Goal: Task Accomplishment & Management: Complete application form

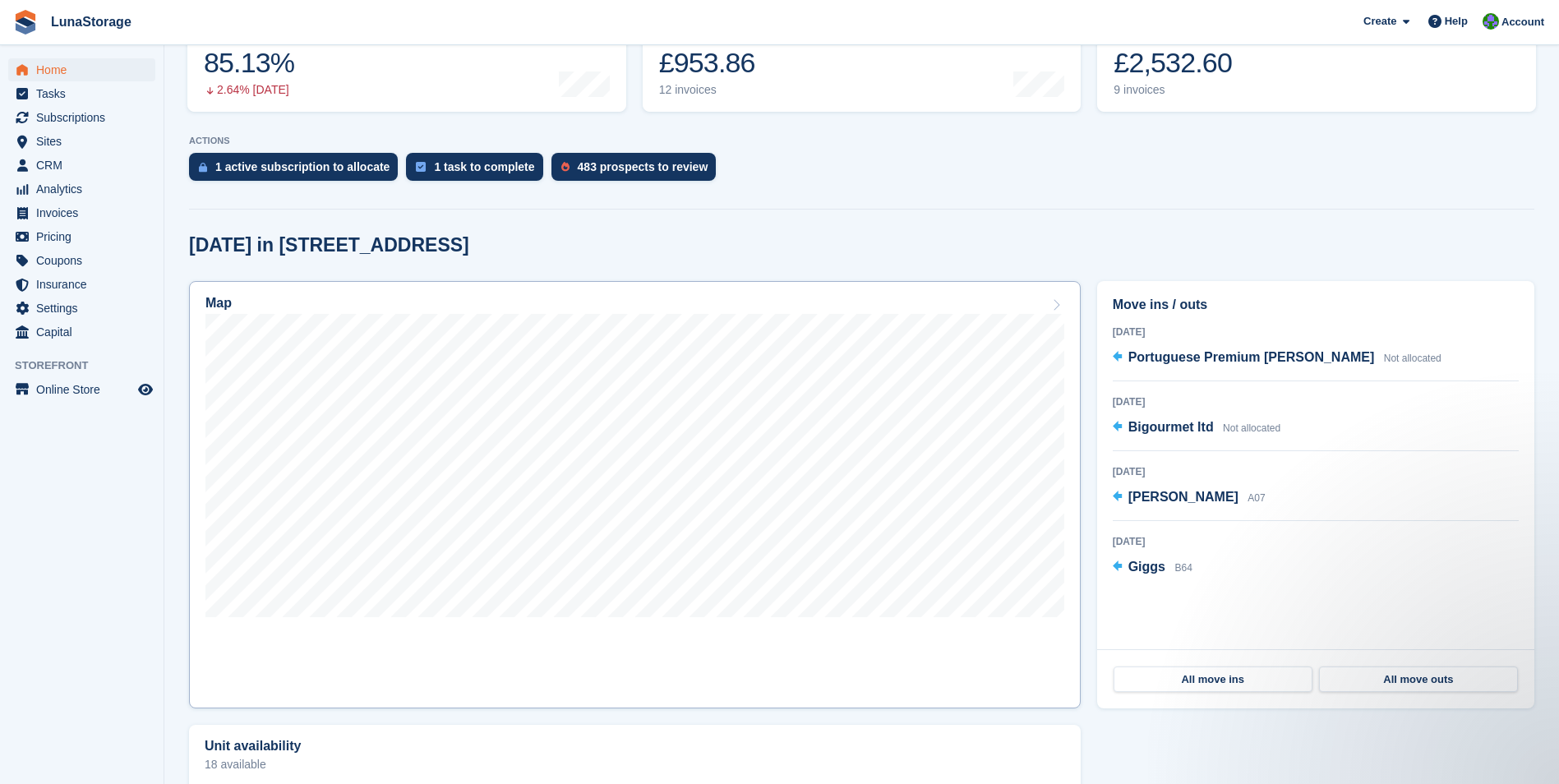
scroll to position [247, 0]
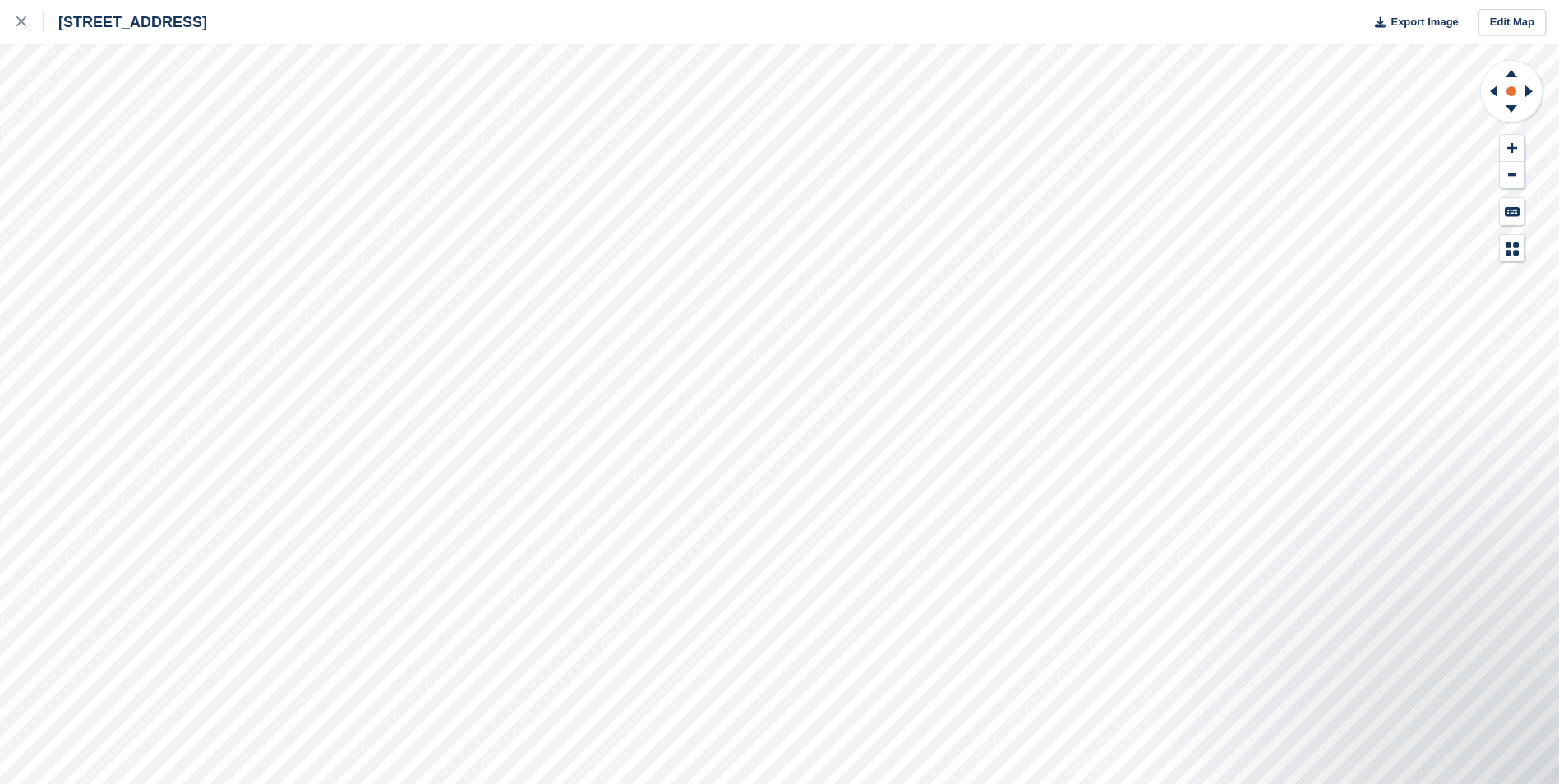
click at [1516, 89] on circle at bounding box center [1511, 90] width 10 height 10
click at [17, 23] on icon at bounding box center [21, 21] width 10 height 10
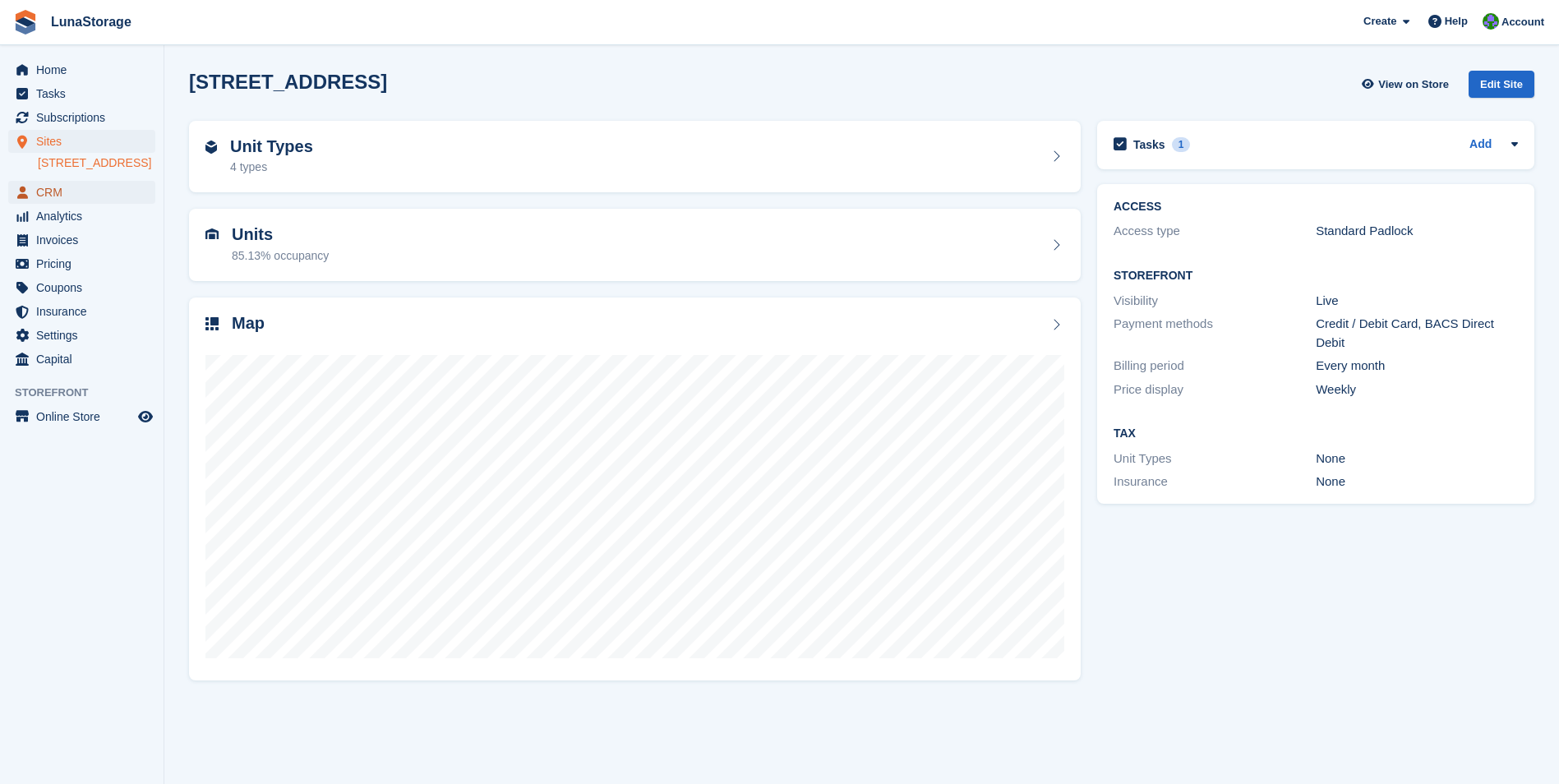
click at [86, 204] on span "CRM" at bounding box center [85, 191] width 99 height 23
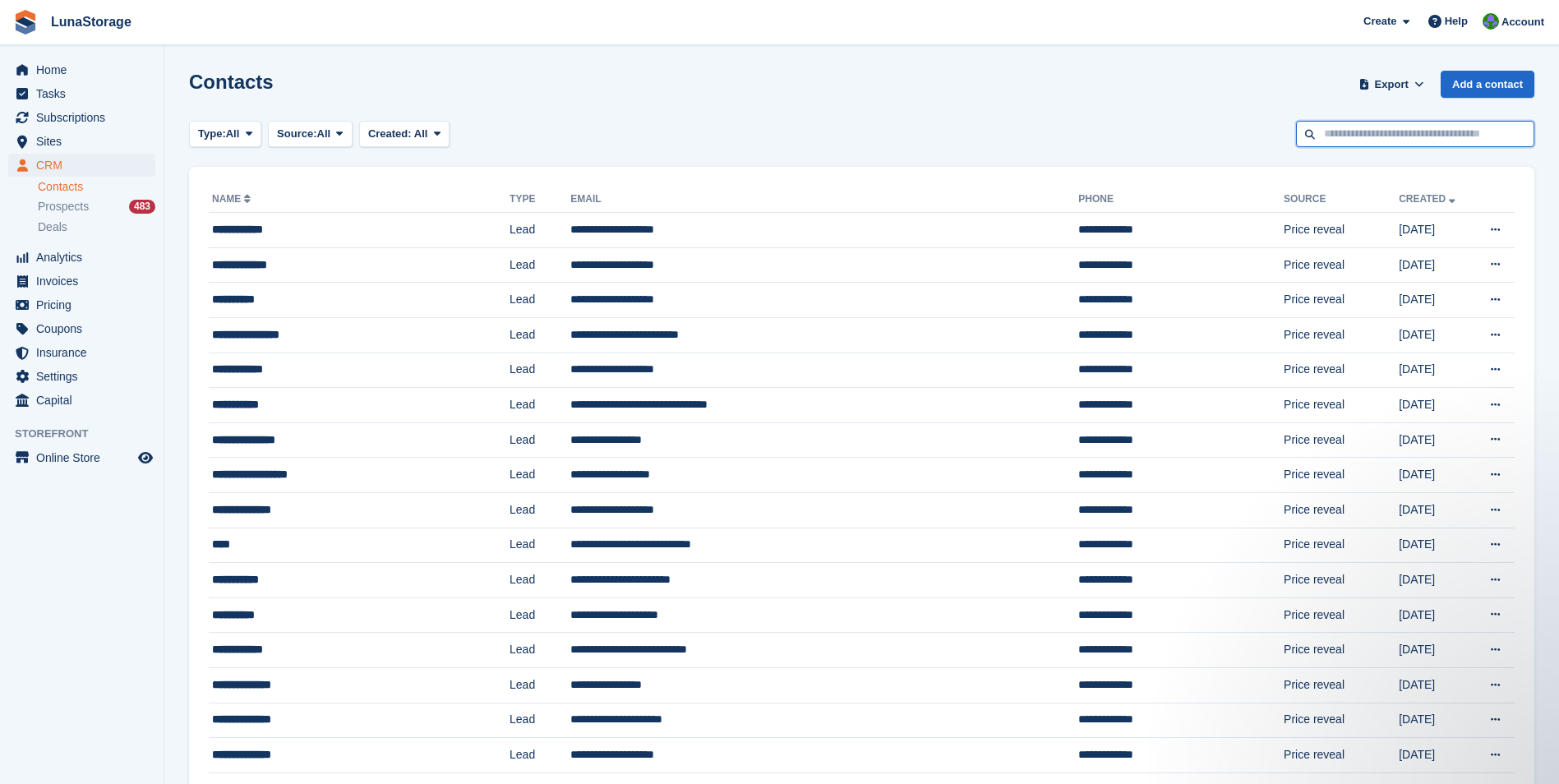
click at [1366, 137] on input "text" at bounding box center [1415, 135] width 239 height 27
type input "****"
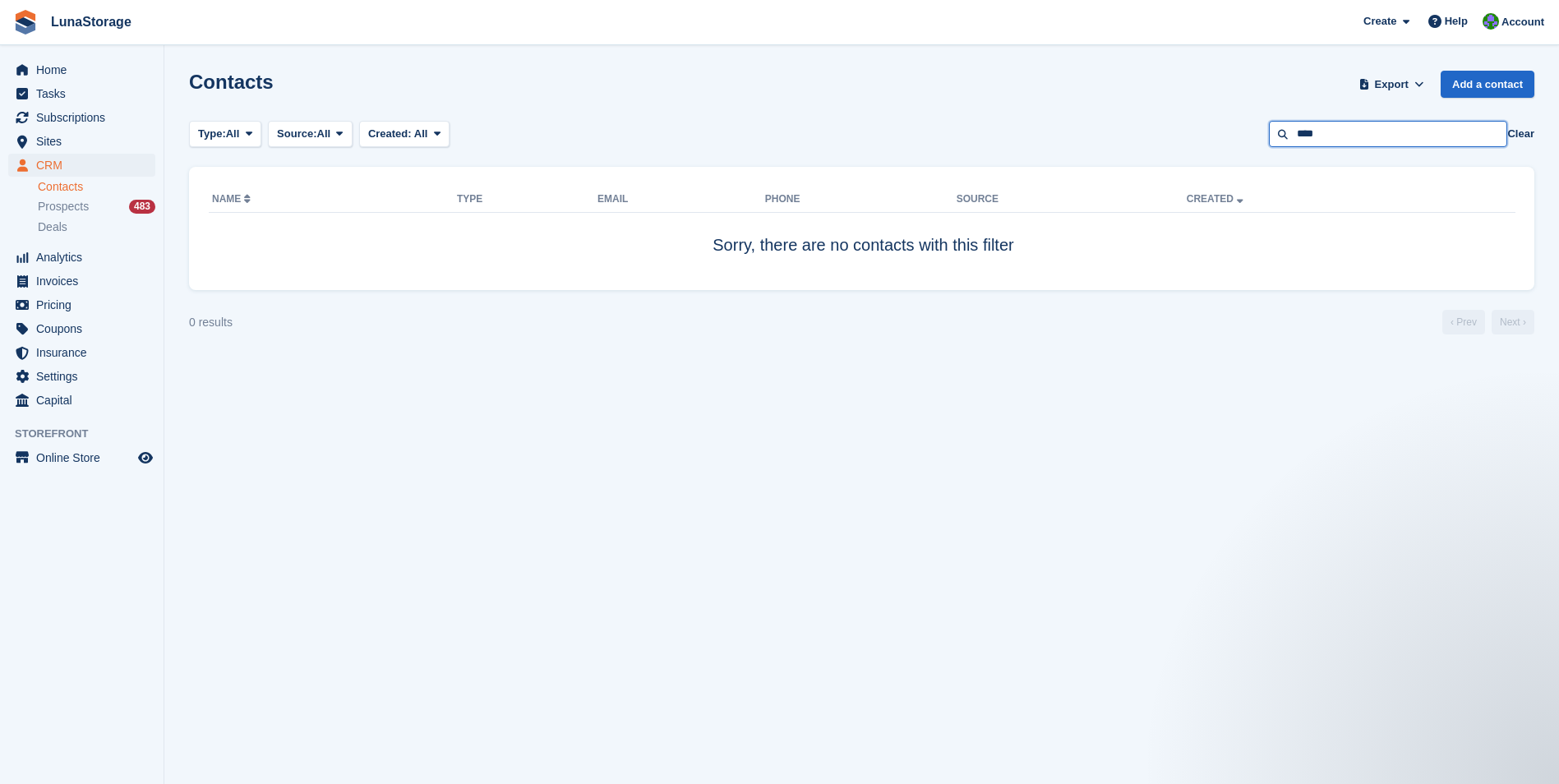
click at [1329, 136] on input "****" at bounding box center [1388, 135] width 239 height 27
type input "*"
click at [74, 189] on link "Contacts" at bounding box center [97, 186] width 117 height 15
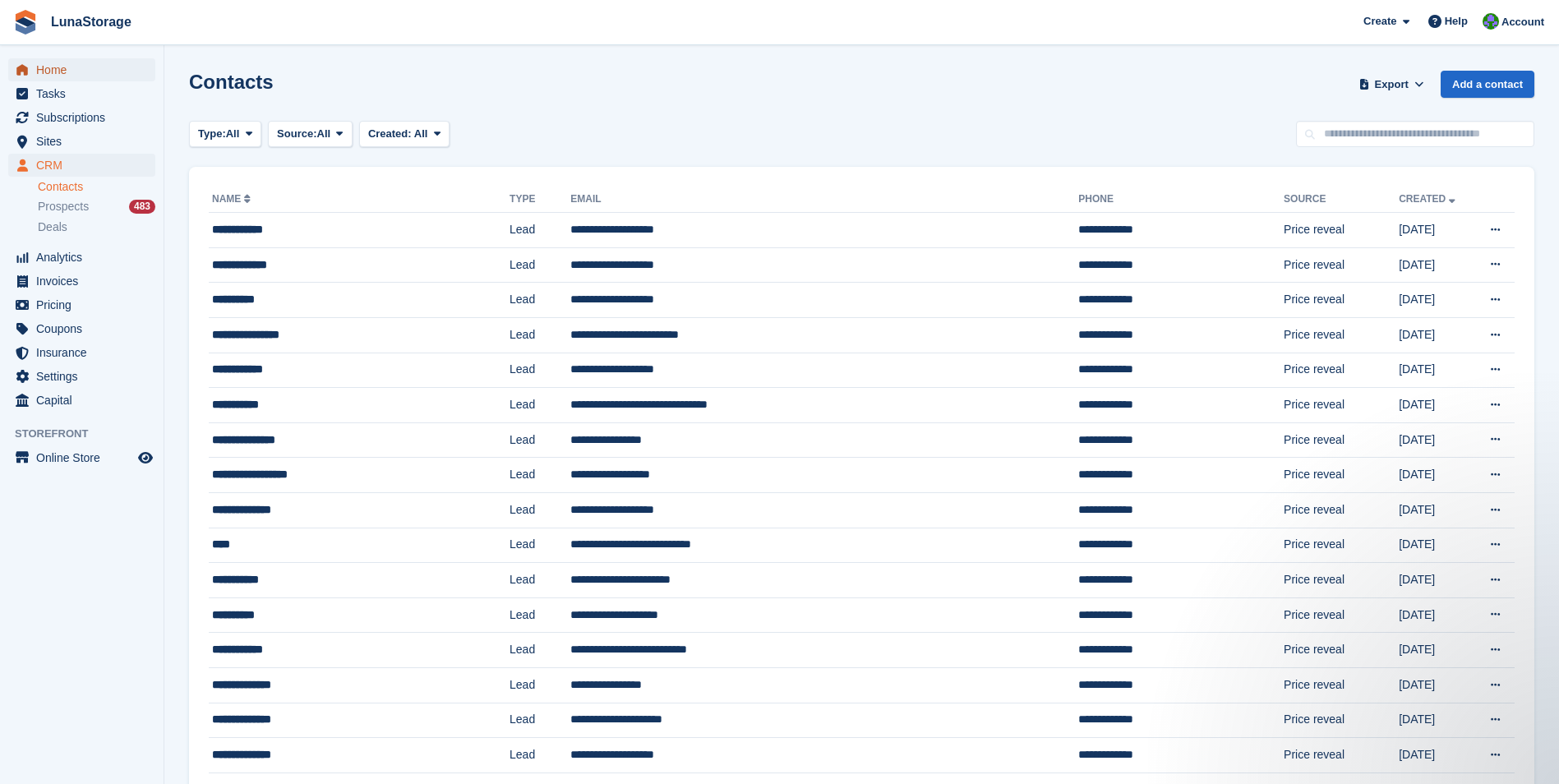
click at [54, 76] on span "Home" at bounding box center [85, 70] width 99 height 23
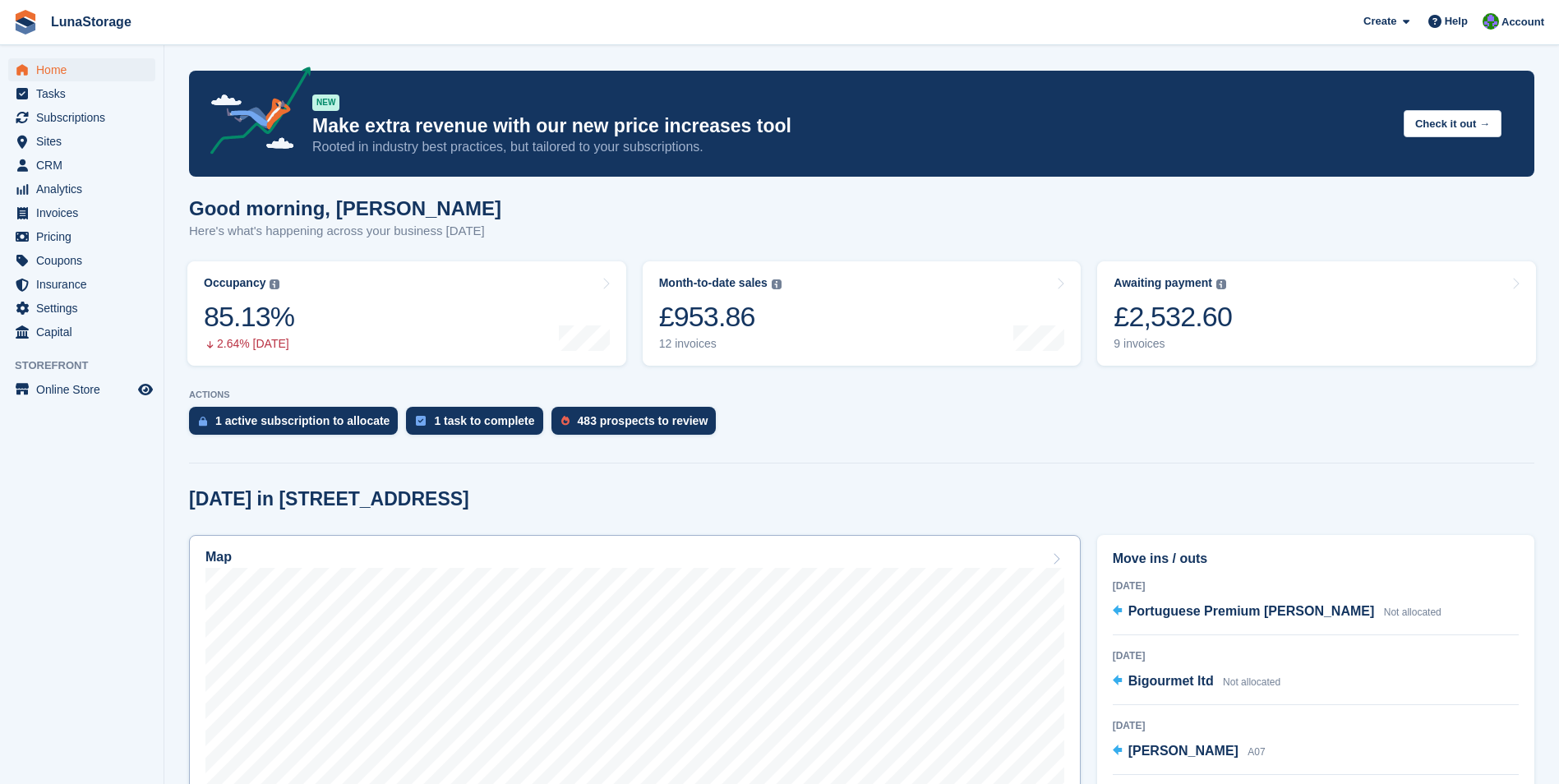
scroll to position [247, 0]
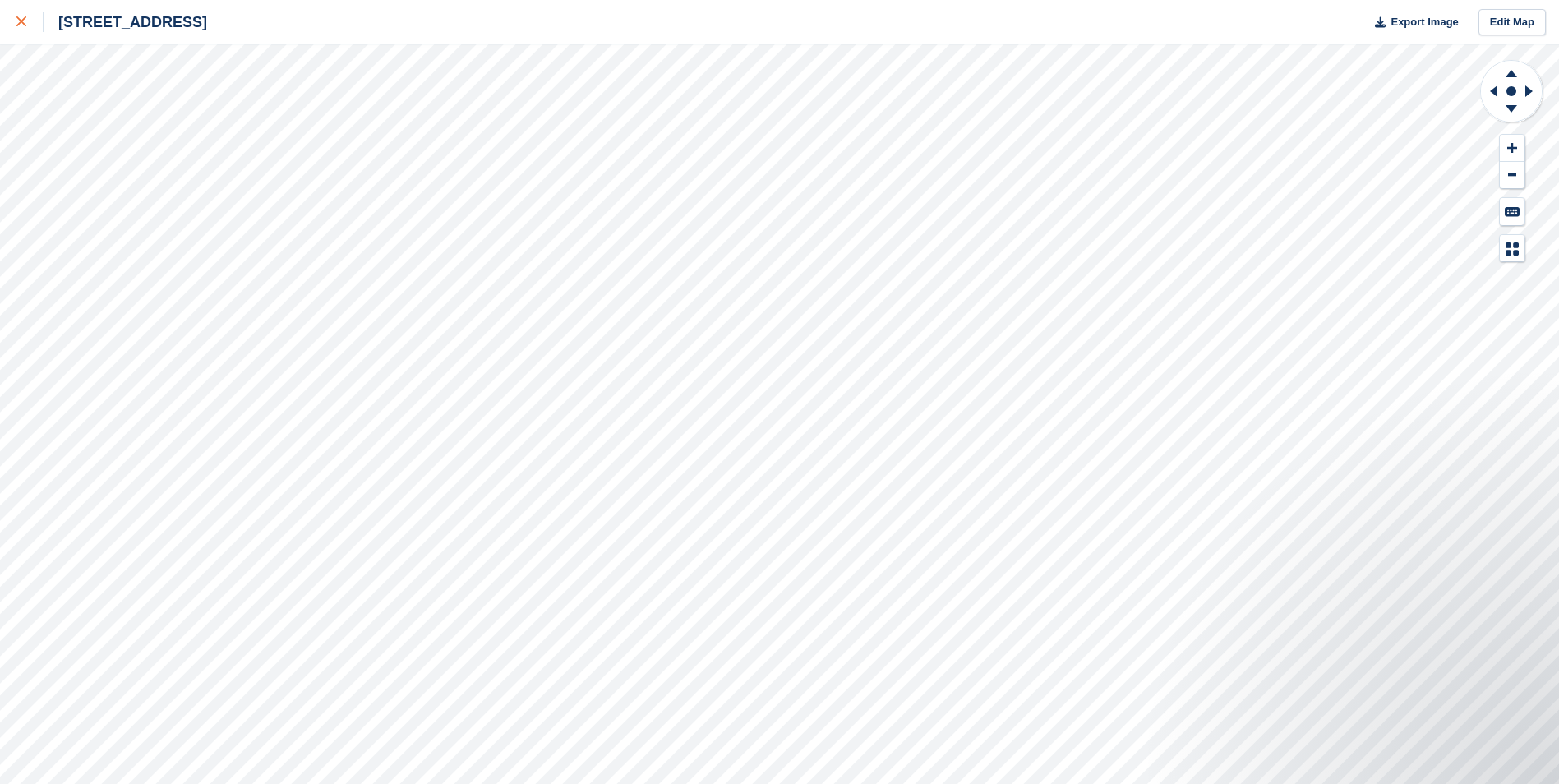
click at [14, 32] on link at bounding box center [22, 22] width 43 height 44
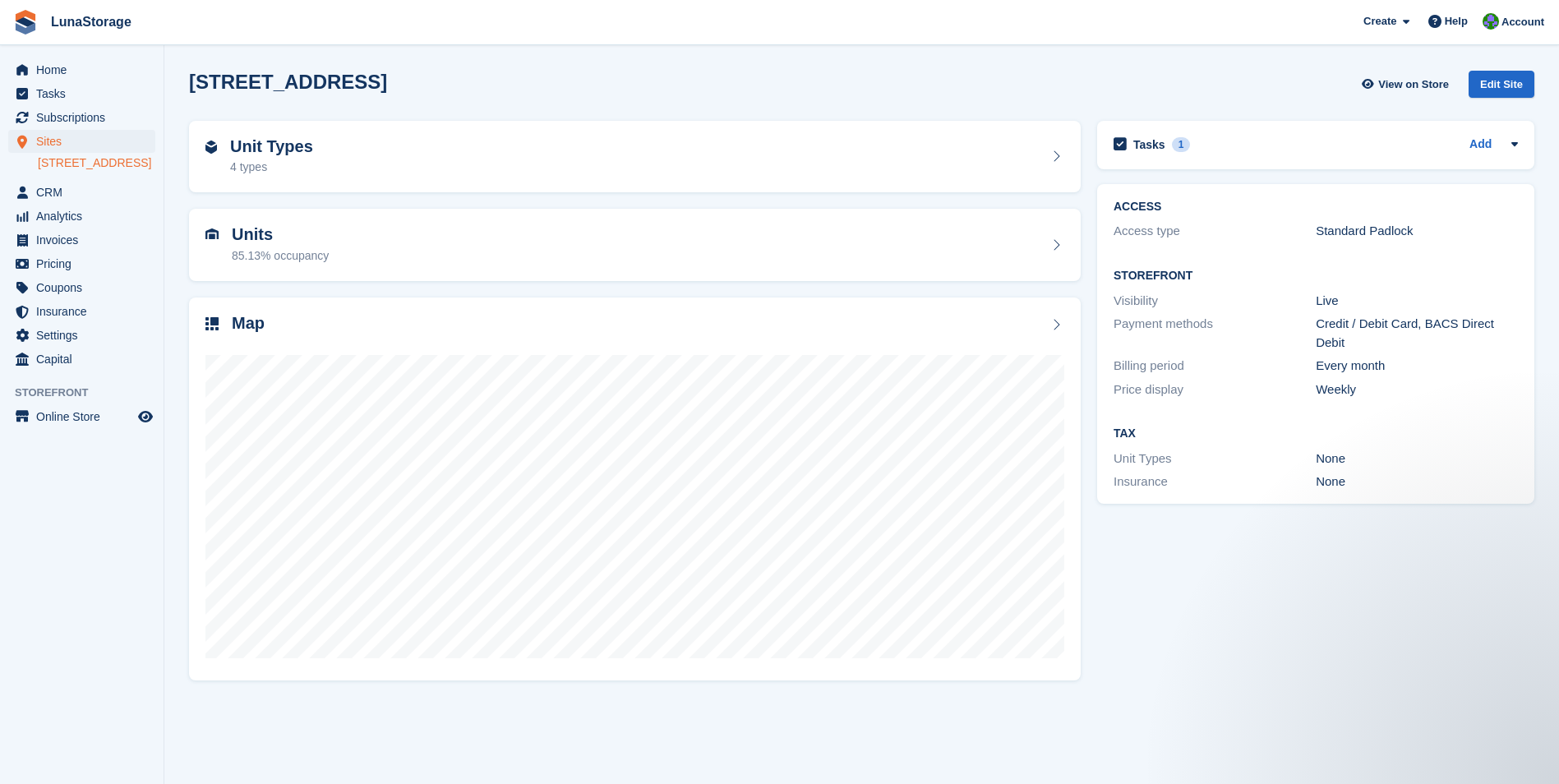
click at [71, 168] on link "[STREET_ADDRESS]" at bounding box center [97, 163] width 117 height 15
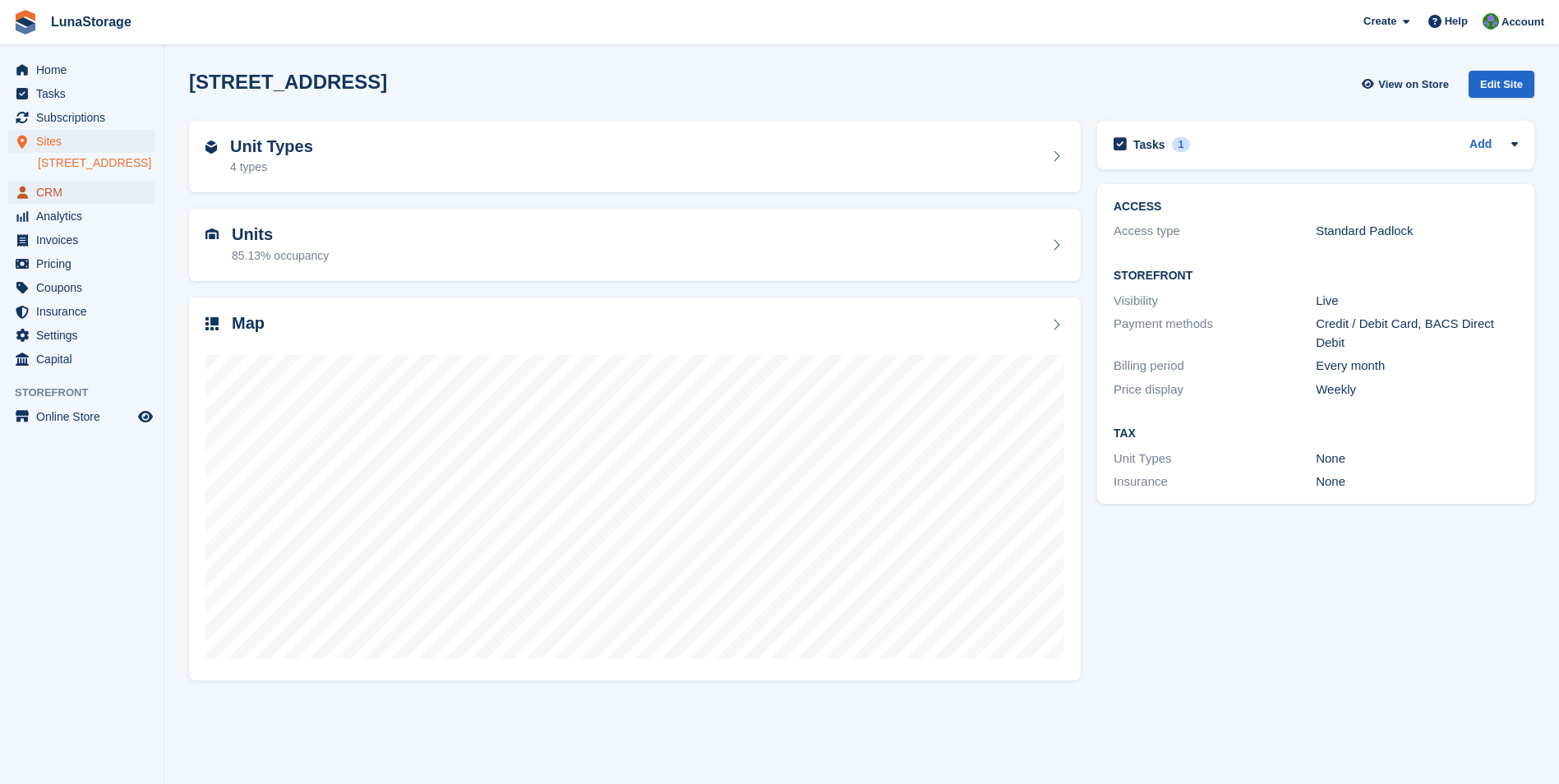
click at [56, 204] on span "CRM" at bounding box center [85, 191] width 99 height 23
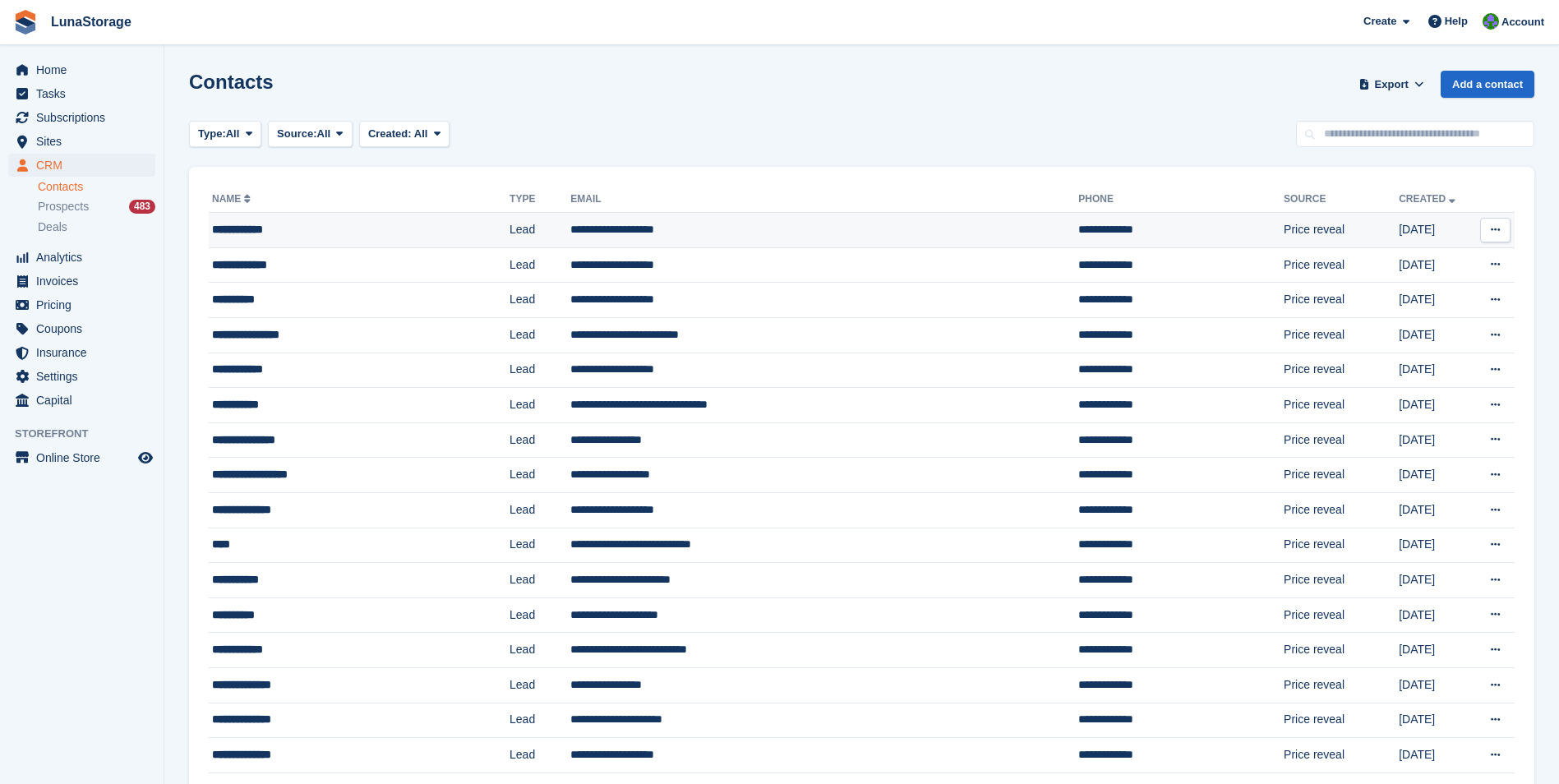
click at [233, 232] on div "**********" at bounding box center [333, 229] width 242 height 17
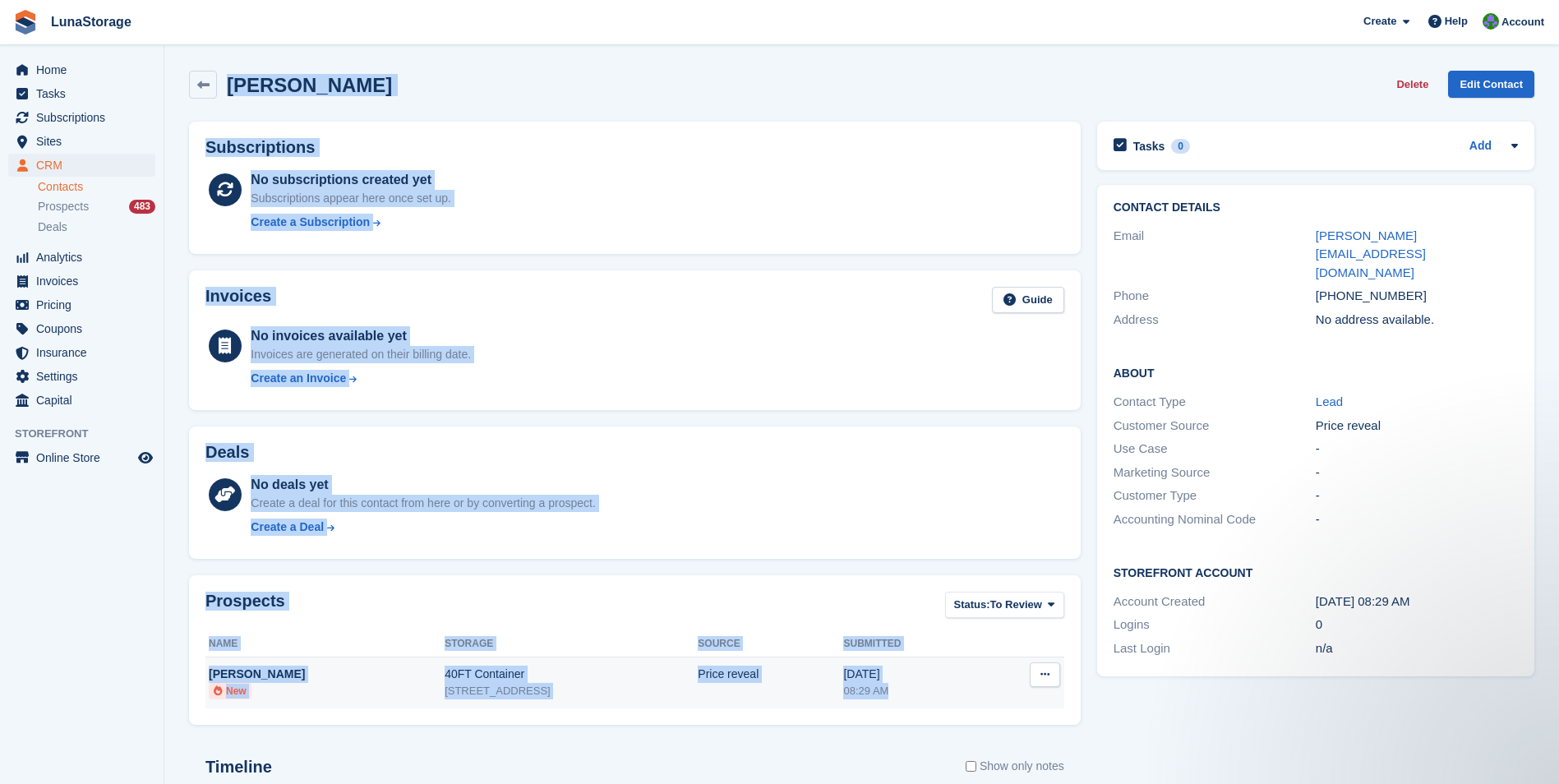
drag, startPoint x: 181, startPoint y: 68, endPoint x: 931, endPoint y: 695, distance: 977.6
click at [931, 695] on div "David Gorton Delete Edit Contact Subscriptions No subscriptions created yet Sub…" at bounding box center [861, 546] width 1346 height 968
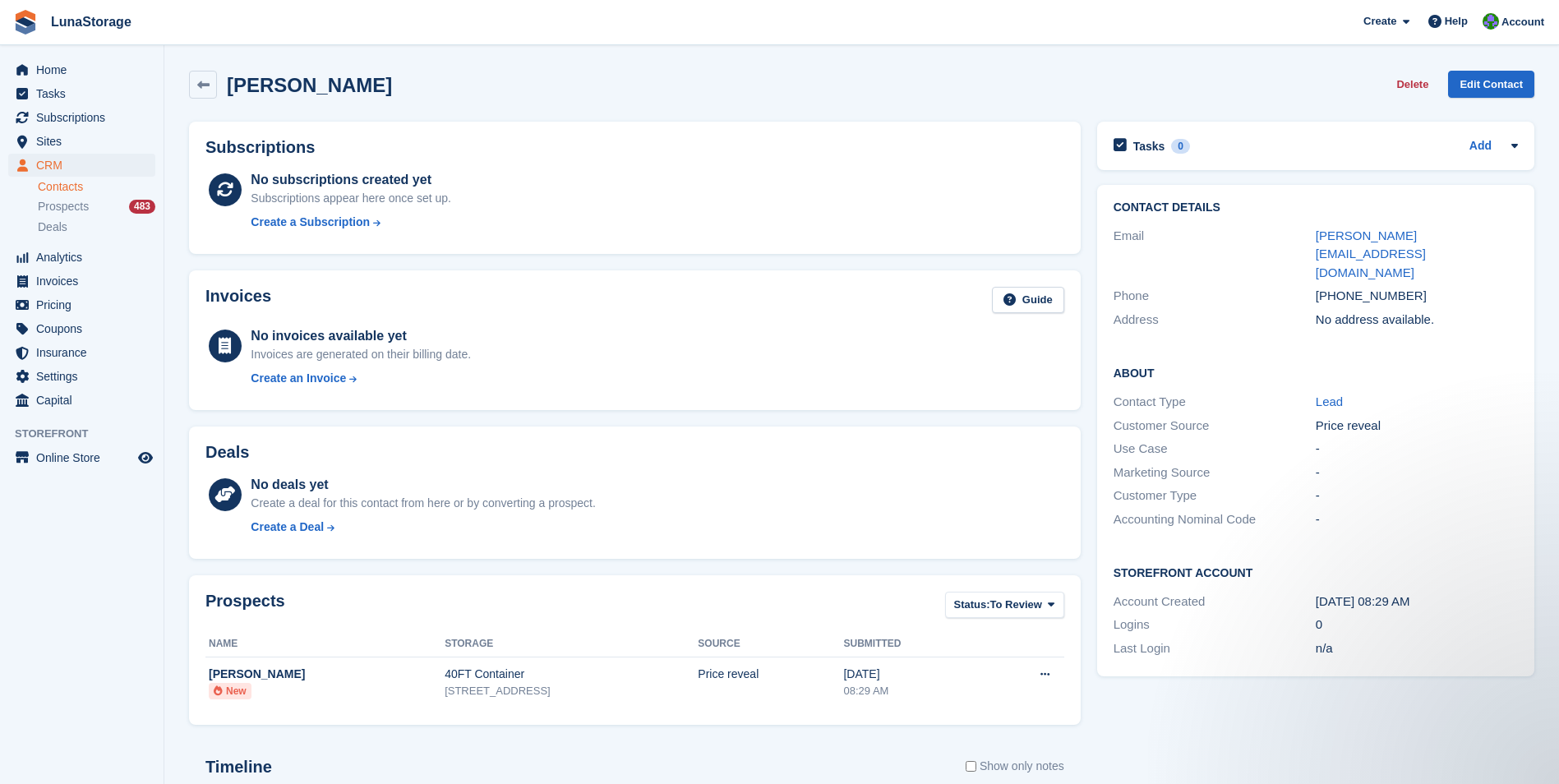
drag, startPoint x: 931, startPoint y: 695, endPoint x: 1112, endPoint y: 751, distance: 189.5
click at [1112, 755] on div "Tasks 0 Add No tasks related to David Gorton Contact Details Email david@office…" at bounding box center [1316, 573] width 454 height 918
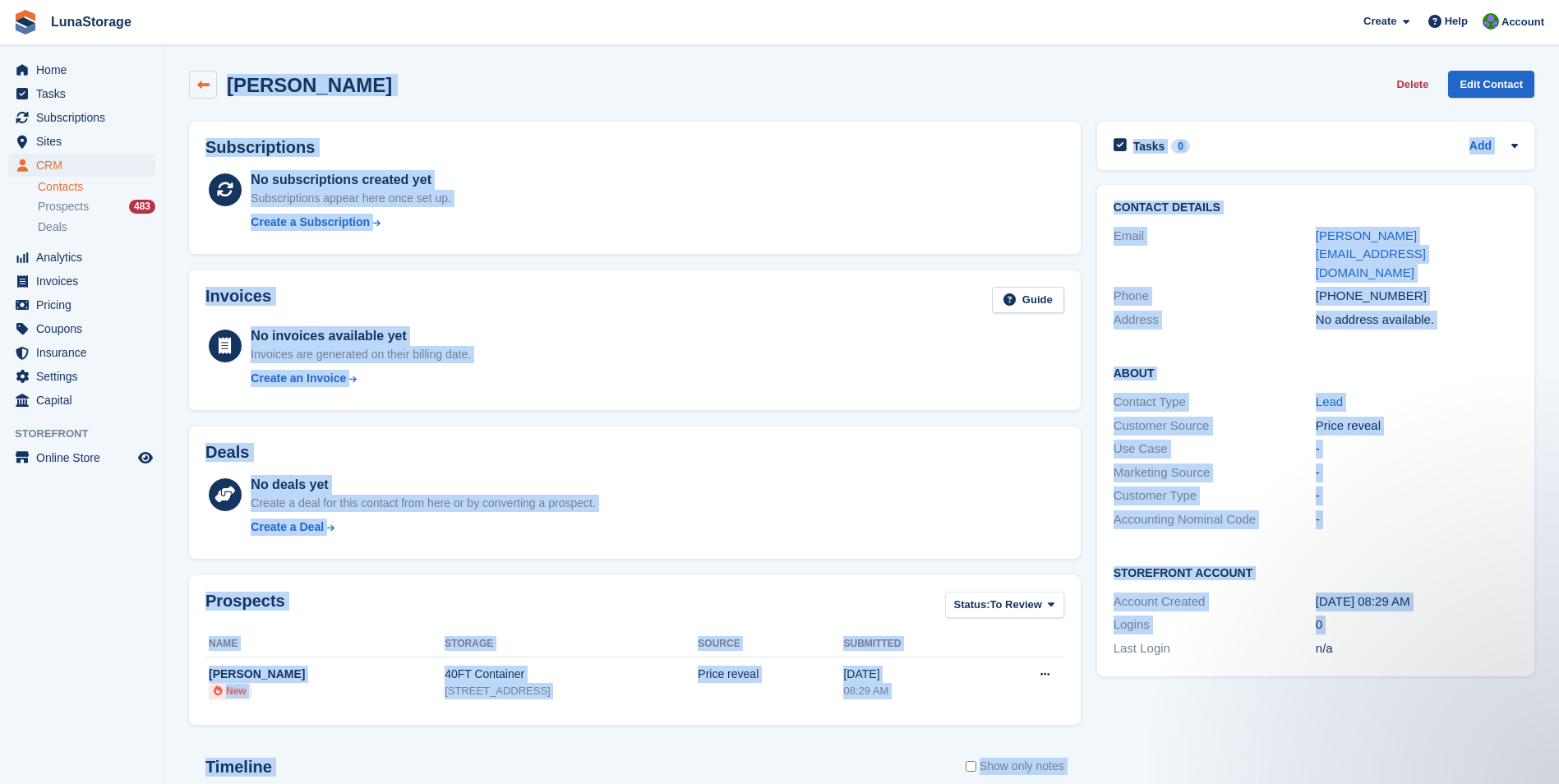
drag, startPoint x: 1112, startPoint y: 751, endPoint x: 211, endPoint y: 77, distance: 1125.2
click at [211, 77] on div "David Gorton Delete Edit Contact Subscriptions No subscriptions created yet Sub…" at bounding box center [861, 546] width 1346 height 968
click at [181, 71] on div "David Gorton Delete Edit Contact" at bounding box center [861, 88] width 1362 height 51
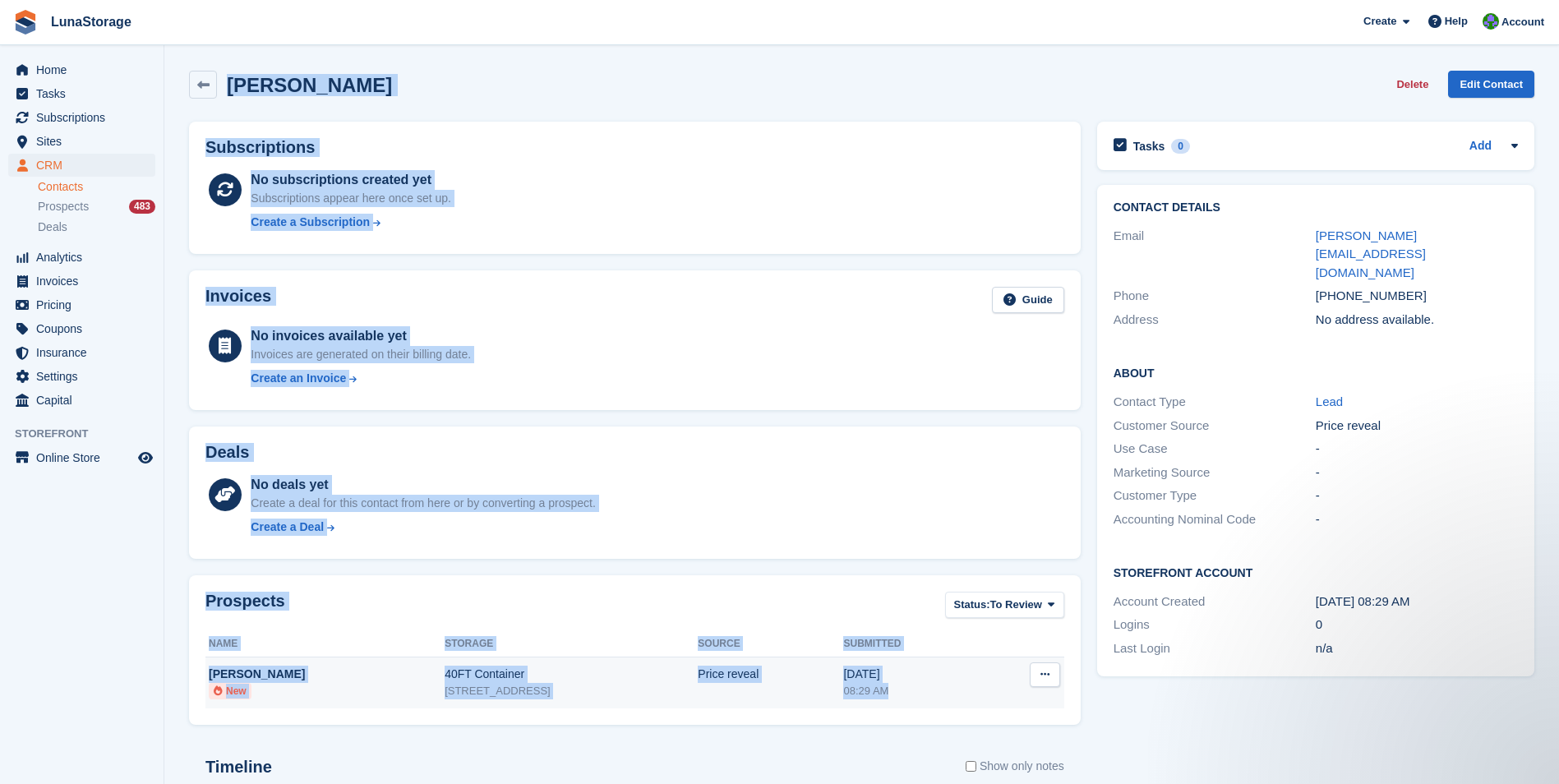
drag, startPoint x: 179, startPoint y: 70, endPoint x: 992, endPoint y: 695, distance: 1025.5
click at [992, 695] on section "David Gorton Delete Edit Contact Subscriptions No subscriptions created yet Sub…" at bounding box center [861, 523] width 1395 height 1046
drag, startPoint x: 992, startPoint y: 695, endPoint x: 1085, endPoint y: 729, distance: 99.0
click at [1085, 729] on div "Prospects Status: To Review All Archived To Review Name Storage Source Submitte…" at bounding box center [634, 650] width 908 height 166
drag, startPoint x: 1085, startPoint y: 729, endPoint x: 198, endPoint y: 76, distance: 1101.4
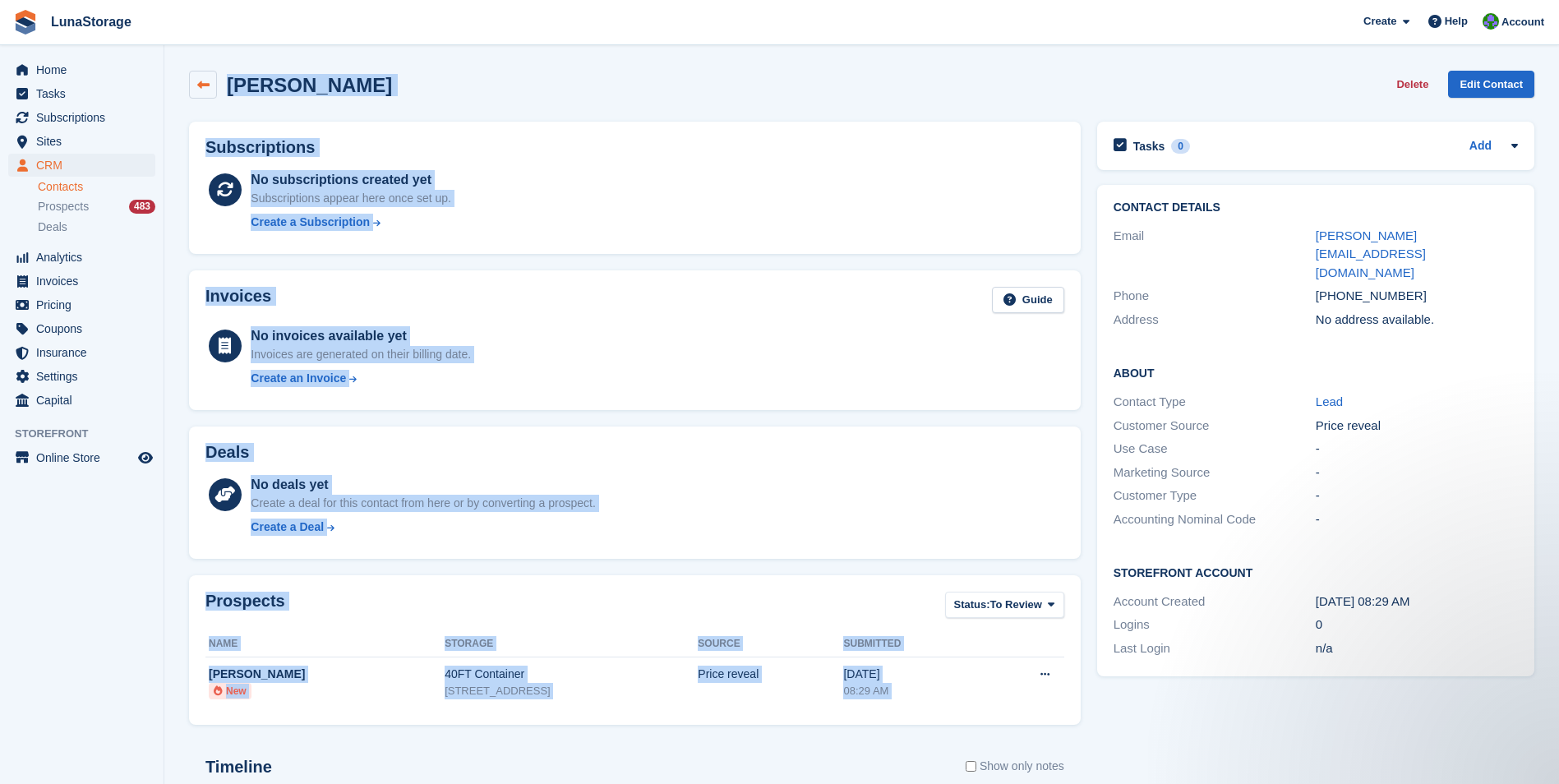
click at [198, 76] on div "David Gorton Delete Edit Contact Subscriptions No subscriptions created yet Sub…" at bounding box center [861, 546] width 1346 height 968
click at [176, 65] on section "David Gorton Delete Edit Contact Subscriptions No subscriptions created yet Sub…" at bounding box center [861, 523] width 1395 height 1046
drag, startPoint x: 176, startPoint y: 65, endPoint x: 1072, endPoint y: 706, distance: 1101.7
click at [1072, 706] on section "David Gorton Delete Edit Contact Subscriptions No subscriptions created yet Sub…" at bounding box center [861, 523] width 1395 height 1046
drag, startPoint x: 1072, startPoint y: 706, endPoint x: 1093, endPoint y: 737, distance: 37.4
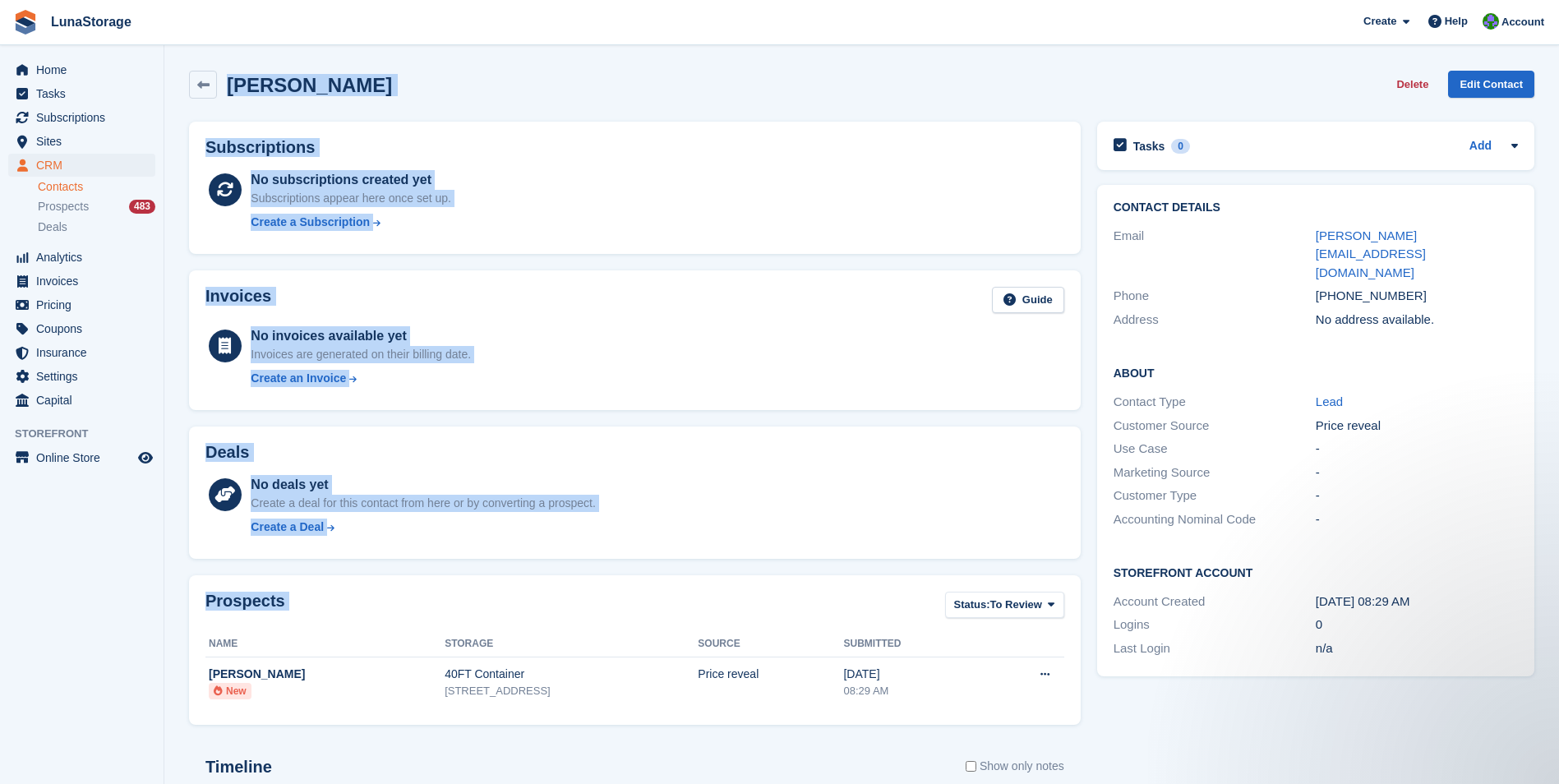
click at [1093, 737] on div "Tasks 0 Add No tasks related to David Gorton Contact Details Email david@office…" at bounding box center [1316, 573] width 454 height 918
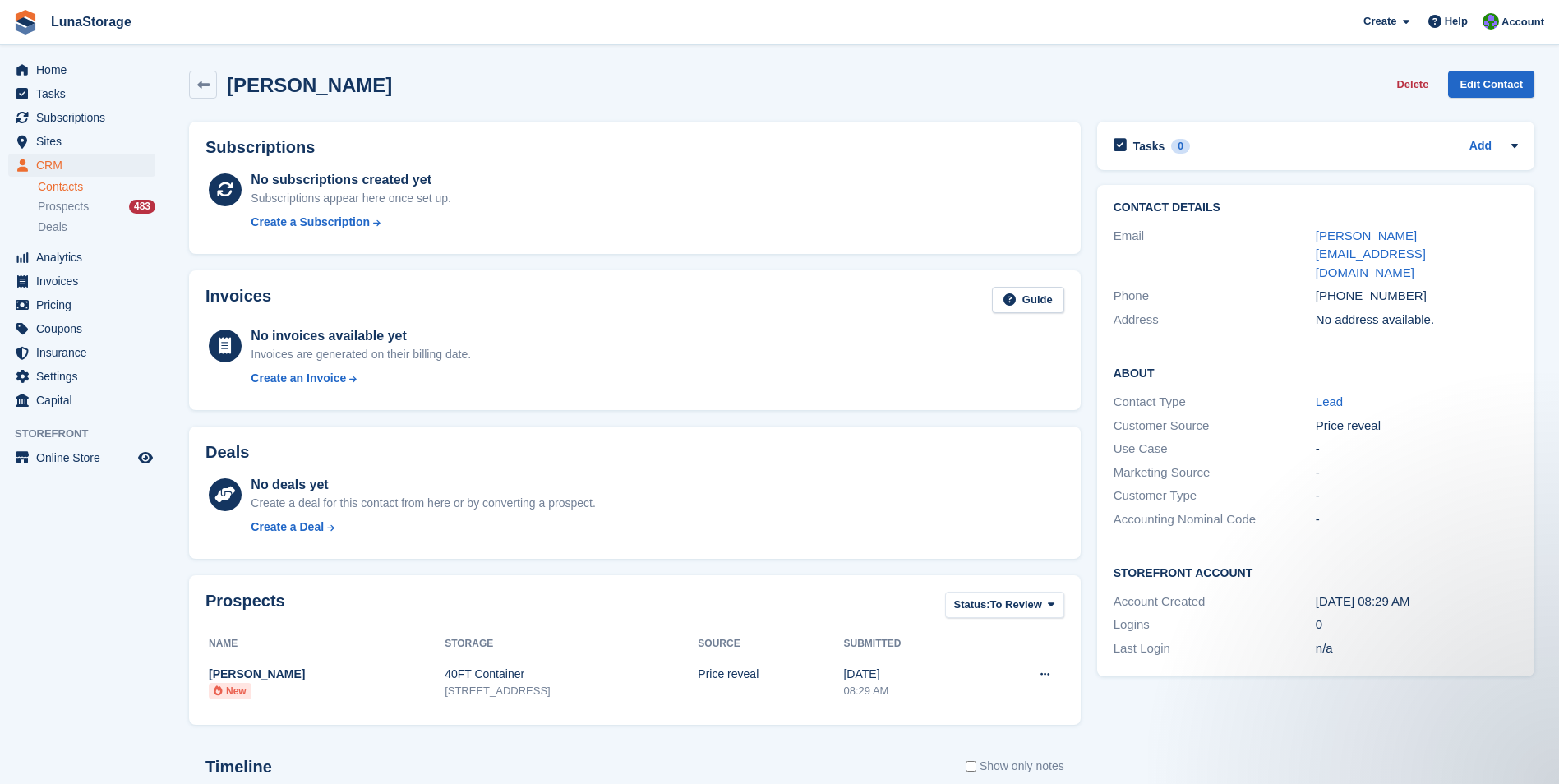
click at [1093, 737] on div "Tasks 0 Add No tasks related to David Gorton Contact Details Email david@office…" at bounding box center [1316, 573] width 454 height 918
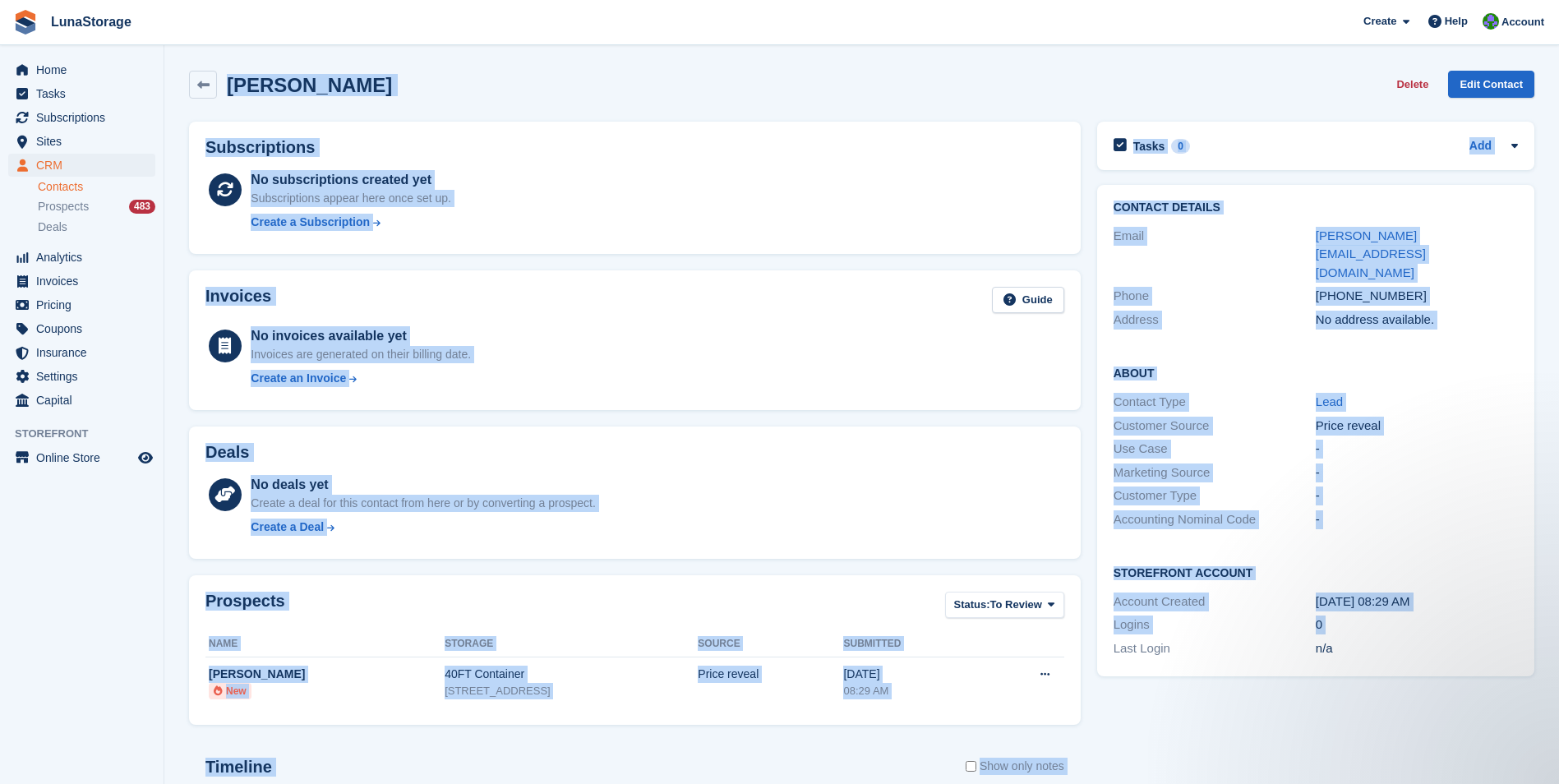
drag, startPoint x: 1093, startPoint y: 737, endPoint x: 231, endPoint y: 61, distance: 1095.5
click at [231, 61] on section "David Gorton Delete Edit Contact Subscriptions No subscriptions created yet Sub…" at bounding box center [861, 523] width 1395 height 1046
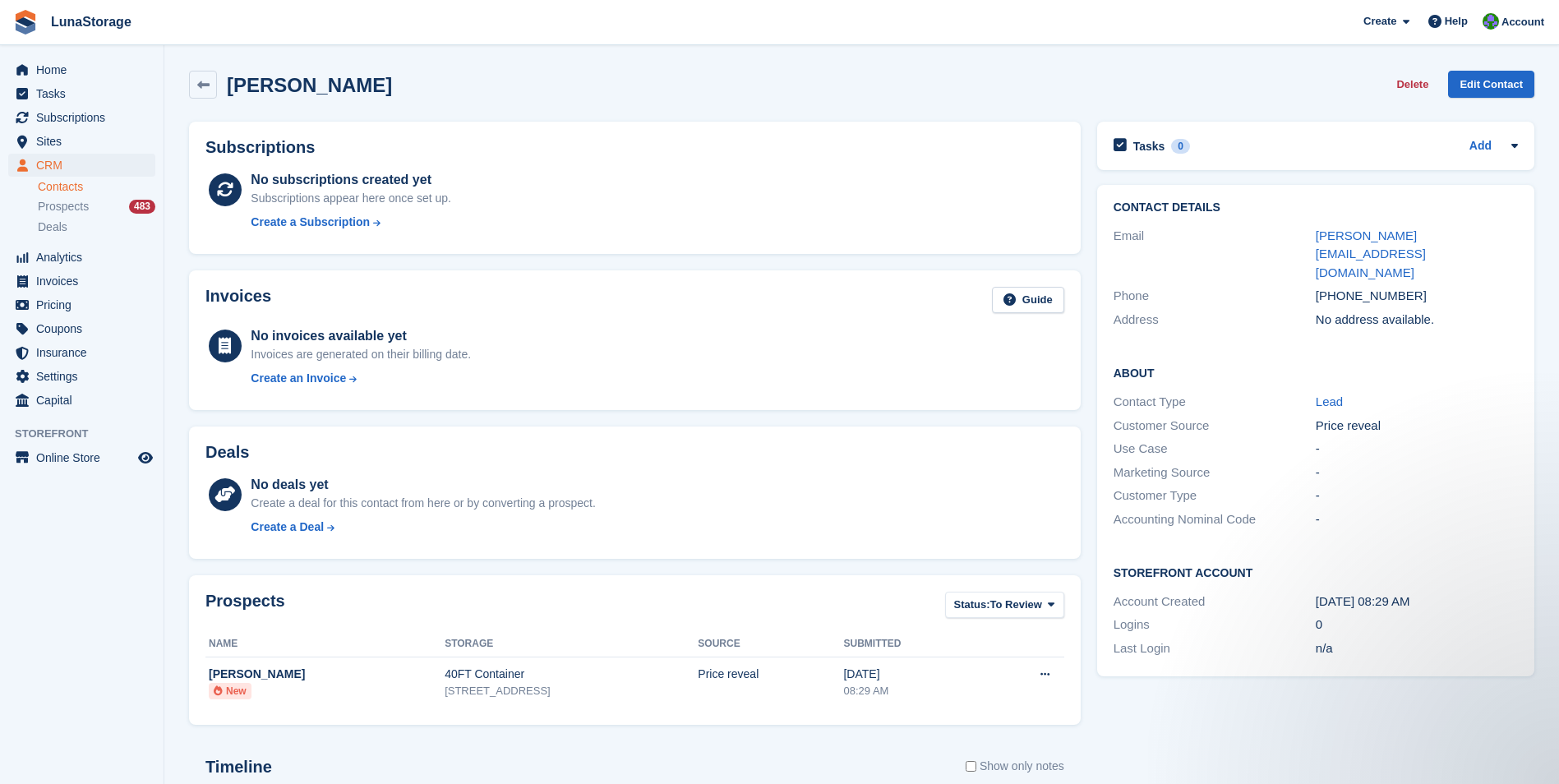
drag, startPoint x: 231, startPoint y: 61, endPoint x: 183, endPoint y: 63, distance: 48.0
click at [183, 63] on div "David Gorton Delete Edit Contact" at bounding box center [861, 88] width 1362 height 51
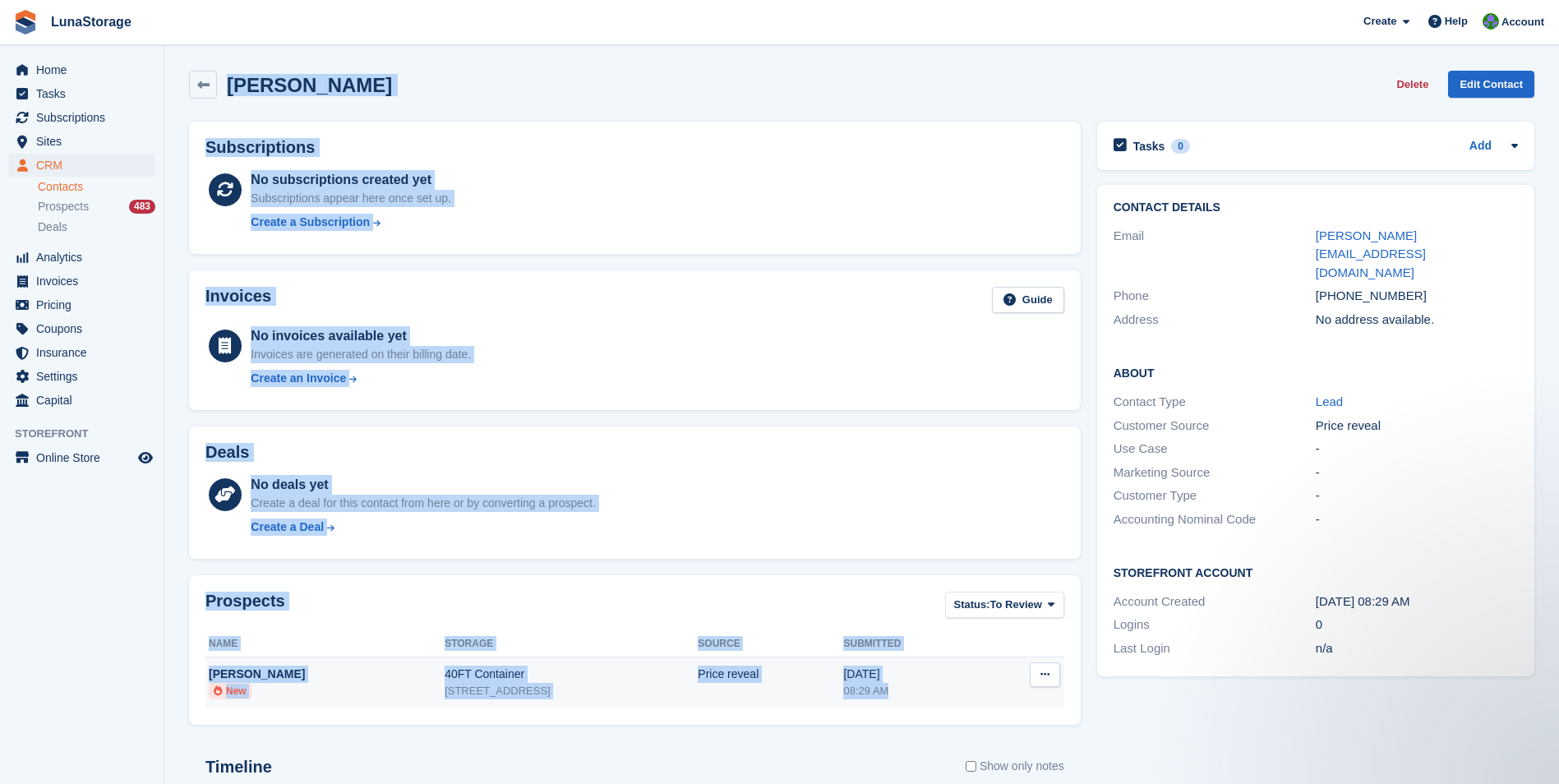
drag, startPoint x: 183, startPoint y: 63, endPoint x: 1064, endPoint y: 705, distance: 1090.1
click at [1064, 705] on div "David Gorton Delete Edit Contact Subscriptions No subscriptions created yet Sub…" at bounding box center [861, 546] width 1346 height 968
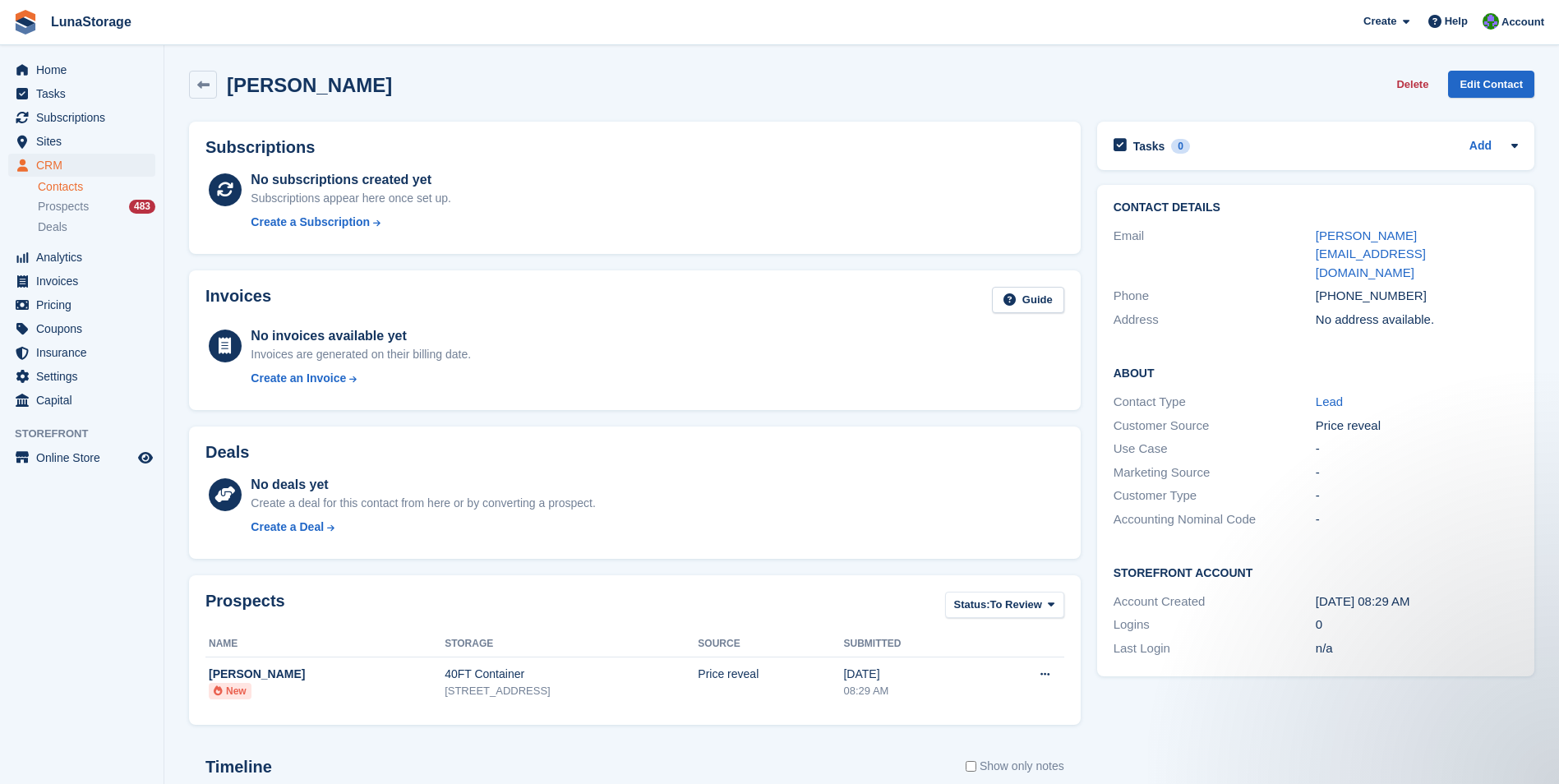
drag, startPoint x: 1064, startPoint y: 705, endPoint x: 1087, endPoint y: 722, distance: 28.6
click at [1087, 722] on div "Prospects Status: To Review All Archived To Review Name Storage Source Submitte…" at bounding box center [634, 650] width 908 height 166
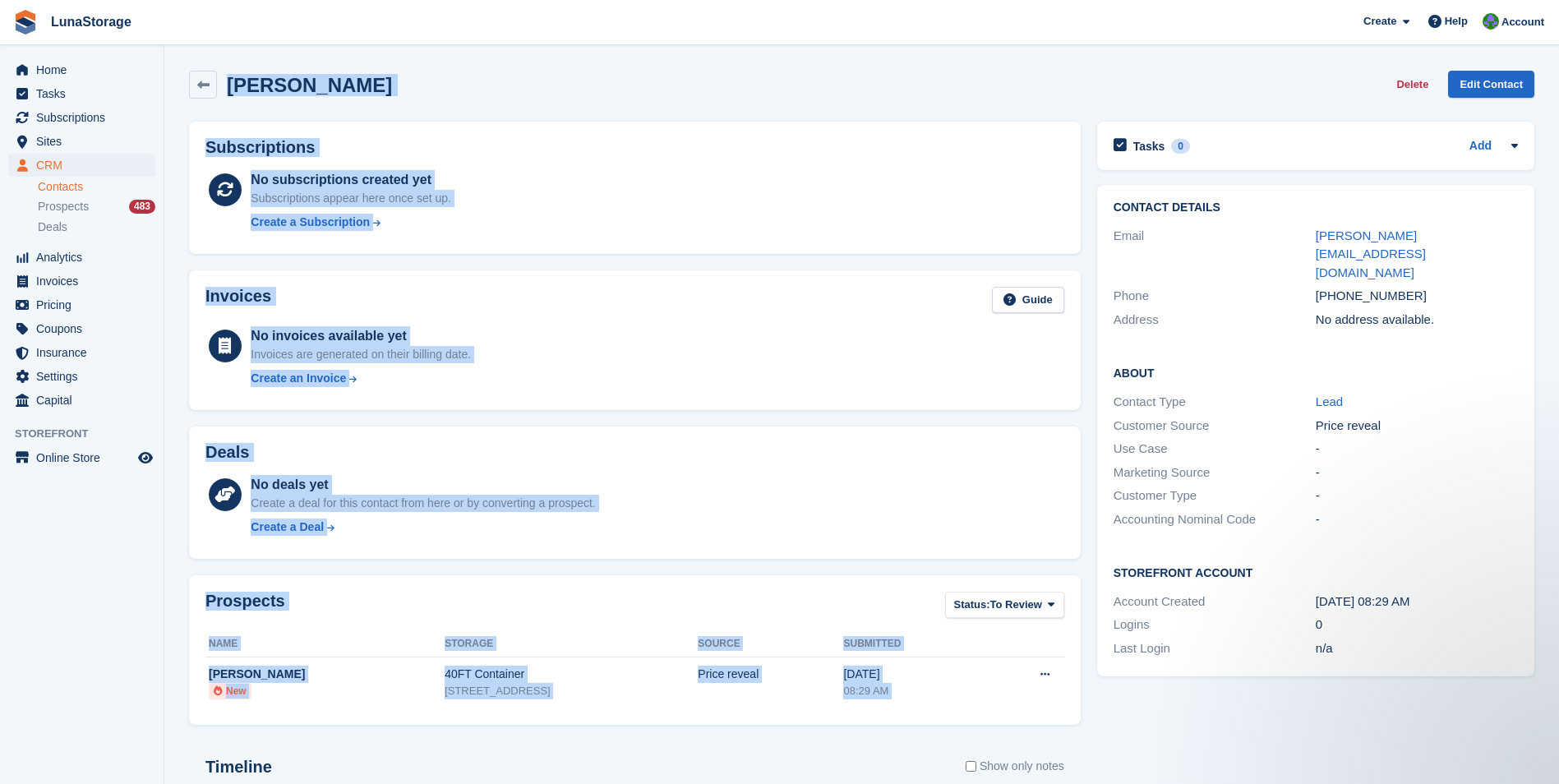
drag, startPoint x: 1087, startPoint y: 722, endPoint x: 238, endPoint y: 76, distance: 1066.8
click at [238, 76] on div "David Gorton Delete Edit Contact Subscriptions No subscriptions created yet Sub…" at bounding box center [861, 546] width 1346 height 968
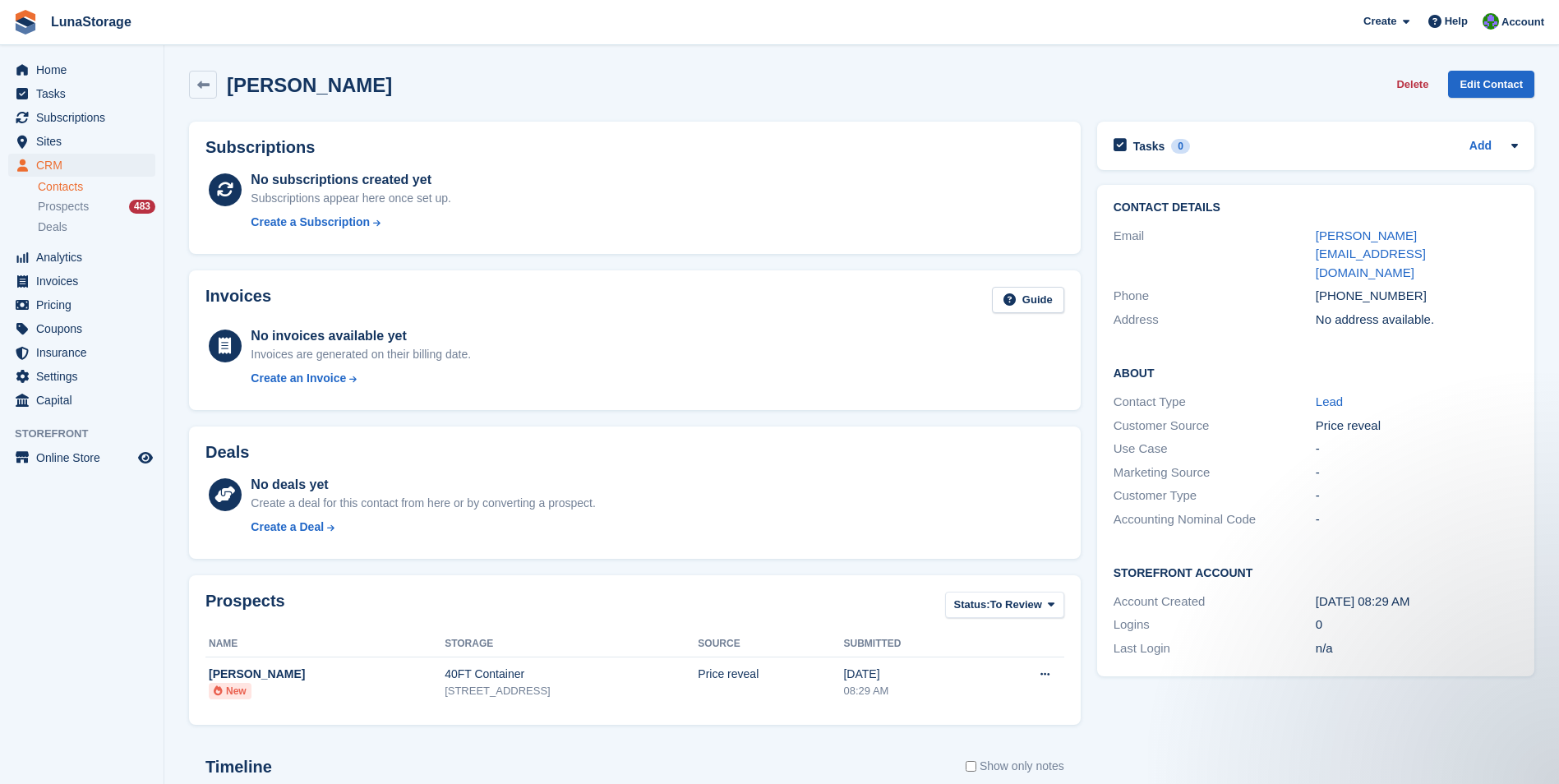
drag, startPoint x: 238, startPoint y: 76, endPoint x: 170, endPoint y: 64, distance: 69.1
click at [170, 64] on section "David Gorton Delete Edit Contact Subscriptions No subscriptions created yet Sub…" at bounding box center [861, 523] width 1395 height 1046
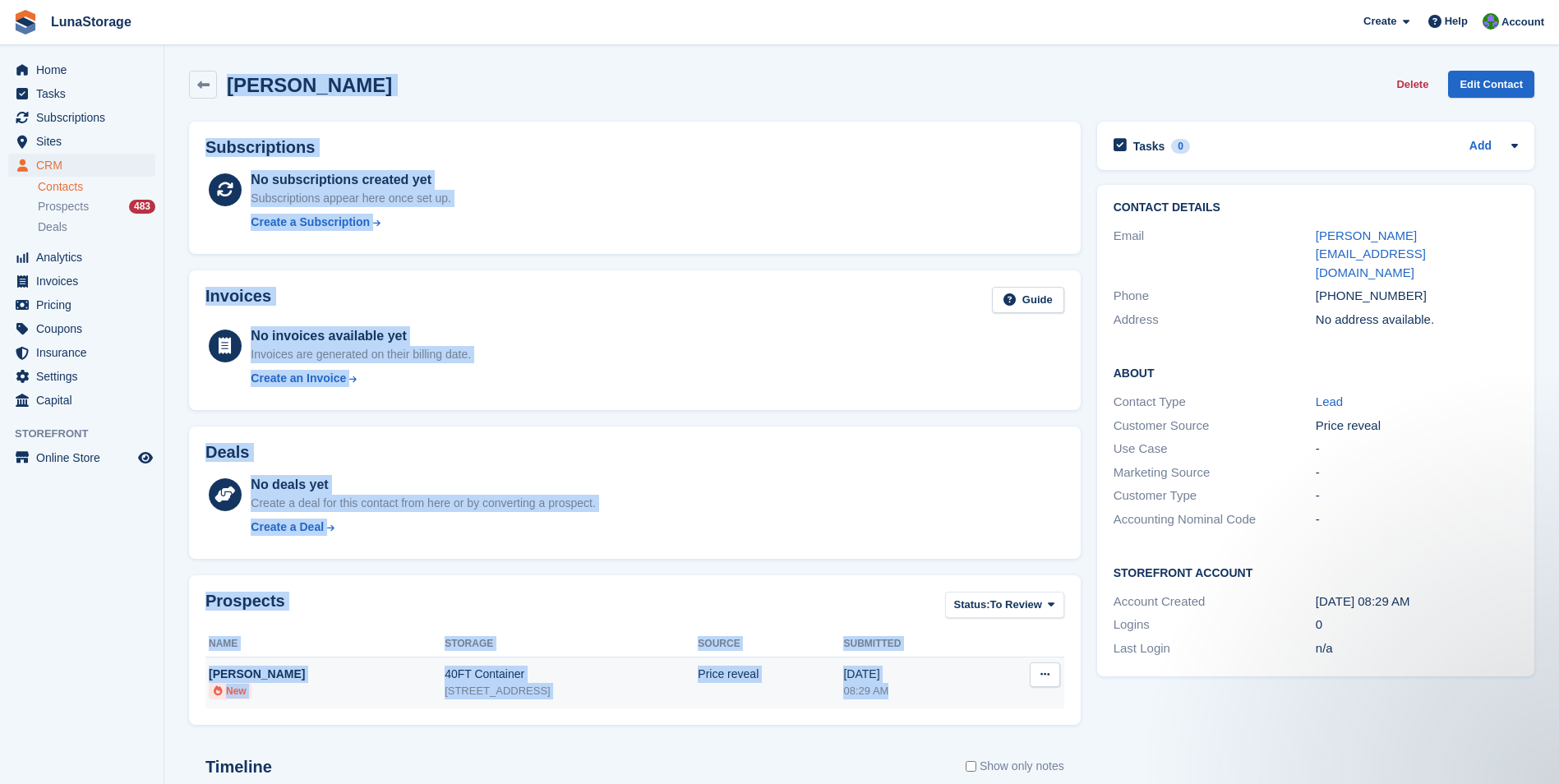
drag, startPoint x: 170, startPoint y: 64, endPoint x: 1031, endPoint y: 699, distance: 1069.8
click at [1031, 699] on section "David Gorton Delete Edit Contact Subscriptions No subscriptions created yet Sub…" at bounding box center [861, 523] width 1395 height 1046
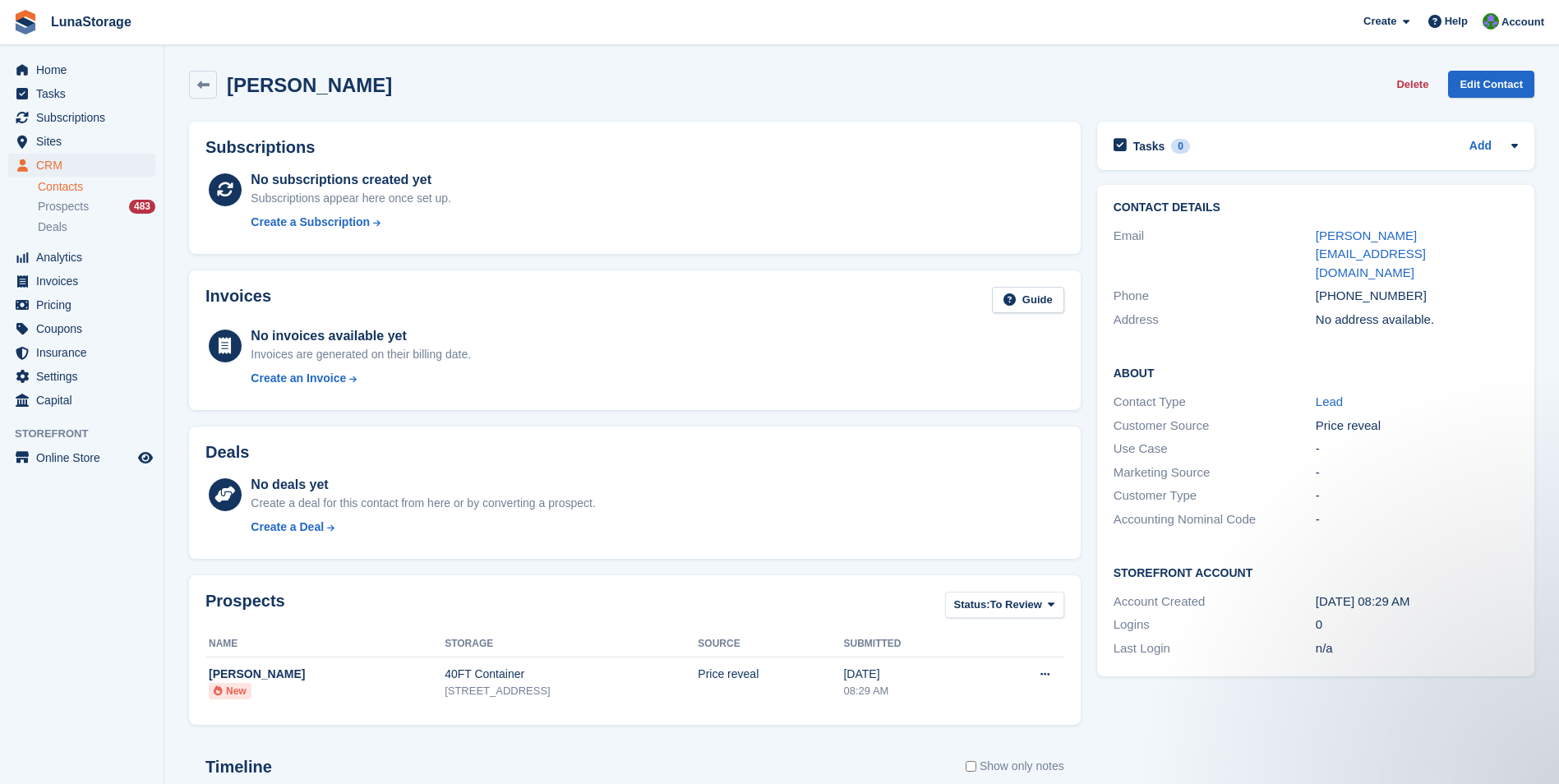
drag, startPoint x: 1031, startPoint y: 699, endPoint x: 1097, endPoint y: 732, distance: 73.8
click at [1097, 732] on div "Tasks 0 Add No tasks related to David Gorton Contact Details Email david@office…" at bounding box center [1316, 573] width 454 height 918
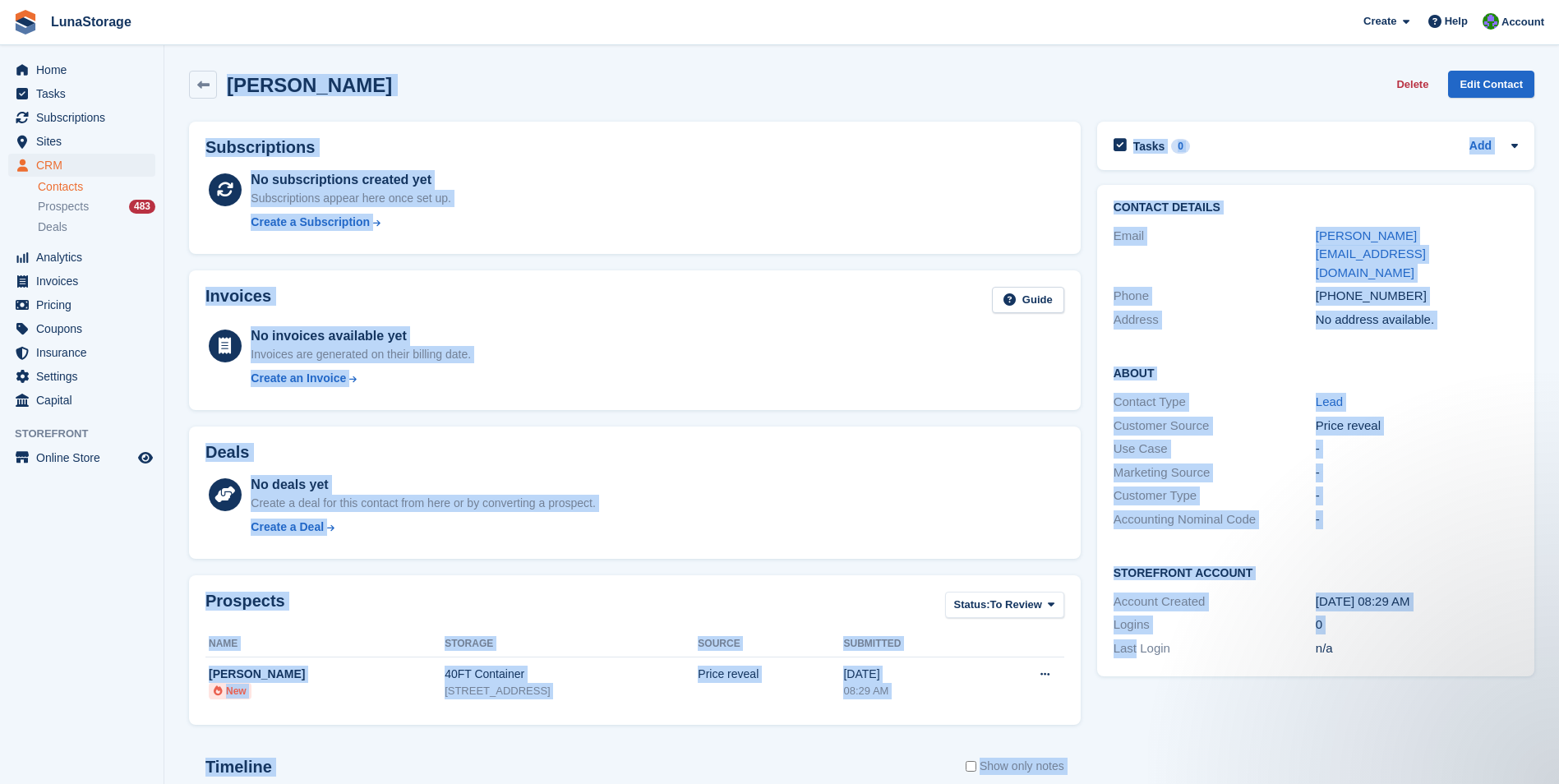
drag, startPoint x: 1097, startPoint y: 732, endPoint x: 221, endPoint y: 72, distance: 1096.8
click at [221, 72] on div "David Gorton Delete Edit Contact Subscriptions No subscriptions created yet Sub…" at bounding box center [861, 546] width 1346 height 968
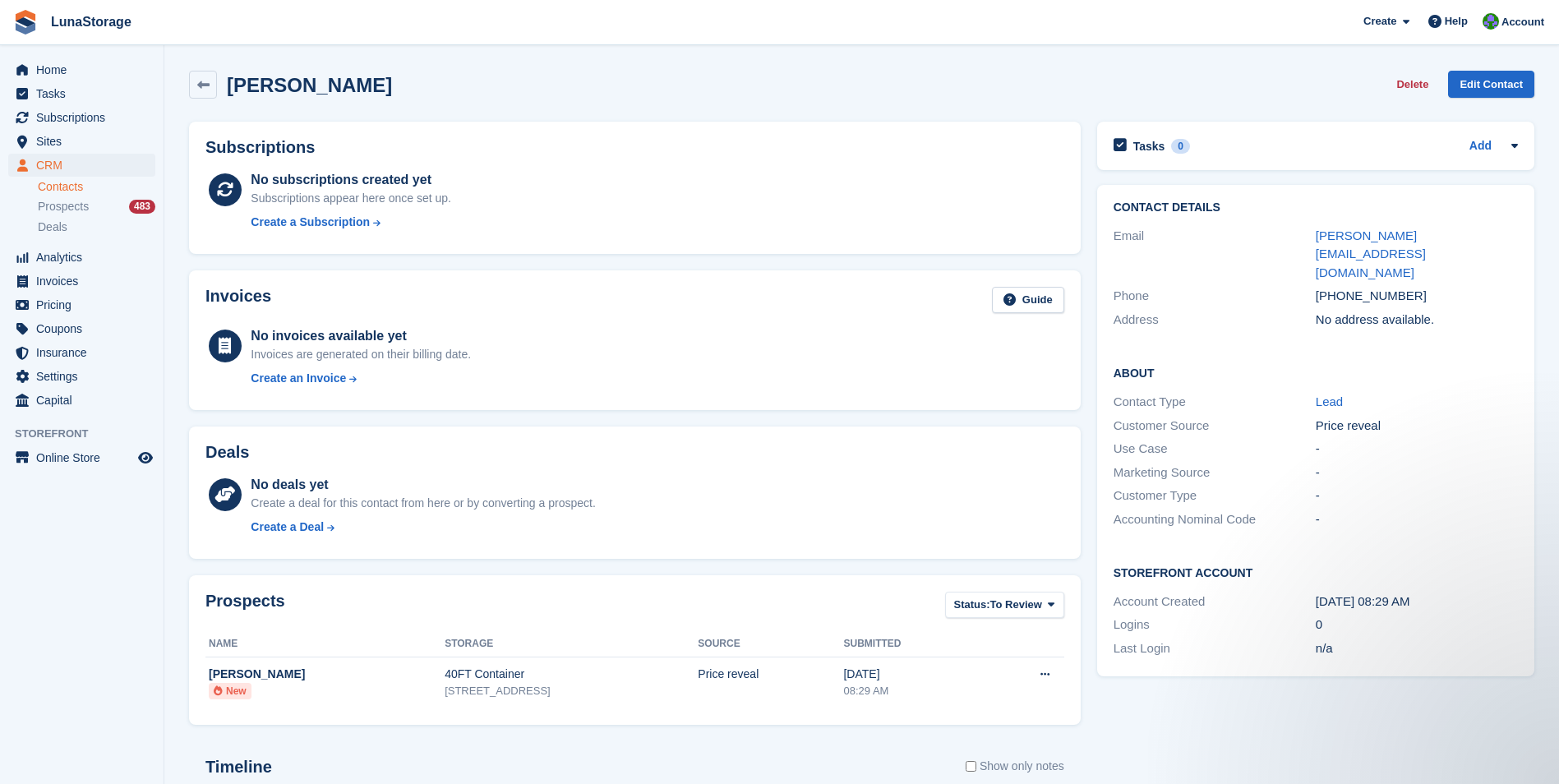
drag, startPoint x: 221, startPoint y: 72, endPoint x: 178, endPoint y: 61, distance: 44.4
click at [178, 61] on section "David Gorton Delete Edit Contact Subscriptions No subscriptions created yet Sub…" at bounding box center [861, 523] width 1395 height 1046
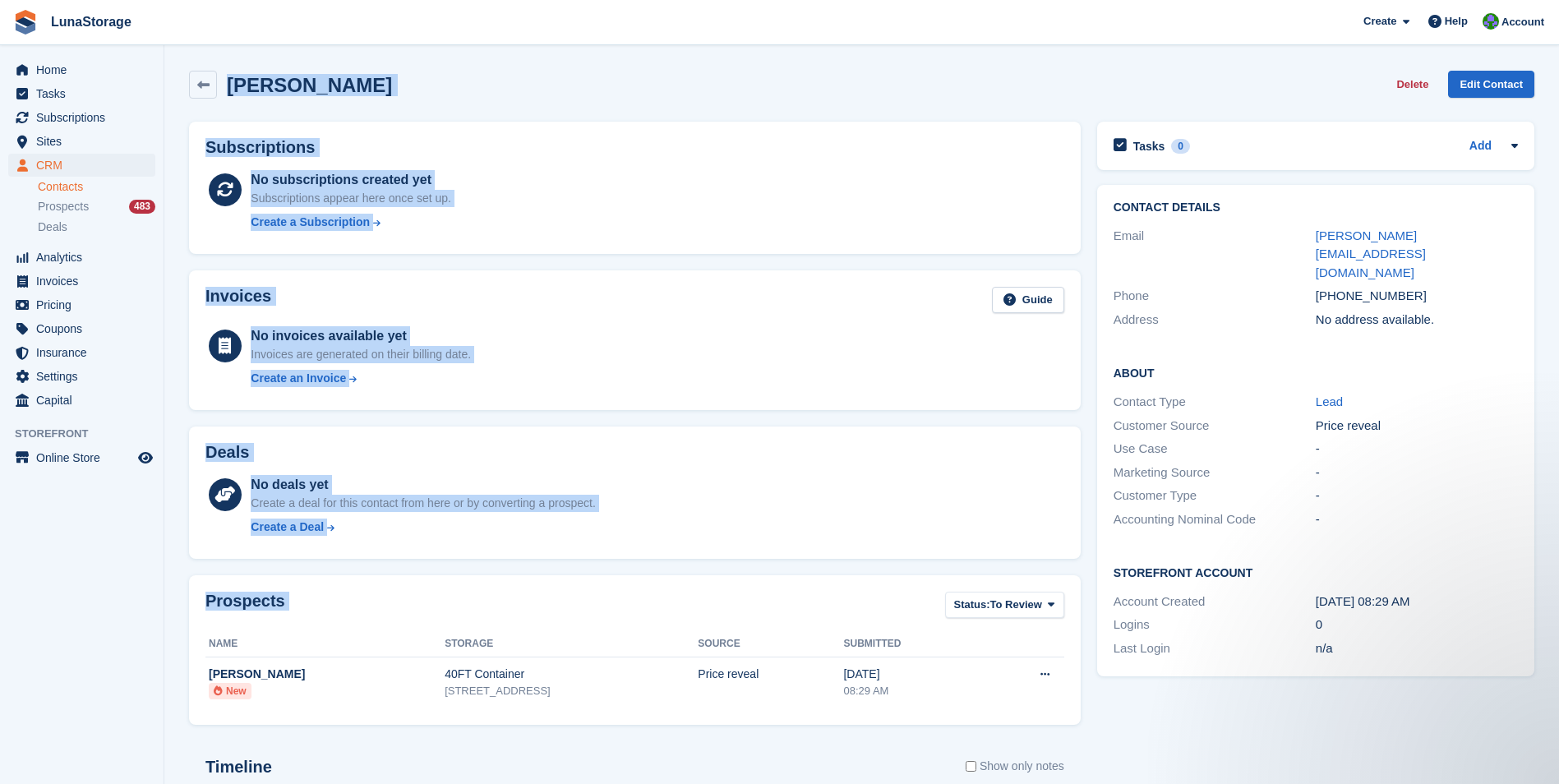
drag, startPoint x: 178, startPoint y: 61, endPoint x: 1077, endPoint y: 701, distance: 1103.5
click at [1077, 701] on section "David Gorton Delete Edit Contact Subscriptions No subscriptions created yet Sub…" at bounding box center [861, 523] width 1395 height 1046
drag, startPoint x: 1077, startPoint y: 701, endPoint x: 1087, endPoint y: 722, distance: 23.3
click at [1087, 722] on div "Prospects Status: To Review All Archived To Review Name Storage Source Submitte…" at bounding box center [634, 650] width 908 height 166
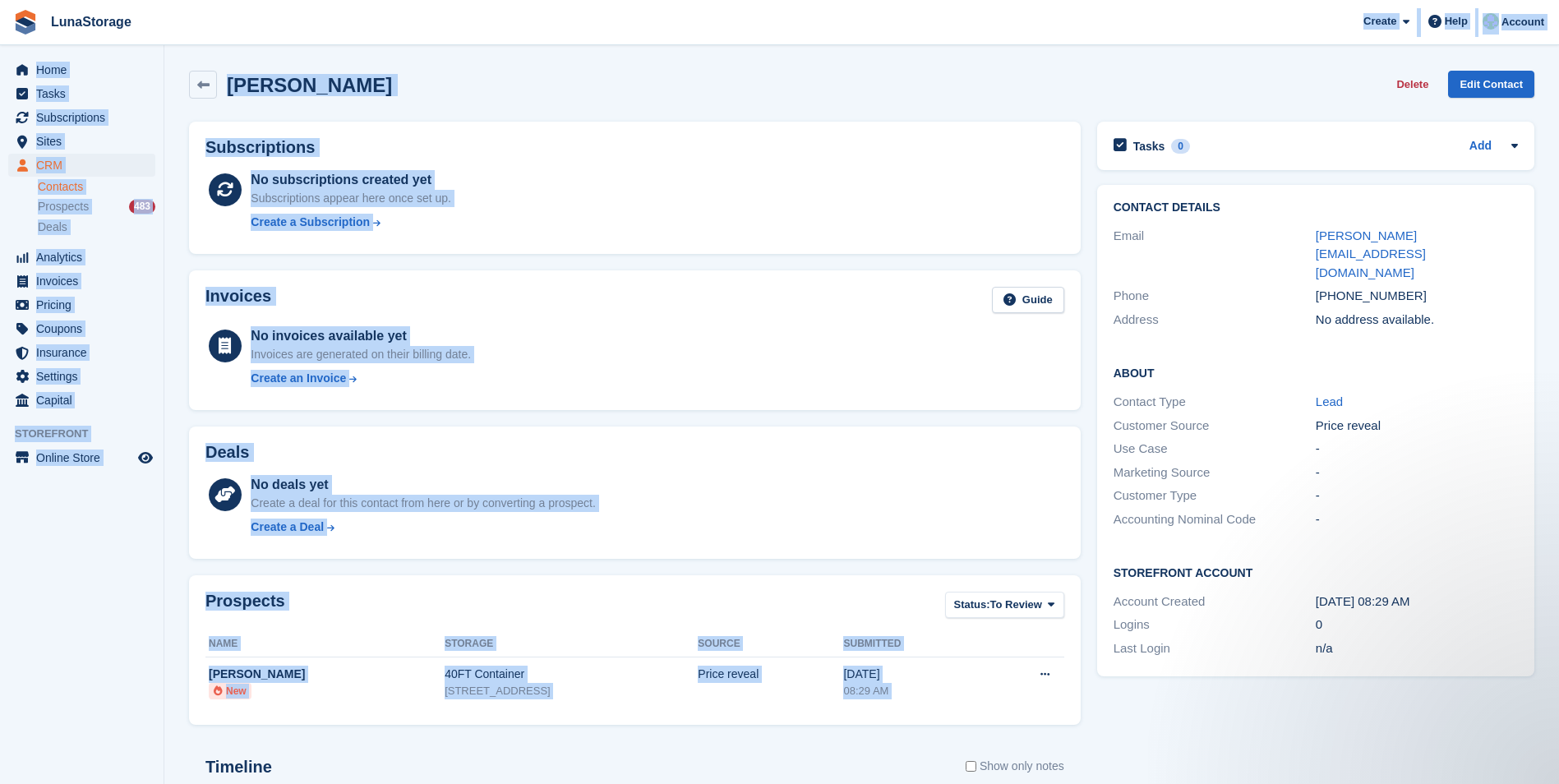
drag, startPoint x: 1087, startPoint y: 722, endPoint x: 195, endPoint y: 38, distance: 1124.1
click at [195, 38] on div "LunaStorage Create Subscription Invoice Contact Deal Discount Page Help Chat Su…" at bounding box center [779, 523] width 1559 height 1046
drag, startPoint x: 195, startPoint y: 38, endPoint x: 178, endPoint y: 64, distance: 31.1
click at [178, 64] on section "David Gorton Delete Edit Contact Subscriptions No subscriptions created yet Sub…" at bounding box center [861, 523] width 1395 height 1046
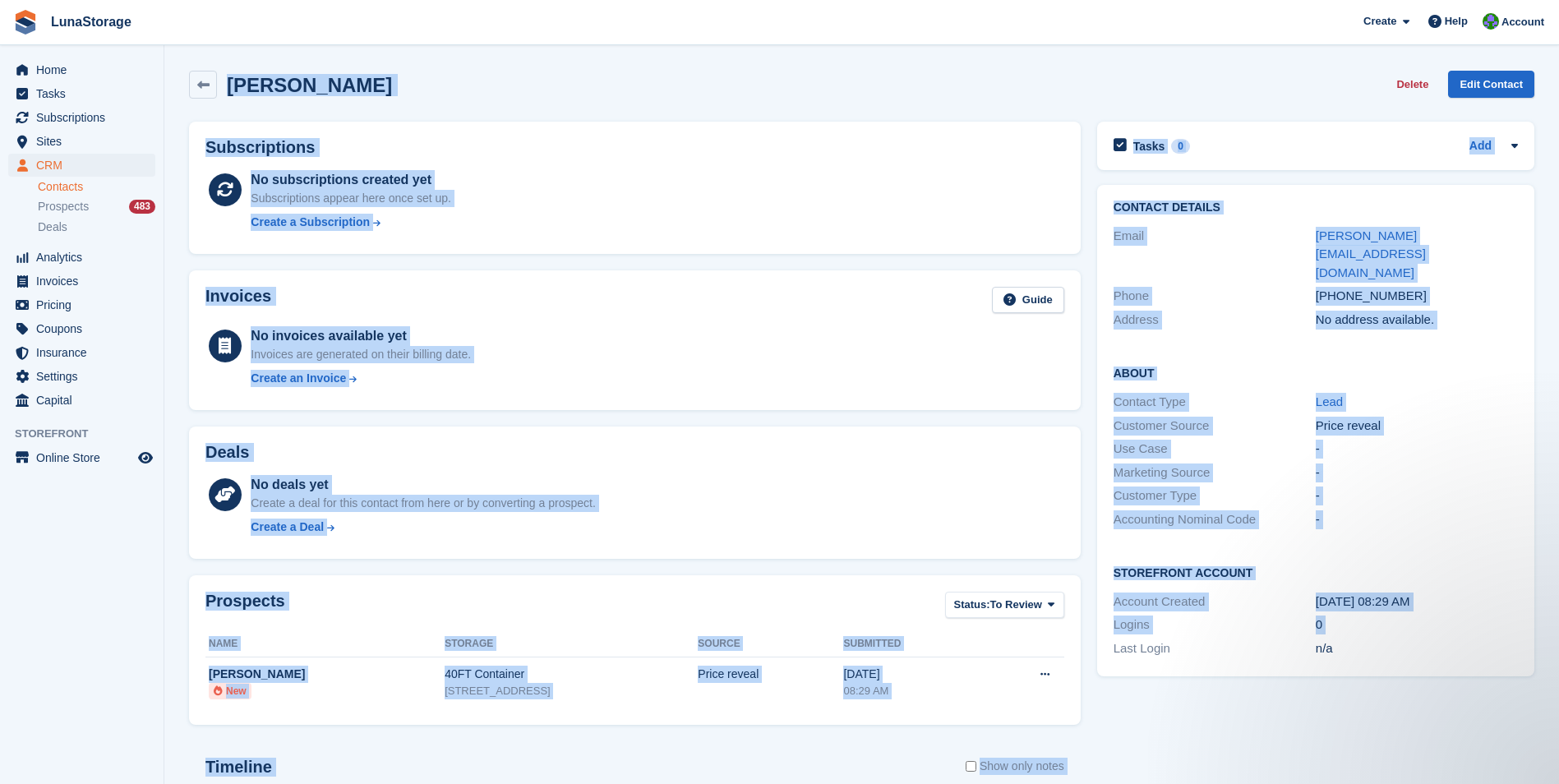
drag, startPoint x: 178, startPoint y: 64, endPoint x: 1093, endPoint y: 686, distance: 1106.4
click at [1093, 686] on section "David Gorton Delete Edit Contact Subscriptions No subscriptions created yet Sub…" at bounding box center [861, 523] width 1395 height 1046
drag, startPoint x: 1093, startPoint y: 686, endPoint x: 1085, endPoint y: 726, distance: 40.8
click at [1085, 726] on div "Prospects Status: To Review All Archived To Review Name Storage Source Submitte…" at bounding box center [634, 650] width 908 height 166
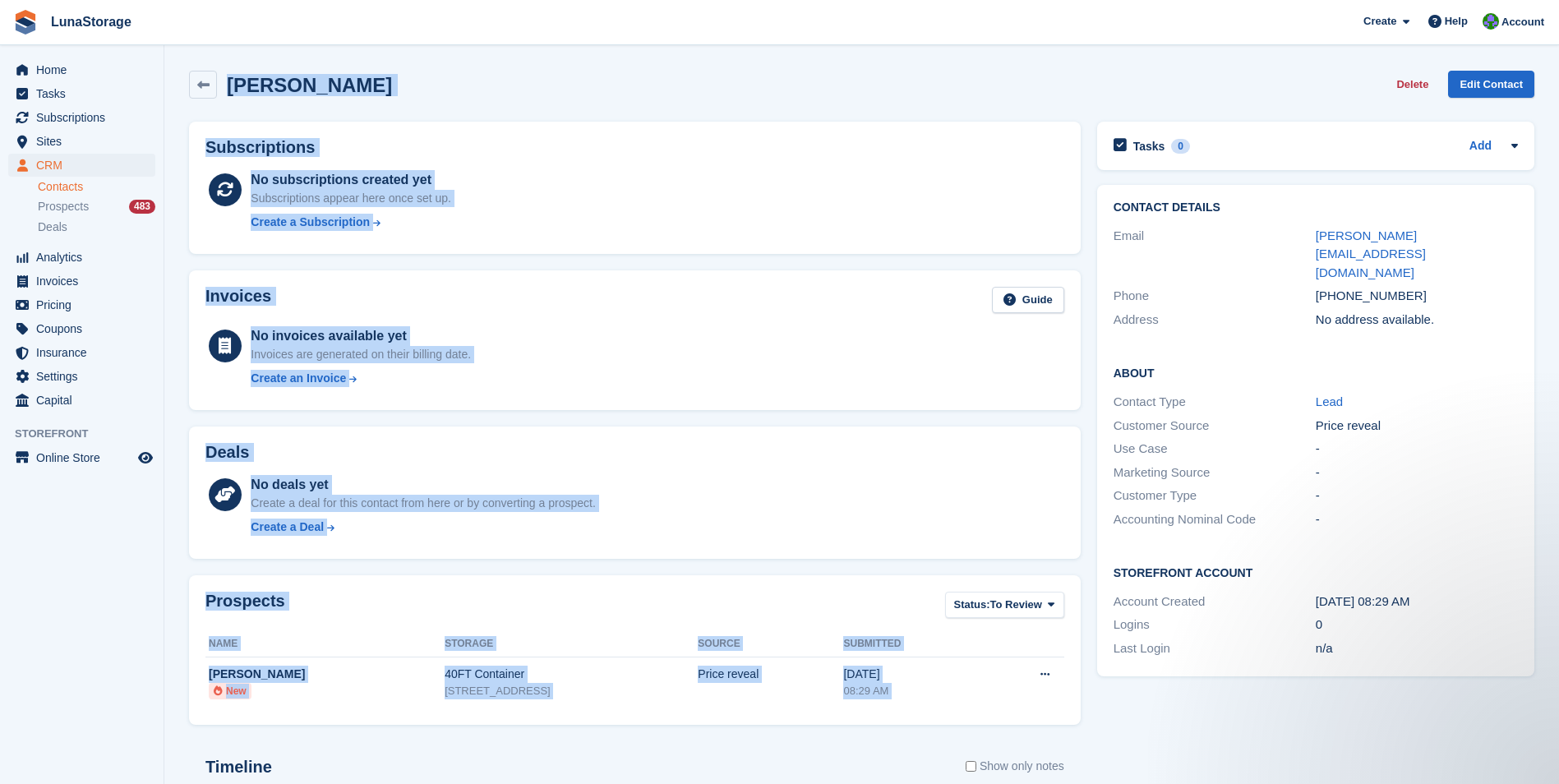
drag, startPoint x: 1085, startPoint y: 726, endPoint x: 230, endPoint y: 74, distance: 1075.2
click at [230, 74] on div "David Gorton Delete Edit Contact Subscriptions No subscriptions created yet Sub…" at bounding box center [861, 546] width 1346 height 968
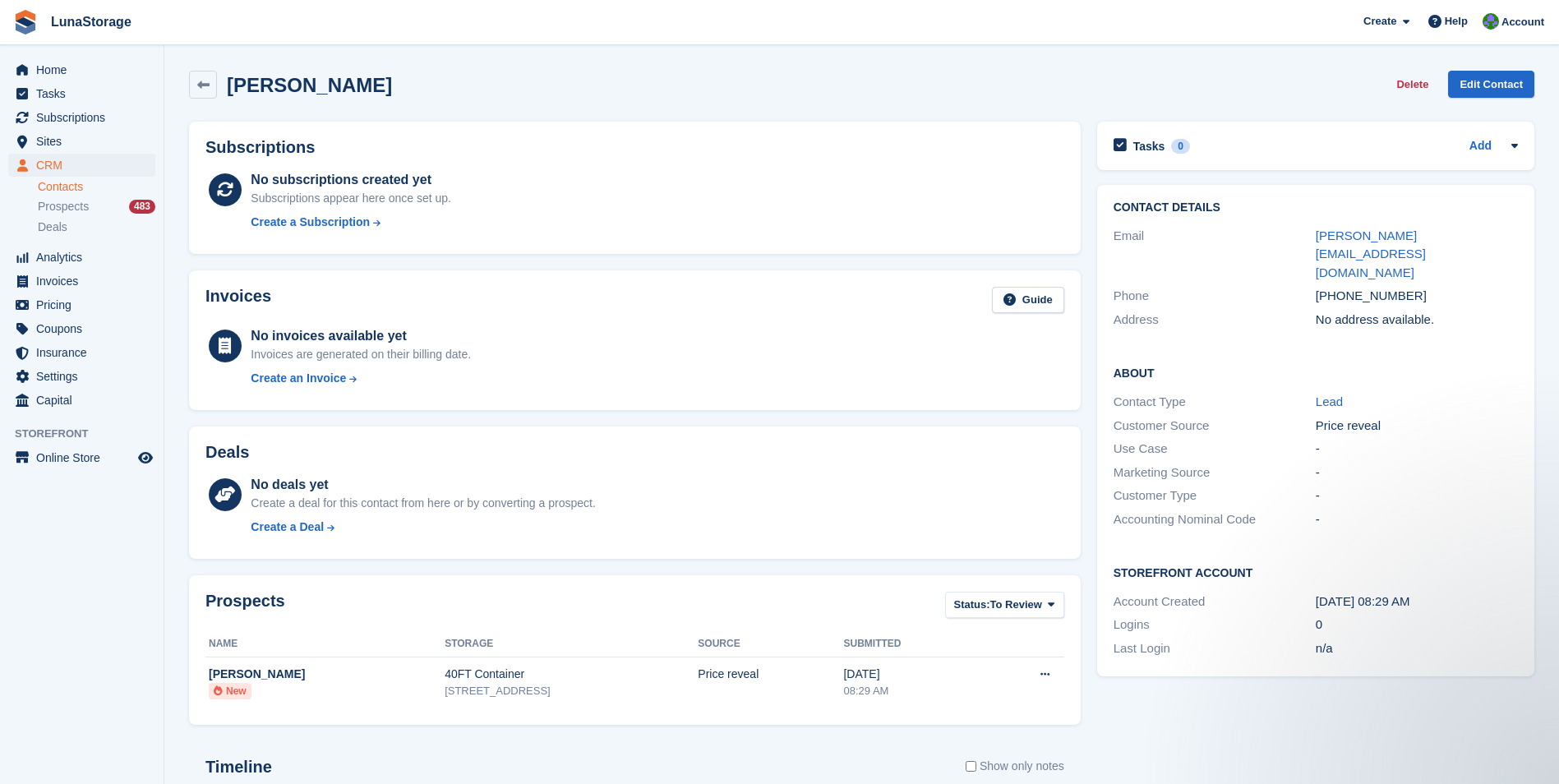
drag, startPoint x: 230, startPoint y: 74, endPoint x: 177, endPoint y: 68, distance: 53.3
click at [177, 68] on section "David Gorton Delete Edit Contact Subscriptions No subscriptions created yet Sub…" at bounding box center [861, 523] width 1395 height 1046
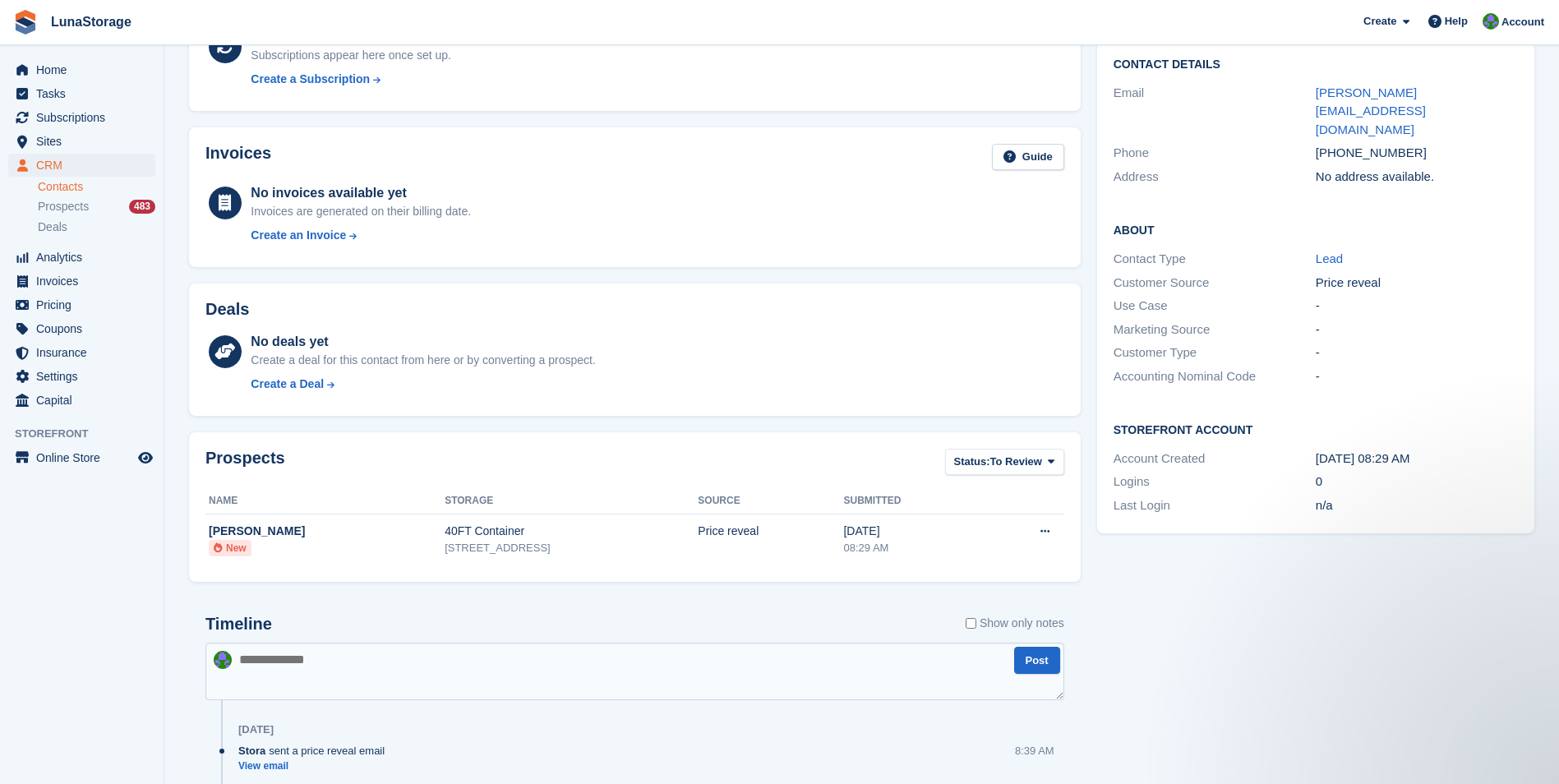
scroll to position [262, 0]
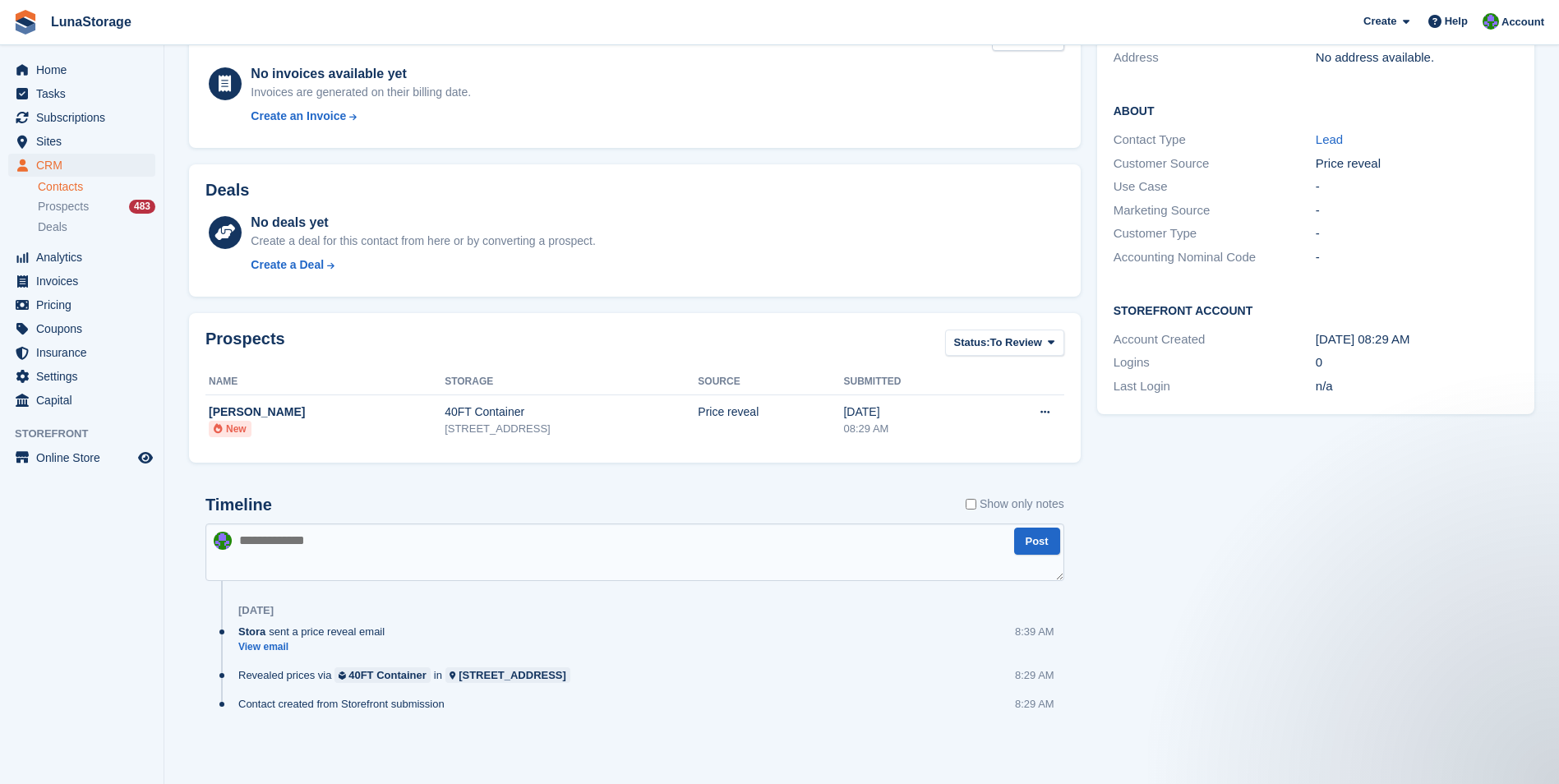
click at [1285, 513] on div "Tasks 0 Add No tasks related to David Gorton Contact Details Email david@office…" at bounding box center [1316, 310] width 454 height 918
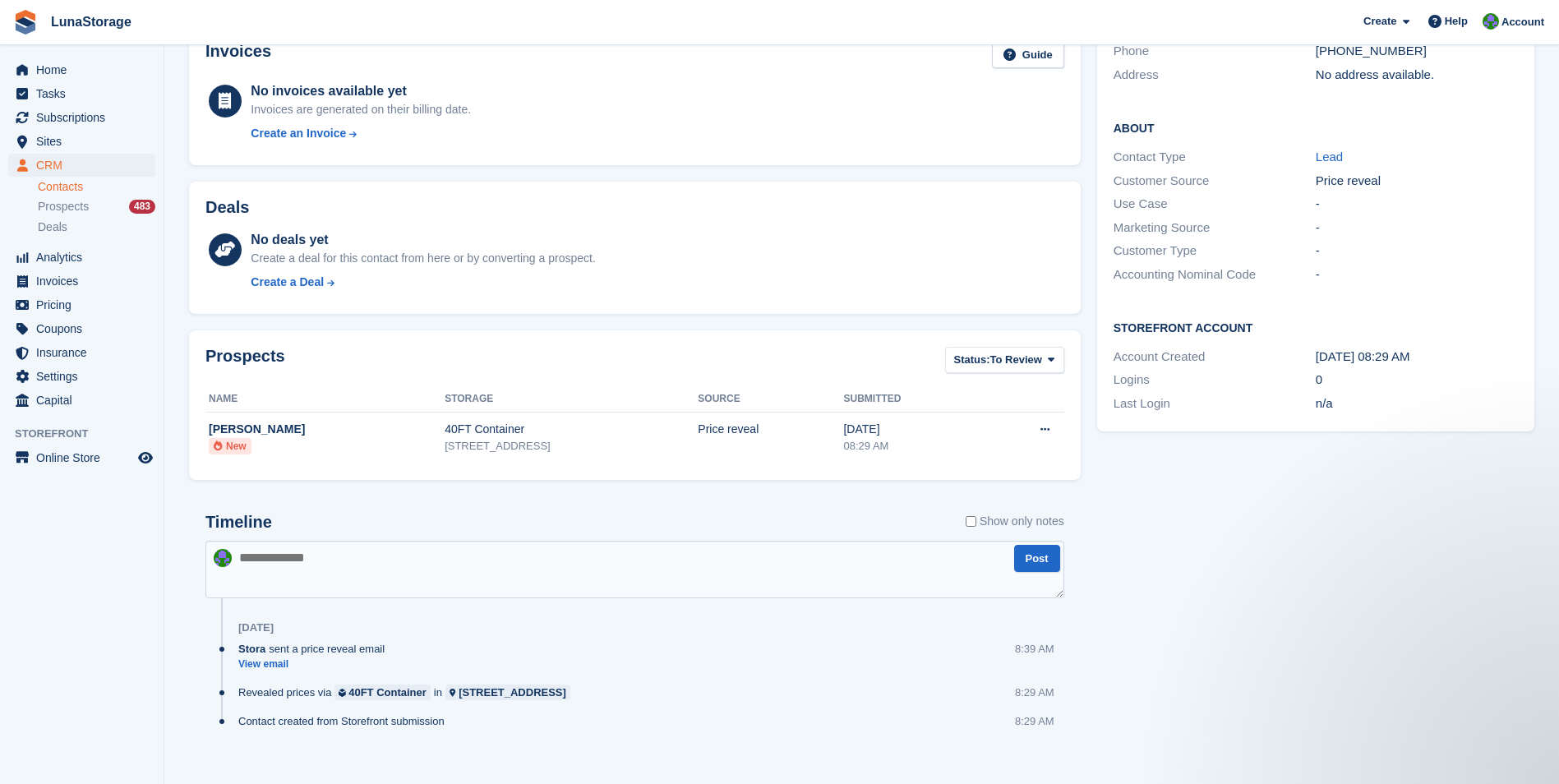
scroll to position [247, 0]
click at [1185, 527] on div "Tasks 0 Add No tasks related to David Gorton Contact Details Email david@office…" at bounding box center [1316, 326] width 454 height 918
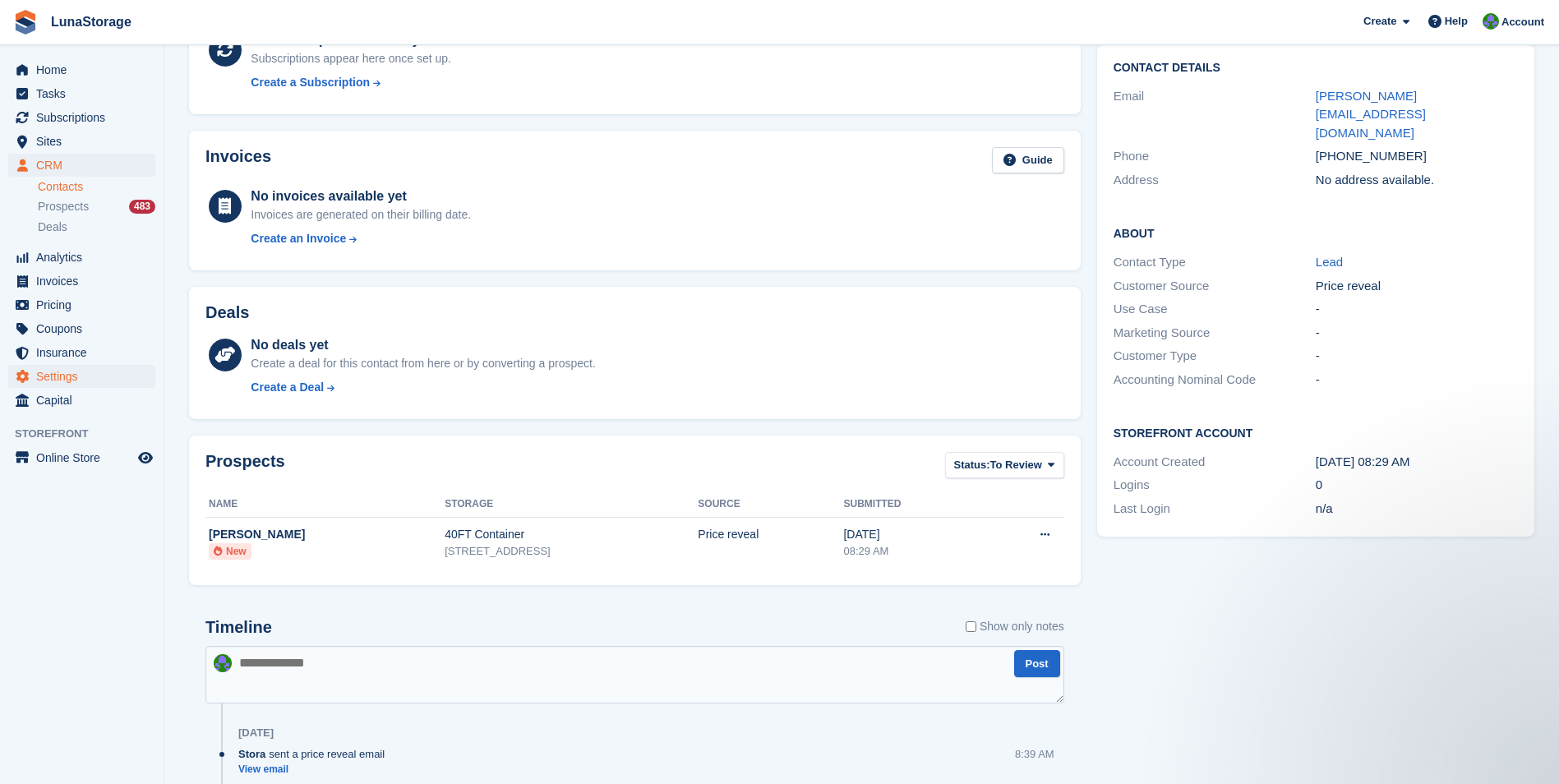
scroll to position [15, 0]
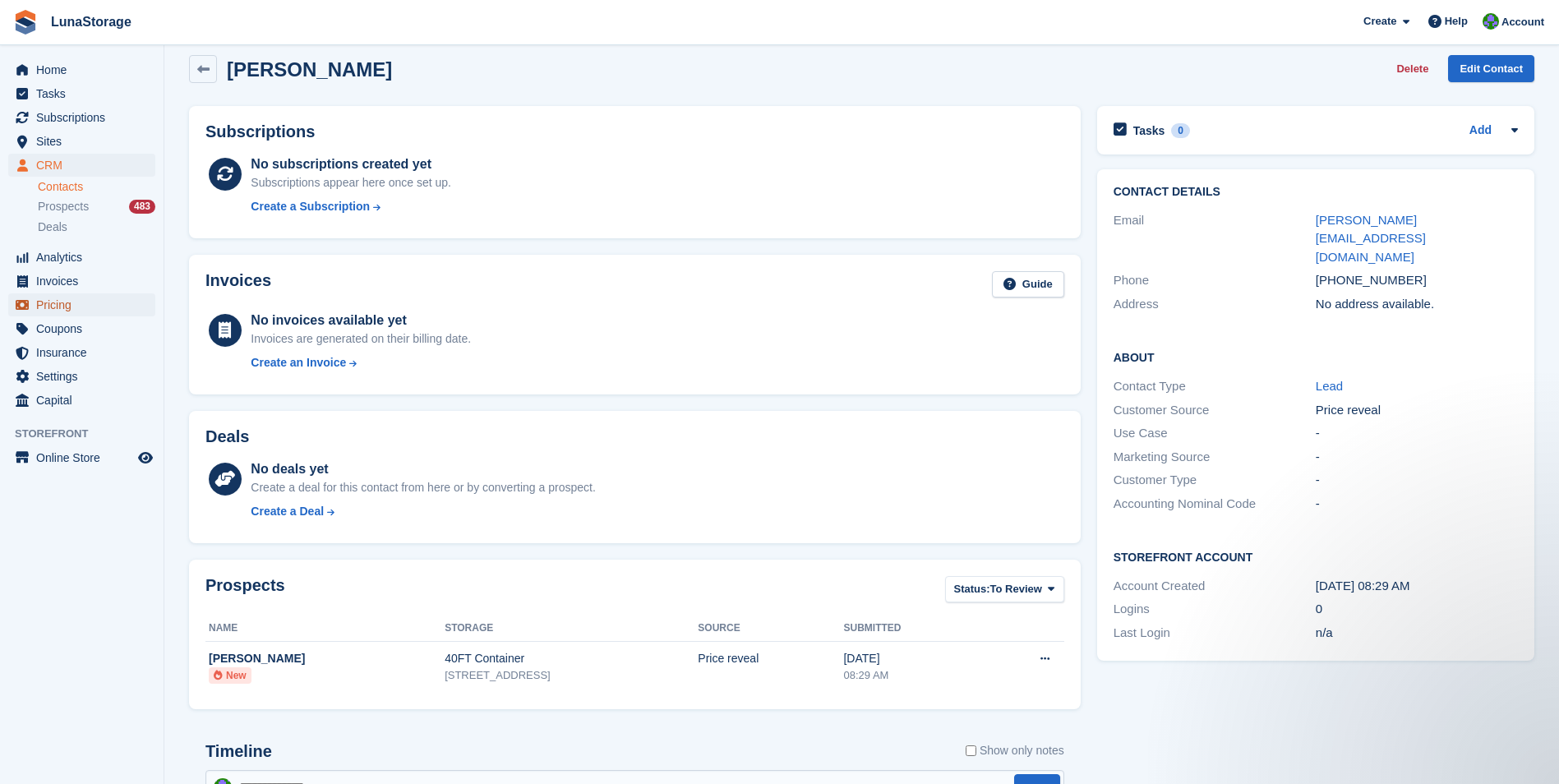
click at [64, 311] on span "Pricing" at bounding box center [85, 304] width 99 height 23
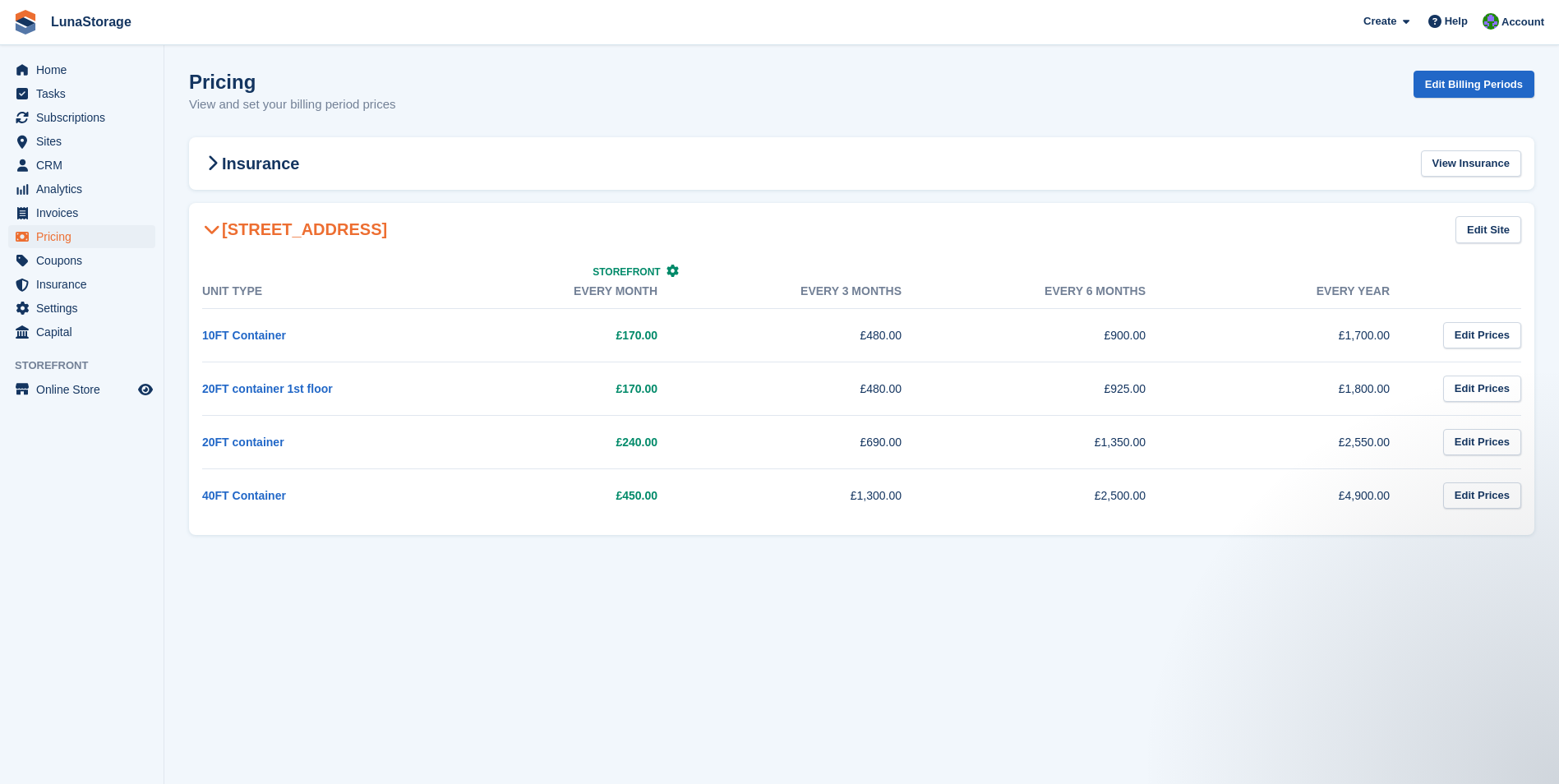
drag, startPoint x: 173, startPoint y: 199, endPoint x: 1408, endPoint y: 546, distance: 1282.8
click at [1408, 546] on section "Pricing View and set your billing period prices Edit Billing Periods Insurance …" at bounding box center [861, 392] width 1395 height 784
drag, startPoint x: 1408, startPoint y: 546, endPoint x: 1540, endPoint y: 542, distance: 132.1
click at [1540, 542] on section "Pricing View and set your billing period prices Edit Billing Periods Insurance …" at bounding box center [861, 392] width 1395 height 784
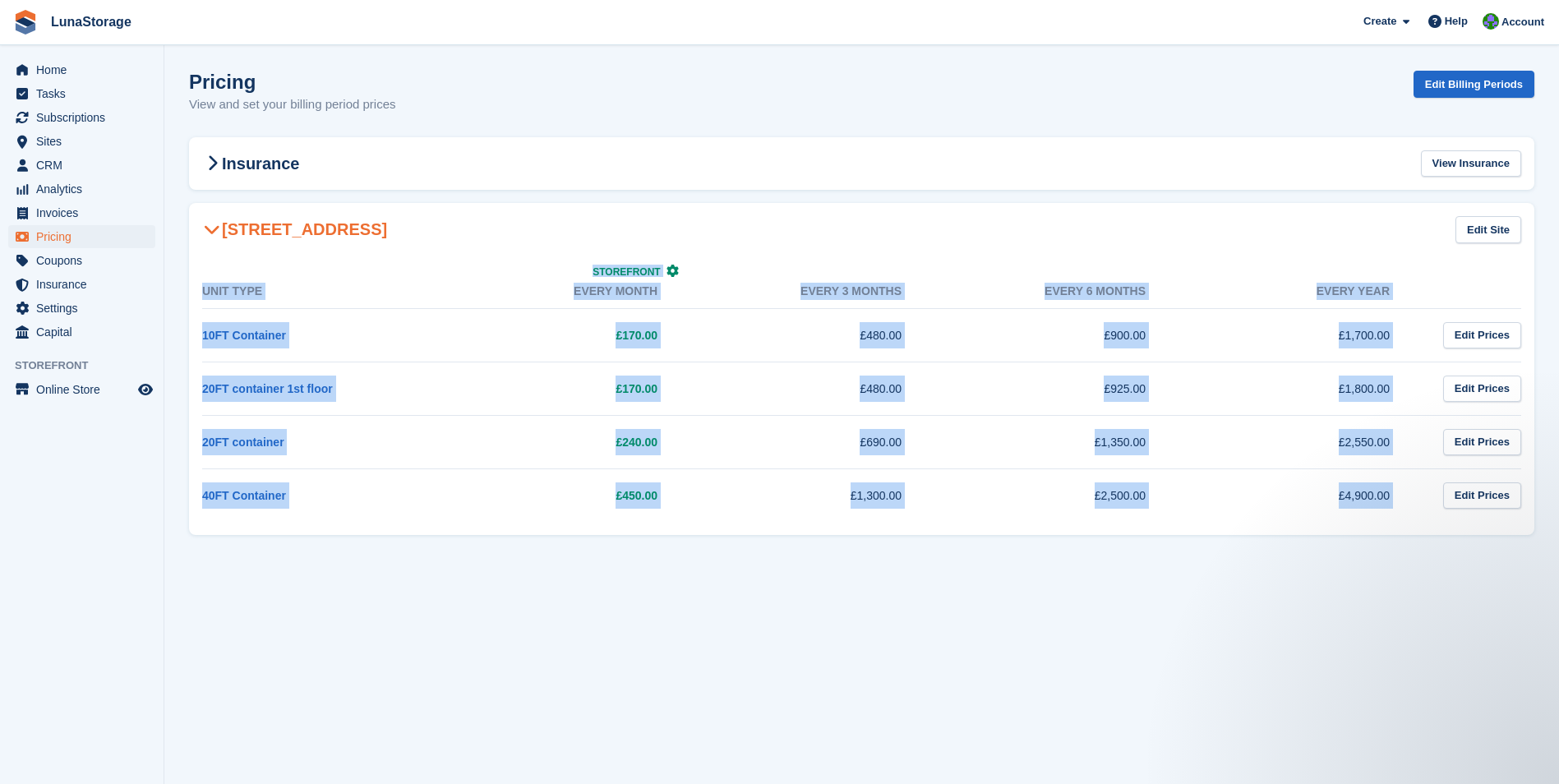
drag, startPoint x: 1540, startPoint y: 542, endPoint x: 183, endPoint y: 156, distance: 1410.8
click at [183, 156] on section "Pricing View and set your billing period prices Edit Billing Periods Insurance …" at bounding box center [861, 392] width 1395 height 784
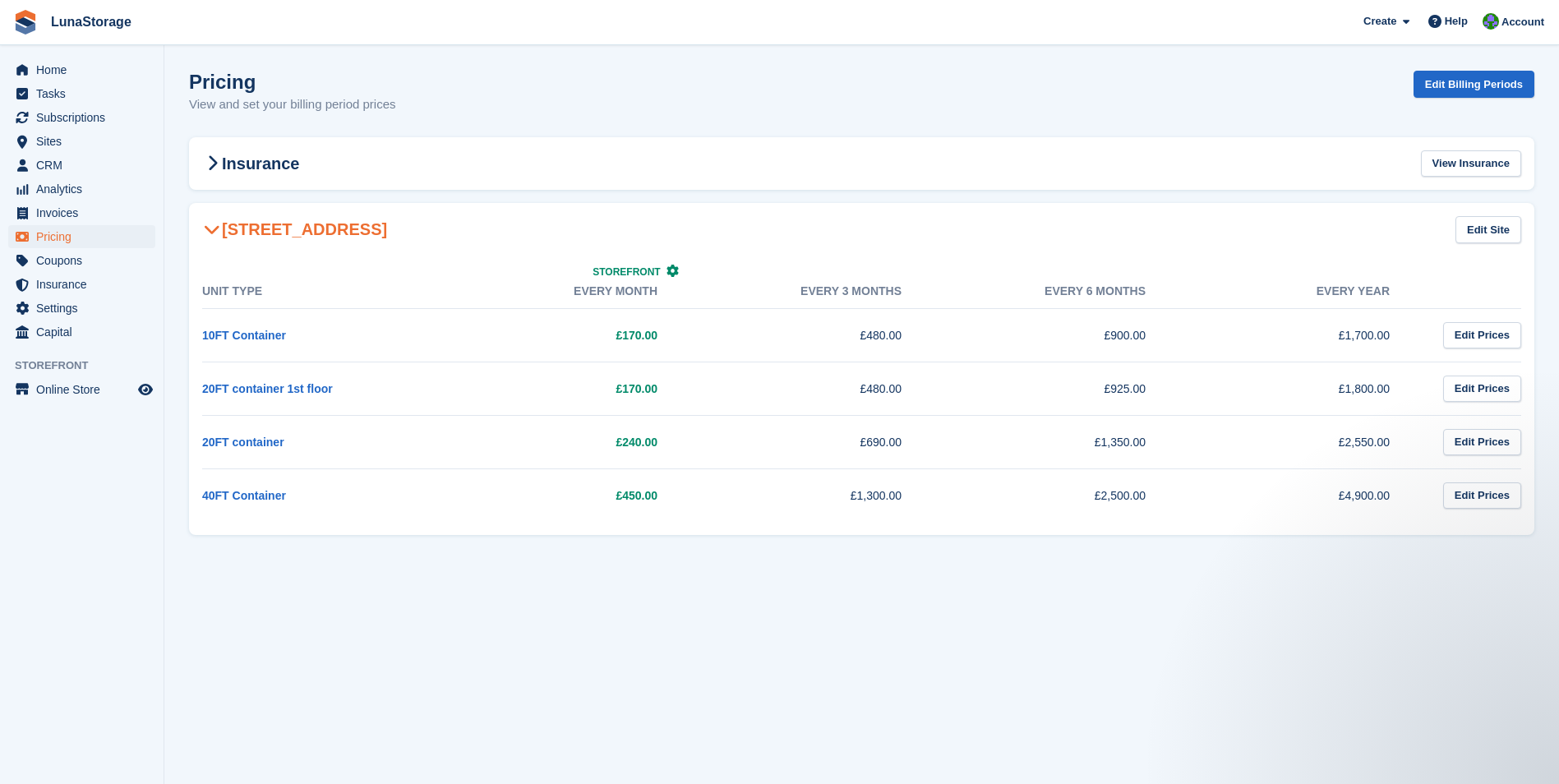
drag, startPoint x: 183, startPoint y: 156, endPoint x: 171, endPoint y: 197, distance: 42.7
click at [171, 197] on section "Pricing View and set your billing period prices Edit Billing Periods Insurance …" at bounding box center [861, 392] width 1395 height 784
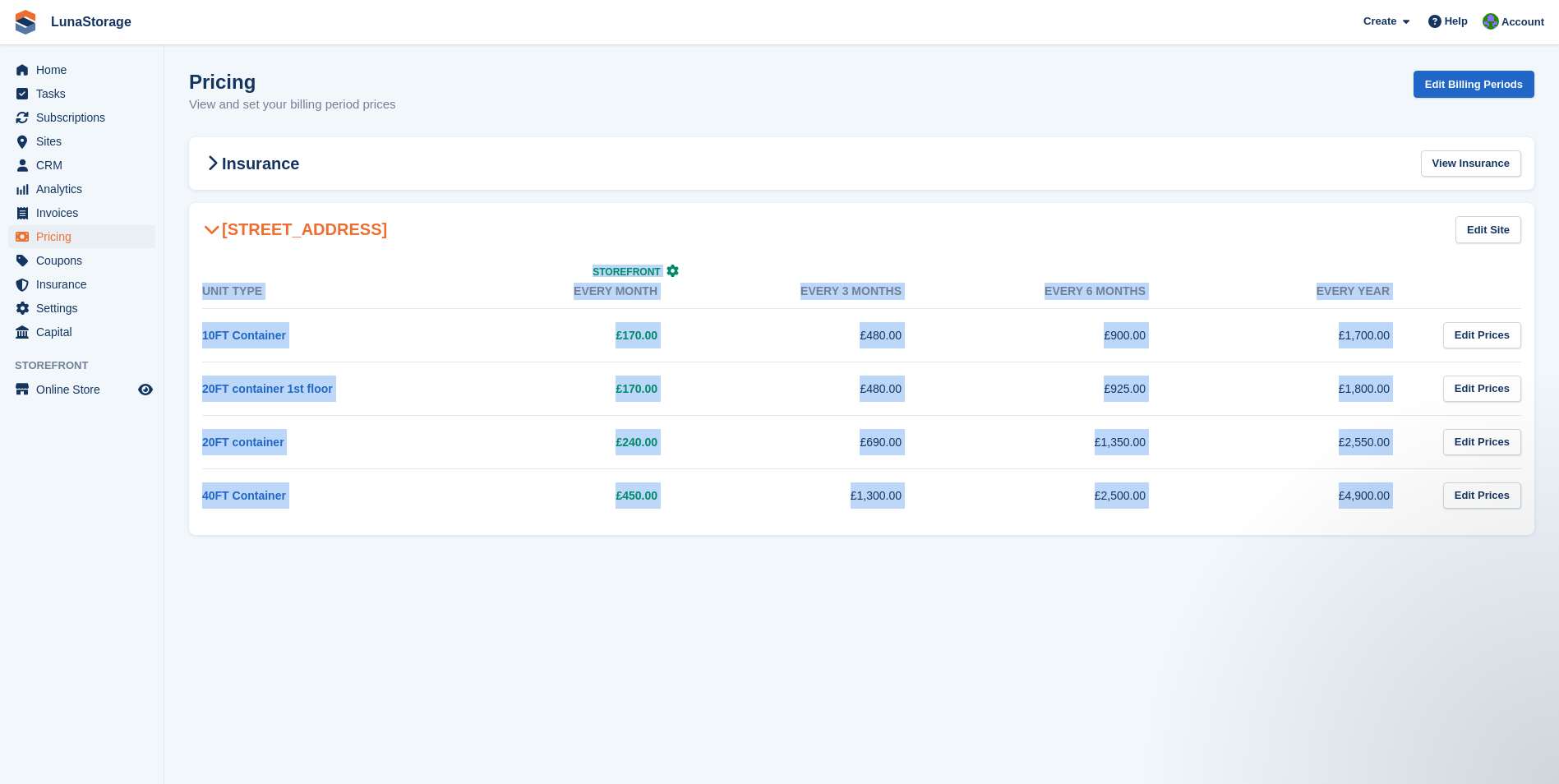
drag, startPoint x: 171, startPoint y: 197, endPoint x: 1530, endPoint y: 517, distance: 1396.2
click at [1530, 517] on section "Pricing View and set your billing period prices Edit Billing Periods Insurance …" at bounding box center [861, 392] width 1395 height 784
drag, startPoint x: 1530, startPoint y: 517, endPoint x: 1546, endPoint y: 542, distance: 29.7
click at [1546, 542] on section "Pricing View and set your billing period prices Edit Billing Periods Insurance …" at bounding box center [861, 392] width 1395 height 784
drag, startPoint x: 1546, startPoint y: 542, endPoint x: 186, endPoint y: 195, distance: 1403.6
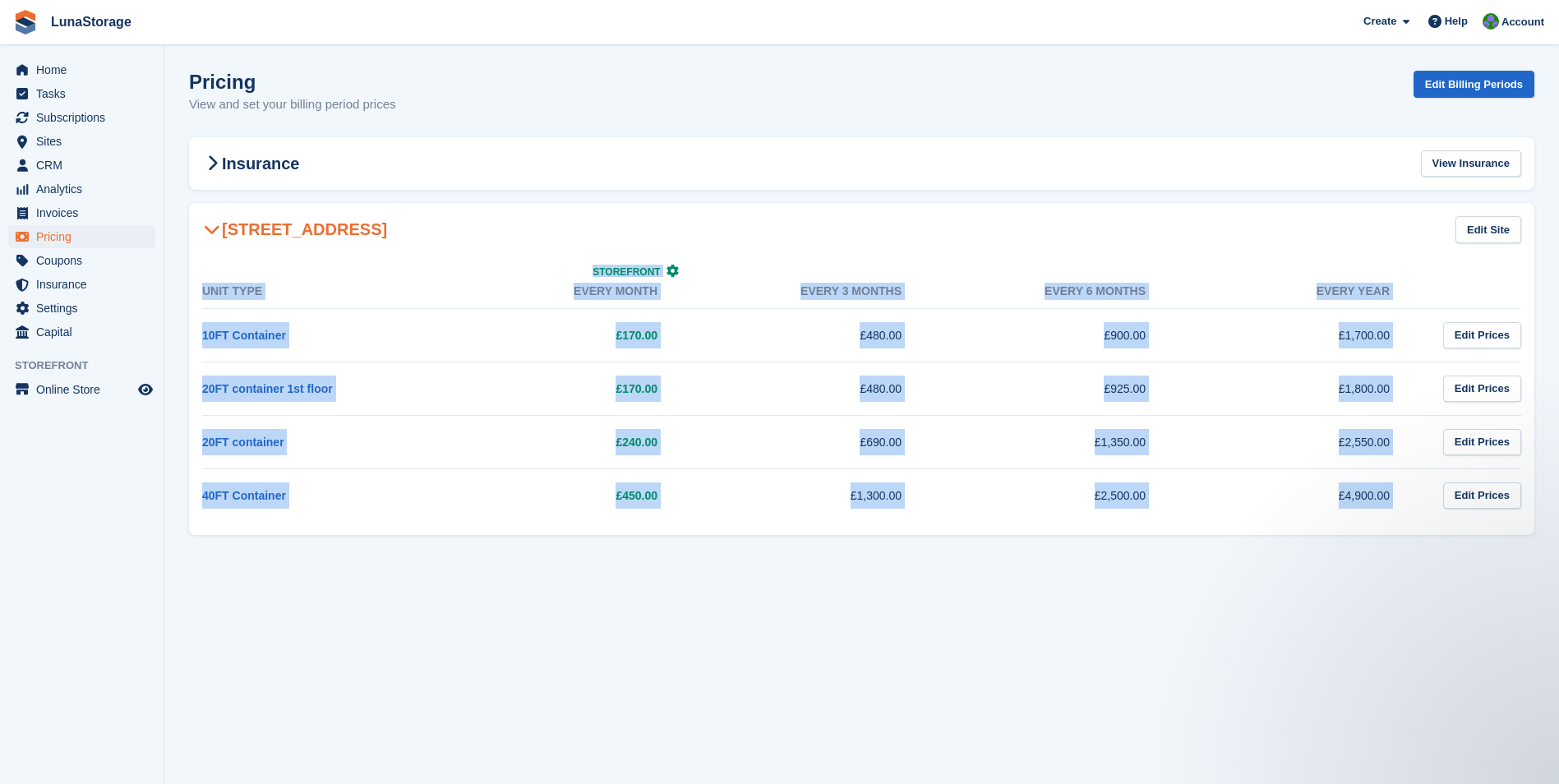
click at [186, 195] on section "Pricing View and set your billing period prices Edit Billing Periods Insurance …" at bounding box center [861, 392] width 1395 height 784
drag, startPoint x: 186, startPoint y: 195, endPoint x: 170, endPoint y: 195, distance: 16.0
click at [170, 195] on section "Pricing View and set your billing period prices Edit Billing Periods Insurance …" at bounding box center [861, 392] width 1395 height 784
drag, startPoint x: 170, startPoint y: 195, endPoint x: 1511, endPoint y: 541, distance: 1384.9
click at [1511, 541] on section "Pricing View and set your billing period prices Edit Billing Periods Insurance …" at bounding box center [861, 392] width 1395 height 784
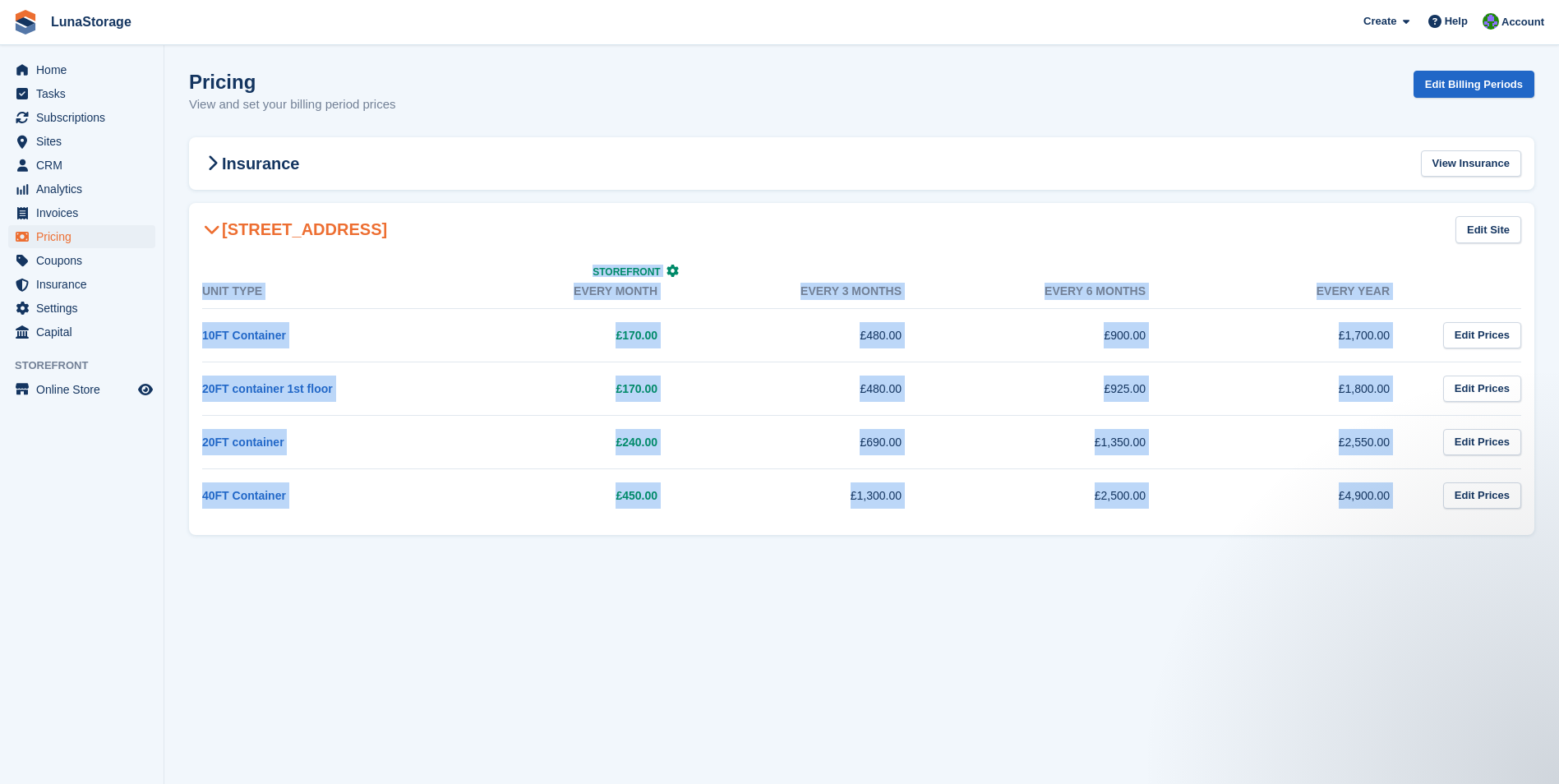
drag, startPoint x: 1511, startPoint y: 541, endPoint x: 1544, endPoint y: 537, distance: 33.2
click at [1544, 537] on section "Pricing View and set your billing period prices Edit Billing Periods Insurance …" at bounding box center [861, 392] width 1395 height 784
drag, startPoint x: 1544, startPoint y: 537, endPoint x: 190, endPoint y: 186, distance: 1398.8
click at [190, 186] on section "Pricing View and set your billing period prices Edit Billing Periods Insurance …" at bounding box center [861, 392] width 1395 height 784
drag, startPoint x: 190, startPoint y: 186, endPoint x: 177, endPoint y: 194, distance: 15.3
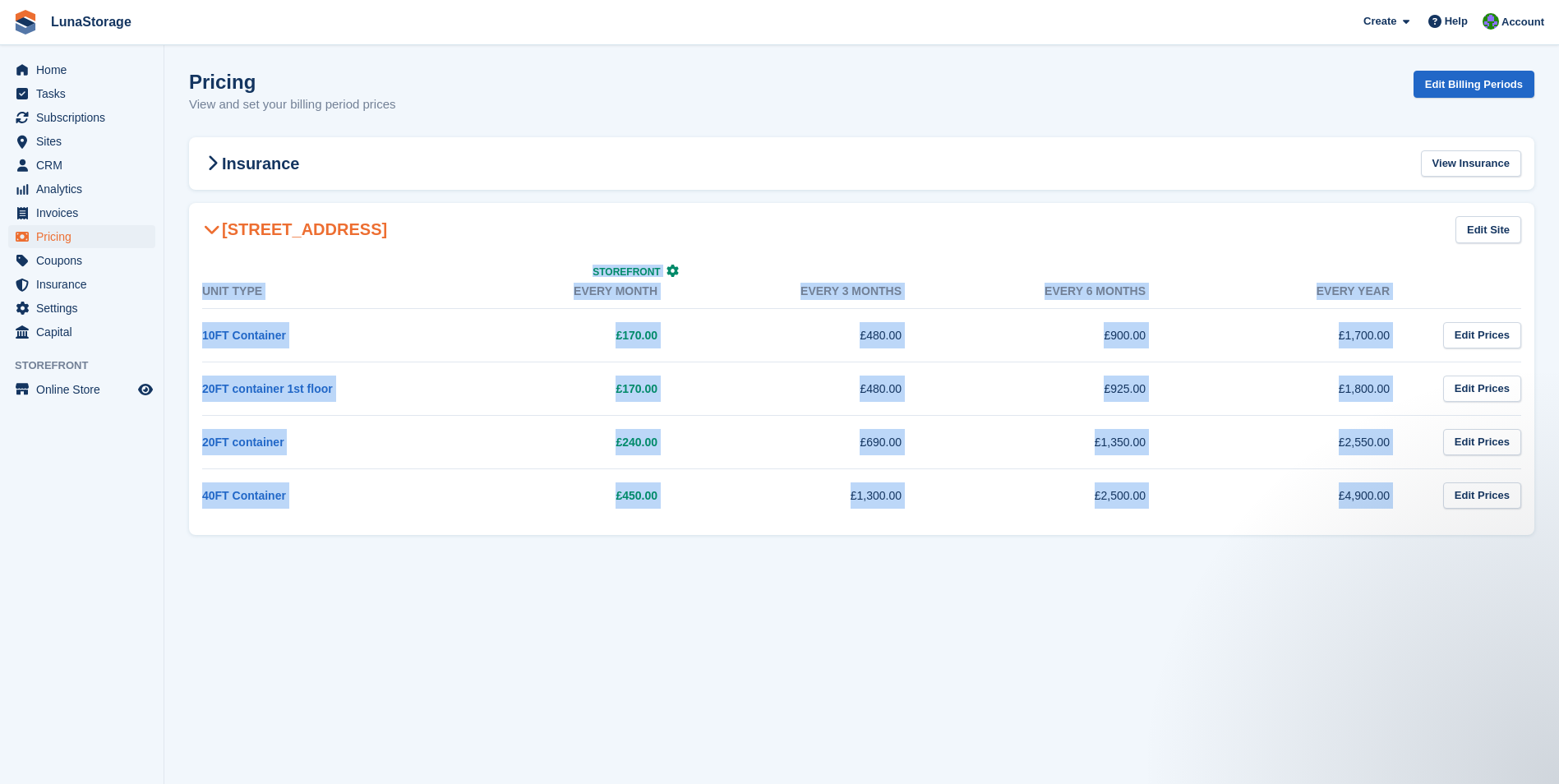
click at [177, 194] on section "Pricing View and set your billing period prices Edit Billing Periods Insurance …" at bounding box center [861, 392] width 1395 height 784
drag, startPoint x: 177, startPoint y: 194, endPoint x: 1539, endPoint y: 540, distance: 1405.3
click at [1539, 540] on section "Pricing View and set your billing period prices Edit Billing Periods Insurance …" at bounding box center [861, 392] width 1395 height 784
drag, startPoint x: 1539, startPoint y: 540, endPoint x: 180, endPoint y: 191, distance: 1403.1
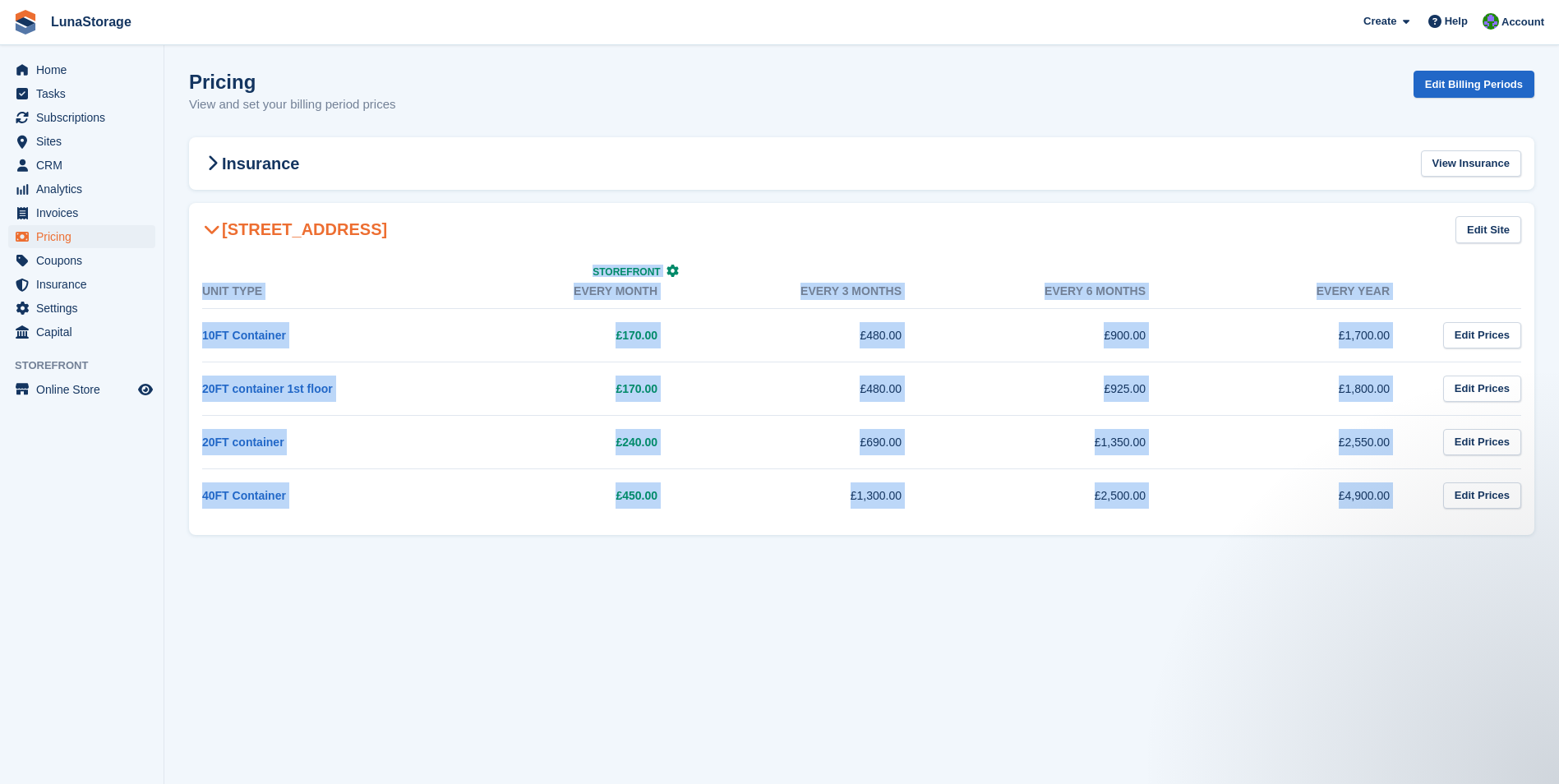
click at [180, 191] on section "Pricing View and set your billing period prices Edit Billing Periods Insurance …" at bounding box center [861, 392] width 1395 height 784
drag, startPoint x: 180, startPoint y: 191, endPoint x: 175, endPoint y: 199, distance: 9.4
click at [175, 199] on section "Pricing View and set your billing period prices Edit Billing Periods Insurance …" at bounding box center [861, 392] width 1395 height 784
drag, startPoint x: 175, startPoint y: 199, endPoint x: 1542, endPoint y: 560, distance: 1413.9
click at [1542, 560] on section "Pricing View and set your billing period prices Edit Billing Periods Insurance …" at bounding box center [861, 392] width 1395 height 784
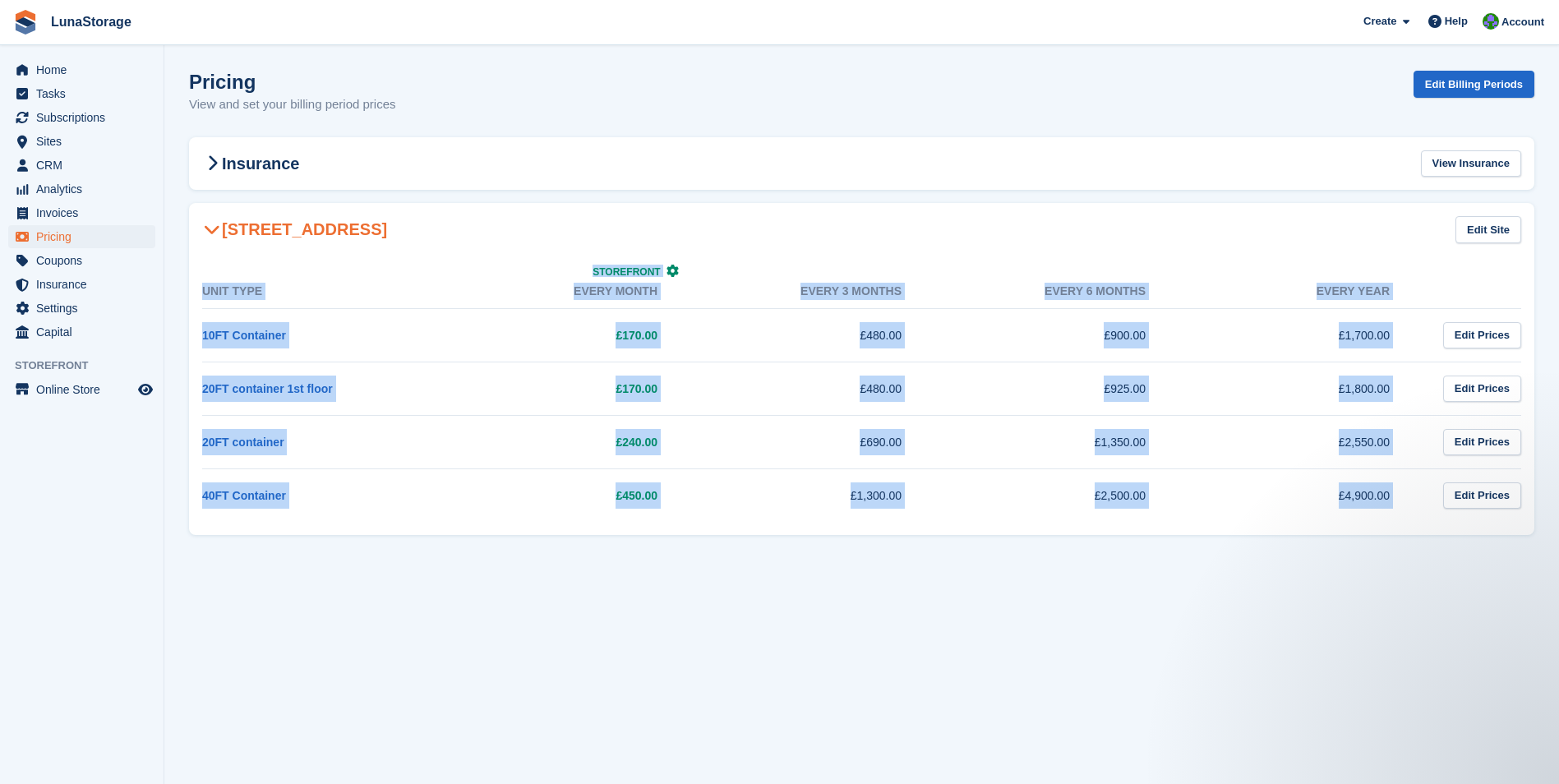
click at [1542, 557] on section "Pricing View and set your billing period prices Edit Billing Periods Insurance …" at bounding box center [861, 392] width 1395 height 784
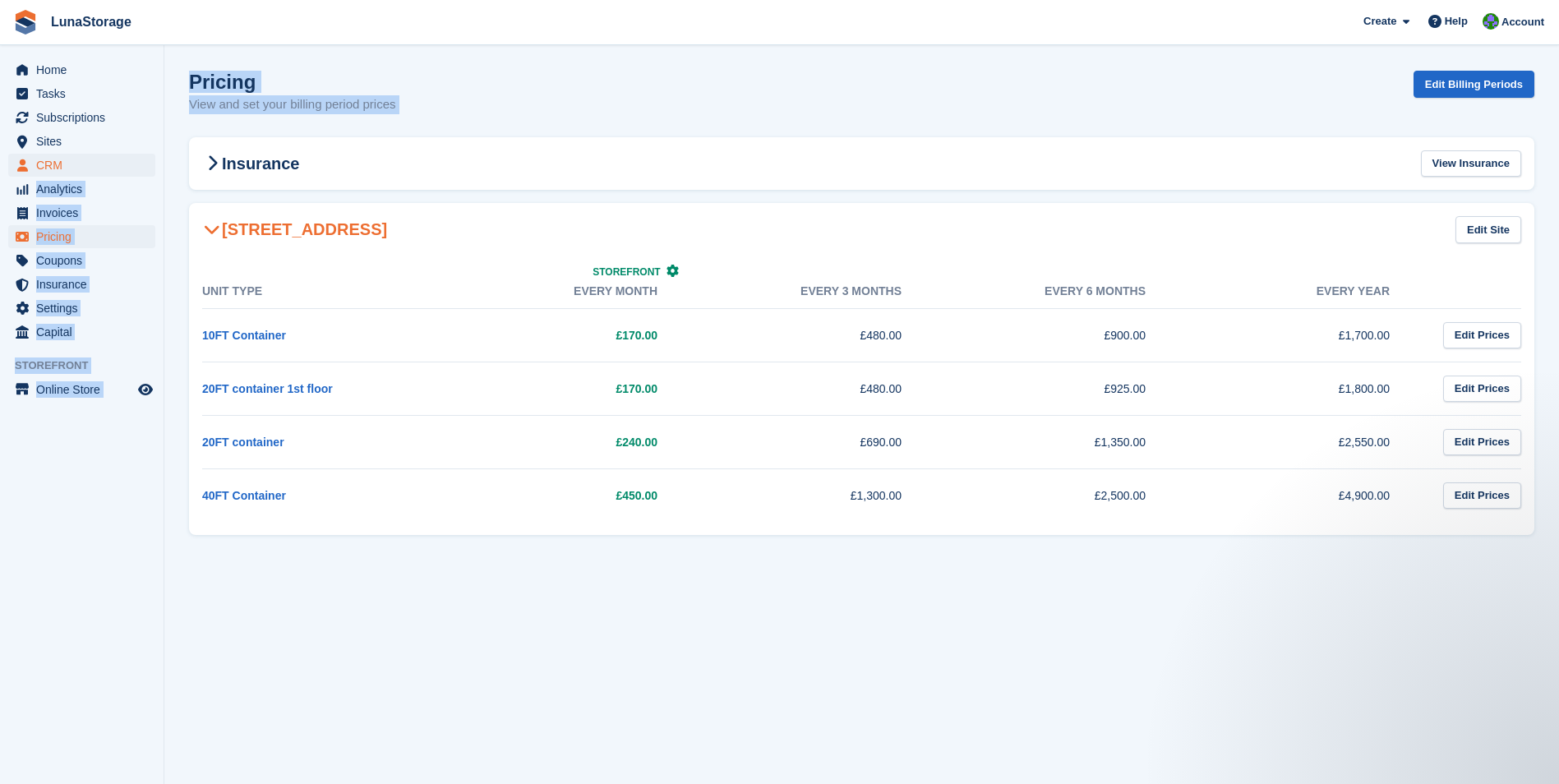
drag, startPoint x: 1547, startPoint y: 533, endPoint x: 154, endPoint y: 173, distance: 1438.8
click at [154, 173] on div "Home Tasks Subscriptions Subscriptions Subscriptions Price increases NEW Price …" at bounding box center [779, 392] width 1559 height 784
drag, startPoint x: 154, startPoint y: 173, endPoint x: 174, endPoint y: 195, distance: 29.7
click at [174, 195] on section "Pricing View and set your billing period prices Edit Billing Periods Insurance …" at bounding box center [861, 392] width 1395 height 784
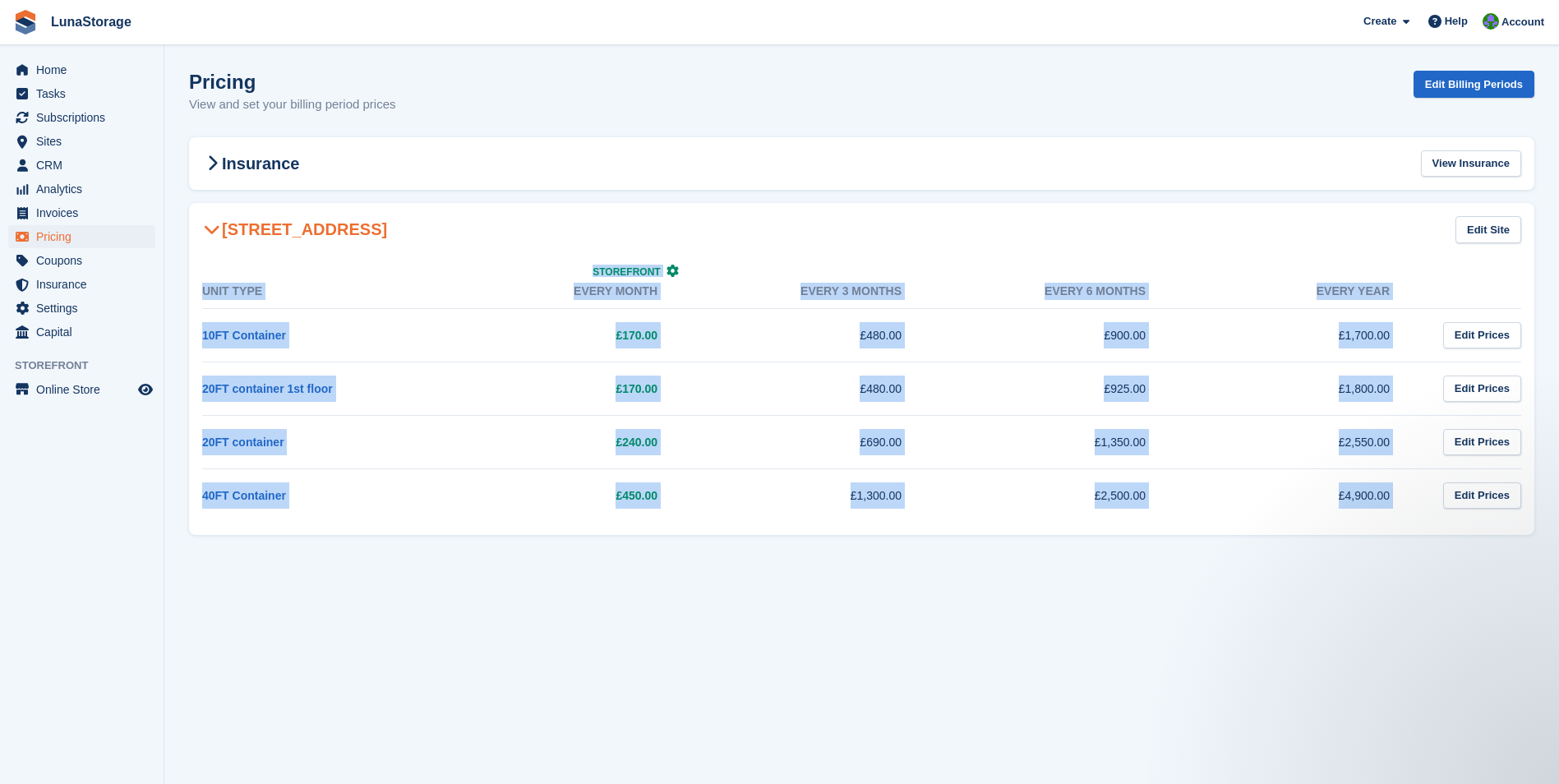
drag, startPoint x: 174, startPoint y: 195, endPoint x: 1539, endPoint y: 548, distance: 1409.9
click at [1539, 548] on section "Pricing View and set your billing period prices Edit Billing Periods Insurance …" at bounding box center [861, 392] width 1395 height 784
drag, startPoint x: 1539, startPoint y: 548, endPoint x: 193, endPoint y: 194, distance: 1391.8
click at [193, 194] on section "Pricing View and set your billing period prices Edit Billing Periods Insurance …" at bounding box center [861, 392] width 1395 height 784
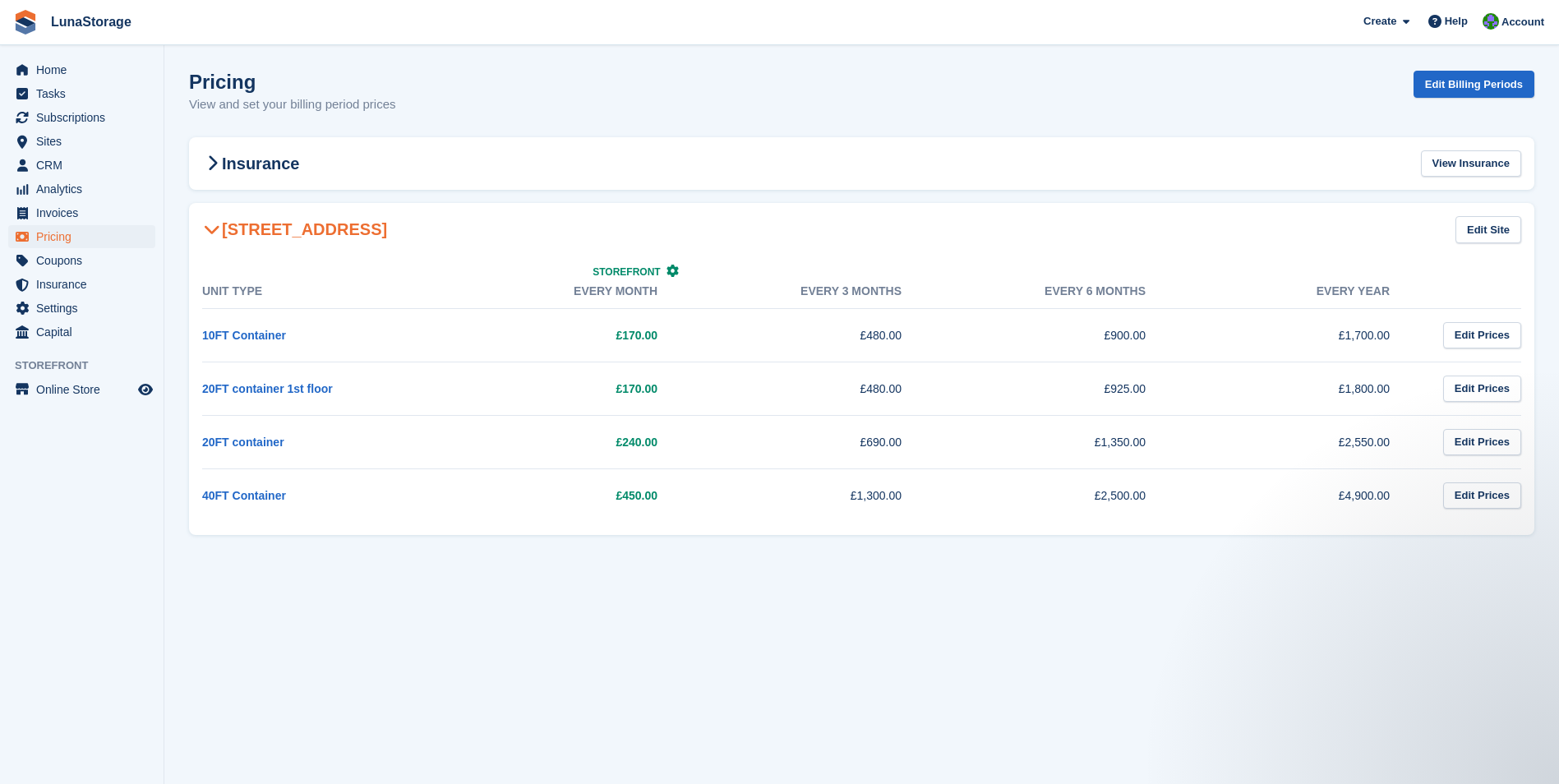
drag, startPoint x: 193, startPoint y: 194, endPoint x: 173, endPoint y: 198, distance: 20.4
click at [173, 198] on section "Pricing View and set your billing period prices Edit Billing Periods Insurance …" at bounding box center [861, 392] width 1395 height 784
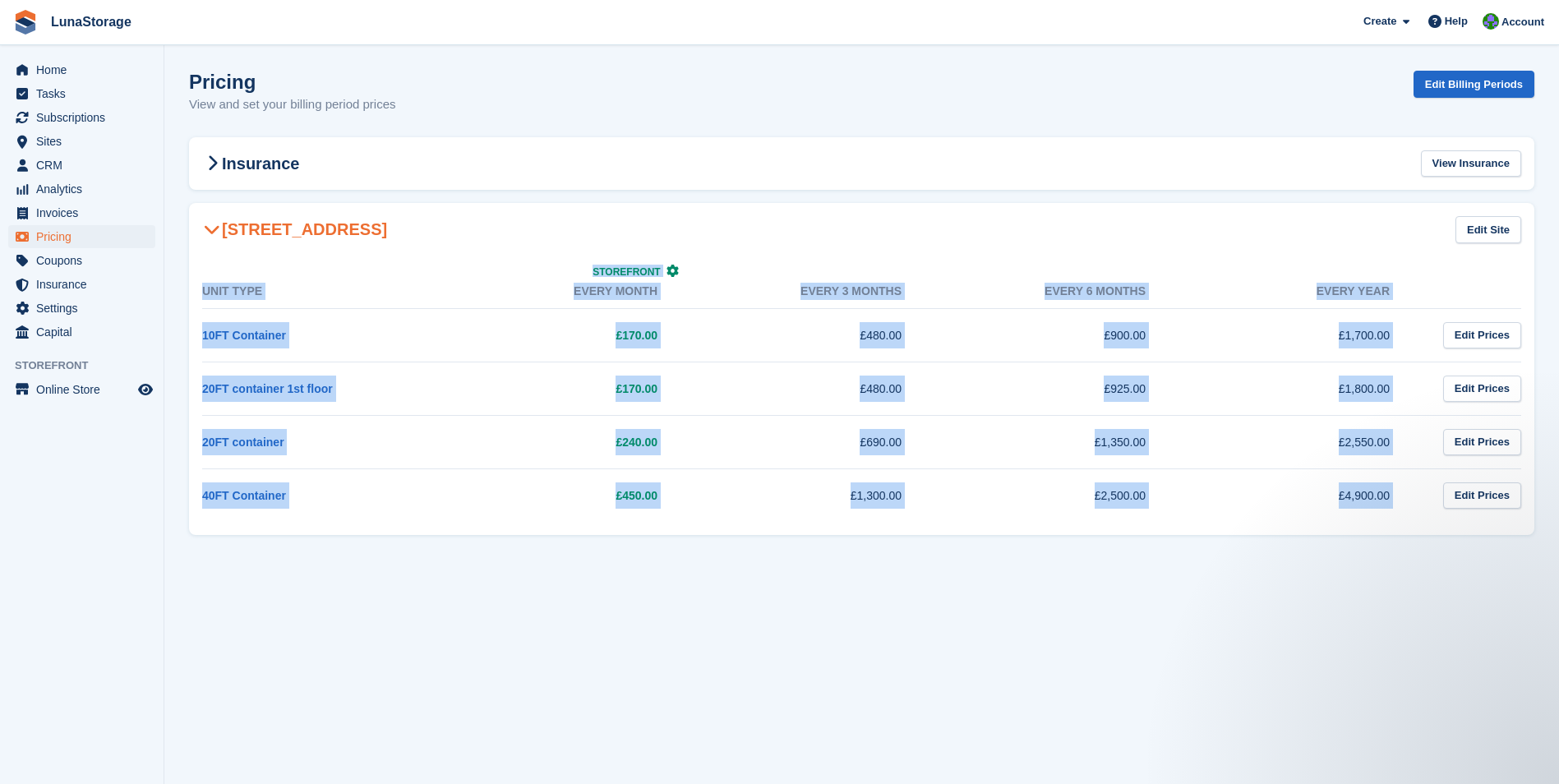
drag, startPoint x: 173, startPoint y: 198, endPoint x: 1554, endPoint y: 531, distance: 1420.6
click at [1554, 531] on section "Pricing View and set your billing period prices Edit Billing Periods Insurance …" at bounding box center [861, 392] width 1395 height 784
drag, startPoint x: 1554, startPoint y: 531, endPoint x: 1545, endPoint y: 540, distance: 12.7
click at [1545, 540] on section "Pricing View and set your billing period prices Edit Billing Periods Insurance …" at bounding box center [861, 392] width 1395 height 784
drag, startPoint x: 1545, startPoint y: 540, endPoint x: 177, endPoint y: 194, distance: 1411.1
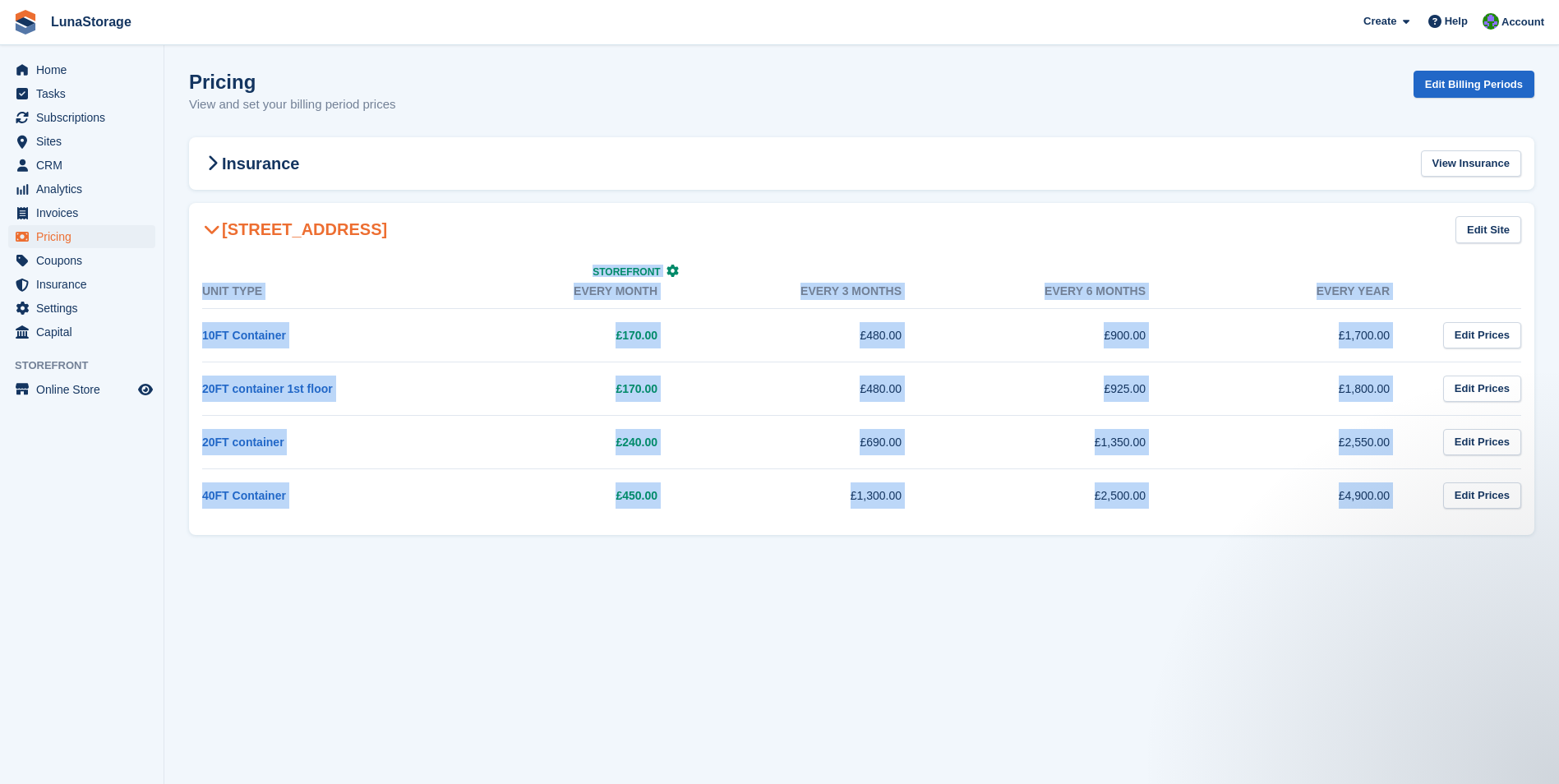
click at [177, 194] on section "Pricing View and set your billing period prices Edit Billing Periods Insurance …" at bounding box center [861, 392] width 1395 height 784
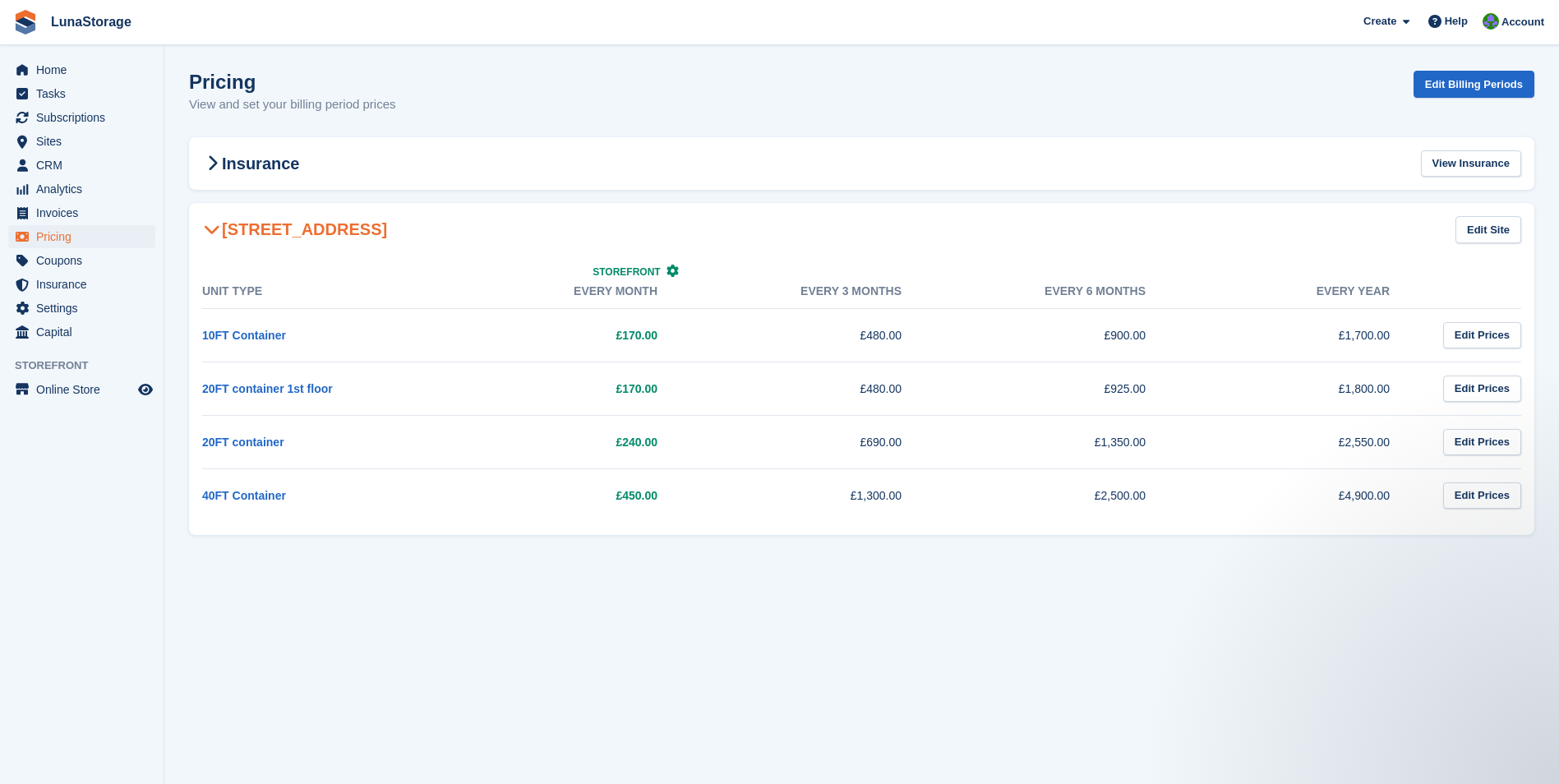
click at [177, 194] on section "Pricing View and set your billing period prices Edit Billing Periods Insurance …" at bounding box center [861, 392] width 1395 height 784
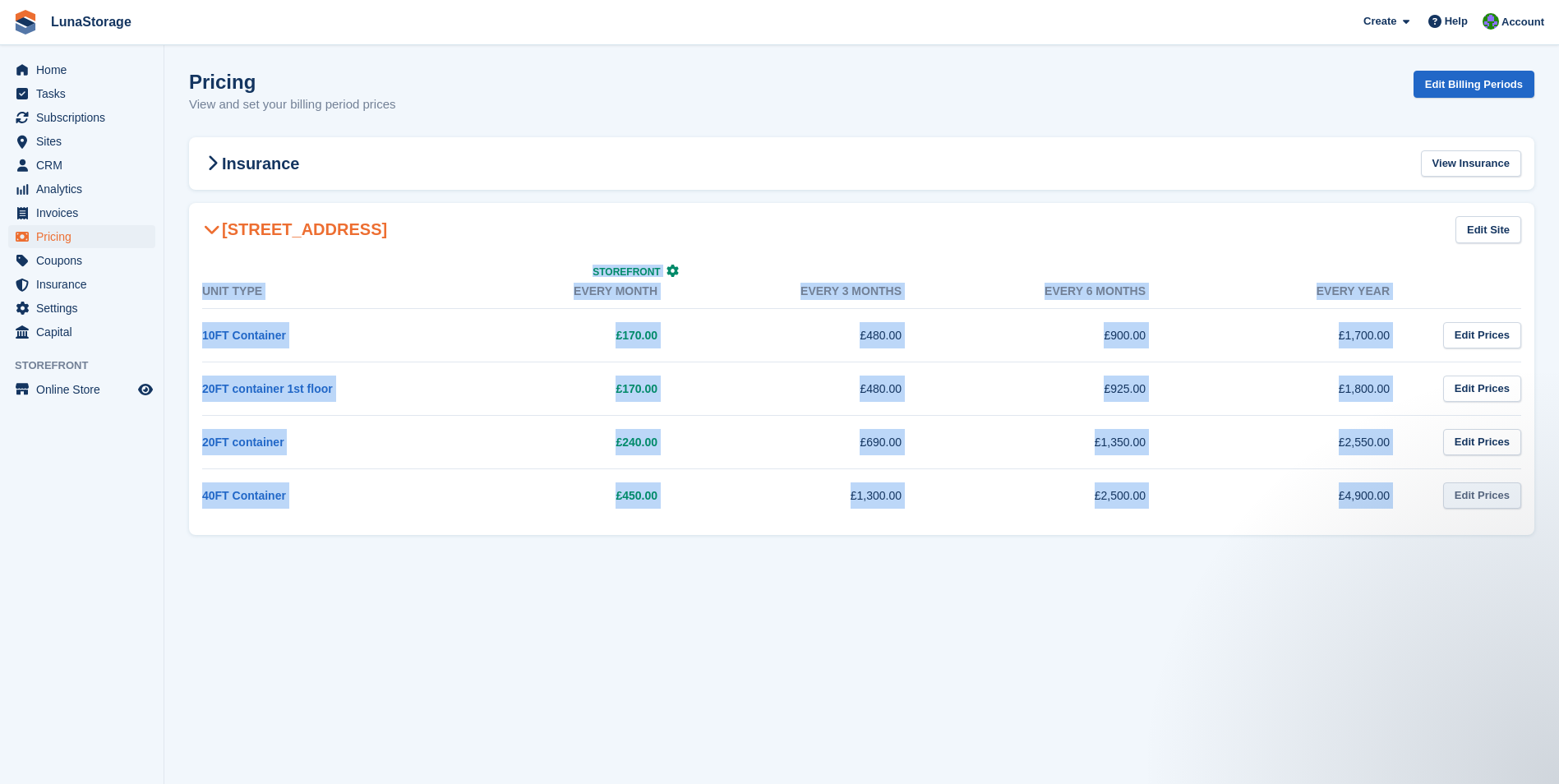
drag, startPoint x: 177, startPoint y: 194, endPoint x: 1487, endPoint y: 499, distance: 1345.0
click at [1487, 499] on section "Pricing View and set your billing period prices Edit Billing Periods Insurance …" at bounding box center [861, 392] width 1395 height 784
drag, startPoint x: 1487, startPoint y: 499, endPoint x: 1543, endPoint y: 532, distance: 65.0
click at [1543, 532] on section "Pricing View and set your billing period prices Edit Billing Periods Insurance …" at bounding box center [861, 392] width 1395 height 784
drag, startPoint x: 1543, startPoint y: 532, endPoint x: 168, endPoint y: 202, distance: 1414.0
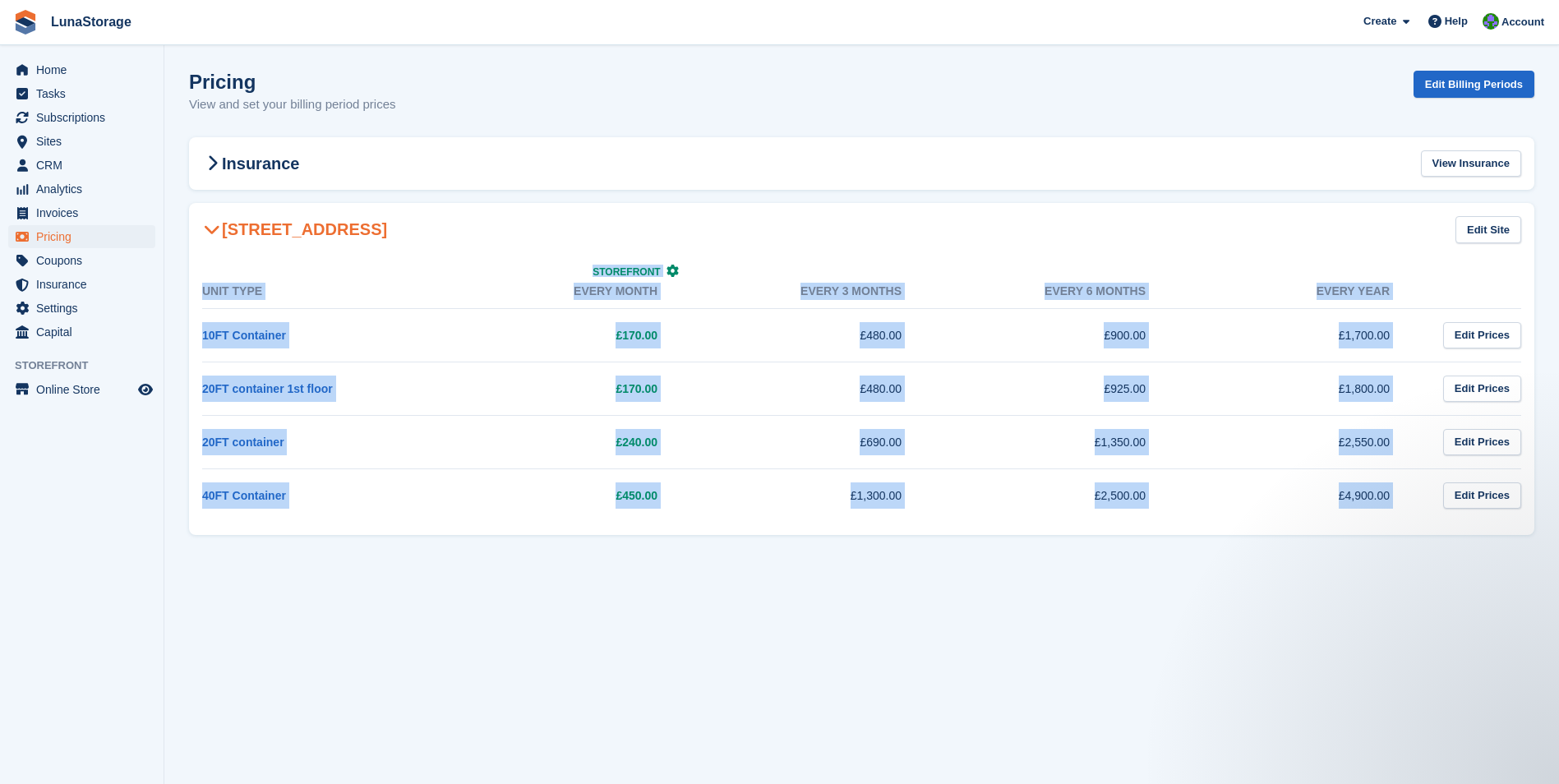
click at [168, 202] on section "Pricing View and set your billing period prices Edit Billing Periods Insurance …" at bounding box center [861, 392] width 1395 height 784
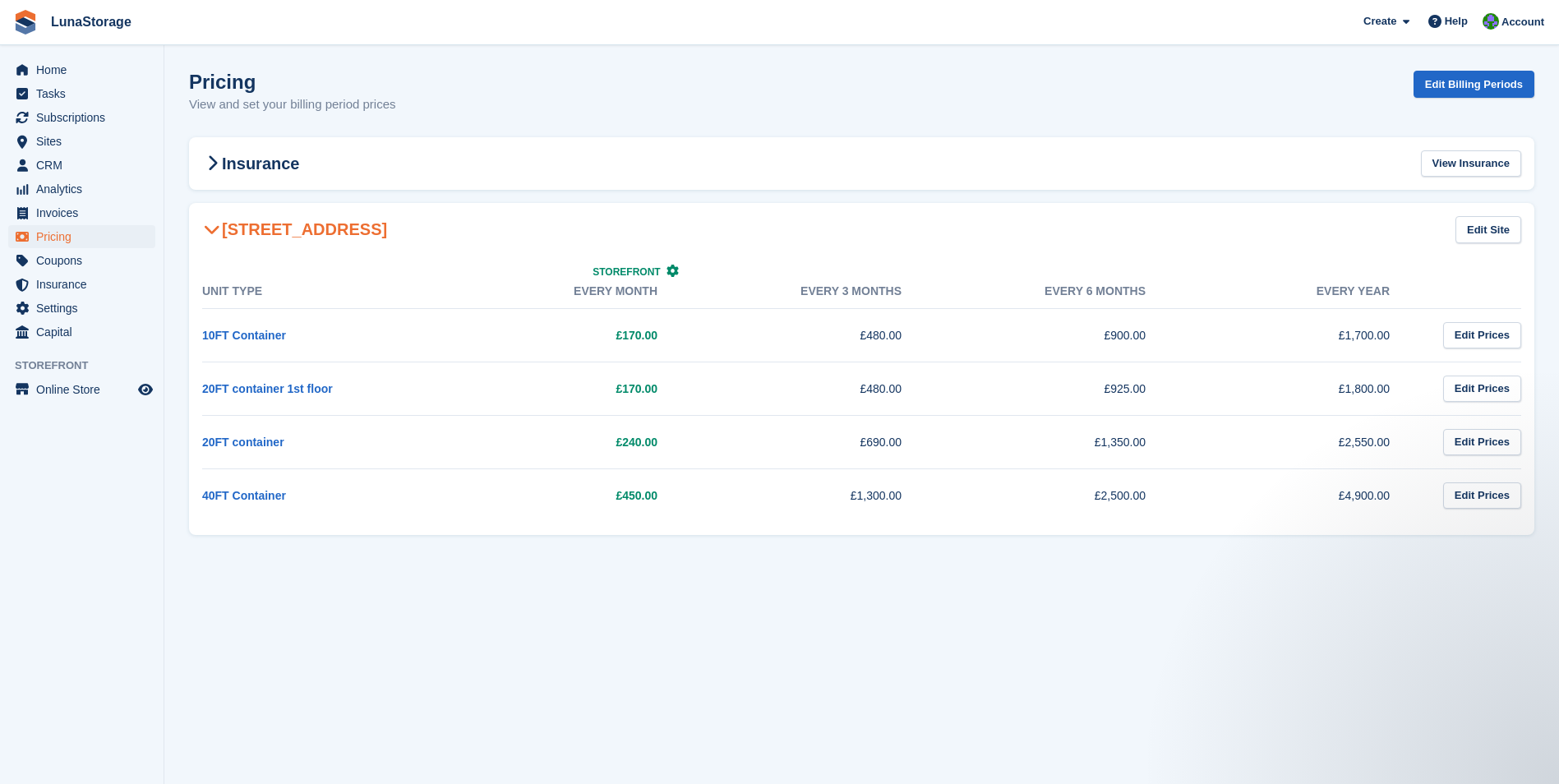
click at [173, 204] on section "Pricing View and set your billing period prices Edit Billing Periods Insurance …" at bounding box center [861, 392] width 1395 height 784
drag, startPoint x: 175, startPoint y: 201, endPoint x: 1573, endPoint y: 562, distance: 1443.9
click at [1558, 562] on html "LunaStorage Create Subscription Invoice Contact Deal Discount Page Help Chat Su…" at bounding box center [779, 392] width 1559 height 784
drag, startPoint x: 1571, startPoint y: 562, endPoint x: 1530, endPoint y: 573, distance: 42.4
click at [1530, 573] on section "Pricing View and set your billing period prices Edit Billing Periods Insurance …" at bounding box center [861, 392] width 1395 height 784
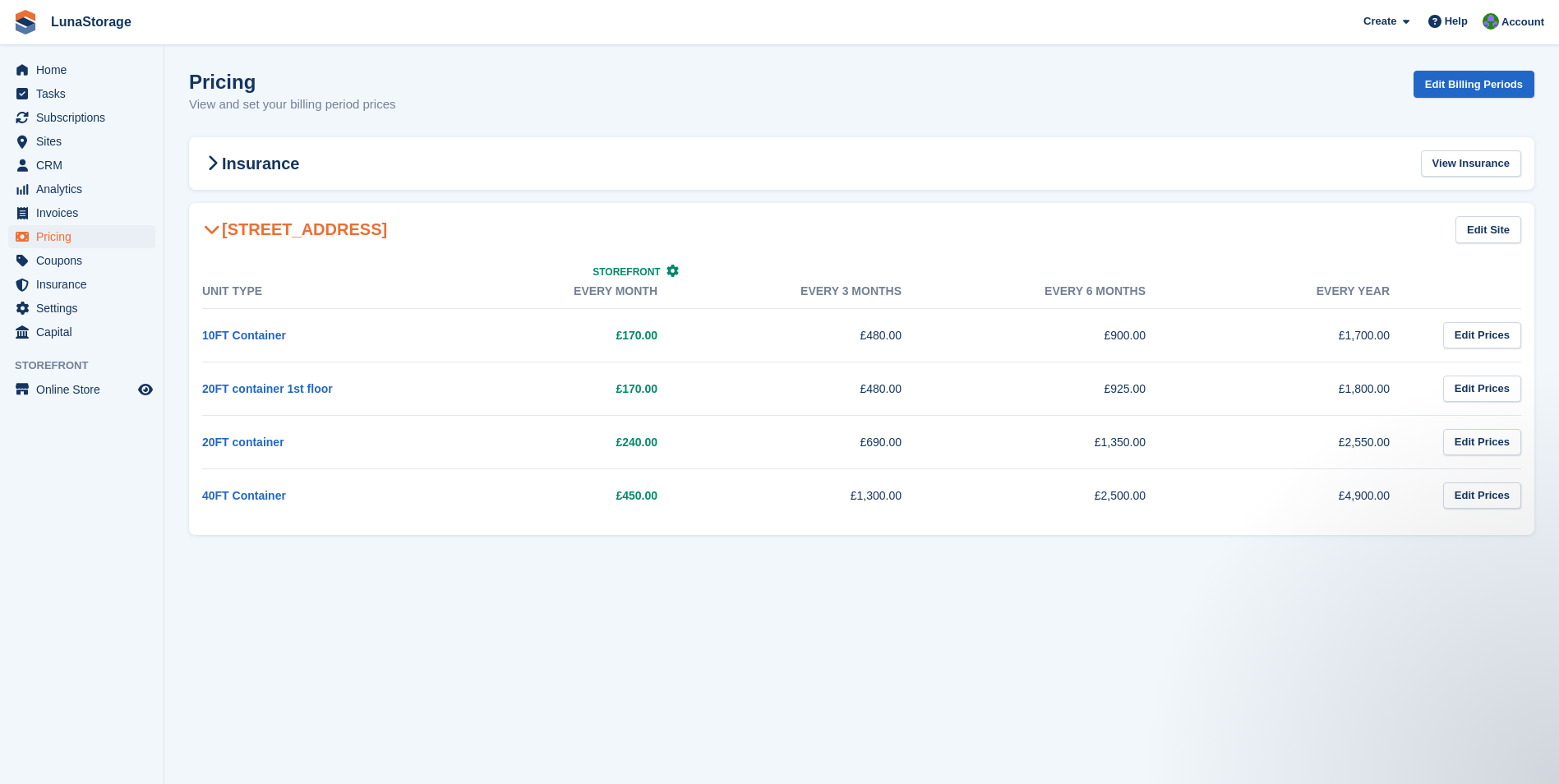
drag, startPoint x: 1542, startPoint y: 536, endPoint x: 168, endPoint y: 158, distance: 1425.0
click at [168, 158] on section "Pricing View and set your billing period prices Edit Billing Periods Insurance …" at bounding box center [861, 392] width 1395 height 784
drag
click at [173, 199] on section "Pricing View and set your billing period prices Edit Billing Periods Insurance …" at bounding box center [861, 392] width 1395 height 784
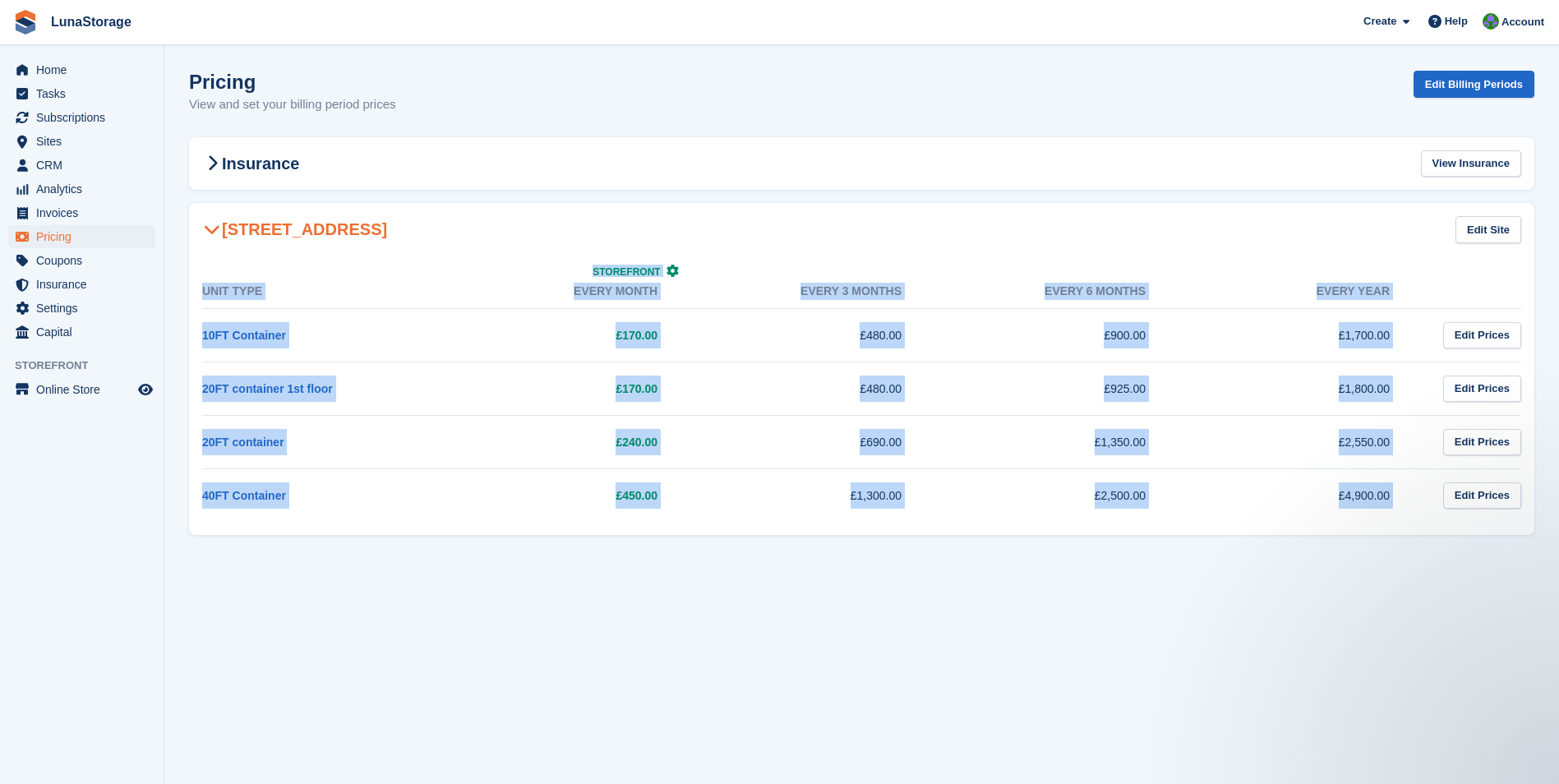
click at [1470, 518] on section "Pricing View and set your billing period prices Edit Billing Periods Insurance …" at bounding box center [861, 392] width 1395 height 784
click at [1546, 540] on section "Pricing View and set your billing period prices Edit Billing Periods Insurance …" at bounding box center [861, 392] width 1395 height 784
click at [180, 175] on section "Pricing View and set your billing period prices Edit Billing Periods Insurance …" at bounding box center [861, 392] width 1395 height 784
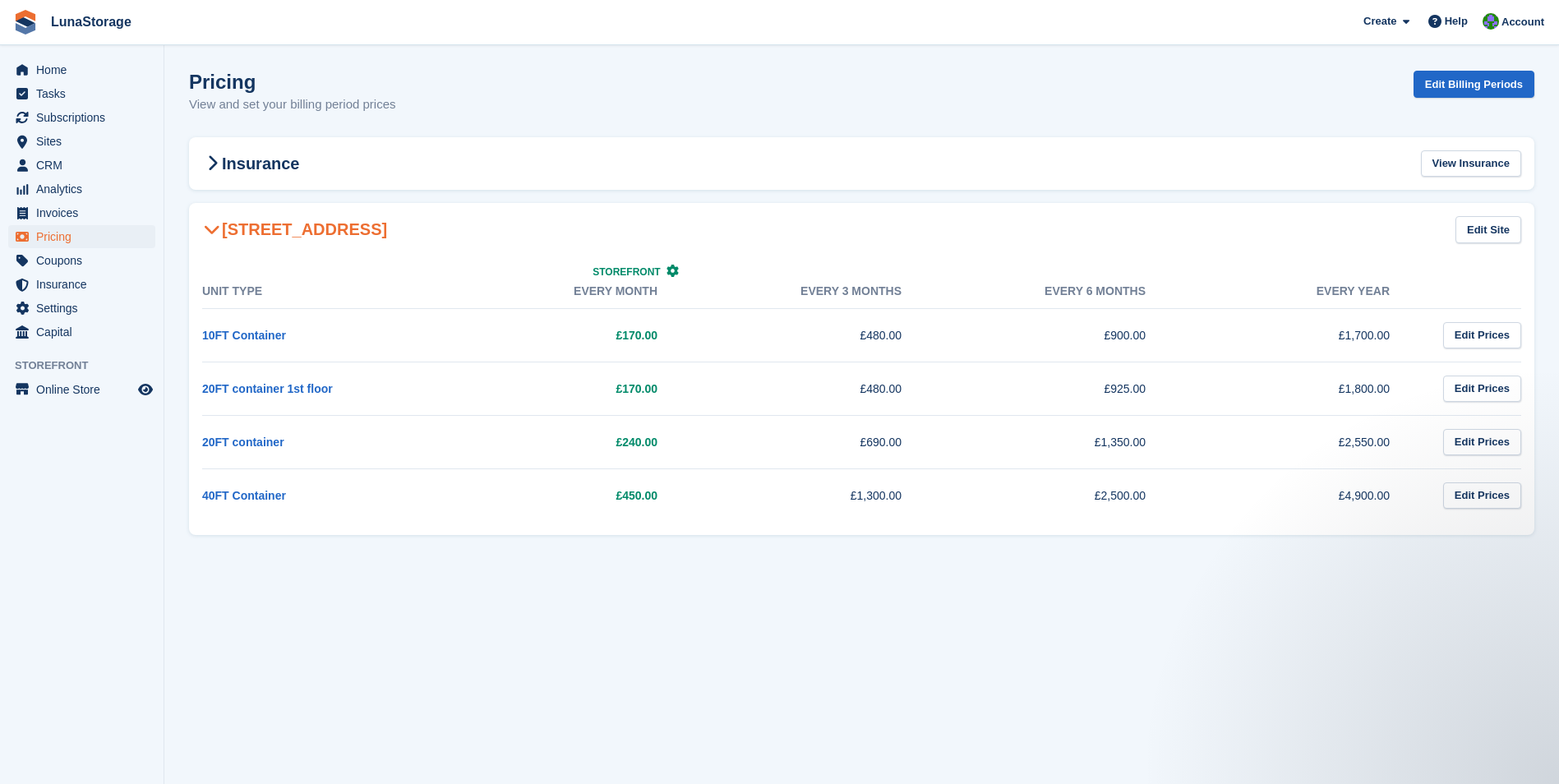
click at [175, 203] on section "Pricing View and set your billing period prices Edit Billing Periods Insurance …" at bounding box center [861, 392] width 1395 height 784
click at [1521, 506] on section "Pricing View and set your billing period prices Edit Billing Periods Insurance …" at bounding box center [861, 392] width 1395 height 784
click at [1542, 536] on section "Pricing View and set your billing period prices Edit Billing Periods Insurance …" at bounding box center [861, 392] width 1395 height 784
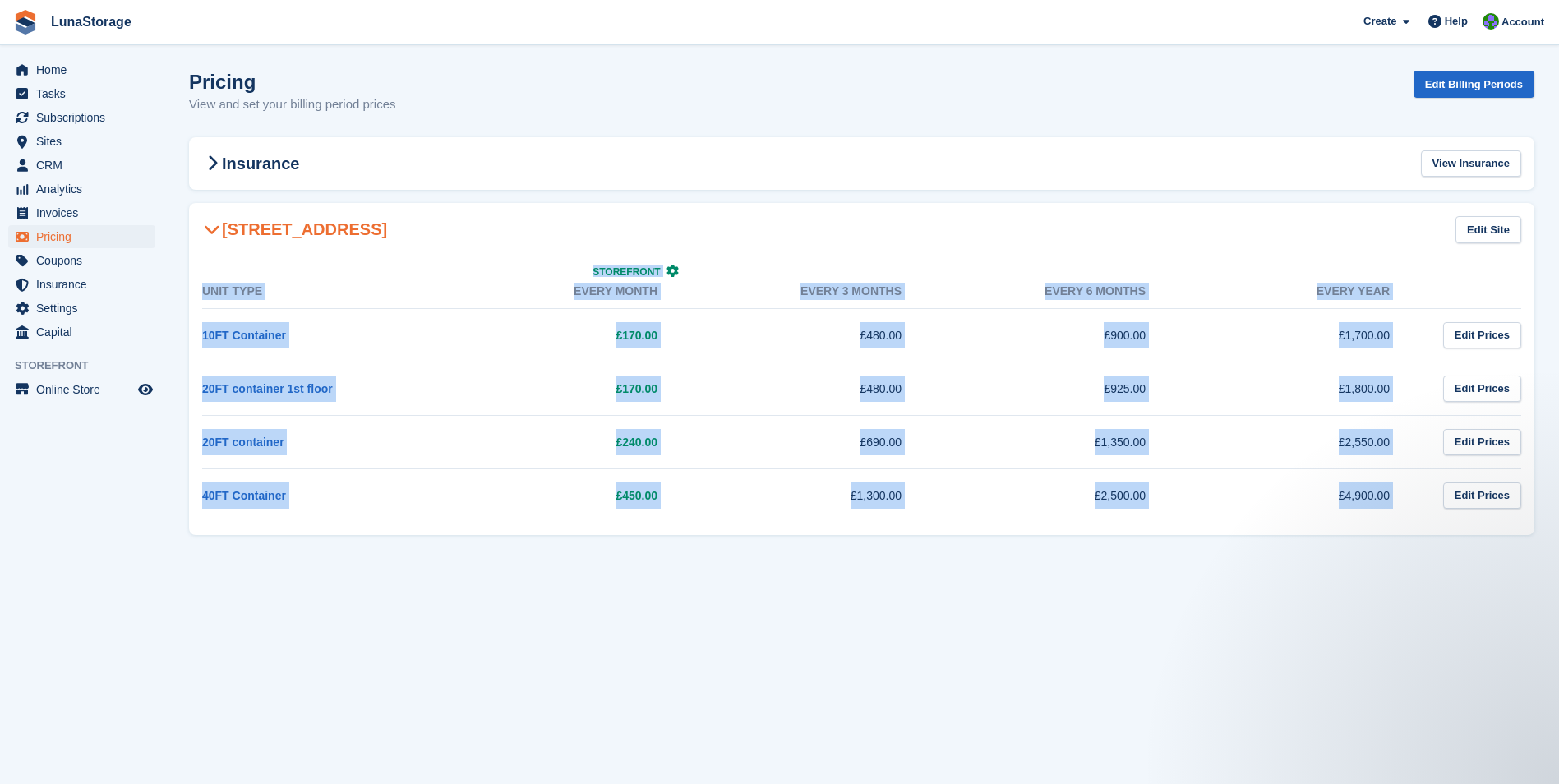
click at [236, 211] on section "Pricing View and set your billing period prices Edit Billing Periods Insurance …" at bounding box center [861, 392] width 1395 height 784
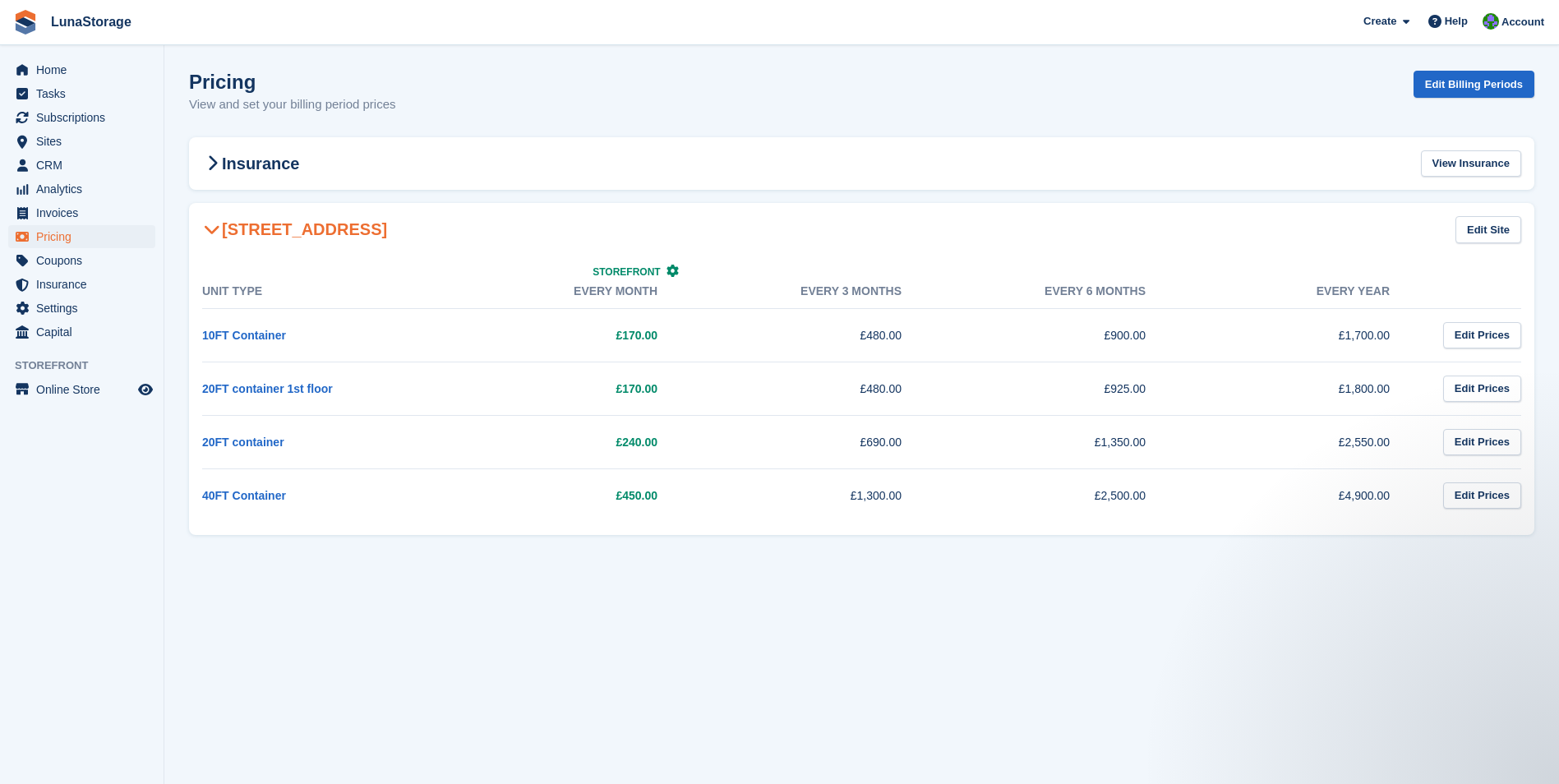
click at [177, 195] on section "Pricing View and set your billing period prices Edit Billing Periods Insurance …" at bounding box center [861, 392] width 1395 height 784
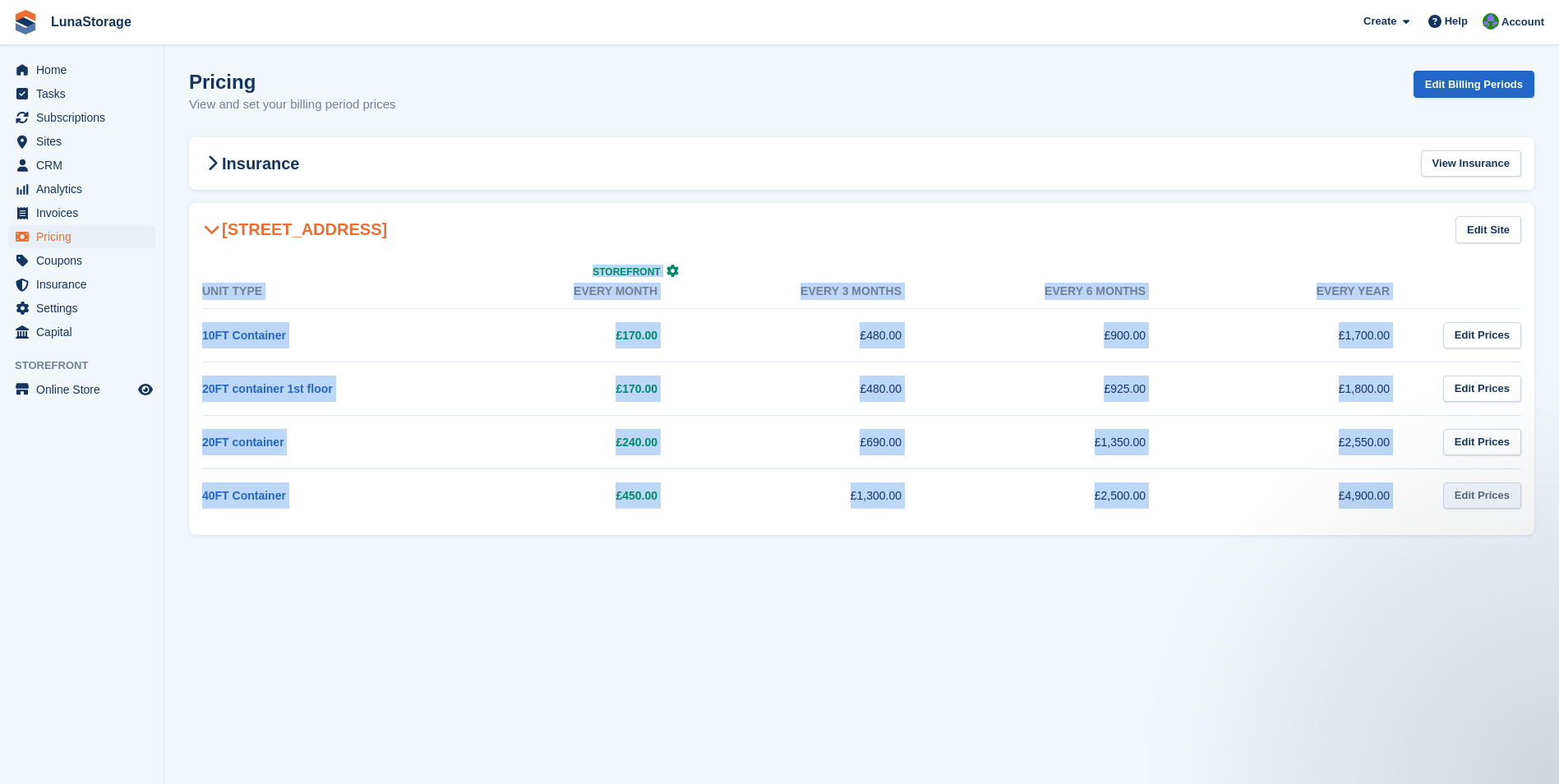
click at [1496, 501] on section "Pricing View and set your billing period prices Edit Billing Periods Insurance …" at bounding box center [861, 392] width 1395 height 784
click at [1548, 535] on section "Pricing View and set your billing period prices Edit Billing Periods Insurance …" at bounding box center [861, 392] width 1395 height 784
click at [252, 191] on section "Pricing View and set your billing period prices Edit Billing Periods Insurance …" at bounding box center [861, 392] width 1395 height 784
click at [179, 197] on section "Pricing View and set your billing period prices Edit Billing Periods Insurance …" at bounding box center [861, 392] width 1395 height 784
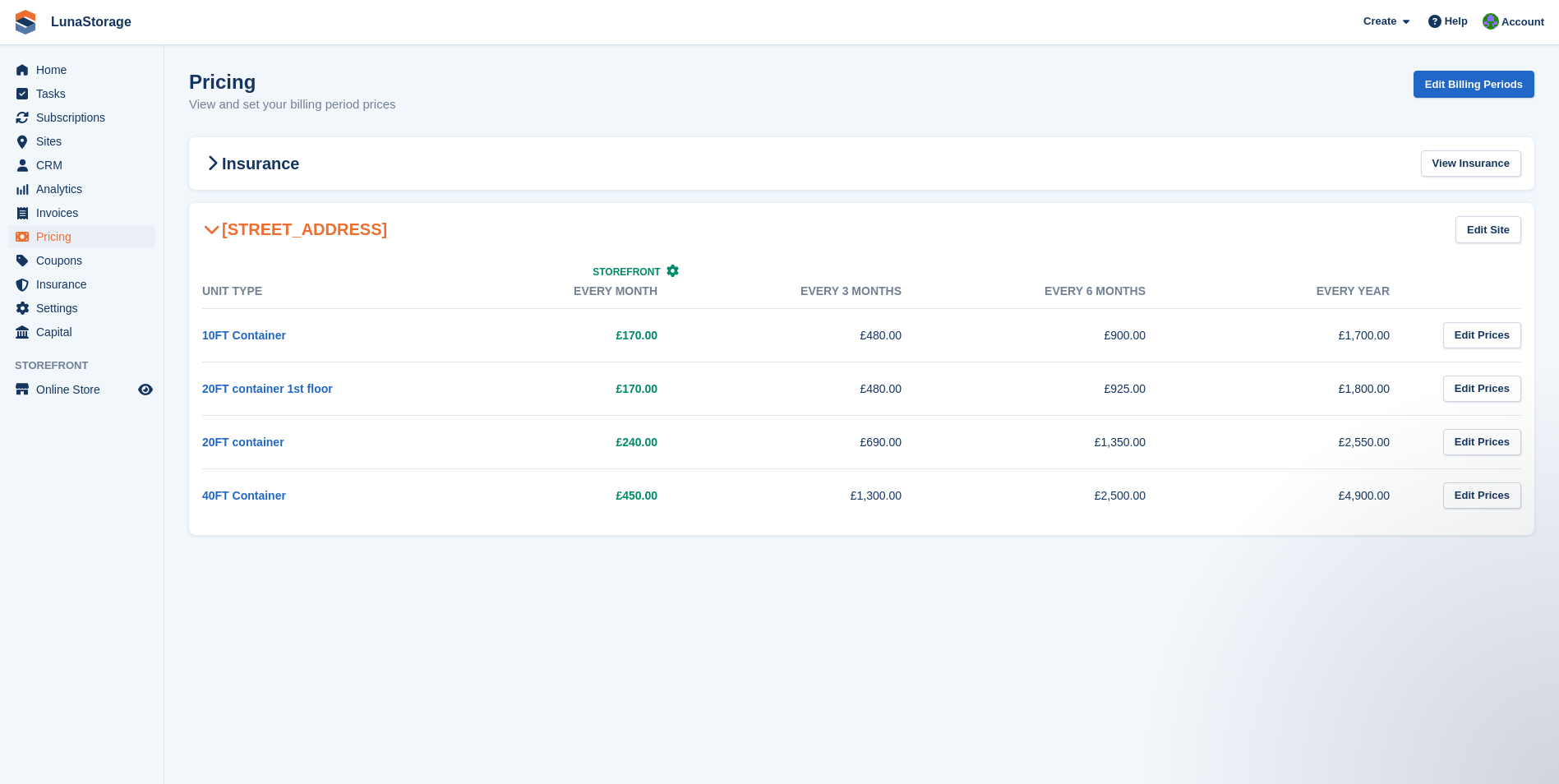
click at [1445, 491] on section "Pricing View and set your billing period prices Edit Billing Periods Insurance …" at bounding box center [861, 392] width 1395 height 784
click at [1548, 536] on section "Pricing View and set your billing period prices Edit Billing Periods Insurance …" at bounding box center [861, 392] width 1395 height 784
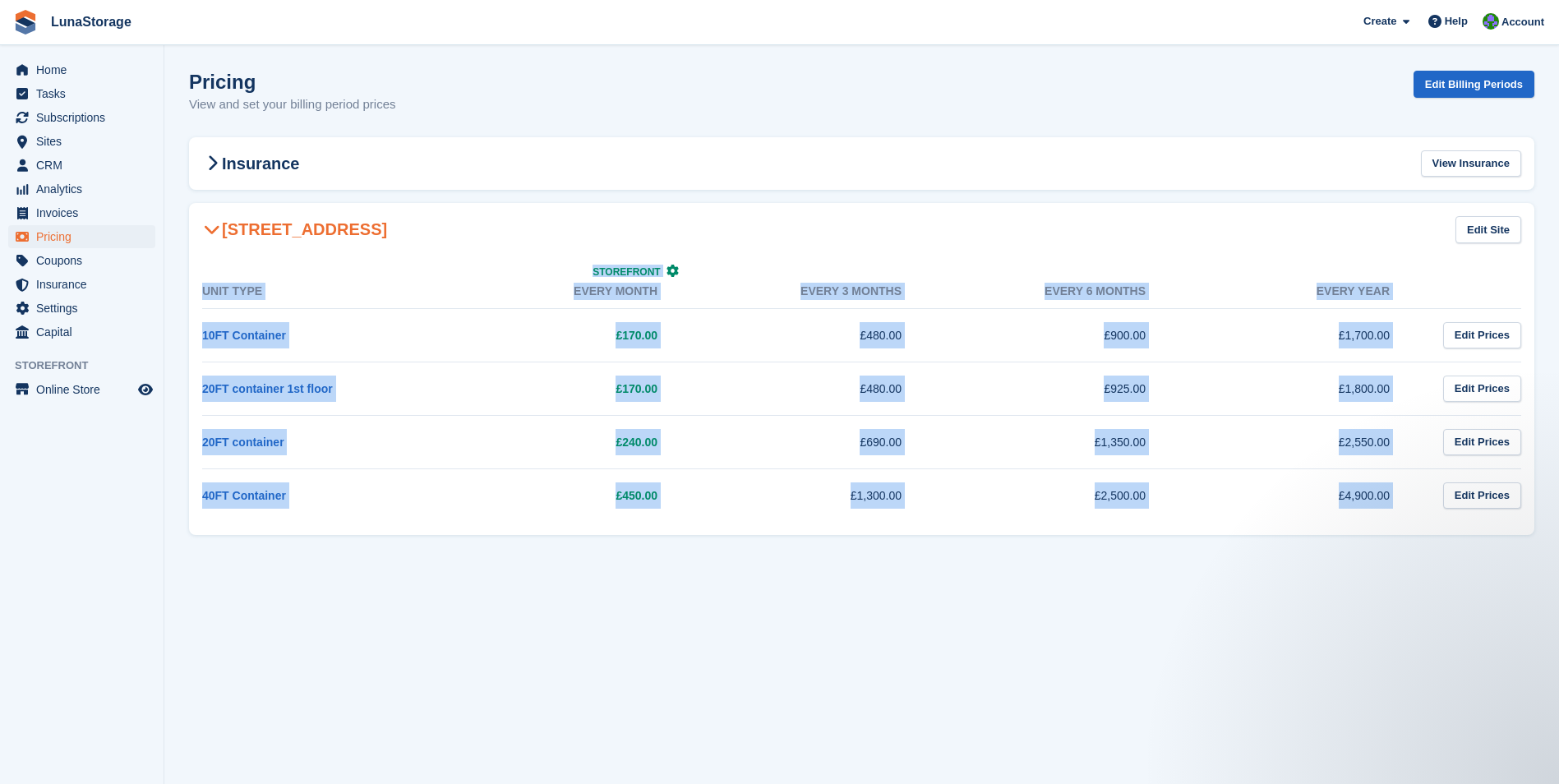
click at [194, 191] on section "Pricing View and set your billing period prices Edit Billing Periods Insurance …" at bounding box center [861, 392] width 1395 height 784
click at [172, 199] on section "Pricing View and set your billing period prices Edit Billing Periods Insurance …" at bounding box center [861, 392] width 1395 height 784
drag, startPoint x: 172, startPoint y: 199, endPoint x: 1490, endPoint y: 527, distance: 1358.2
click at [1490, 527] on section "Pricing View and set your billing period prices Edit Billing Periods Insurance …" at bounding box center [861, 392] width 1395 height 784
drag, startPoint x: 1490, startPoint y: 527, endPoint x: 1546, endPoint y: 546, distance: 59.1
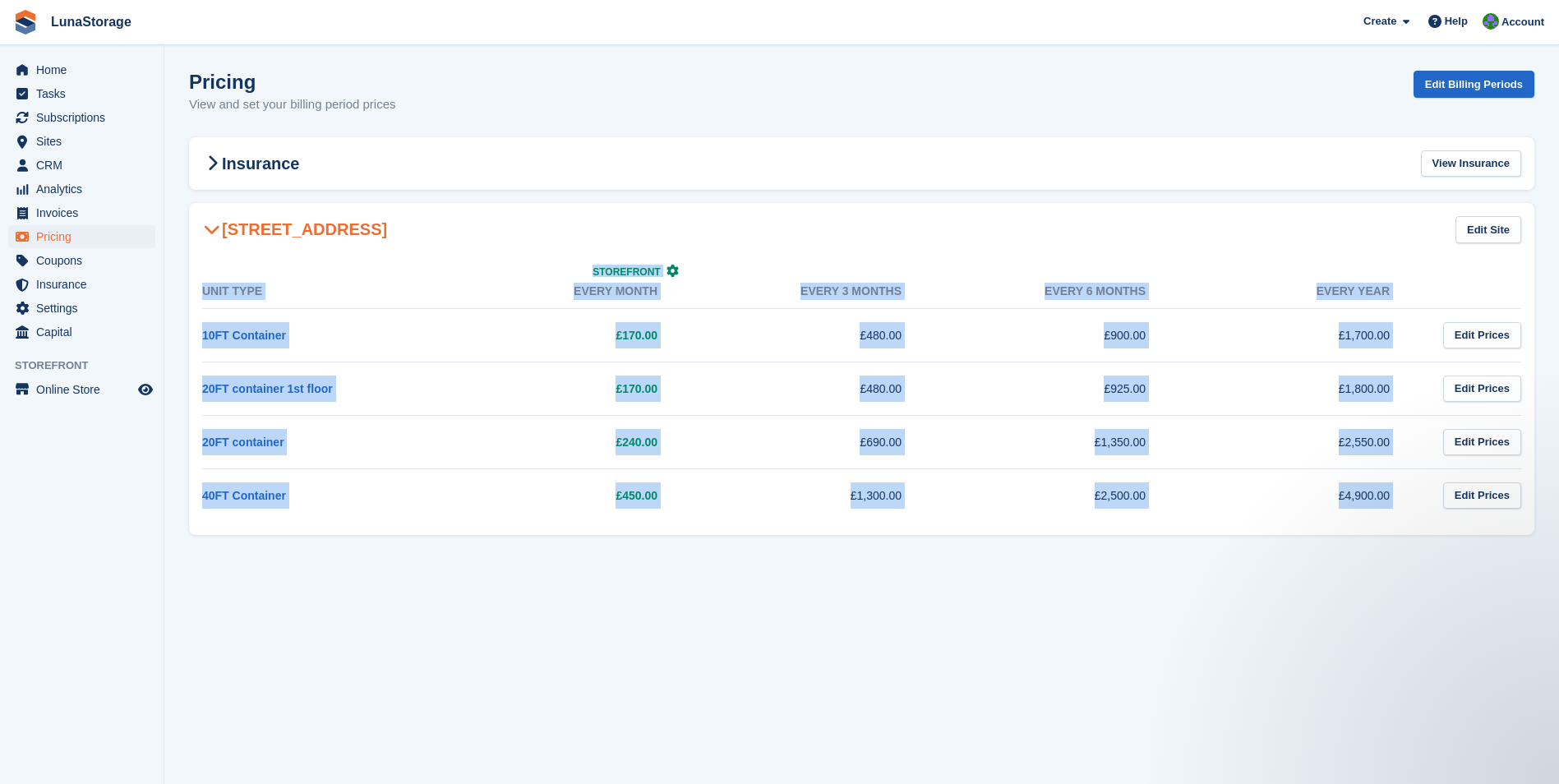
click at [1546, 546] on section "Pricing View and set your billing period prices Edit Billing Periods Insurance …" at bounding box center [861, 392] width 1395 height 784
drag, startPoint x: 1546, startPoint y: 546, endPoint x: 182, endPoint y: 203, distance: 1406.5
click at [182, 203] on section "Pricing View and set your billing period prices Edit Billing Periods Insurance …" at bounding box center [861, 392] width 1395 height 784
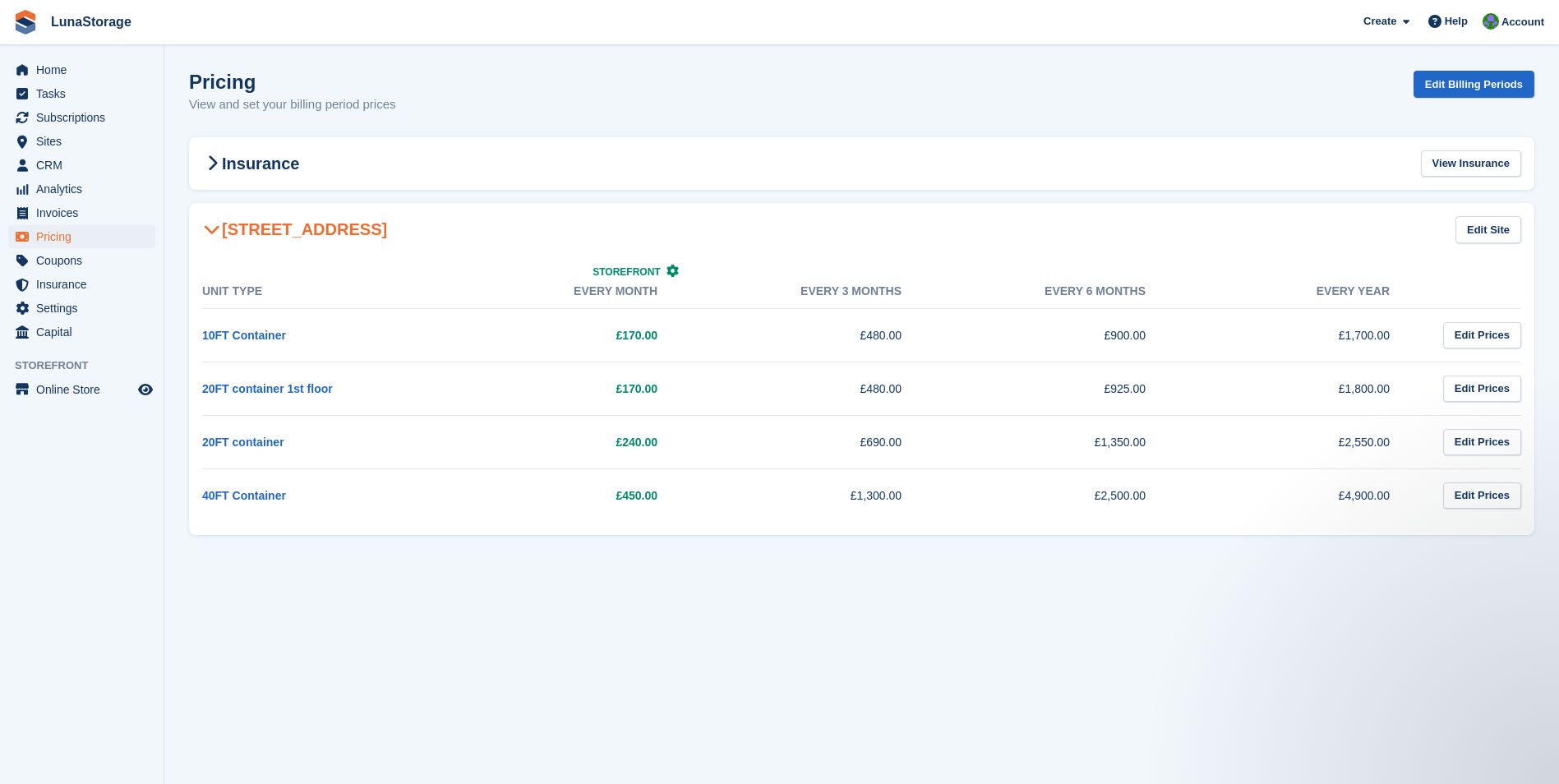
click at [182, 203] on section "Pricing View and set your billing period prices Edit Billing Periods Insurance …" at bounding box center [861, 392] width 1395 height 784
drag, startPoint x: 588, startPoint y: 494, endPoint x: 1164, endPoint y: 495, distance: 576.0
click at [1164, 495] on tr "40FT Container £450.00 £1,300.00 £2,500.00 £4,900.00 Edit Prices" at bounding box center [862, 494] width 1320 height 53
click at [1164, 495] on td "£2,500.00" at bounding box center [1057, 494] width 244 height 53
drag, startPoint x: 1164, startPoint y: 495, endPoint x: 597, endPoint y: 502, distance: 567.0
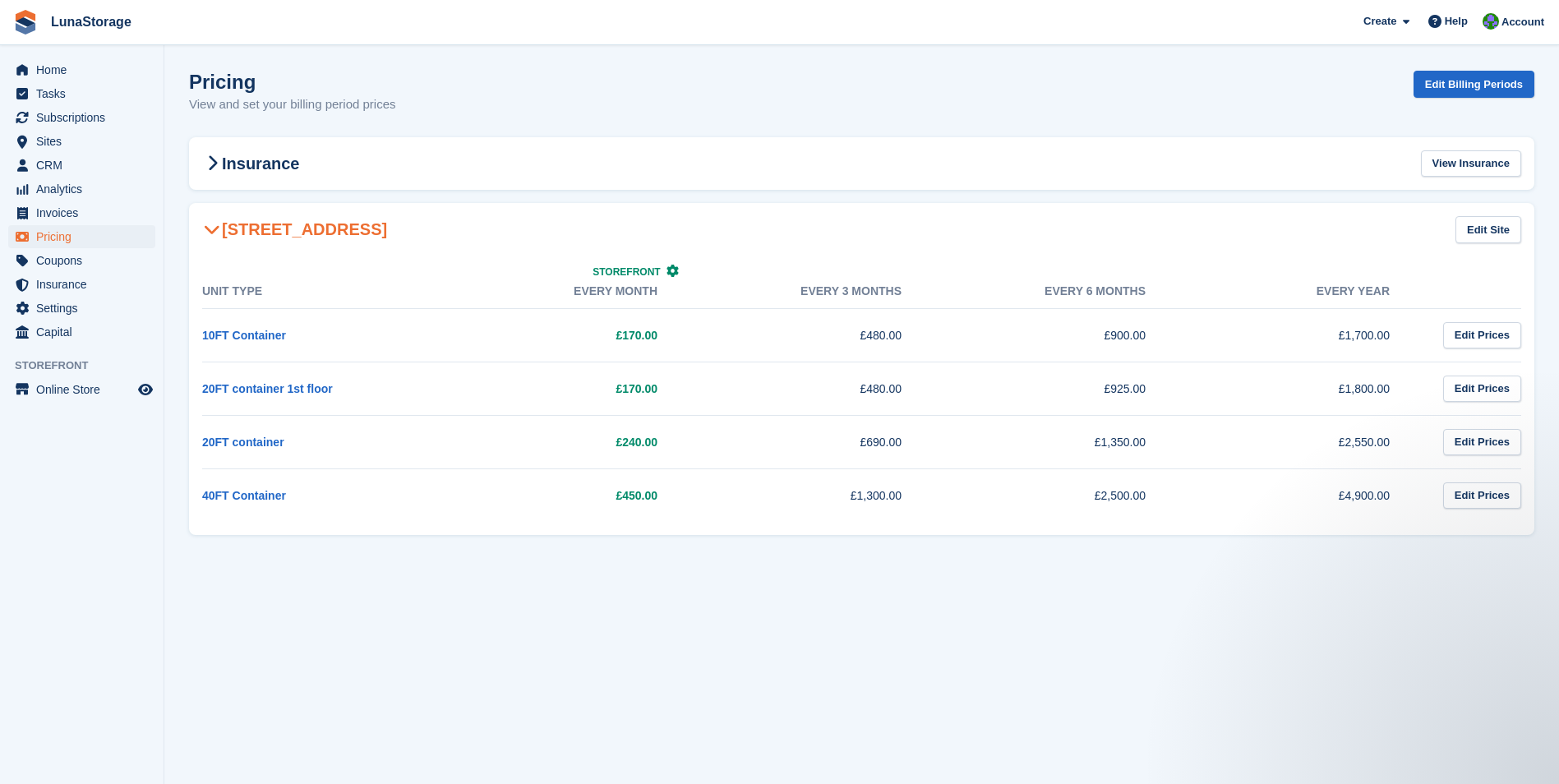
click at [597, 502] on tr "40FT Container £450.00 £1,300.00 £2,500.00 £4,900.00 Edit Prices" at bounding box center [862, 494] width 1320 height 53
click at [597, 502] on td "£450.00" at bounding box center [568, 494] width 244 height 53
drag, startPoint x: 597, startPoint y: 492, endPoint x: 1146, endPoint y: 492, distance: 549.0
click at [1146, 492] on tr "40FT Container £450.00 £1,300.00 £2,500.00 £4,900.00 Edit Prices" at bounding box center [862, 494] width 1320 height 53
drag, startPoint x: 1146, startPoint y: 492, endPoint x: 1164, endPoint y: 497, distance: 18.7
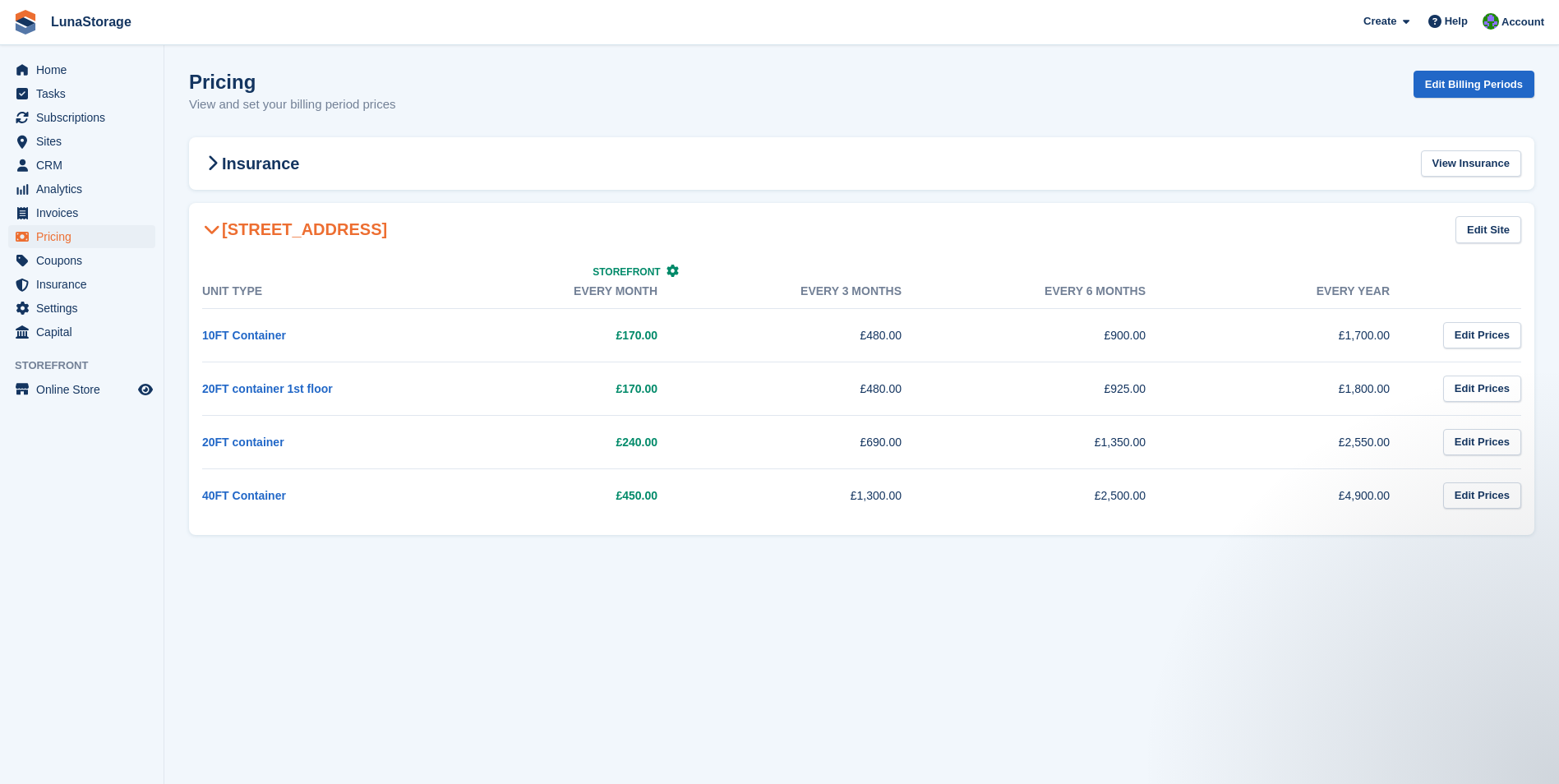
click at [1164, 497] on td "£2,500.00" at bounding box center [1057, 494] width 244 height 53
drag, startPoint x: 1164, startPoint y: 497, endPoint x: 559, endPoint y: 506, distance: 605.1
click at [559, 506] on tr "40FT Container £450.00 £1,300.00 £2,500.00 £4,900.00 Edit Prices" at bounding box center [862, 494] width 1320 height 53
drag, startPoint x: 559, startPoint y: 506, endPoint x: 541, endPoint y: 503, distance: 18.2
click at [553, 506] on td "£450.00" at bounding box center [568, 494] width 244 height 53
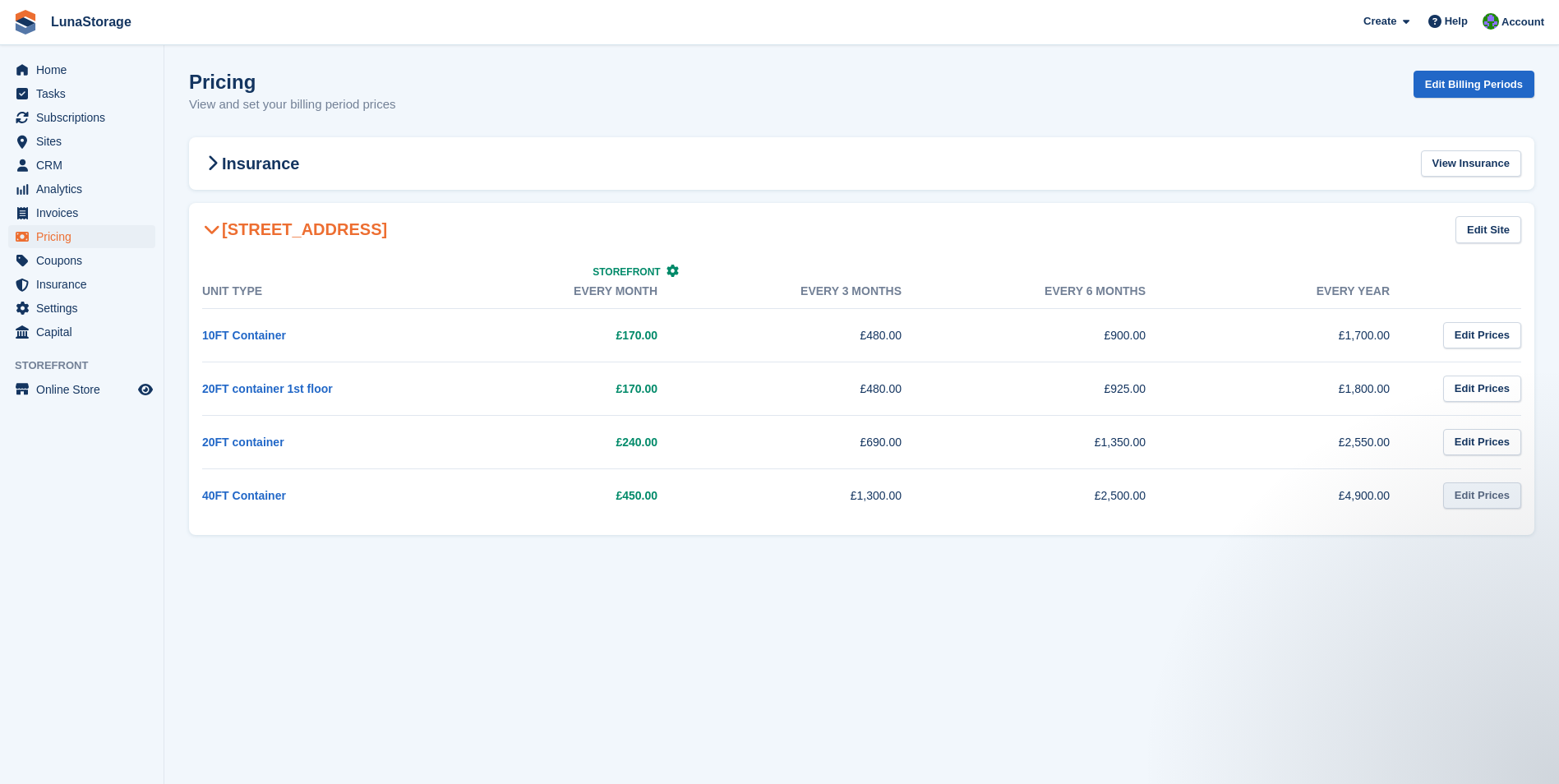
drag, startPoint x: 202, startPoint y: 491, endPoint x: 1498, endPoint y: 505, distance: 1296.1
click at [1498, 505] on div "Unit Type Storefront Every month Every 3 months Every 6 months Every year 10FT …" at bounding box center [861, 396] width 1346 height 278
drag, startPoint x: 1498, startPoint y: 505, endPoint x: 1500, endPoint y: 527, distance: 22.1
click at [1500, 527] on div "Unit Type Storefront Every month Every 3 months Every 6 months Every year 10FT …" at bounding box center [861, 396] width 1346 height 278
drag, startPoint x: 179, startPoint y: 213, endPoint x: 1524, endPoint y: 532, distance: 1382.3
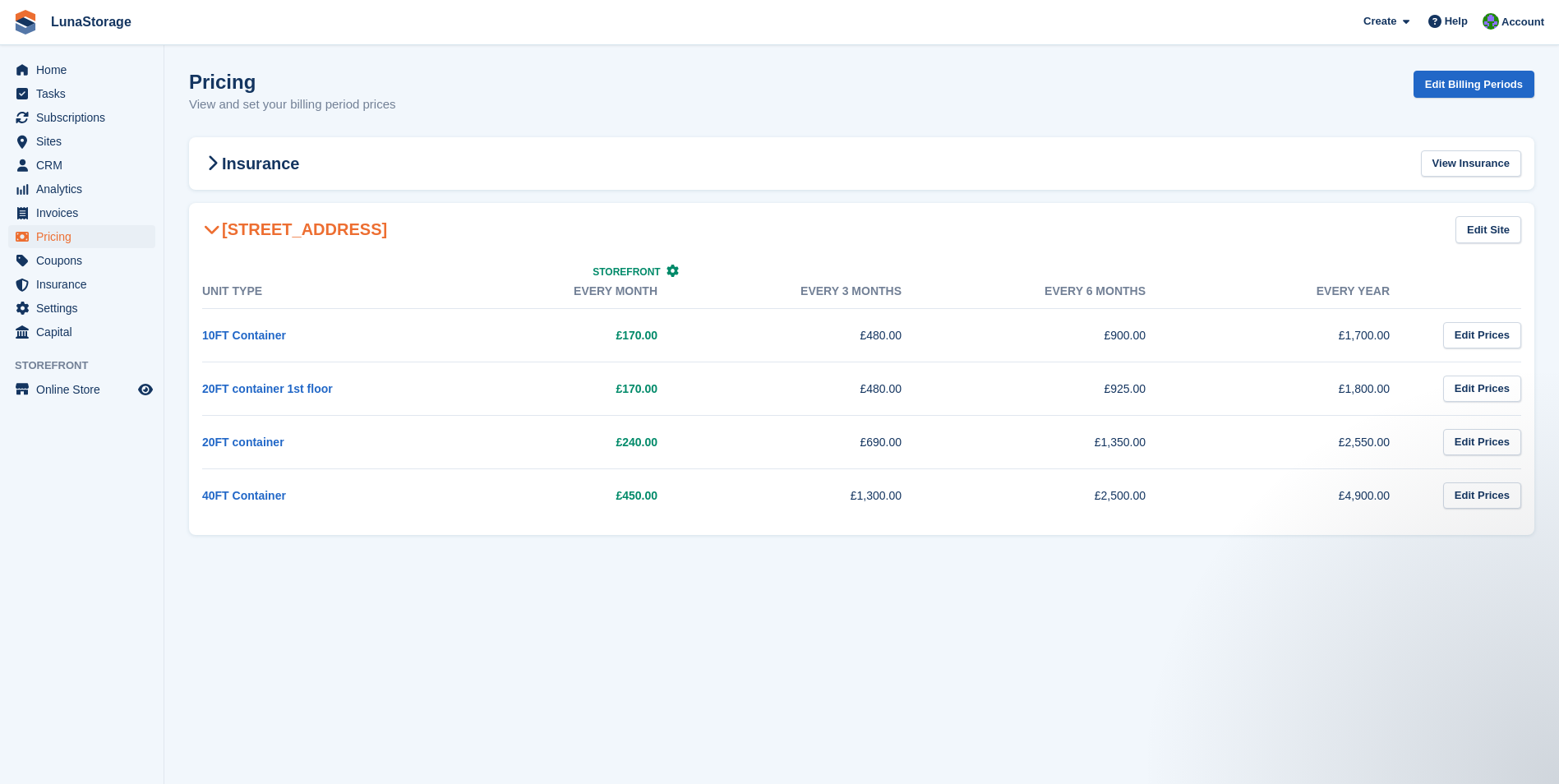
click at [1524, 532] on section "Pricing View and set your billing period prices Edit Billing Periods Insurance …" at bounding box center [861, 392] width 1395 height 784
click at [1530, 531] on div "Unit Type Storefront Every month Every 3 months Every 6 months Every year 10FT …" at bounding box center [861, 396] width 1346 height 278
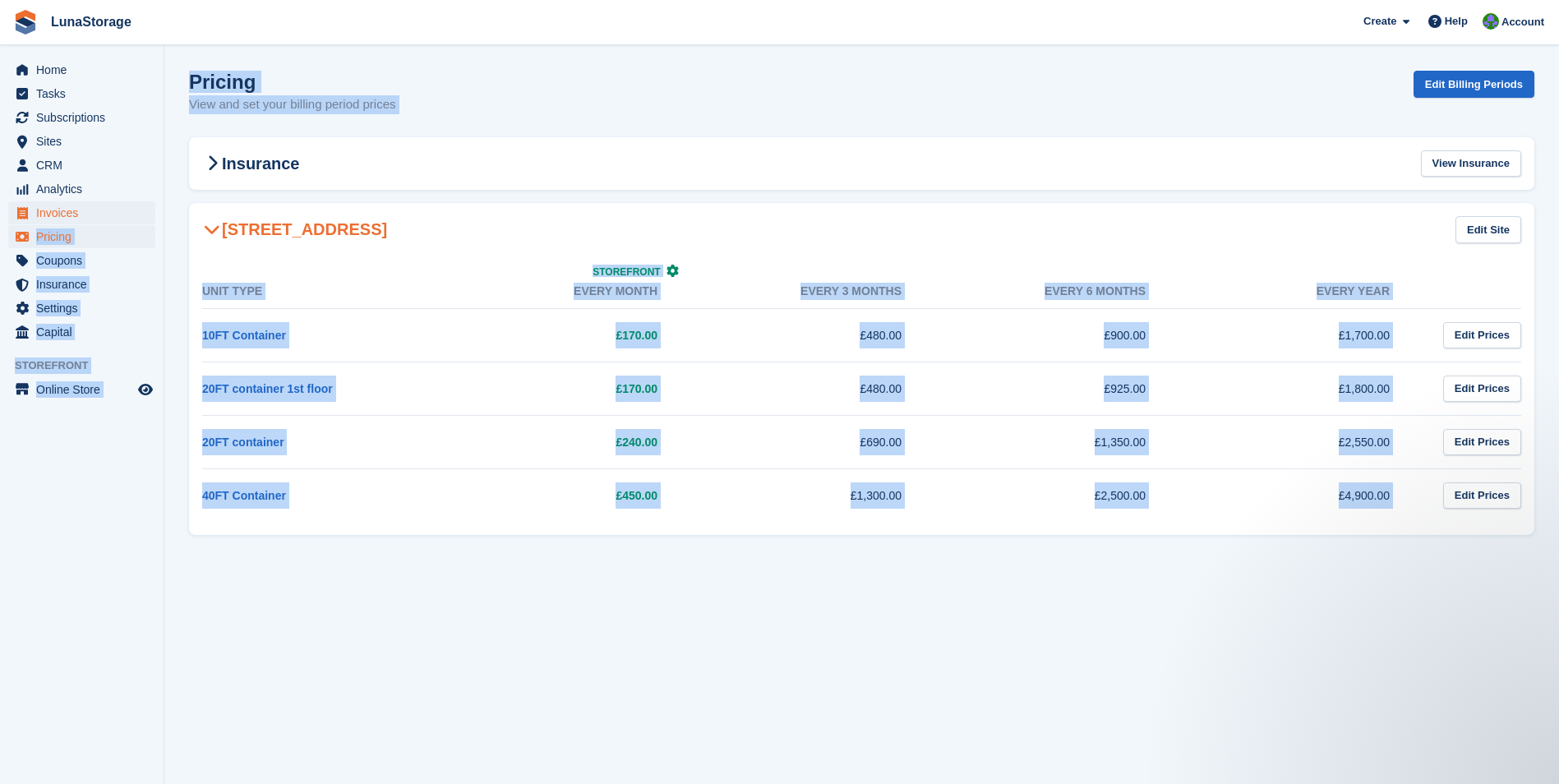
drag, startPoint x: 1530, startPoint y: 531, endPoint x: 154, endPoint y: 214, distance: 1412.0
click at [154, 214] on div "Home Tasks Subscriptions Subscriptions Subscriptions Price increases NEW Price …" at bounding box center [779, 392] width 1559 height 784
drag, startPoint x: 154, startPoint y: 214, endPoint x: 175, endPoint y: 225, distance: 23.7
click at [175, 225] on section "Pricing View and set your billing period prices Edit Billing Periods Insurance …" at bounding box center [861, 392] width 1395 height 784
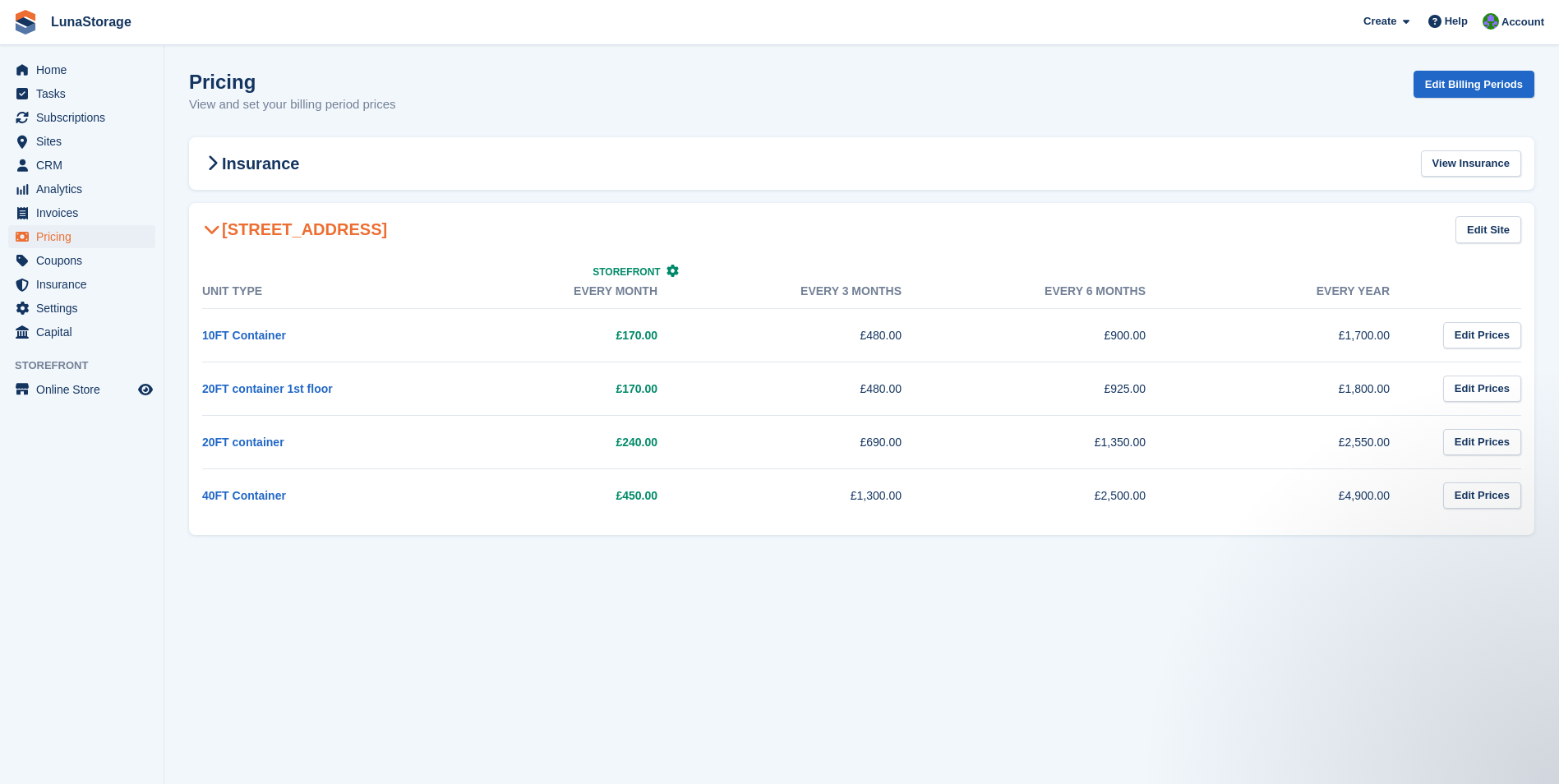
click at [1223, 637] on section "Pricing View and set your billing period prices Edit Billing Periods Insurance …" at bounding box center [861, 392] width 1395 height 784
click at [1217, 641] on section "Pricing View and set your billing period prices Edit Billing Periods Insurance …" at bounding box center [861, 392] width 1395 height 784
drag, startPoint x: 179, startPoint y: 191, endPoint x: 1506, endPoint y: 502, distance: 1363.0
click at [1506, 502] on section "Pricing View and set your billing period prices Edit Billing Periods Insurance …" at bounding box center [861, 392] width 1395 height 784
drag, startPoint x: 1506, startPoint y: 502, endPoint x: 1550, endPoint y: 546, distance: 62.2
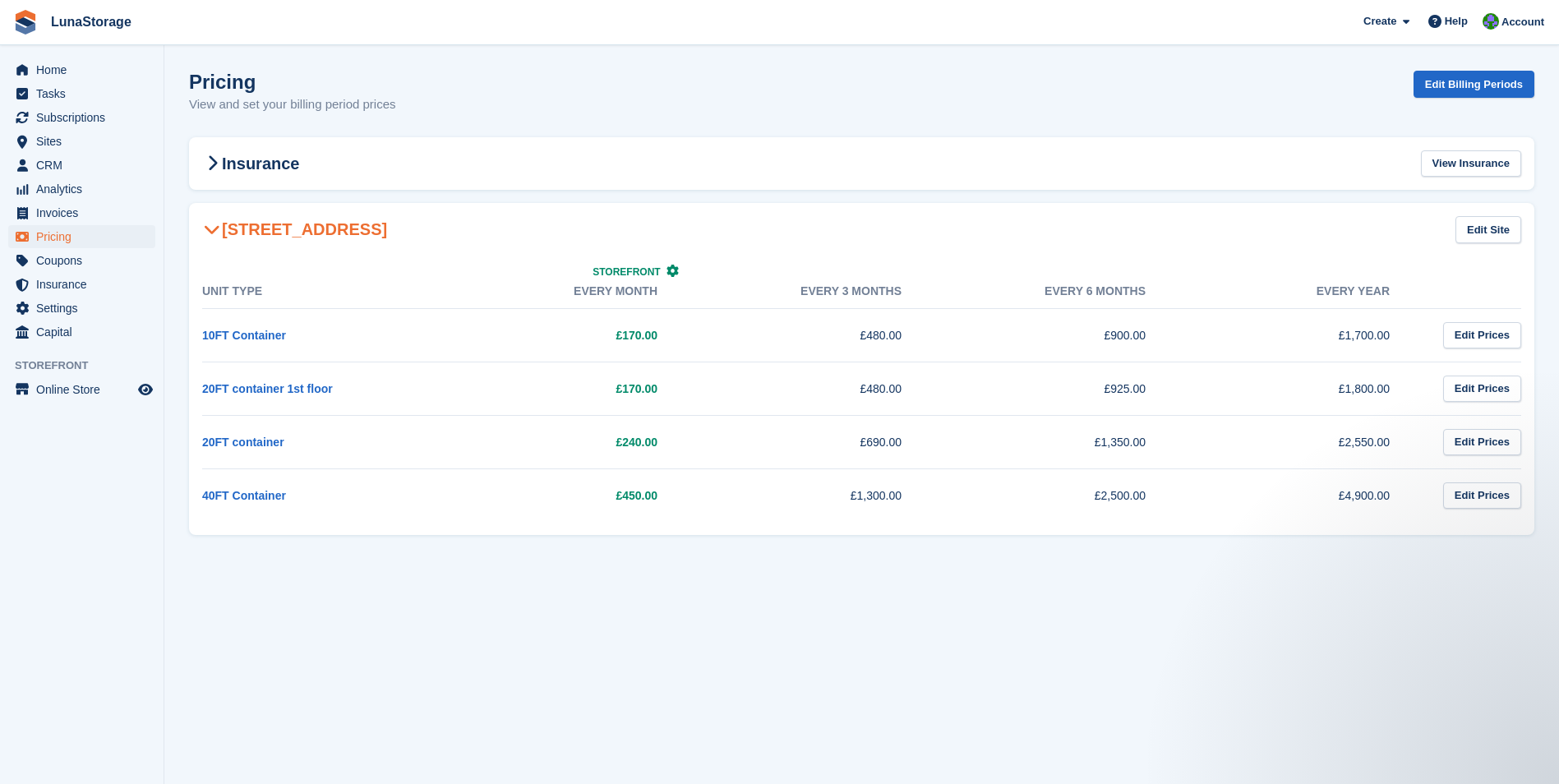
click at [1550, 546] on section "Pricing View and set your billing period prices Edit Billing Periods Insurance …" at bounding box center [861, 392] width 1395 height 784
drag, startPoint x: 181, startPoint y: 194, endPoint x: 1453, endPoint y: 517, distance: 1312.4
click at [1453, 517] on section "Pricing View and set your billing period prices Edit Billing Periods Insurance …" at bounding box center [861, 392] width 1395 height 784
drag, startPoint x: 1453, startPoint y: 517, endPoint x: 1545, endPoint y: 549, distance: 97.4
click at [1545, 549] on section "Pricing View and set your billing period prices Edit Billing Periods Insurance …" at bounding box center [861, 392] width 1395 height 784
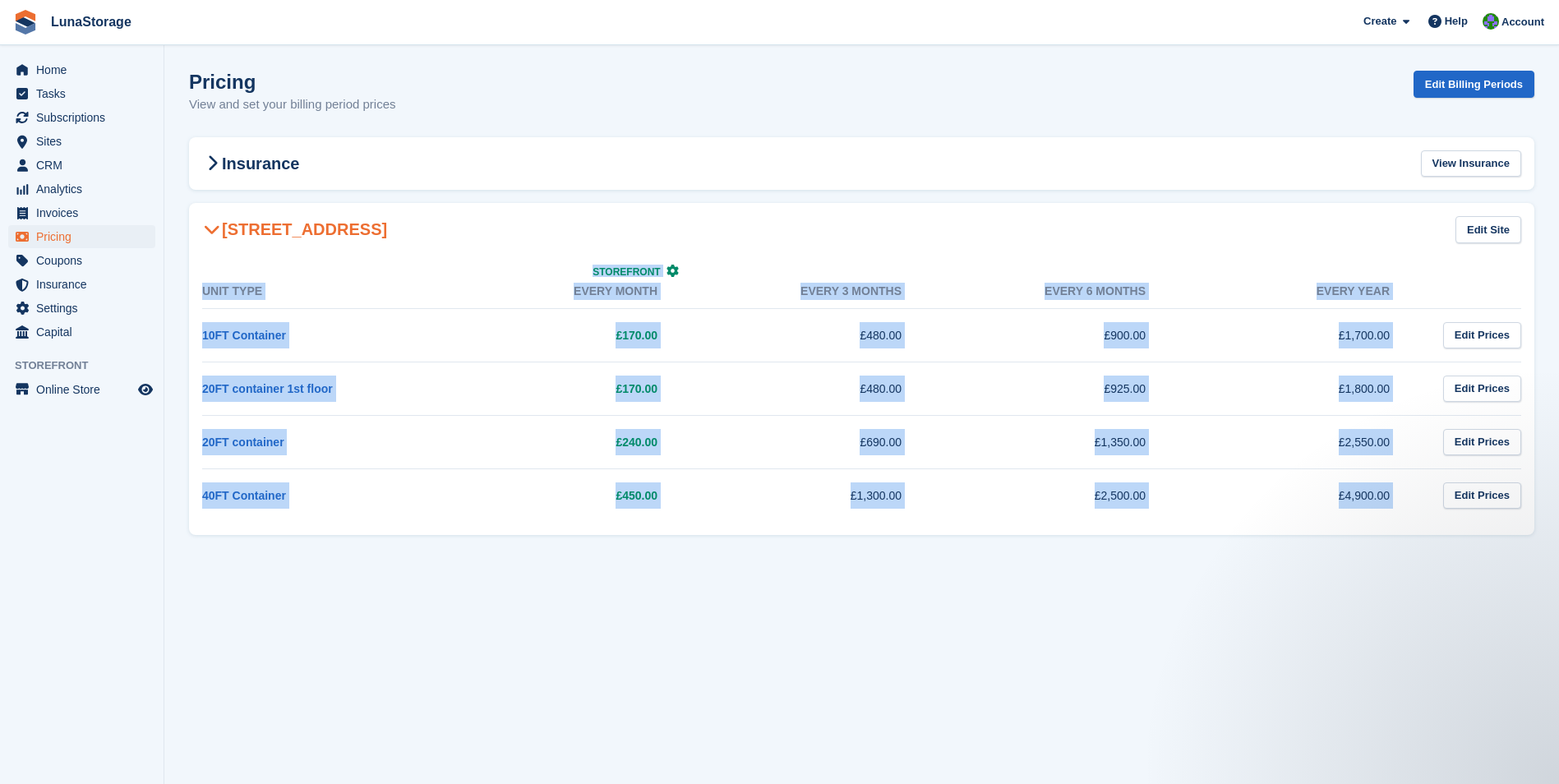
drag, startPoint x: 1421, startPoint y: 519, endPoint x: 185, endPoint y: 200, distance: 1276.5
click at [185, 200] on section "Pricing View and set your billing period prices Edit Billing Periods Insurance …" at bounding box center [861, 392] width 1395 height 784
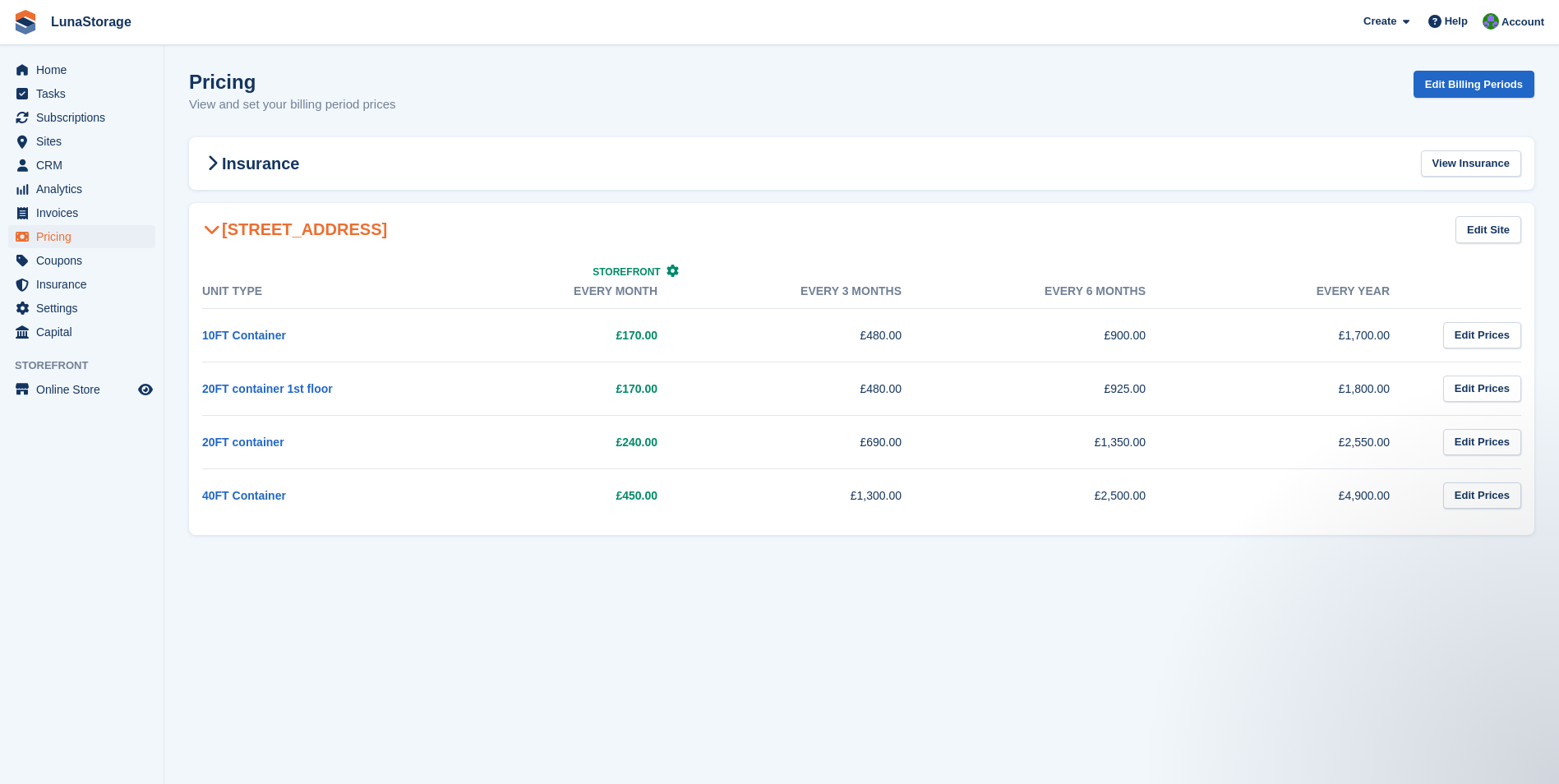
drag, startPoint x: 185, startPoint y: 200, endPoint x: 176, endPoint y: 204, distance: 9.8
click at [176, 204] on section "Pricing View and set your billing period prices Edit Billing Periods Insurance …" at bounding box center [861, 392] width 1395 height 784
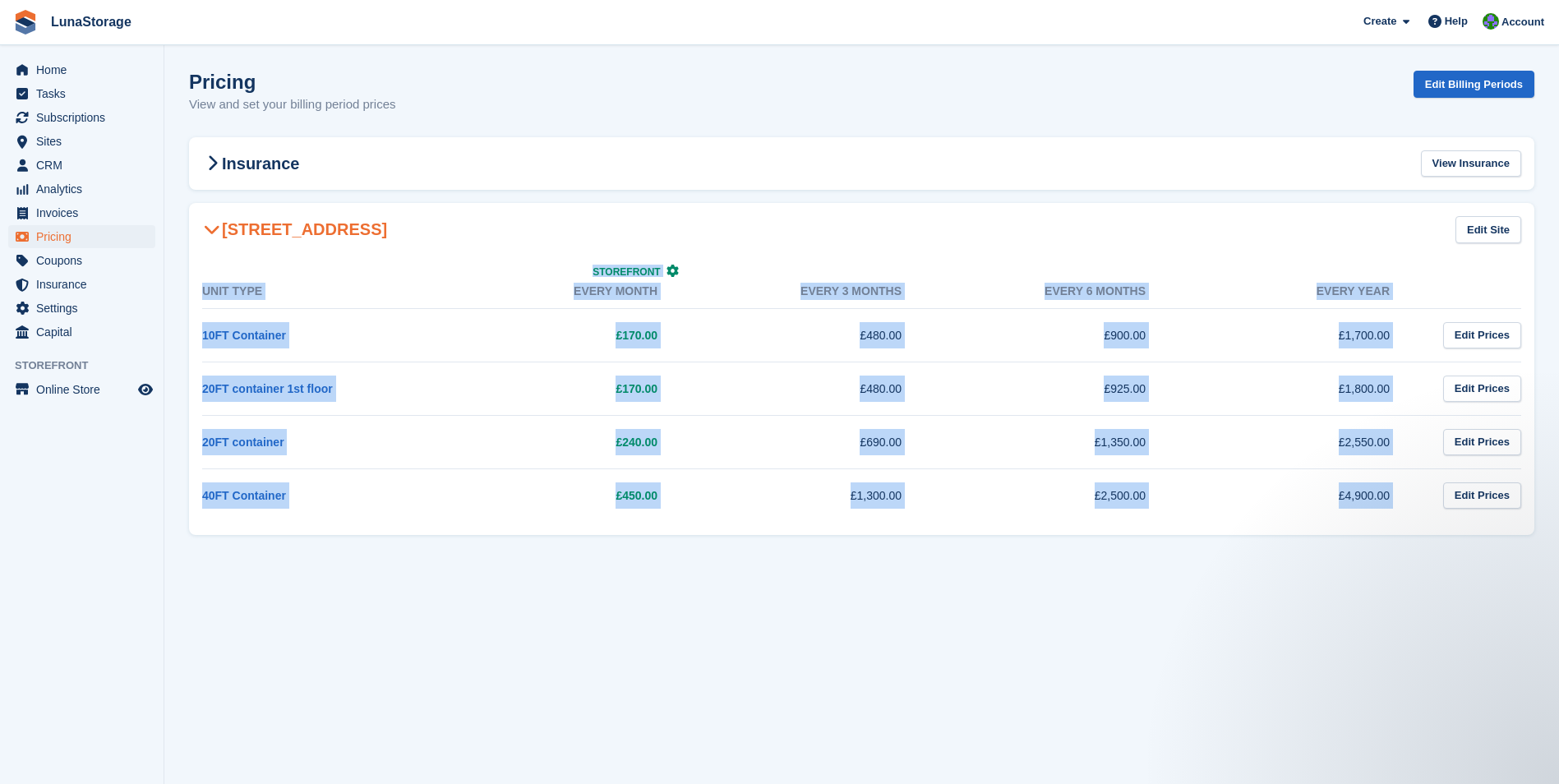
drag, startPoint x: 176, startPoint y: 204, endPoint x: 1527, endPoint y: 513, distance: 1385.9
click at [1527, 513] on section "Pricing View and set your billing period prices Edit Billing Periods Insurance …" at bounding box center [861, 392] width 1395 height 784
drag, startPoint x: 1527, startPoint y: 513, endPoint x: 1539, endPoint y: 537, distance: 26.8
click at [1539, 537] on section "Pricing View and set your billing period prices Edit Billing Periods Insurance …" at bounding box center [861, 392] width 1395 height 784
drag, startPoint x: 1539, startPoint y: 537, endPoint x: 228, endPoint y: 203, distance: 1352.9
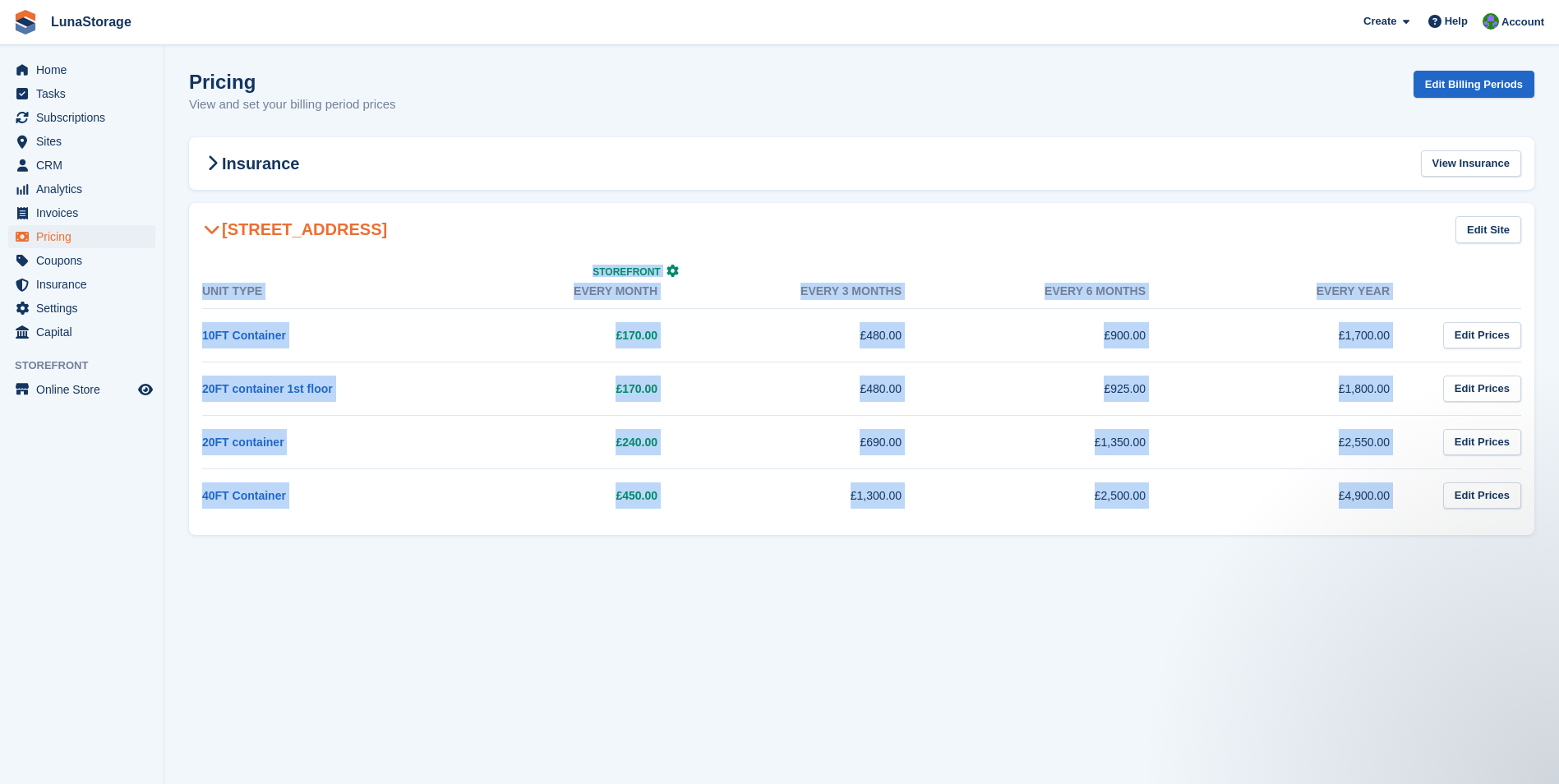
click at [228, 203] on section "Pricing View and set your billing period prices Edit Billing Periods Insurance …" at bounding box center [861, 392] width 1395 height 784
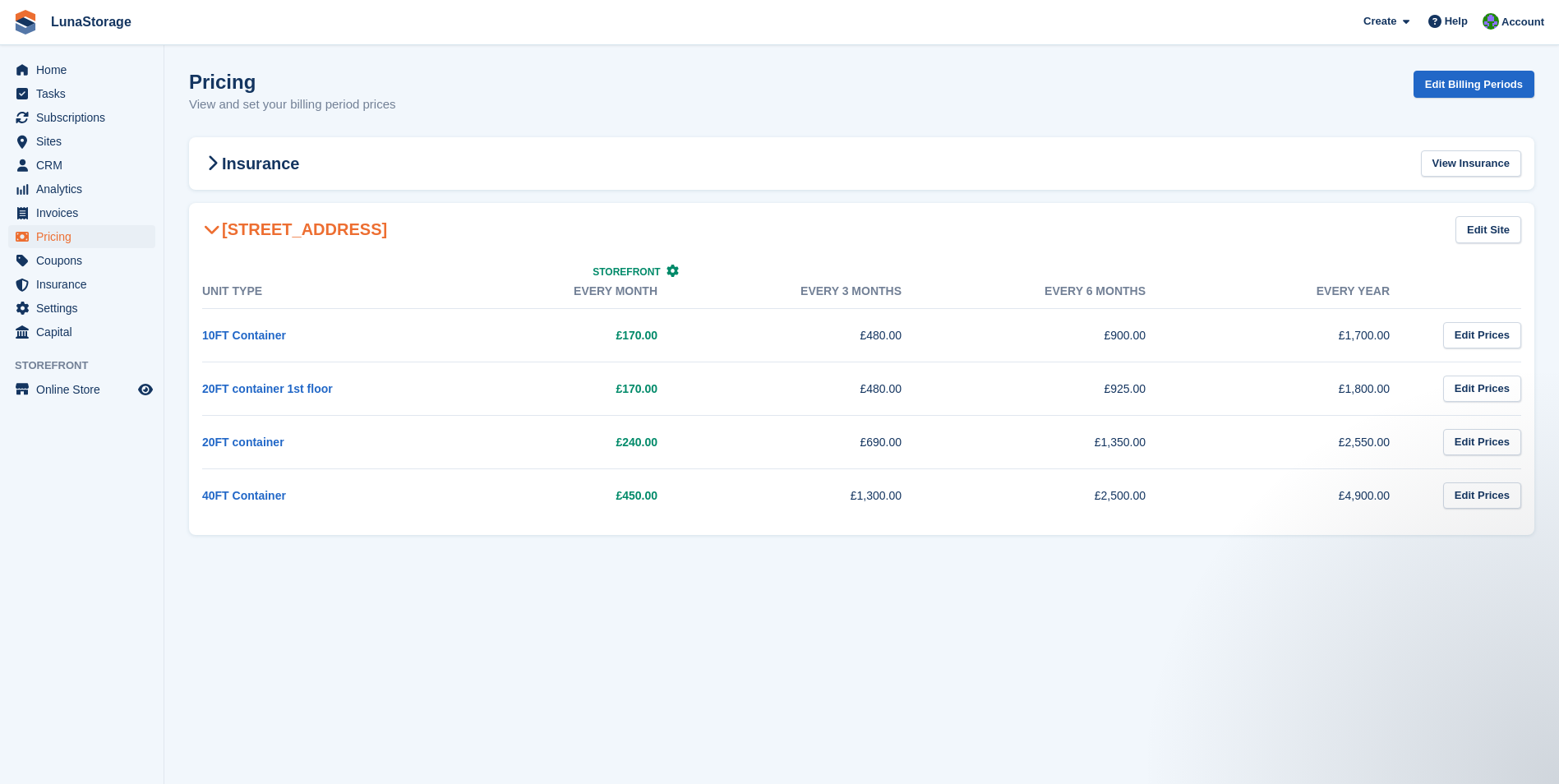
drag, startPoint x: 228, startPoint y: 203, endPoint x: 179, endPoint y: 197, distance: 49.4
click at [179, 197] on section "Pricing View and set your billing period prices Edit Billing Periods Insurance …" at bounding box center [861, 392] width 1395 height 784
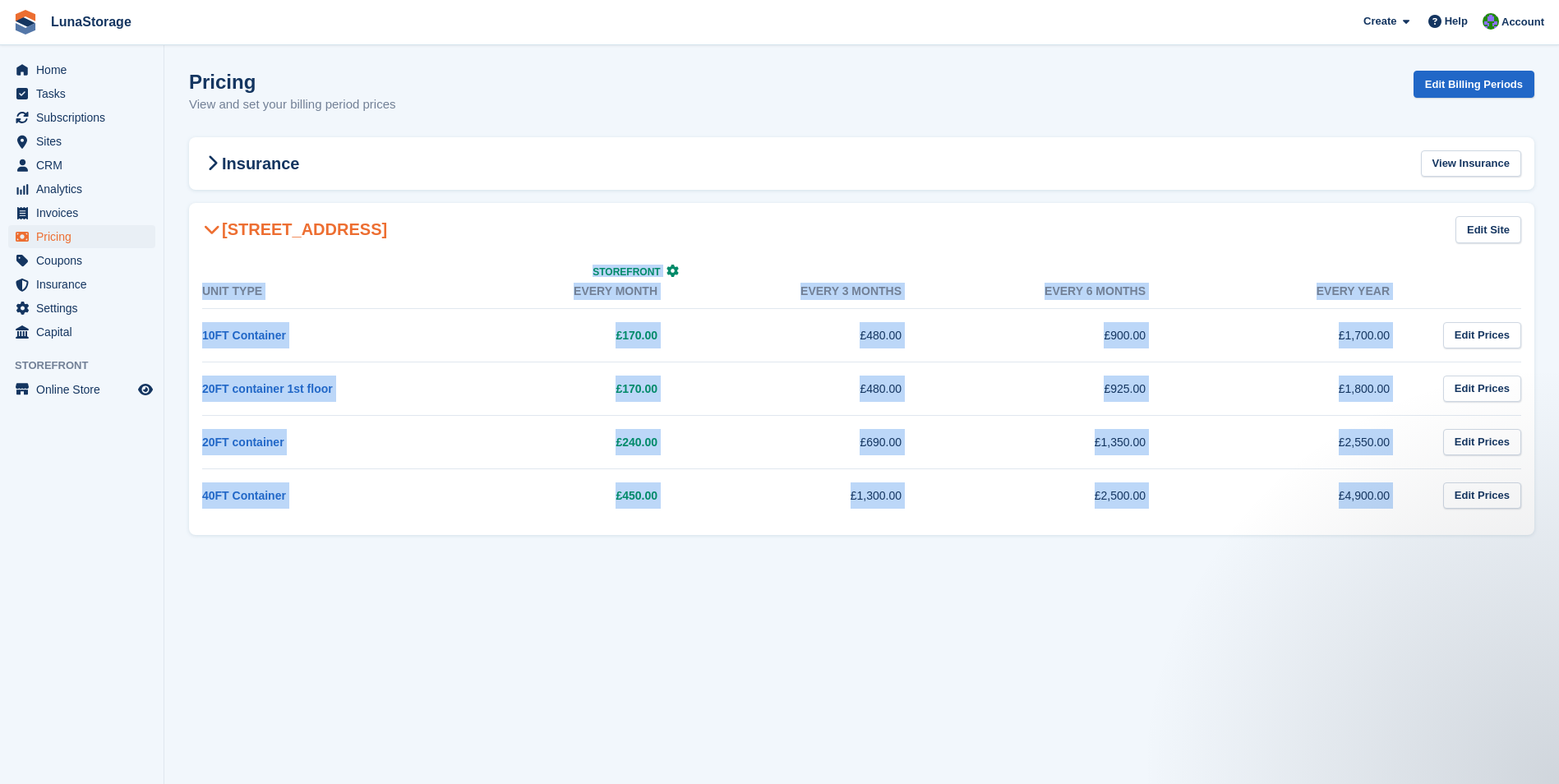
drag, startPoint x: 179, startPoint y: 197, endPoint x: 1435, endPoint y: 491, distance: 1290.0
click at [1435, 491] on section "Pricing View and set your billing period prices Edit Billing Periods Insurance …" at bounding box center [861, 392] width 1395 height 784
drag, startPoint x: 1435, startPoint y: 491, endPoint x: 1548, endPoint y: 544, distance: 124.8
click at [1548, 544] on section "Pricing View and set your billing period prices Edit Billing Periods Insurance …" at bounding box center [861, 392] width 1395 height 784
drag, startPoint x: 1548, startPoint y: 544, endPoint x: 169, endPoint y: 196, distance: 1422.2
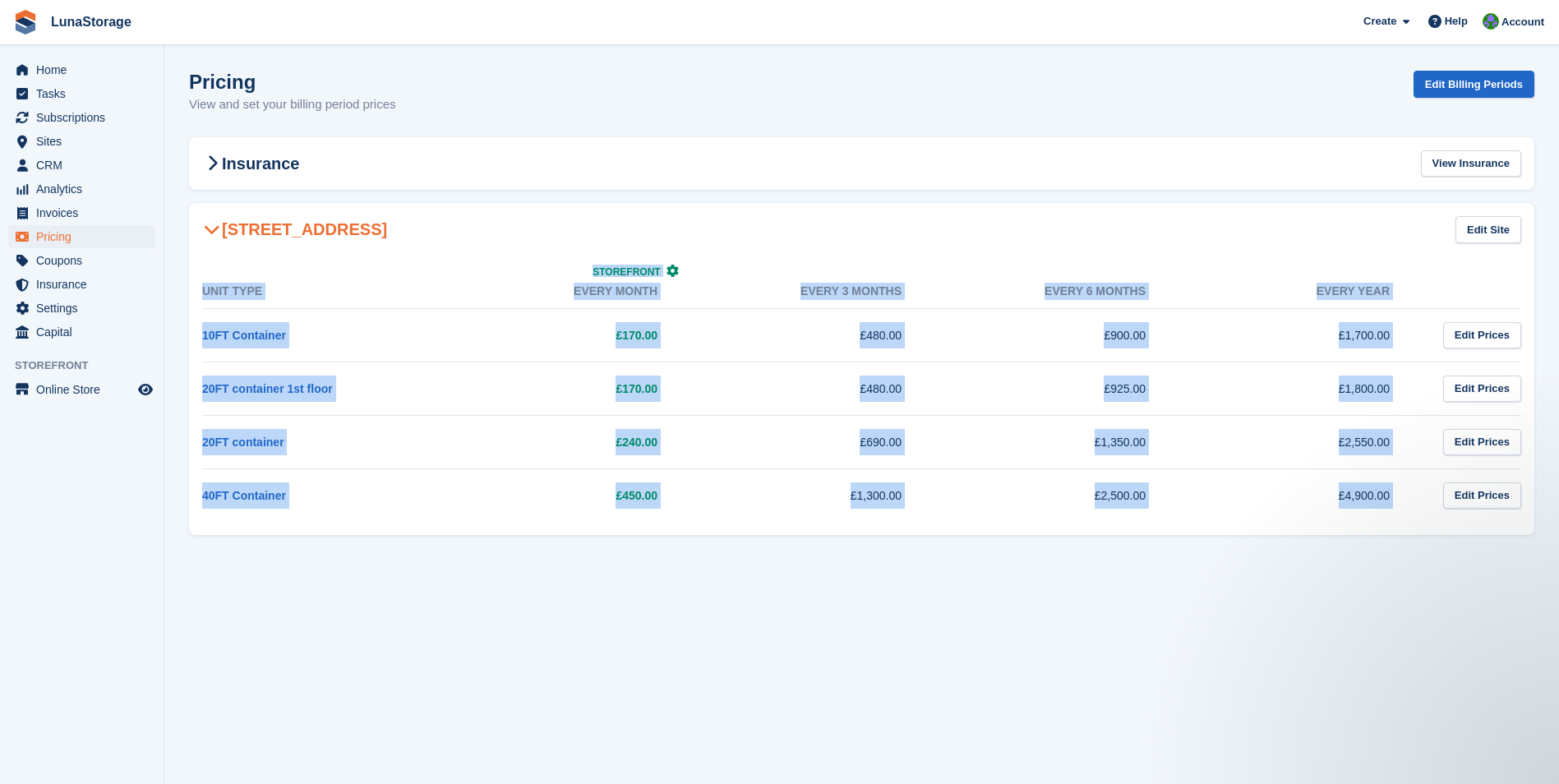
click at [169, 196] on section "Pricing View and set your billing period prices Edit Billing Periods Insurance …" at bounding box center [861, 392] width 1395 height 784
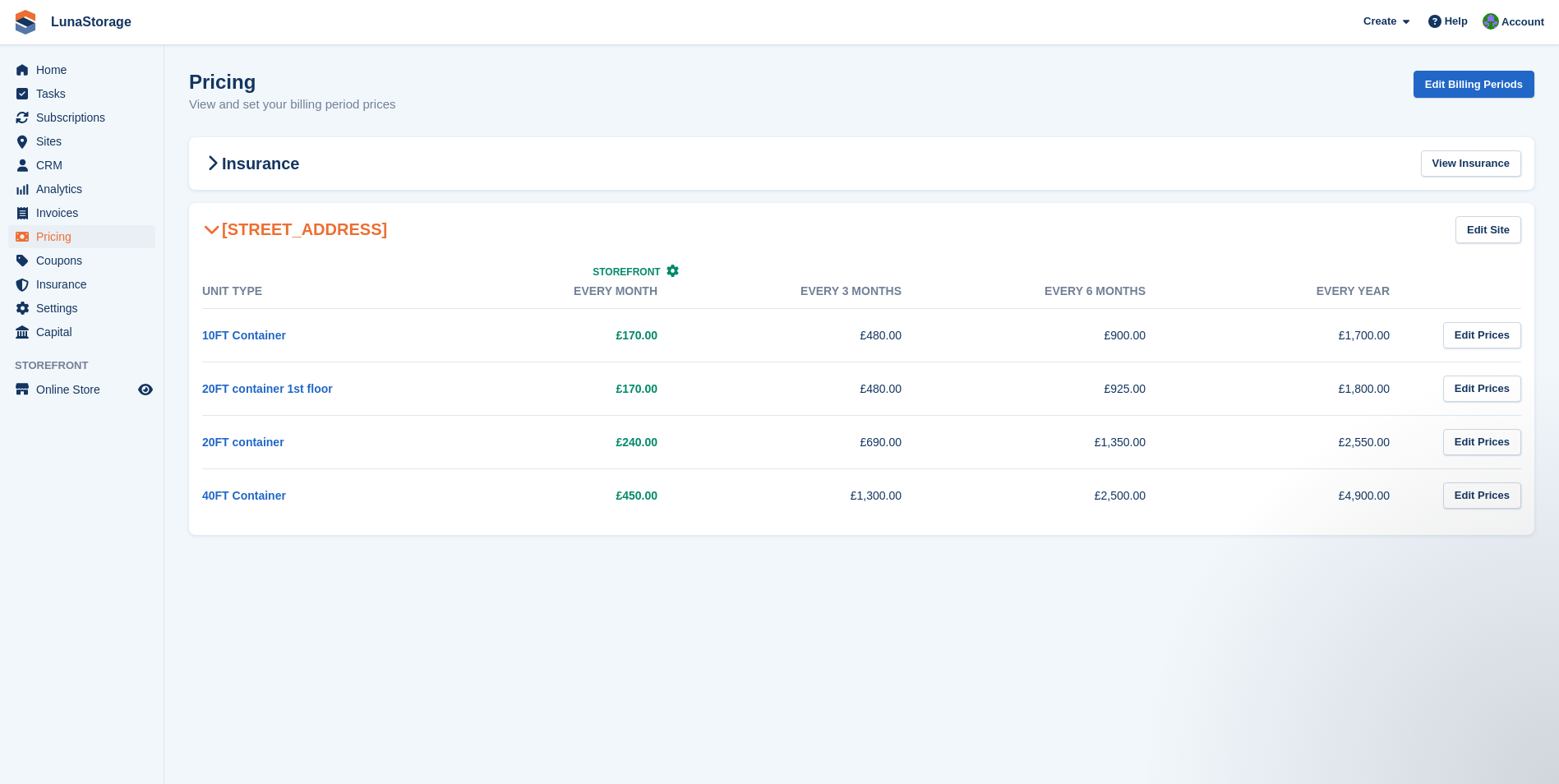
drag, startPoint x: 169, startPoint y: 196, endPoint x: 178, endPoint y: 200, distance: 9.8
click at [178, 200] on section "Pricing View and set your billing period prices Edit Billing Periods Insurance …" at bounding box center [861, 392] width 1395 height 784
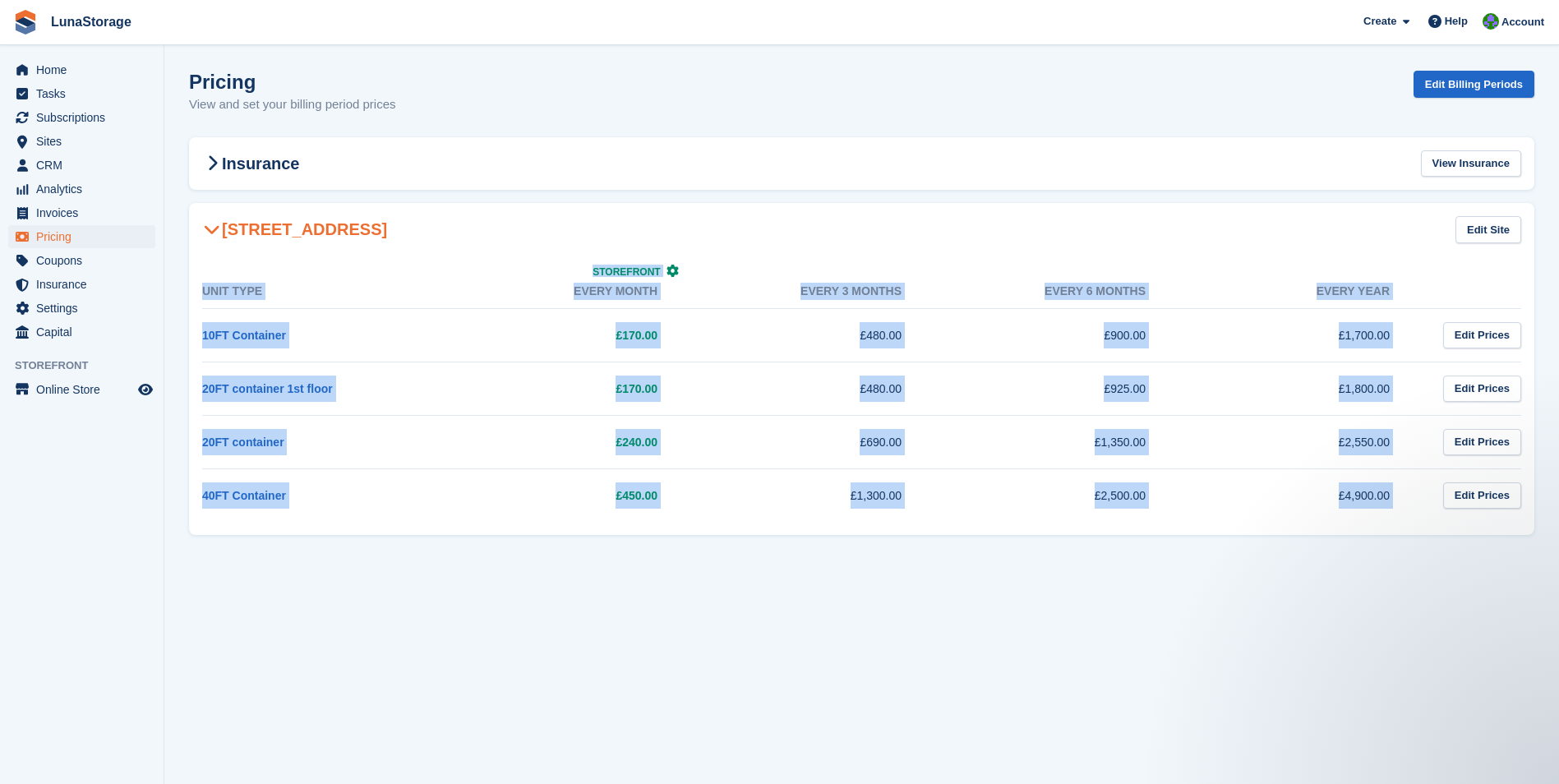
drag, startPoint x: 178, startPoint y: 200, endPoint x: 1334, endPoint y: 528, distance: 1201.6
click at [1334, 528] on section "Pricing View and set your billing period prices Edit Billing Periods Insurance …" at bounding box center [861, 392] width 1395 height 784
click at [1552, 539] on section "Pricing View and set your billing period prices Edit Billing Periods Insurance …" at bounding box center [861, 392] width 1395 height 784
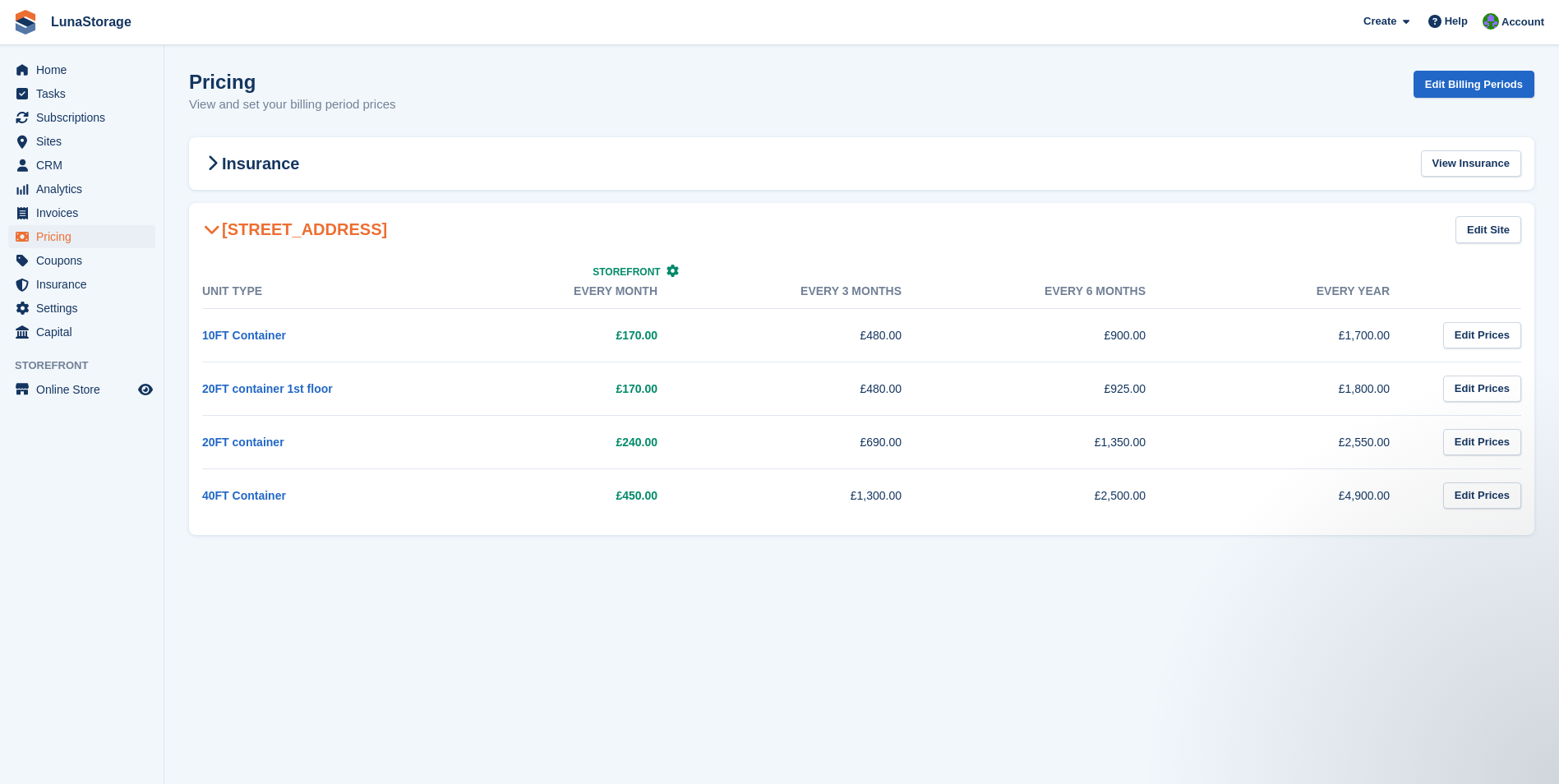
click at [1551, 549] on section "Pricing View and set your billing period prices Edit Billing Periods Insurance …" at bounding box center [861, 392] width 1395 height 784
drag, startPoint x: 178, startPoint y: 197, endPoint x: 1534, endPoint y: 523, distance: 1394.6
click at [1534, 523] on section "Pricing View and set your billing period prices Edit Billing Periods Insurance …" at bounding box center [861, 392] width 1395 height 784
drag, startPoint x: 1534, startPoint y: 523, endPoint x: 1545, endPoint y: 537, distance: 17.8
click at [1545, 537] on section "Pricing View and set your billing period prices Edit Billing Periods Insurance …" at bounding box center [861, 392] width 1395 height 784
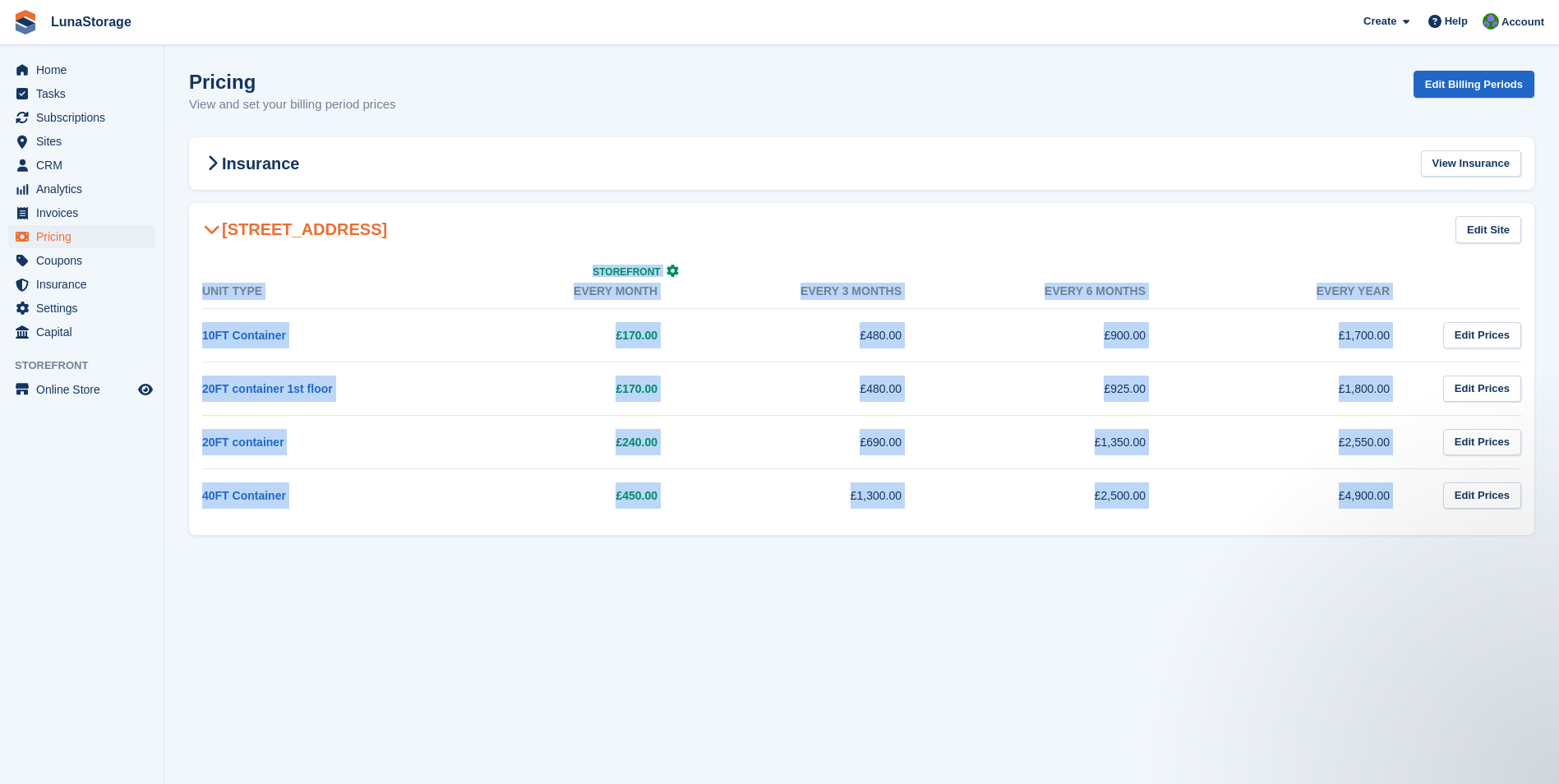
drag, startPoint x: 1545, startPoint y: 537, endPoint x: 180, endPoint y: 191, distance: 1408.2
click at [180, 191] on section "Pricing View and set your billing period prices Edit Billing Periods Insurance …" at bounding box center [861, 392] width 1395 height 784
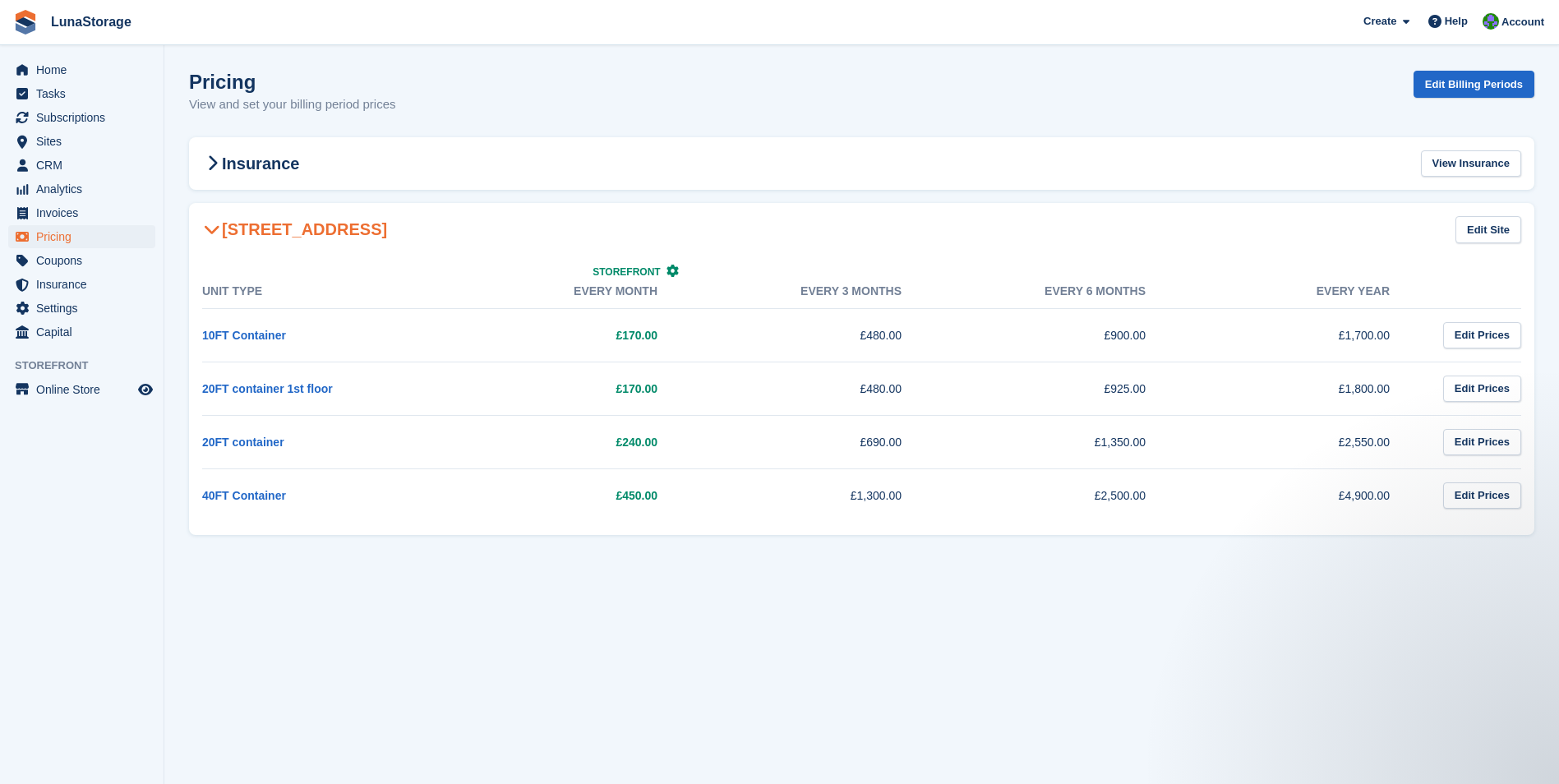
click at [180, 191] on section "Pricing View and set your billing period prices Edit Billing Periods Insurance …" at bounding box center [861, 392] width 1395 height 784
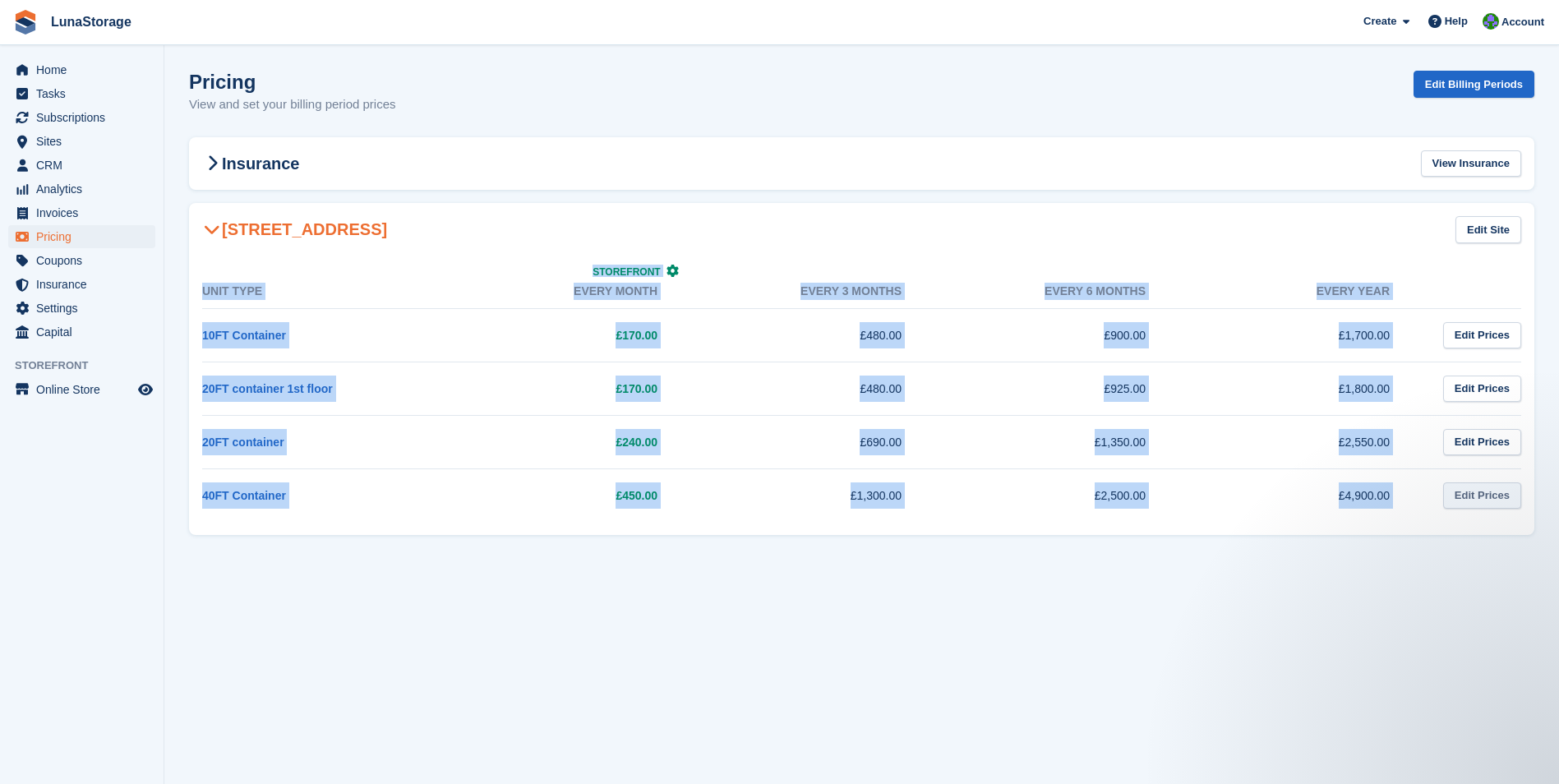
drag, startPoint x: 179, startPoint y: 191, endPoint x: 1502, endPoint y: 504, distance: 1359.5
click at [1502, 504] on section "Pricing View and set your billing period prices Edit Billing Periods Insurance …" at bounding box center [861, 392] width 1395 height 784
drag, startPoint x: 1502, startPoint y: 504, endPoint x: 1546, endPoint y: 541, distance: 57.5
click at [1546, 541] on section "Pricing View and set your billing period prices Edit Billing Periods Insurance …" at bounding box center [861, 392] width 1395 height 784
drag, startPoint x: 1546, startPoint y: 541, endPoint x: 167, endPoint y: 201, distance: 1420.3
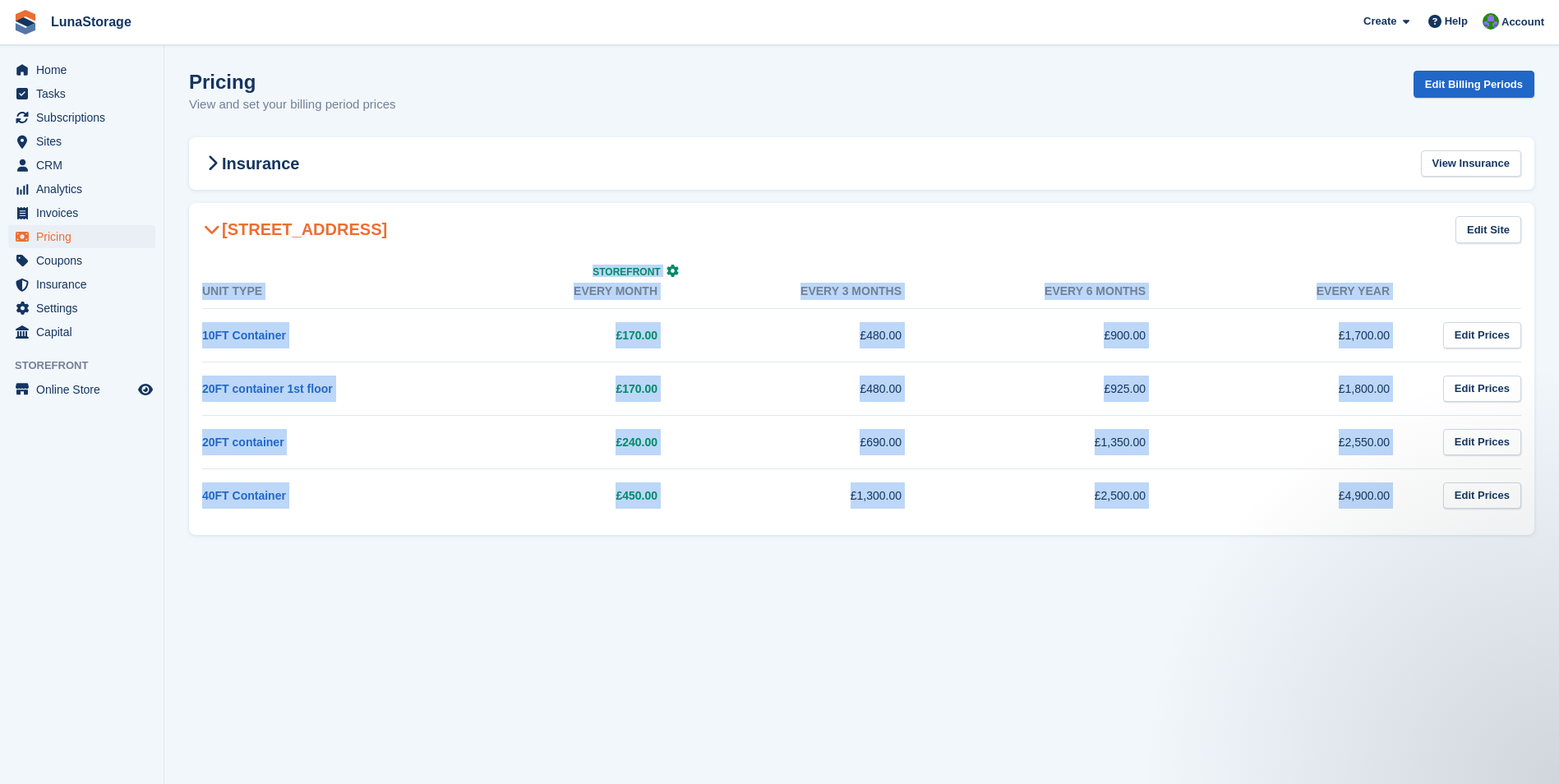
click at [167, 201] on section "Pricing View and set your billing period prices Edit Billing Periods Insurance …" at bounding box center [861, 392] width 1395 height 784
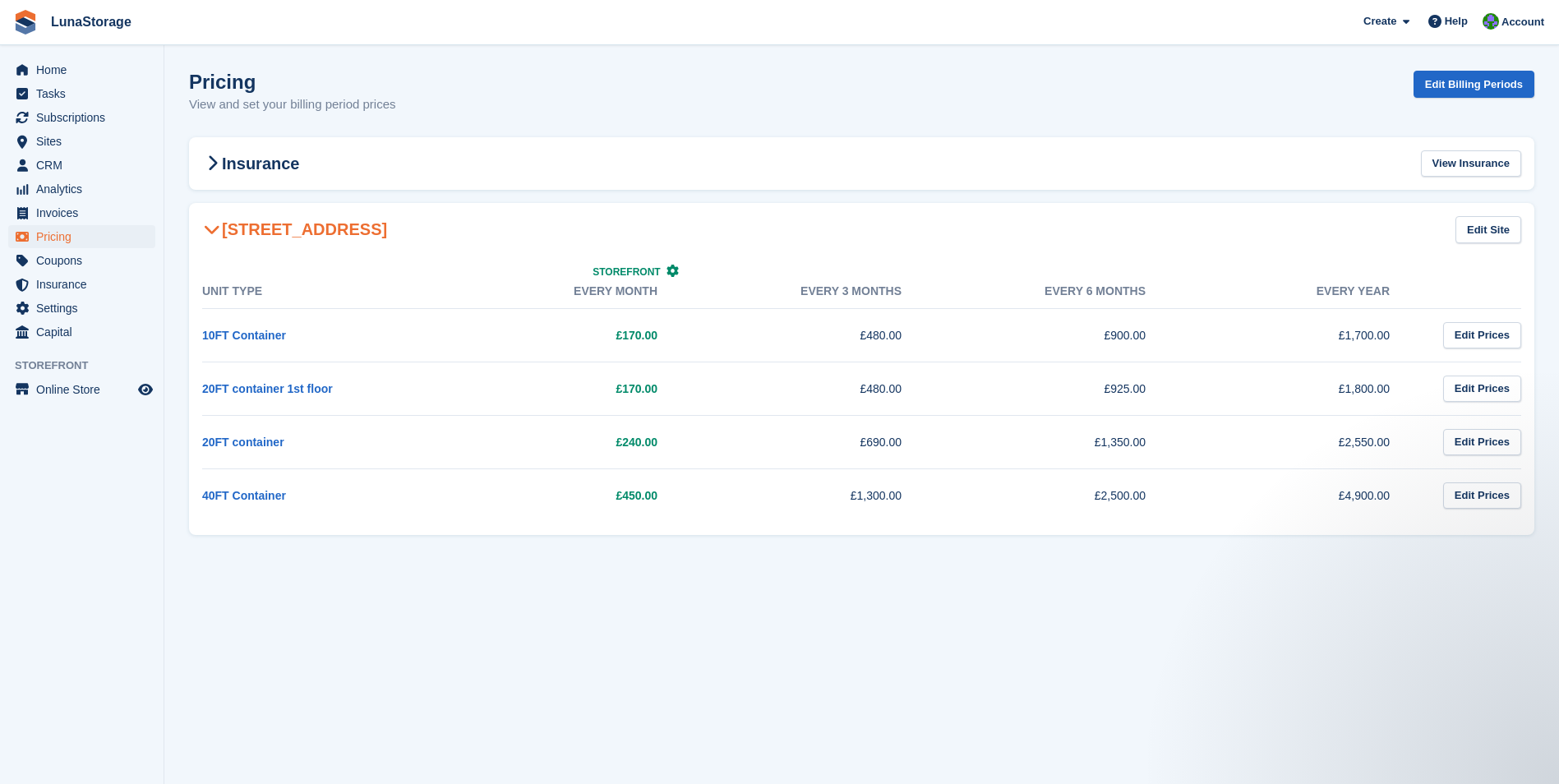
drag, startPoint x: 167, startPoint y: 201, endPoint x: 175, endPoint y: 200, distance: 8.1
click at [175, 200] on section "Pricing View and set your billing period prices Edit Billing Periods Insurance …" at bounding box center [861, 392] width 1395 height 784
drag, startPoint x: 175, startPoint y: 200, endPoint x: 1517, endPoint y: 532, distance: 1382.5
click at [1517, 532] on section "Pricing View and set your billing period prices Edit Billing Periods Insurance …" at bounding box center [861, 392] width 1395 height 784
drag, startPoint x: 1517, startPoint y: 532, endPoint x: 1545, endPoint y: 540, distance: 29.1
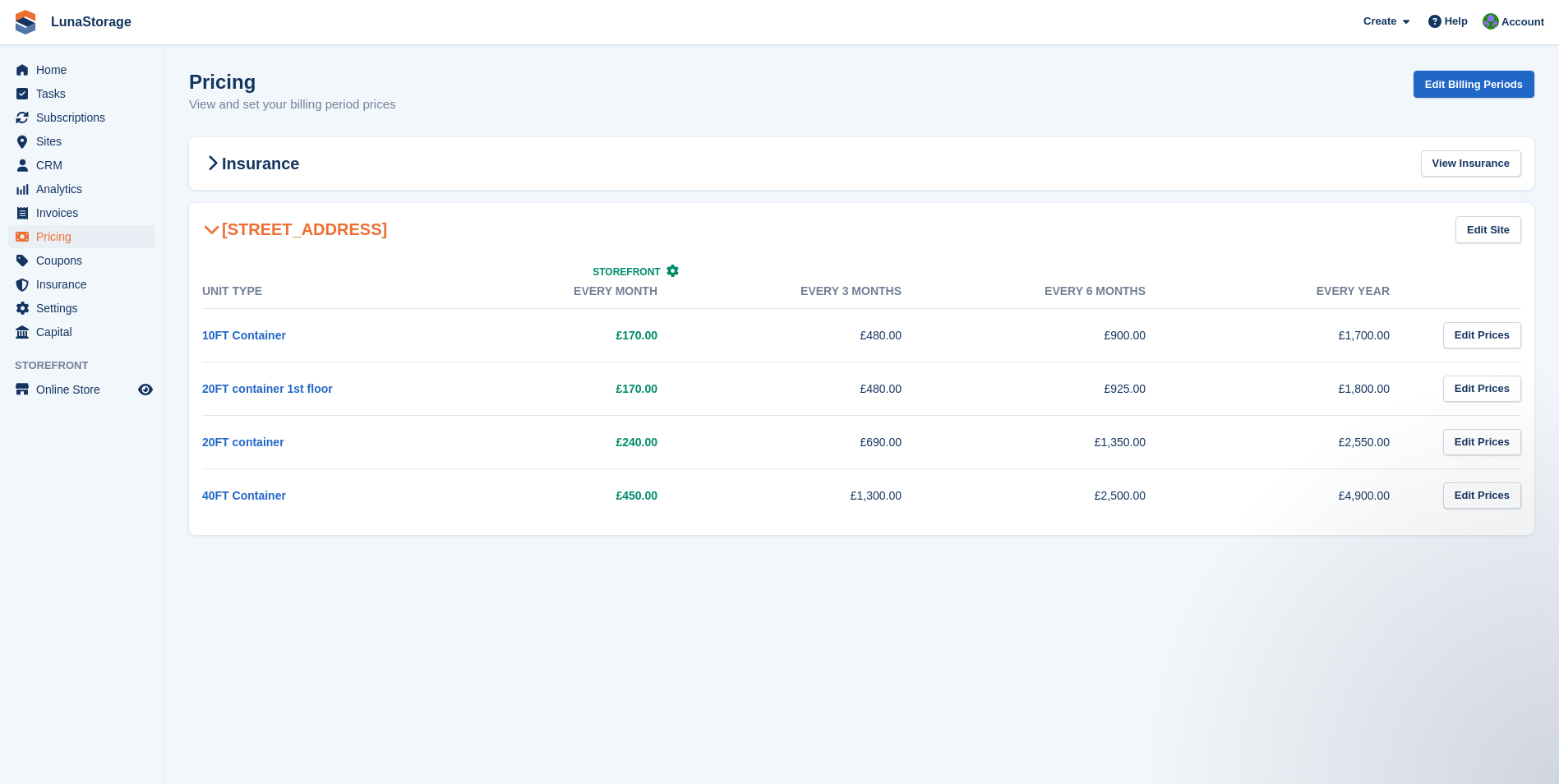
click at [1545, 540] on section "Pricing View and set your billing period prices Edit Billing Periods Insurance …" at bounding box center [861, 392] width 1395 height 784
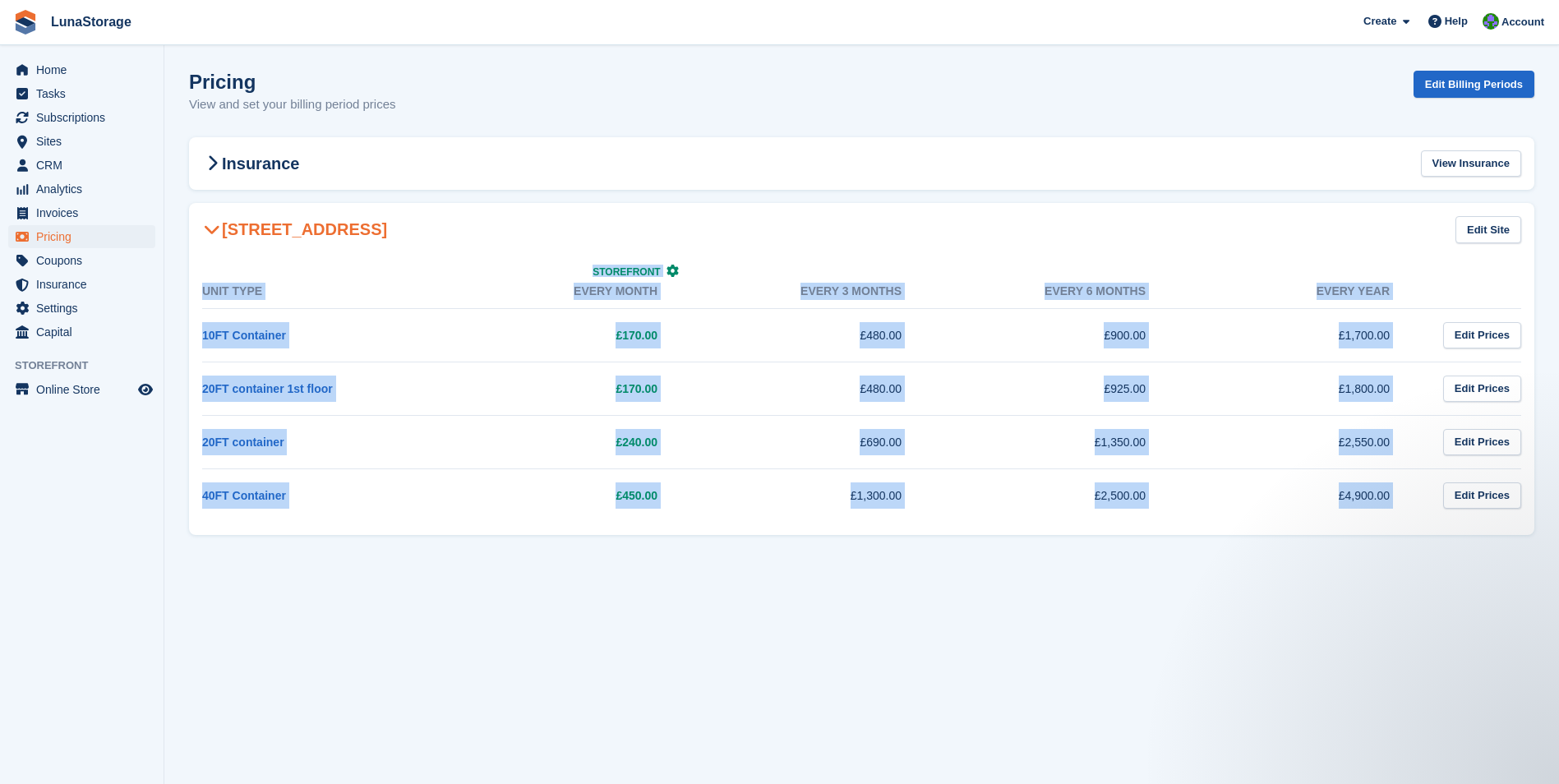
drag, startPoint x: 1545, startPoint y: 540, endPoint x: 178, endPoint y: 199, distance: 1408.9
click at [178, 199] on section "Pricing View and set your billing period prices Edit Billing Periods Insurance …" at bounding box center [861, 392] width 1395 height 784
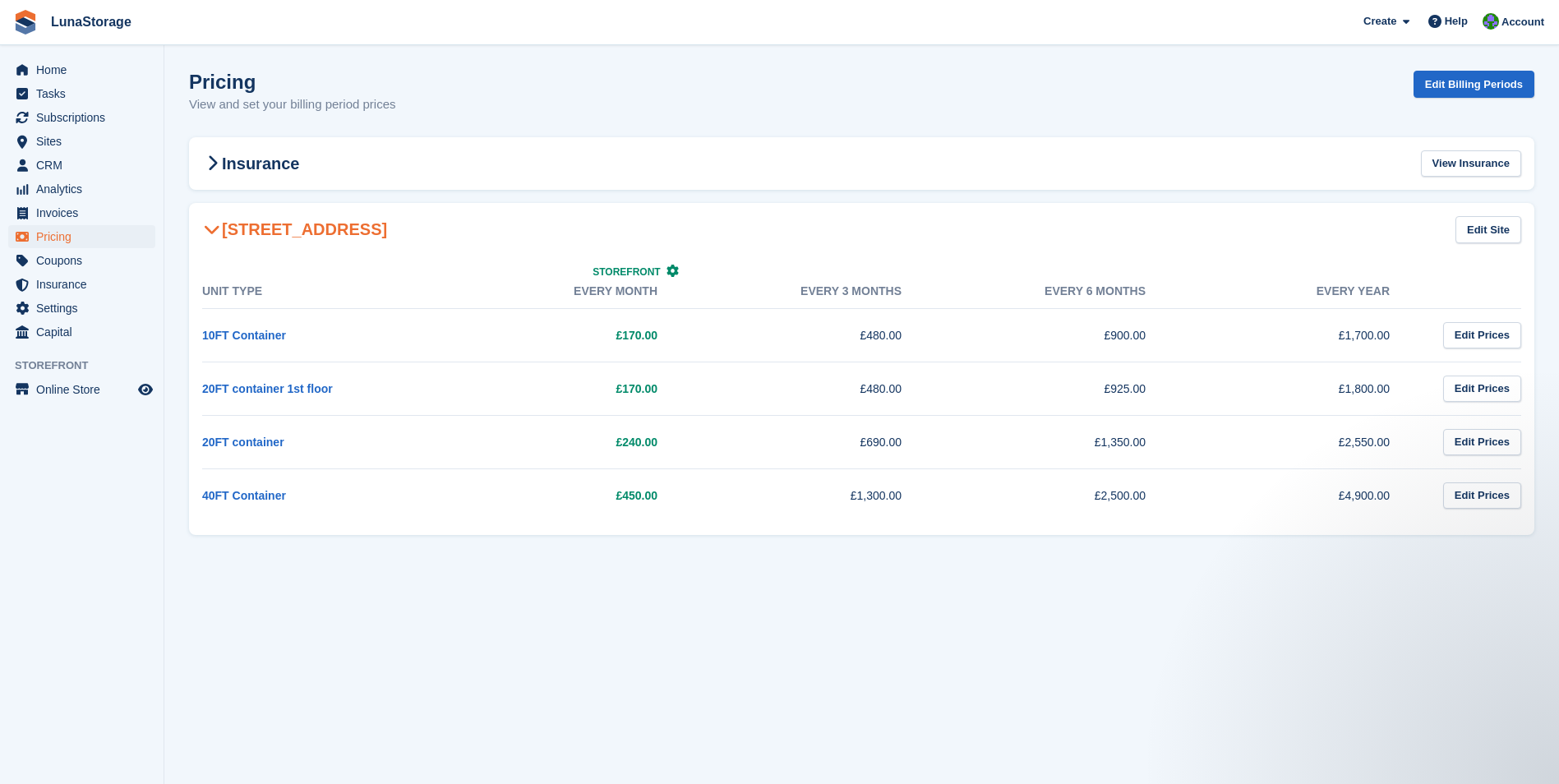
click at [178, 199] on section "Pricing View and set your billing period prices Edit Billing Periods Insurance …" at bounding box center [861, 392] width 1395 height 784
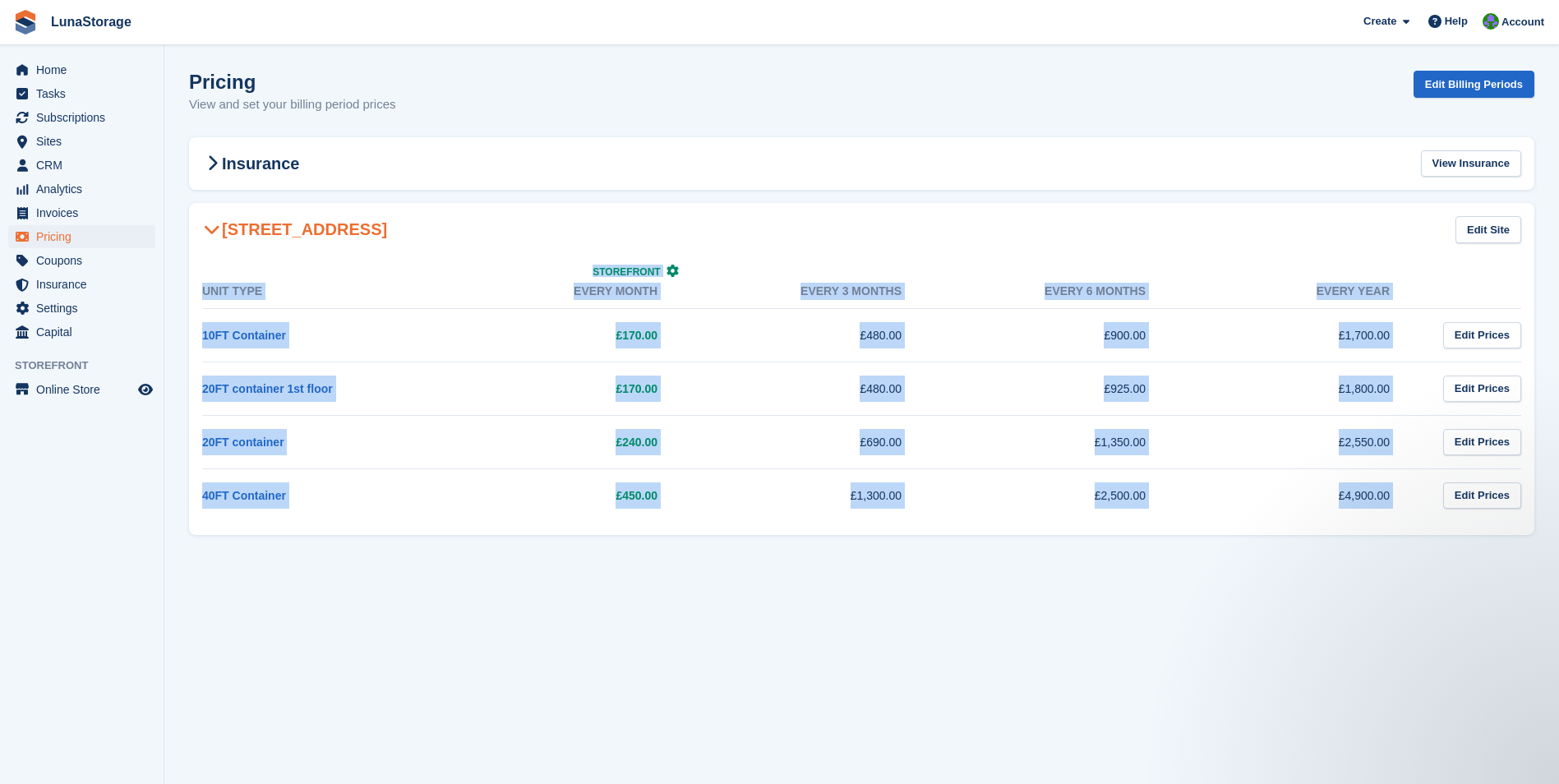
drag, startPoint x: 178, startPoint y: 199, endPoint x: 1574, endPoint y: 546, distance: 1438.5
click at [1558, 546] on html "LunaStorage Create Subscription Invoice Contact Deal Discount Page Help Chat Su…" at bounding box center [779, 392] width 1559 height 784
drag, startPoint x: 1574, startPoint y: 546, endPoint x: 1541, endPoint y: 555, distance: 34.2
click at [1541, 555] on section "Pricing View and set your billing period prices Edit Billing Periods Insurance …" at bounding box center [861, 392] width 1395 height 784
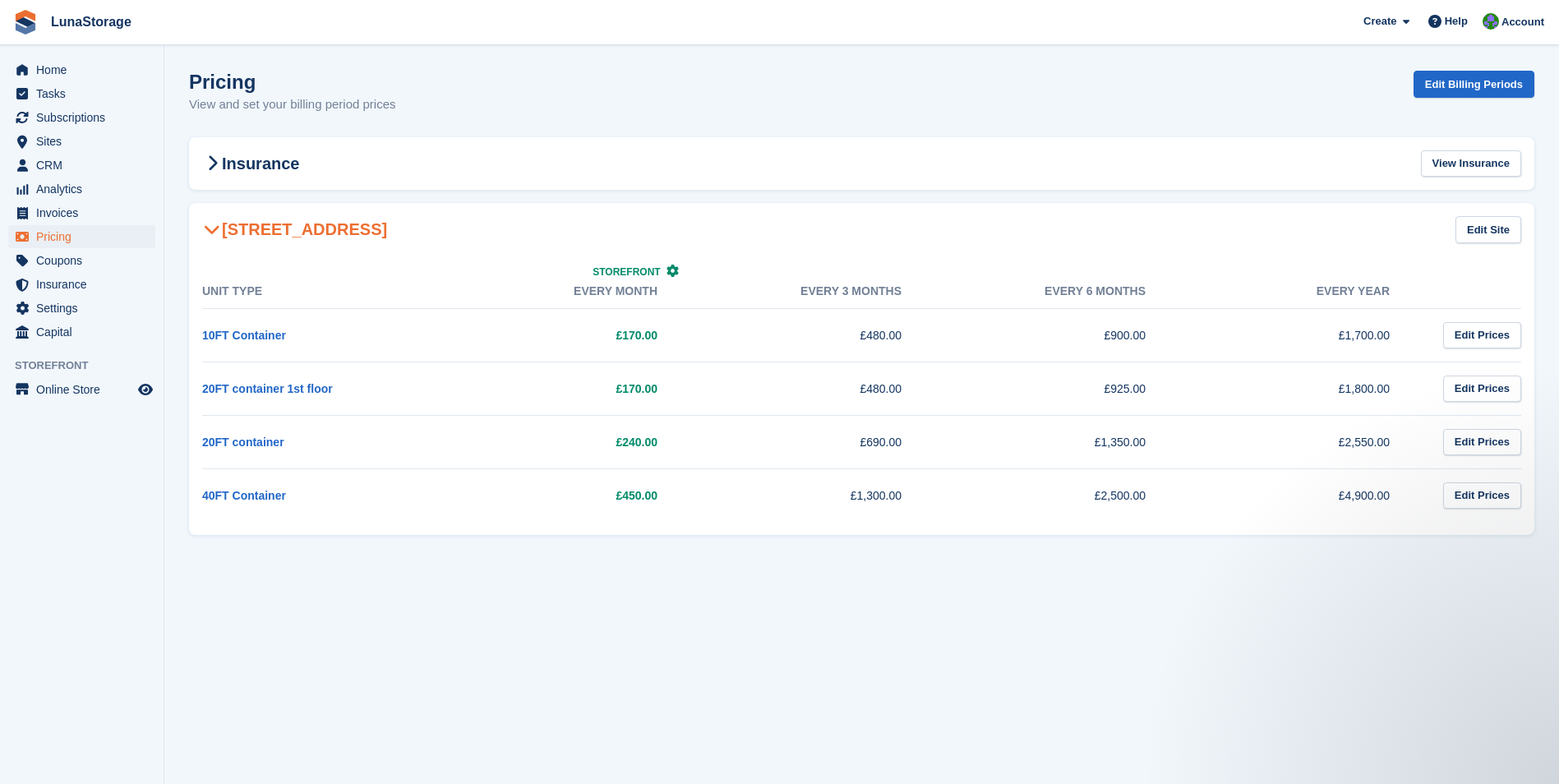
drag, startPoint x: 1545, startPoint y: 549, endPoint x: 178, endPoint y: 190, distance: 1413.4
click at [178, 190] on section "Pricing View and set your billing period prices Edit Billing Periods Insurance …" at bounding box center [861, 392] width 1395 height 784
drag, startPoint x: 178, startPoint y: 190, endPoint x: 173, endPoint y: 202, distance: 13.0
click at [173, 202] on section "Pricing View and set your billing period prices Edit Billing Periods Insurance …" at bounding box center [861, 392] width 1395 height 784
click at [52, 159] on span "CRM" at bounding box center [85, 164] width 99 height 23
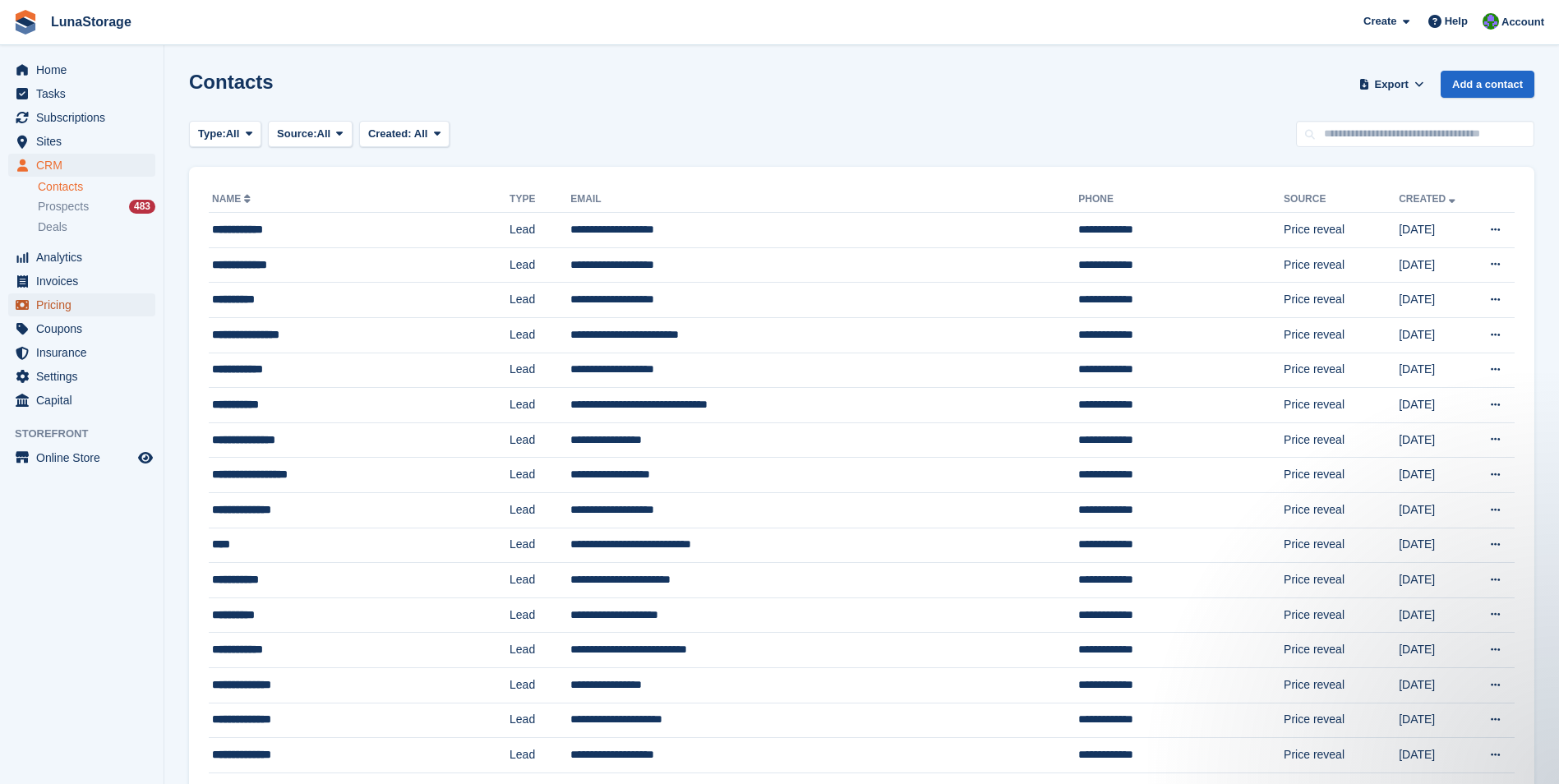
click at [55, 311] on span "Pricing" at bounding box center [85, 304] width 99 height 23
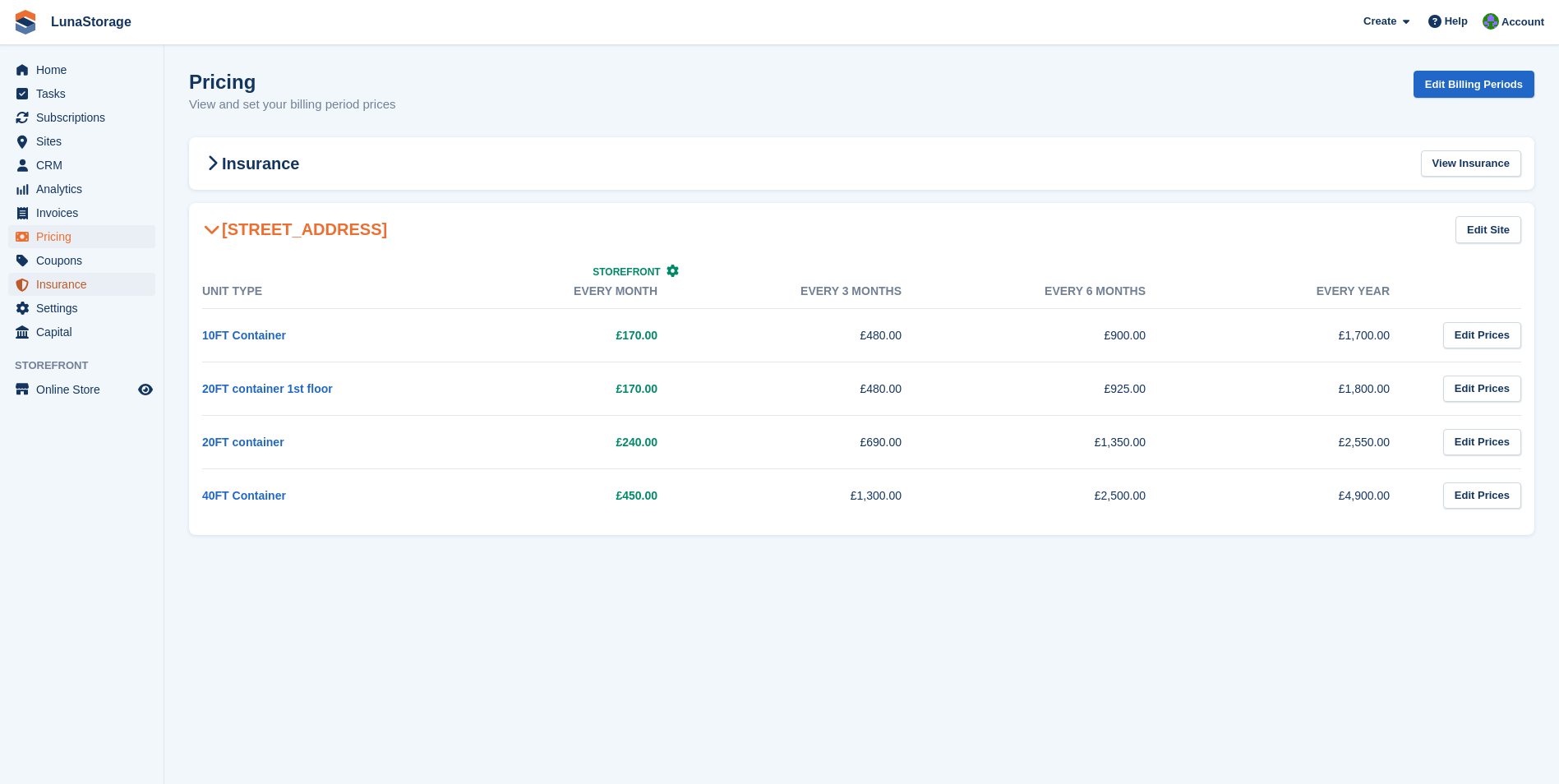
click at [53, 286] on span "Insurance" at bounding box center [85, 284] width 99 height 23
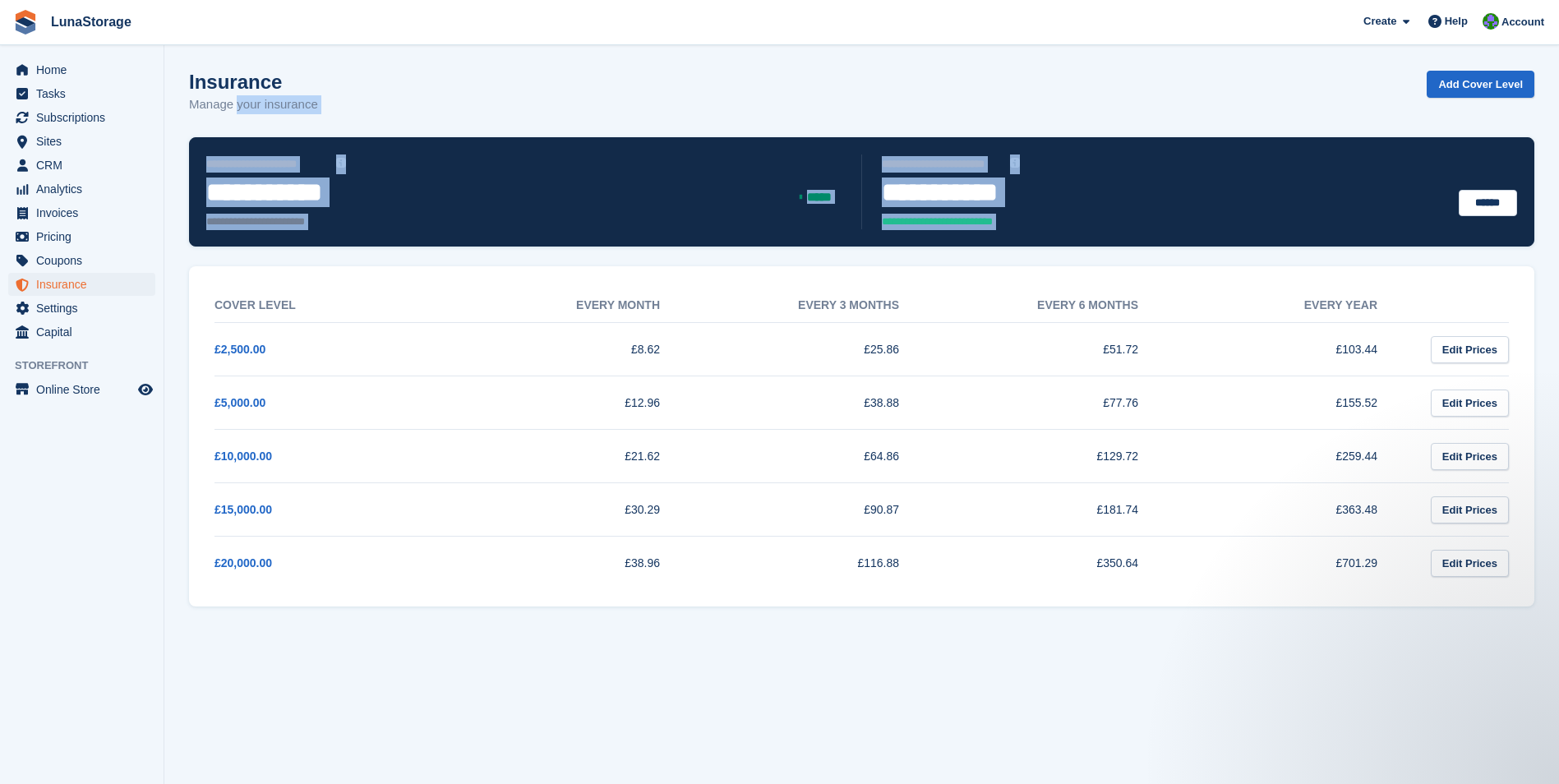
drag, startPoint x: 177, startPoint y: 126, endPoint x: 1490, endPoint y: 607, distance: 1398.3
click at [1490, 607] on section "**********" at bounding box center [861, 392] width 1395 height 784
drag, startPoint x: 1490, startPoint y: 607, endPoint x: 1528, endPoint y: 639, distance: 49.7
click at [1528, 639] on section "**********" at bounding box center [861, 392] width 1395 height 784
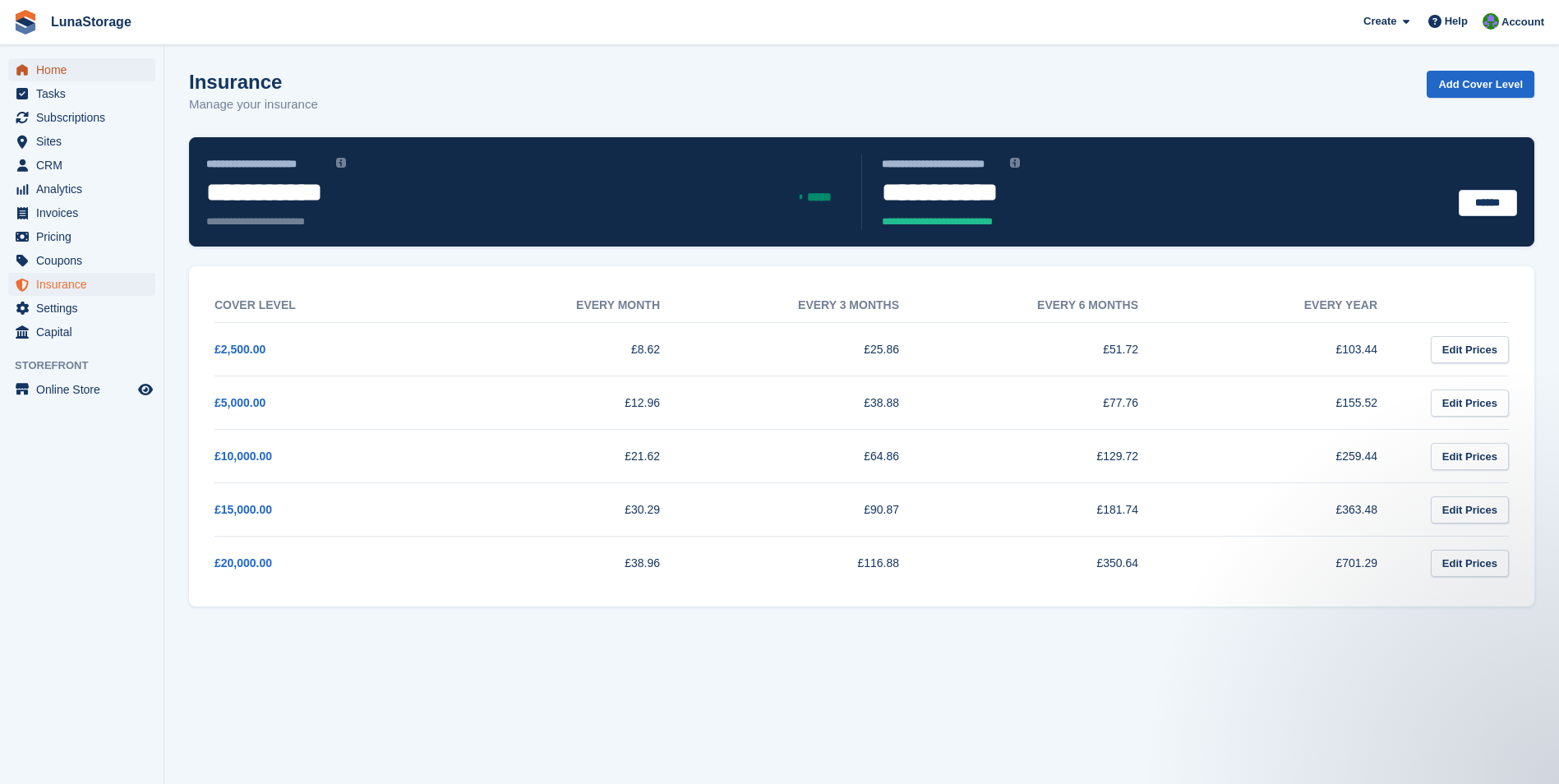
click at [70, 65] on span "Home" at bounding box center [85, 70] width 99 height 23
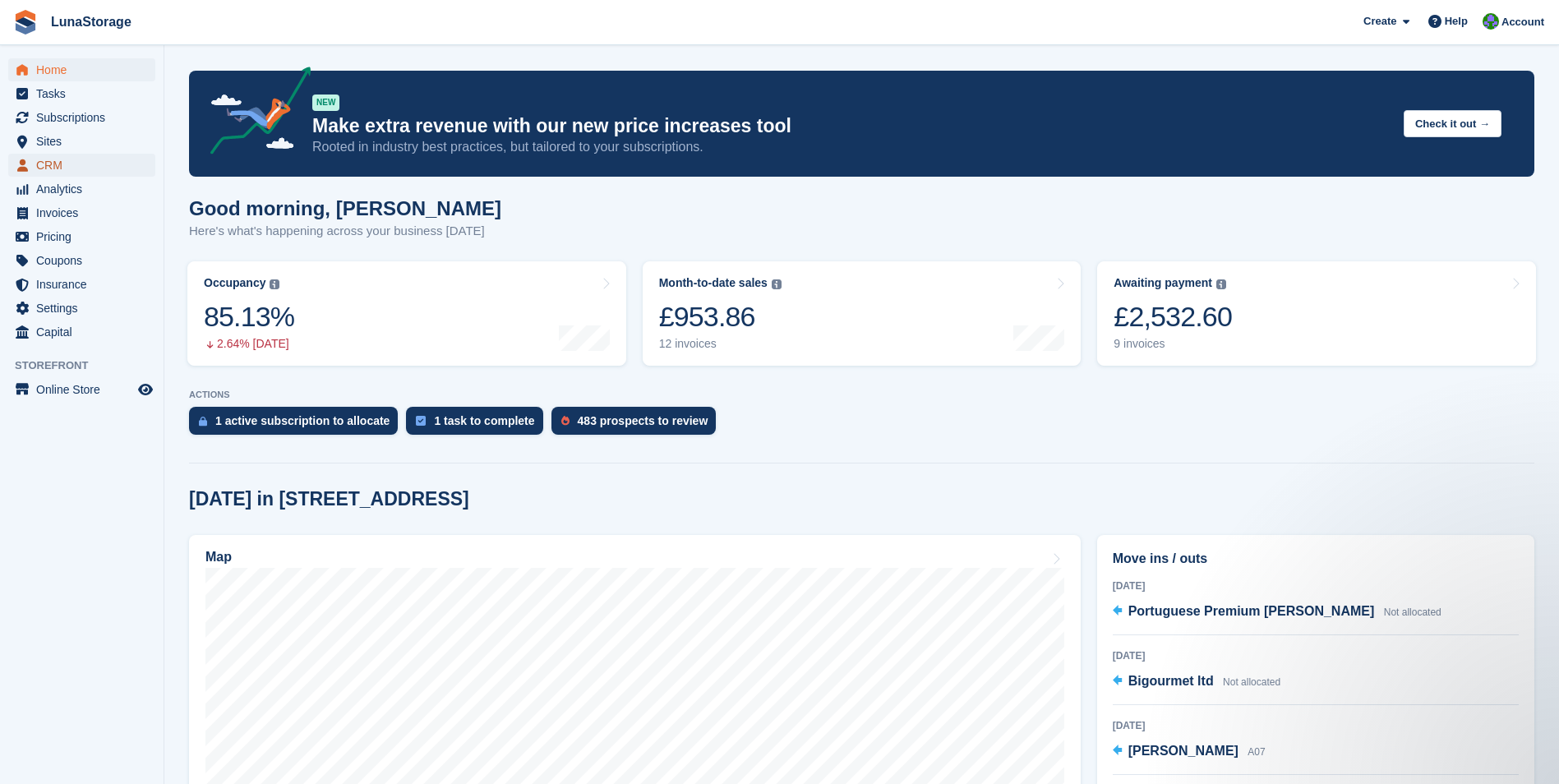
click at [63, 166] on span "CRM" at bounding box center [85, 164] width 99 height 23
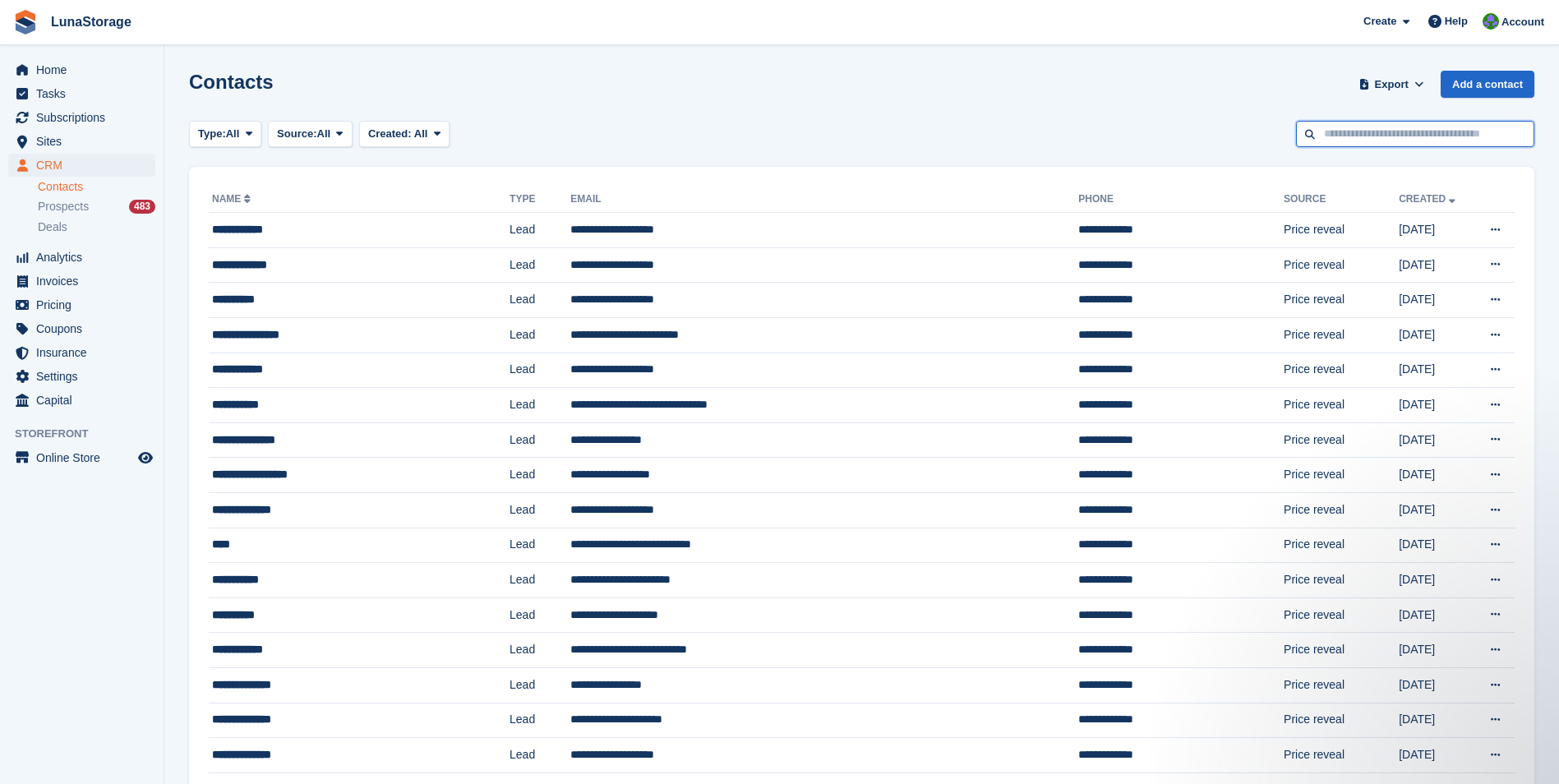
click at [1353, 135] on input "text" at bounding box center [1415, 135] width 239 height 27
type input "******"
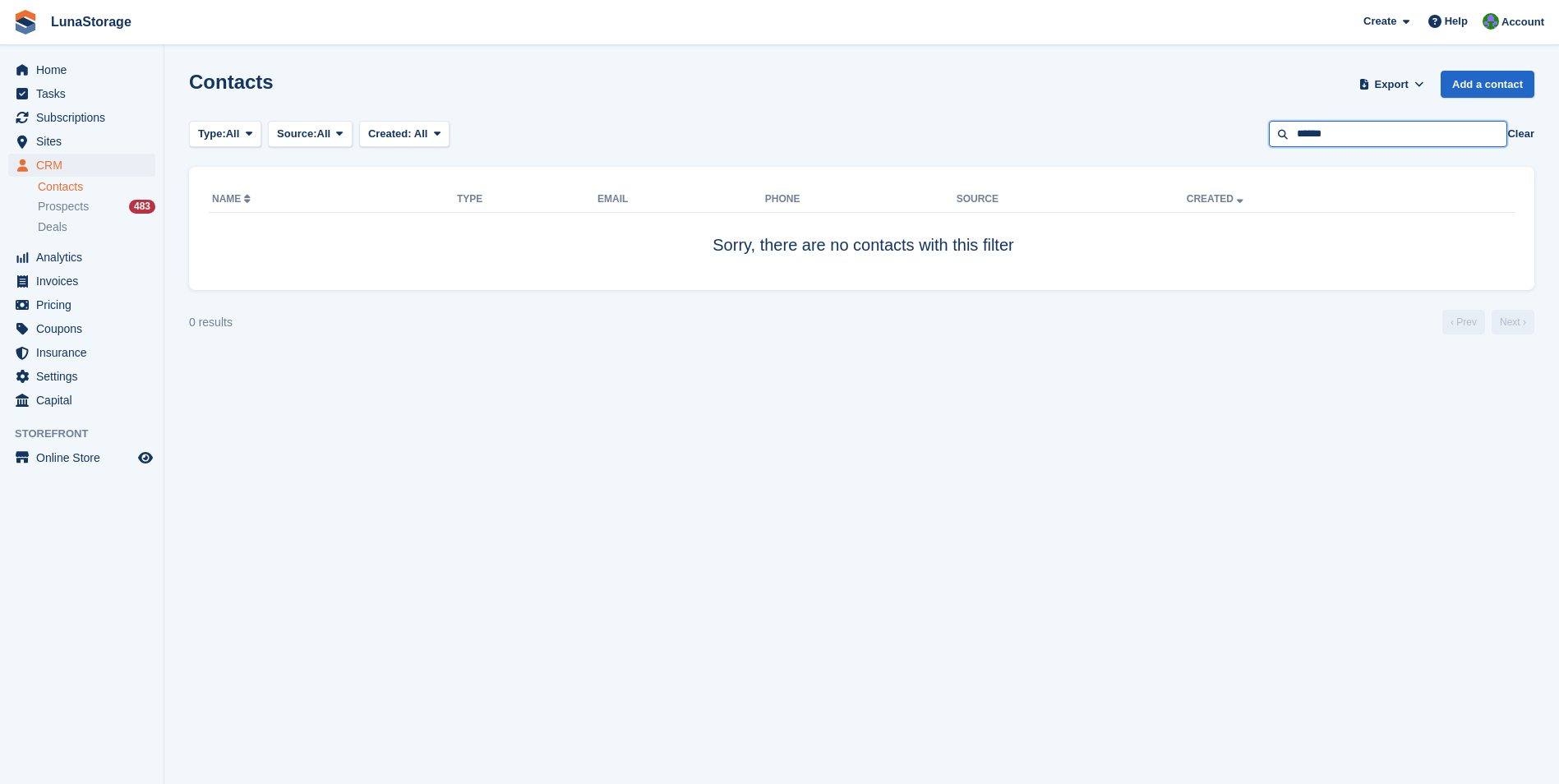
click at [1373, 132] on input "******" at bounding box center [1388, 135] width 239 height 27
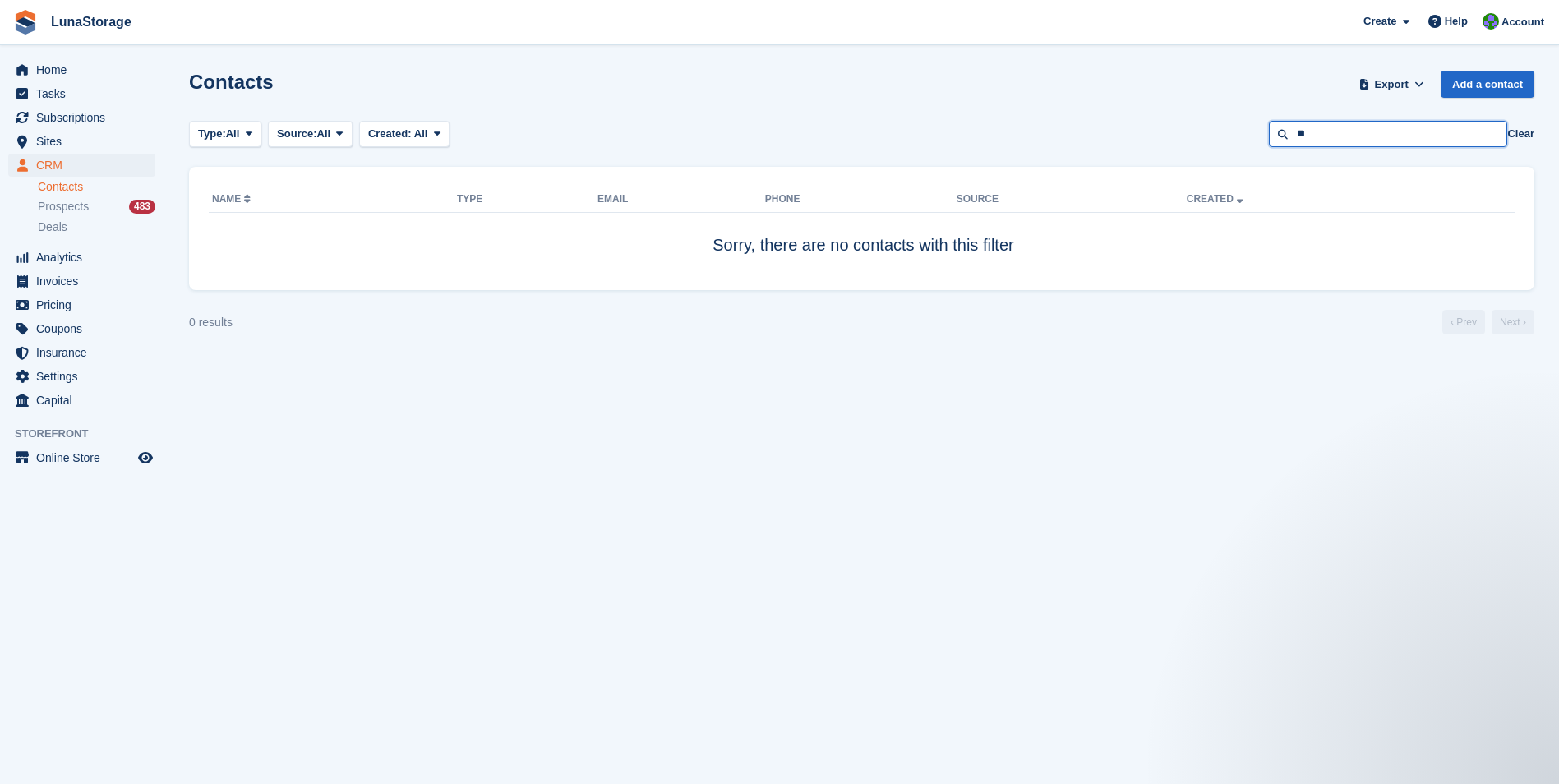
type input "*"
click at [1250, 379] on section "Contacts Export Export Contacts Export a CSV of all Contacts which match the cu…" at bounding box center [861, 392] width 1395 height 784
click at [1342, 132] on input "text" at bounding box center [1388, 135] width 239 height 27
type input "*****"
click at [1355, 132] on input "*****" at bounding box center [1388, 135] width 239 height 27
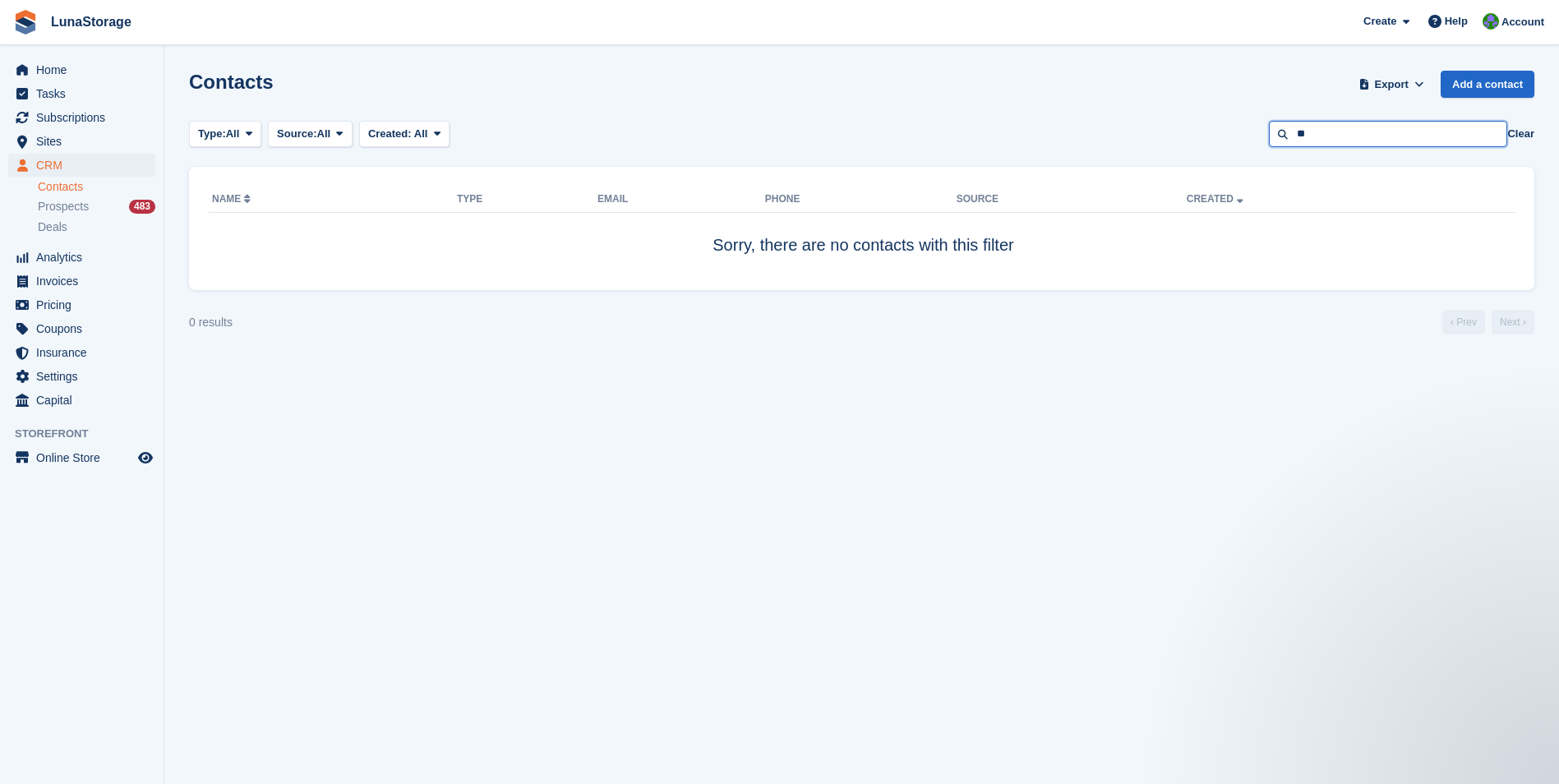
type input "*"
click at [61, 121] on span "Subscriptions" at bounding box center [85, 117] width 99 height 23
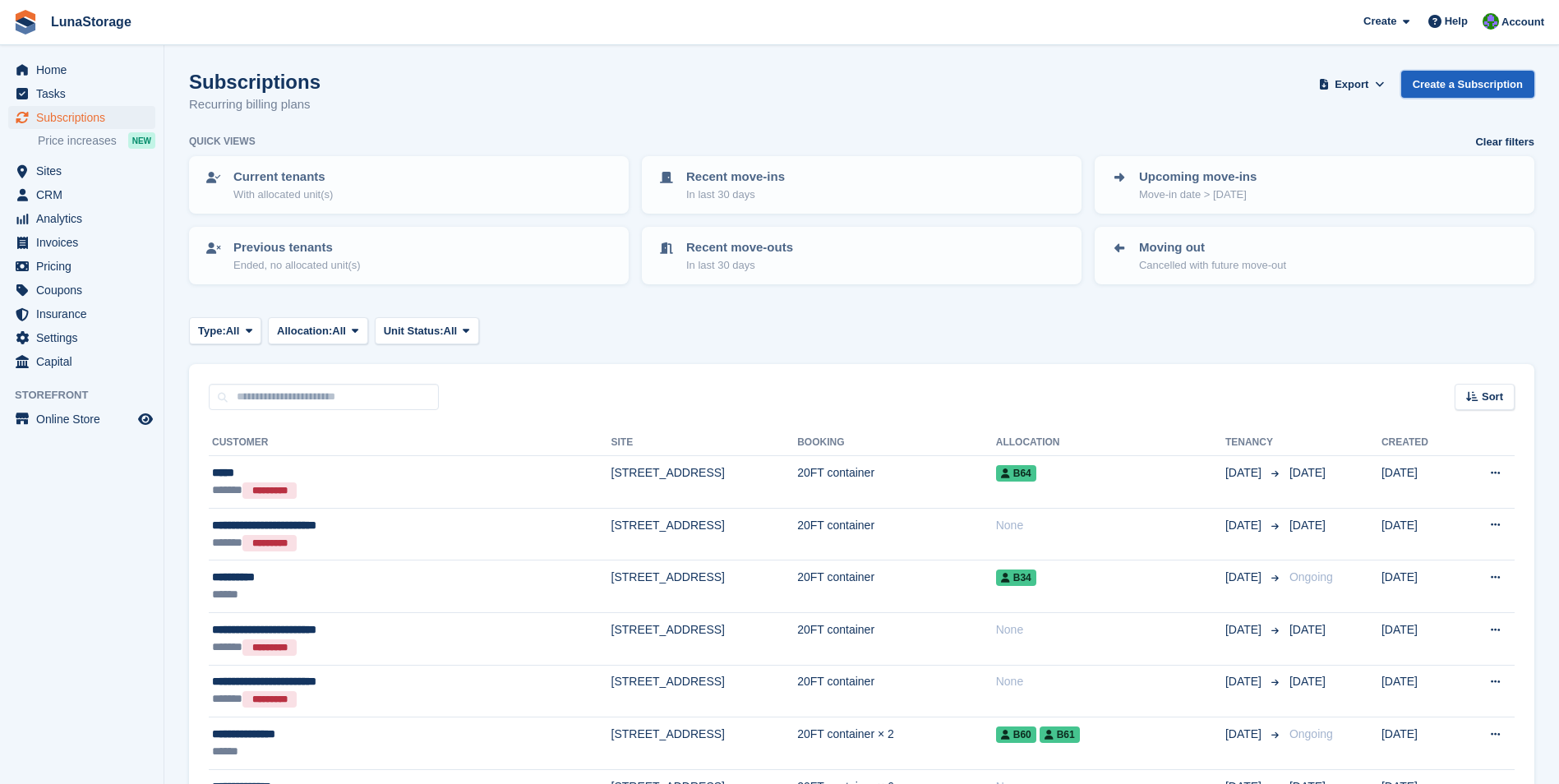
click at [1473, 93] on link "Create a Subscription" at bounding box center [1468, 84] width 133 height 27
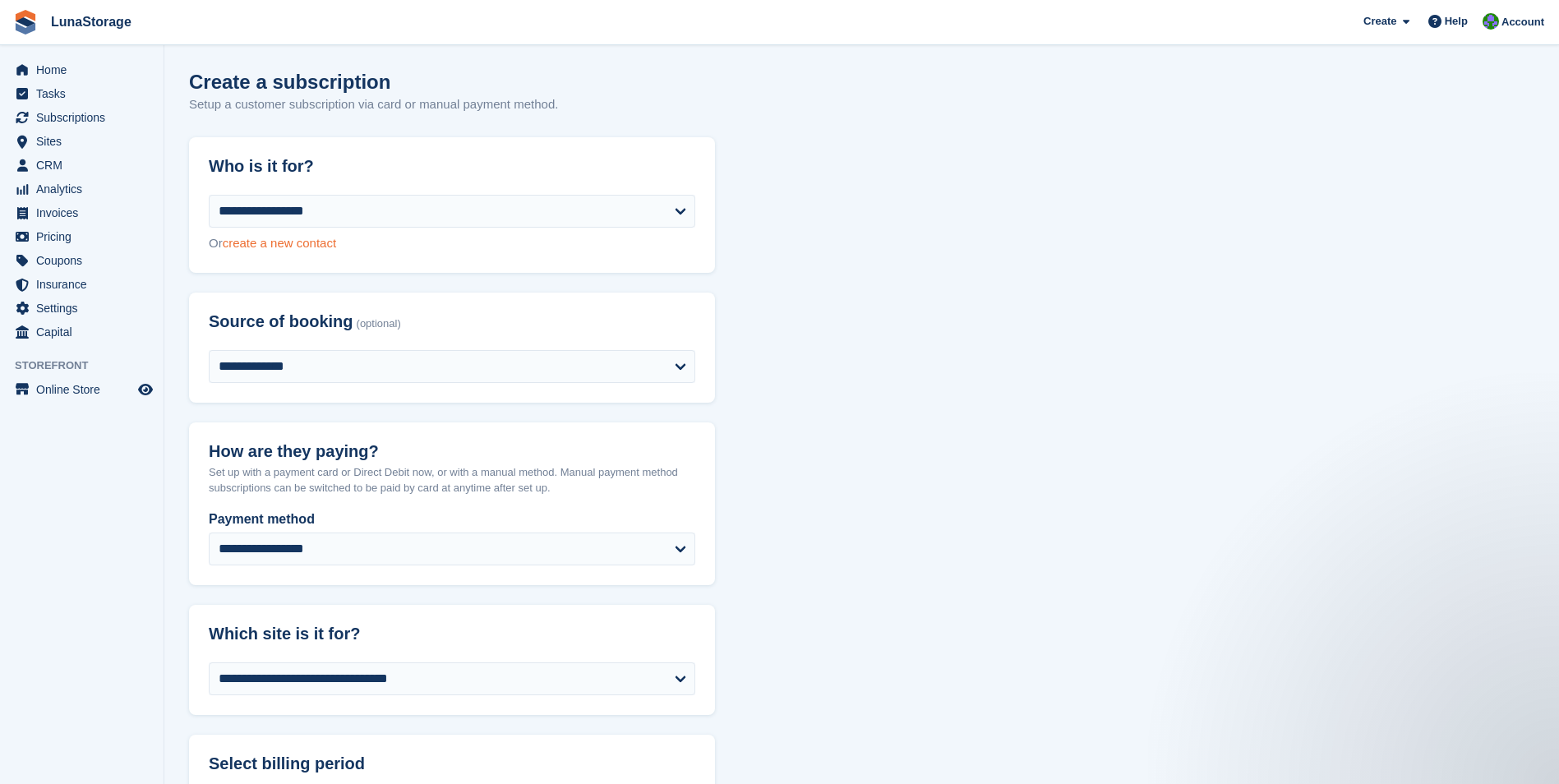
click at [288, 241] on link "create a new contact" at bounding box center [279, 242] width 114 height 14
select select "**********"
select select "****"
select select "*"
select select "*****"
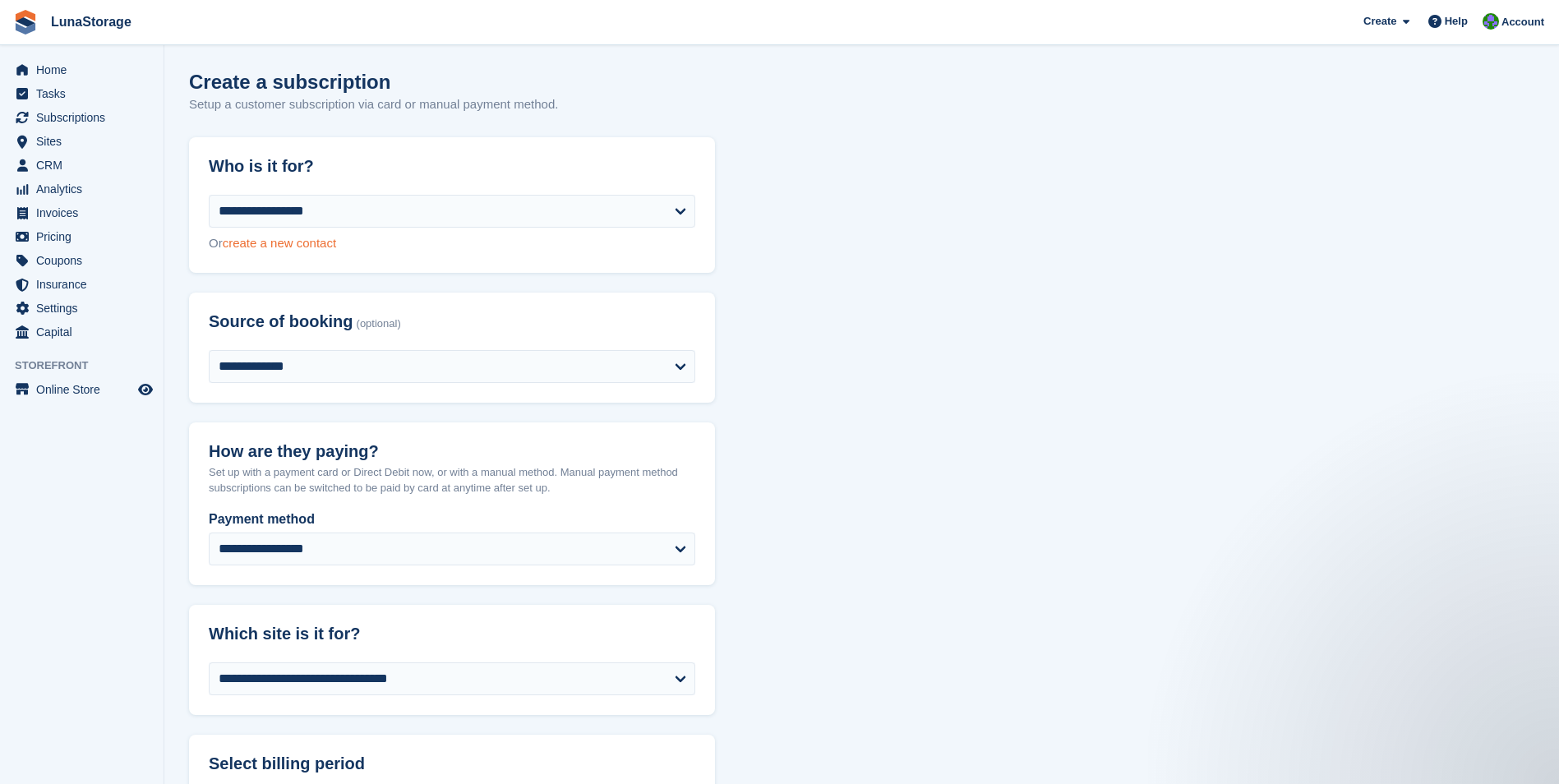
select select "*****"
select select
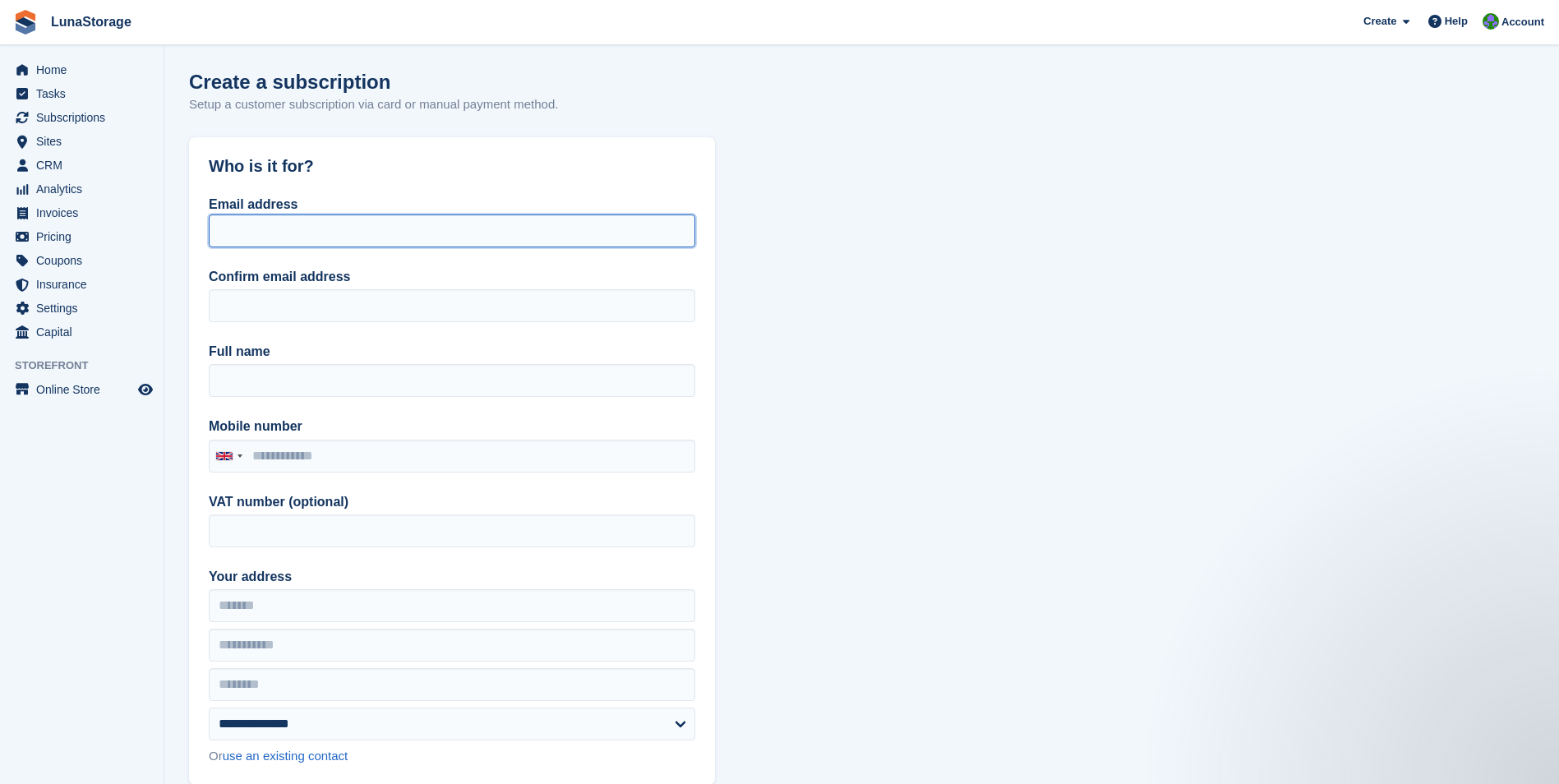
click at [303, 231] on input "Email address" at bounding box center [452, 230] width 486 height 33
type input "**********"
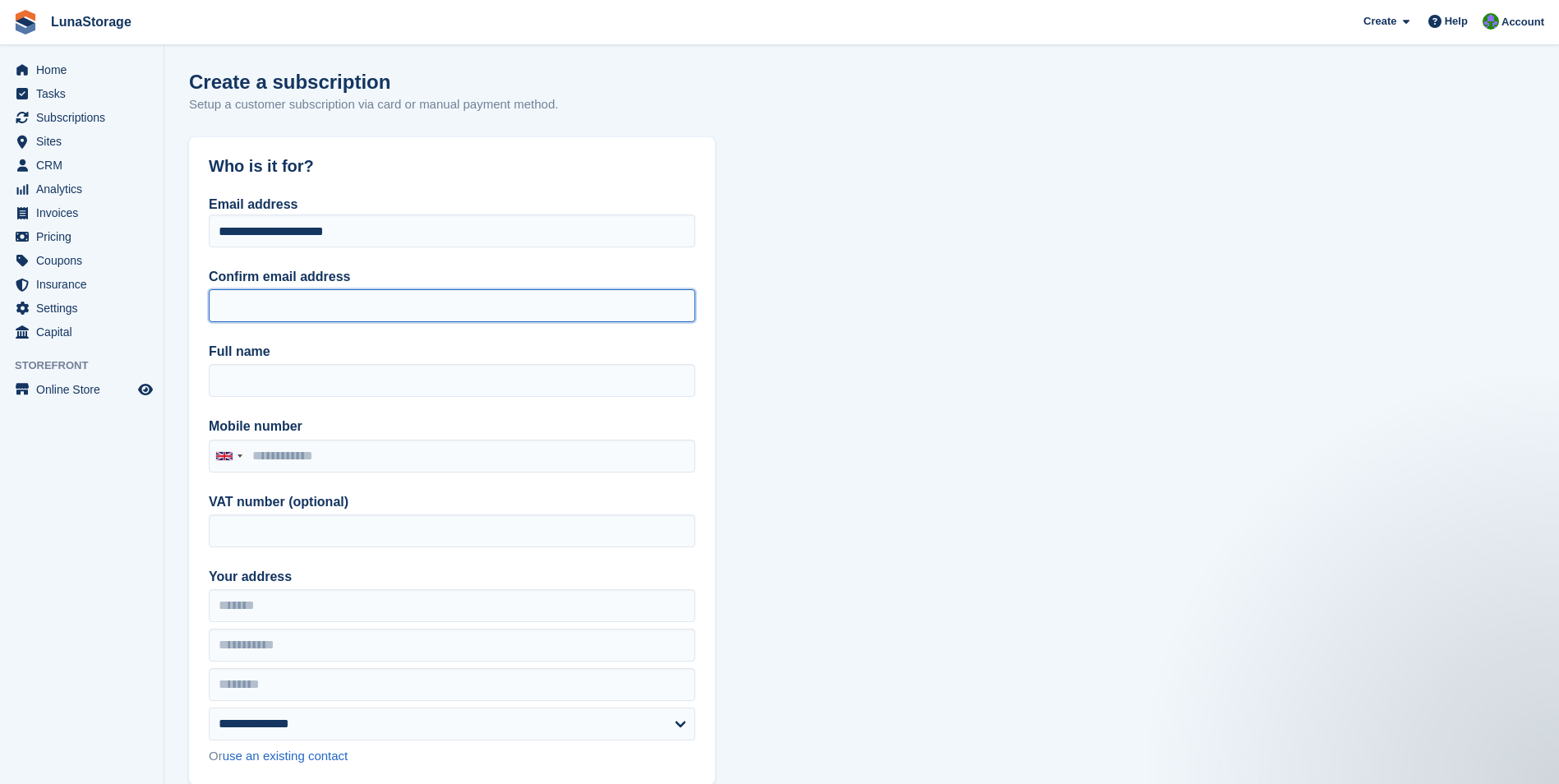
click at [262, 297] on input "Confirm email address" at bounding box center [452, 305] width 486 height 33
type input "**********"
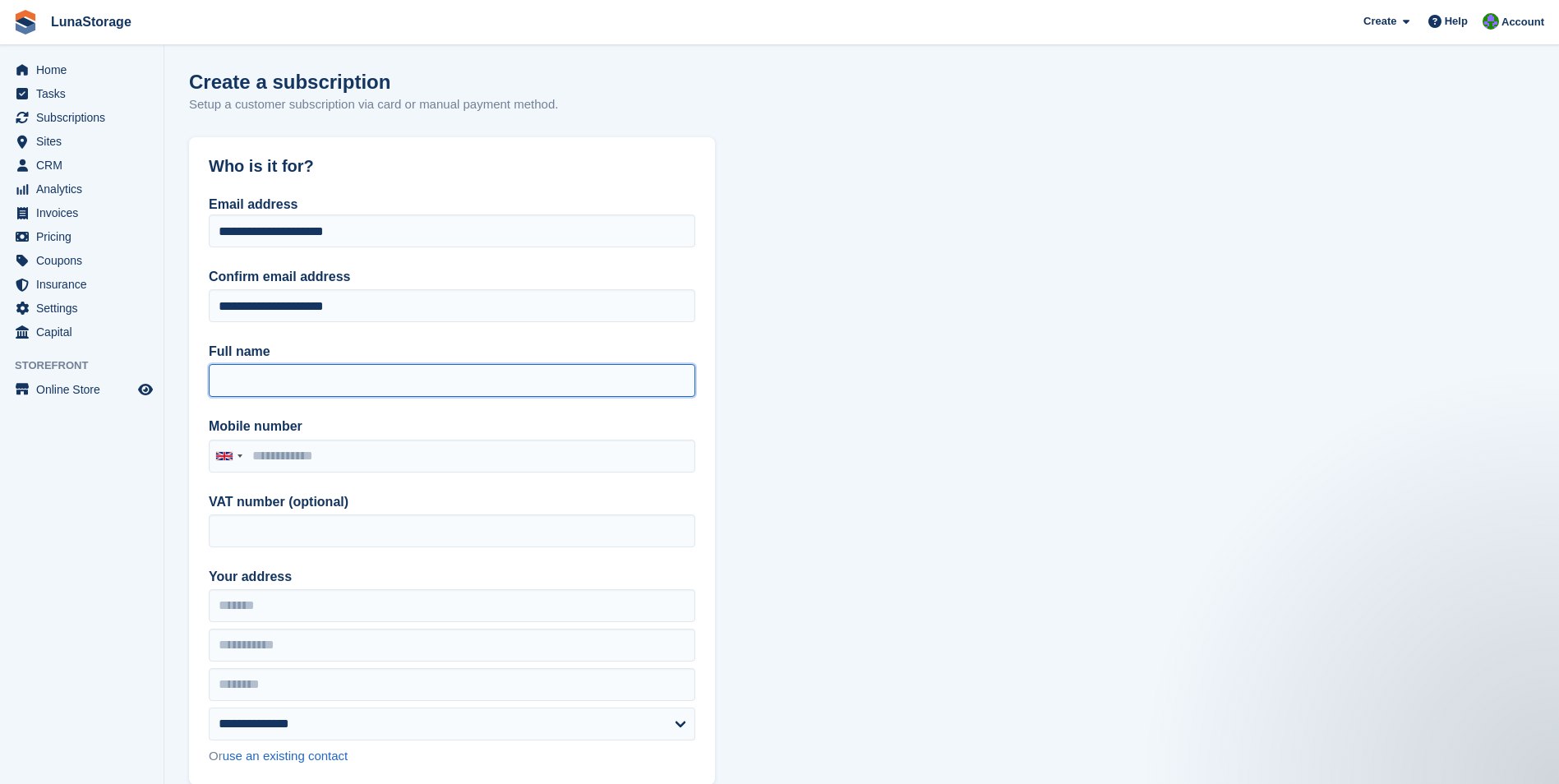
click at [257, 366] on input "Full name" at bounding box center [452, 380] width 486 height 33
type input "**********"
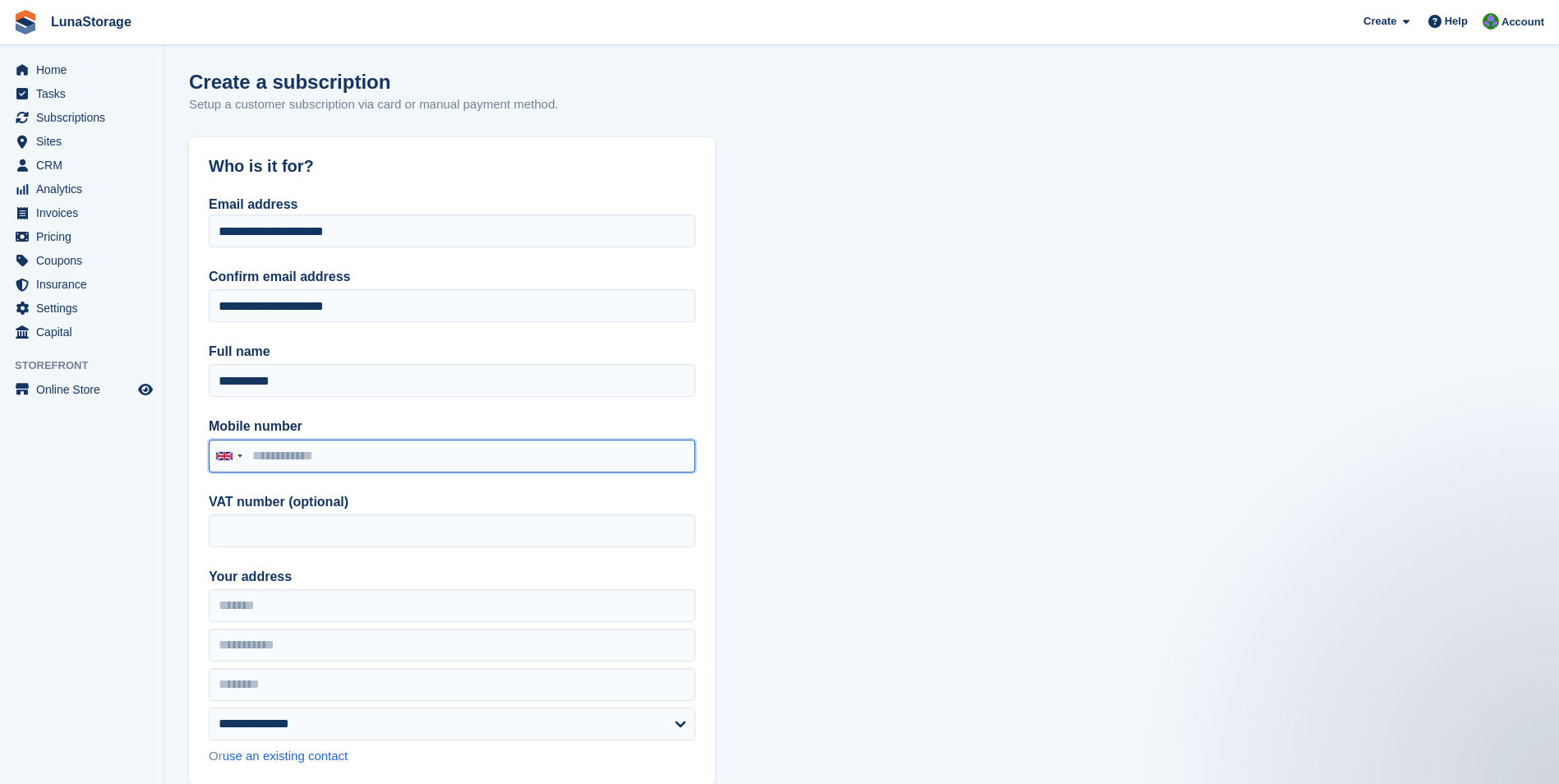
click at [296, 466] on input "Mobile number" at bounding box center [452, 456] width 486 height 33
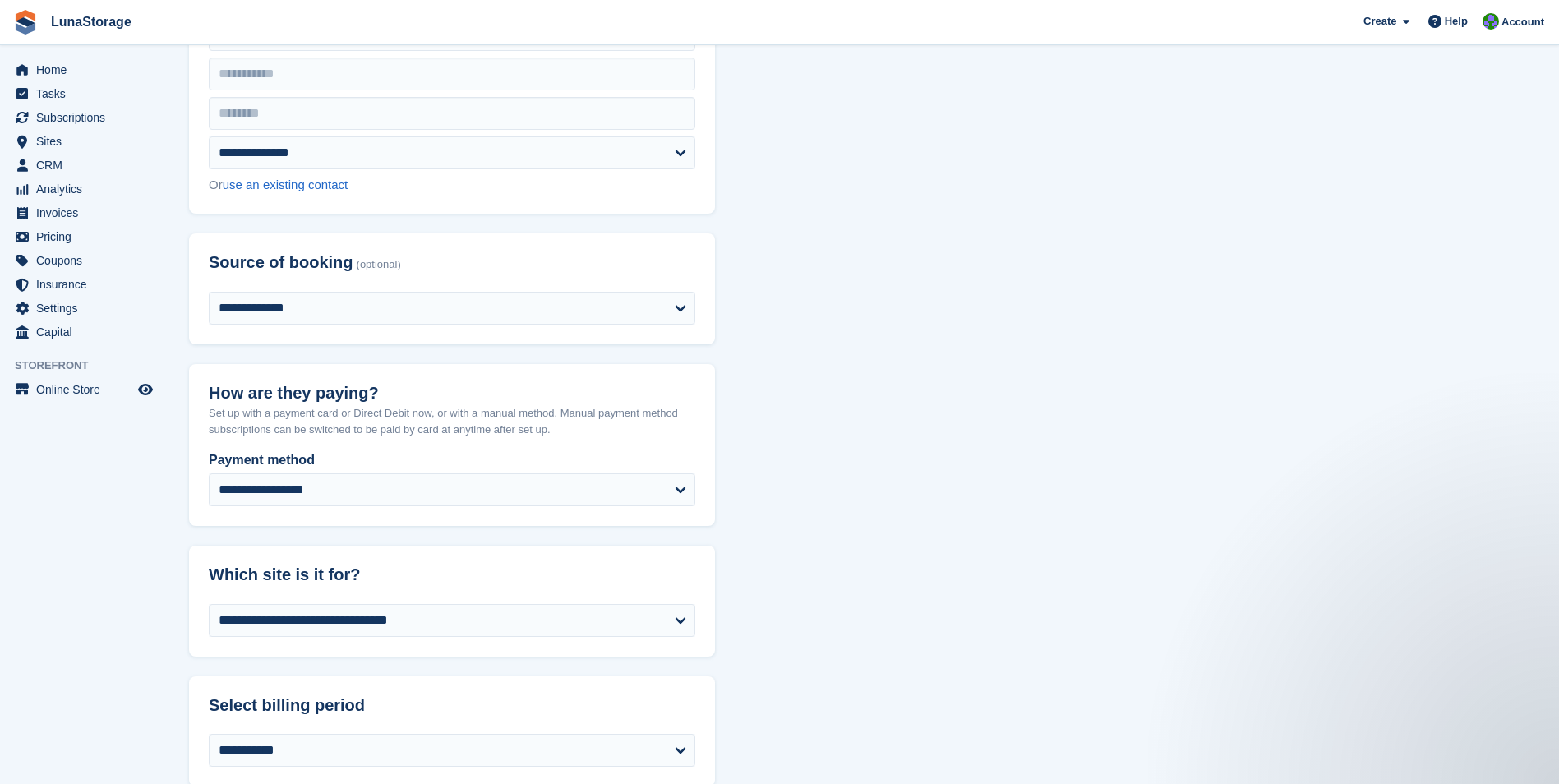
scroll to position [575, 0]
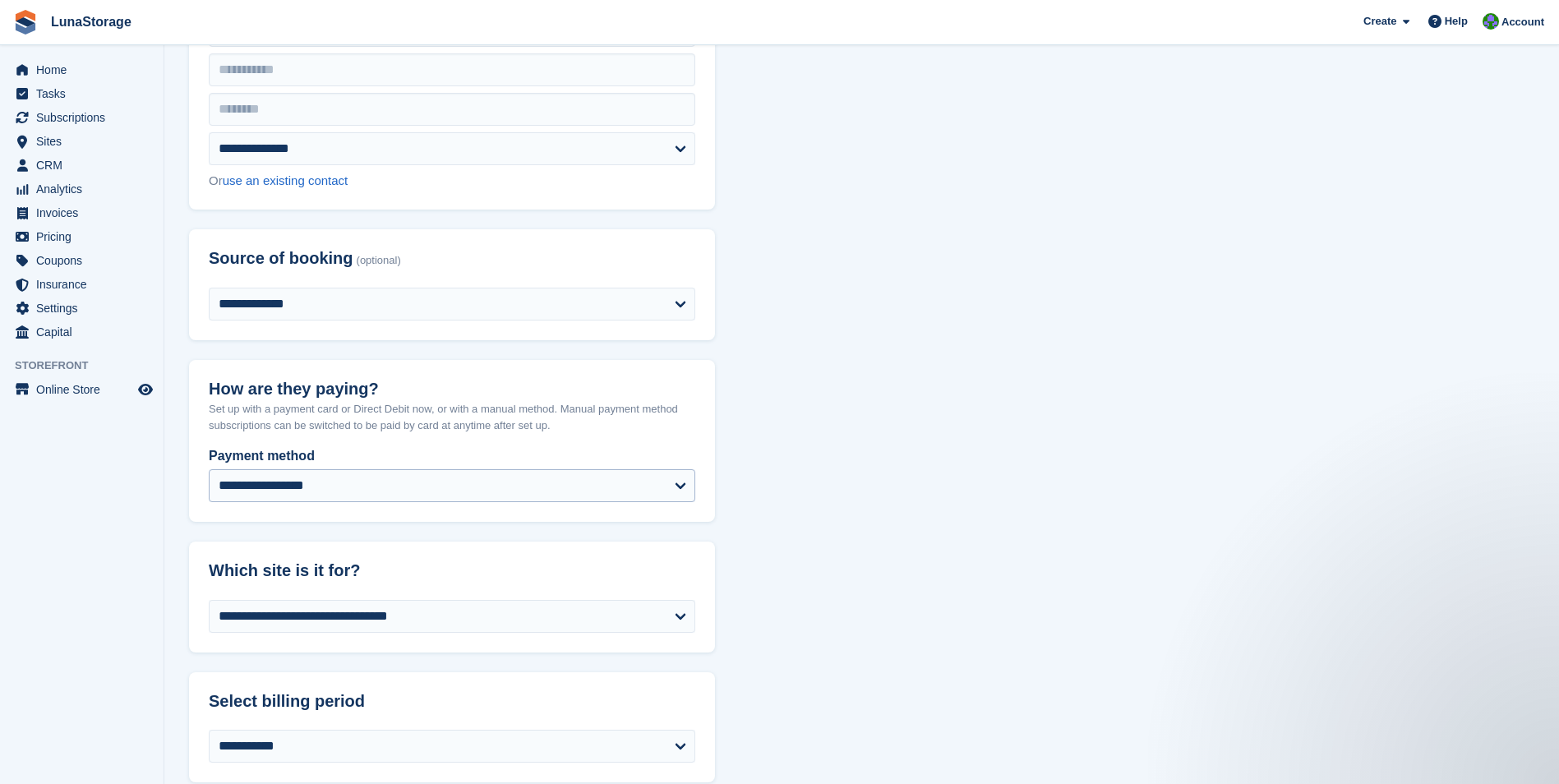
type input "**********"
click at [339, 475] on select "**********" at bounding box center [452, 485] width 486 height 33
select select "*****"
click at [209, 469] on select "**********" at bounding box center [452, 485] width 486 height 33
select select "****"
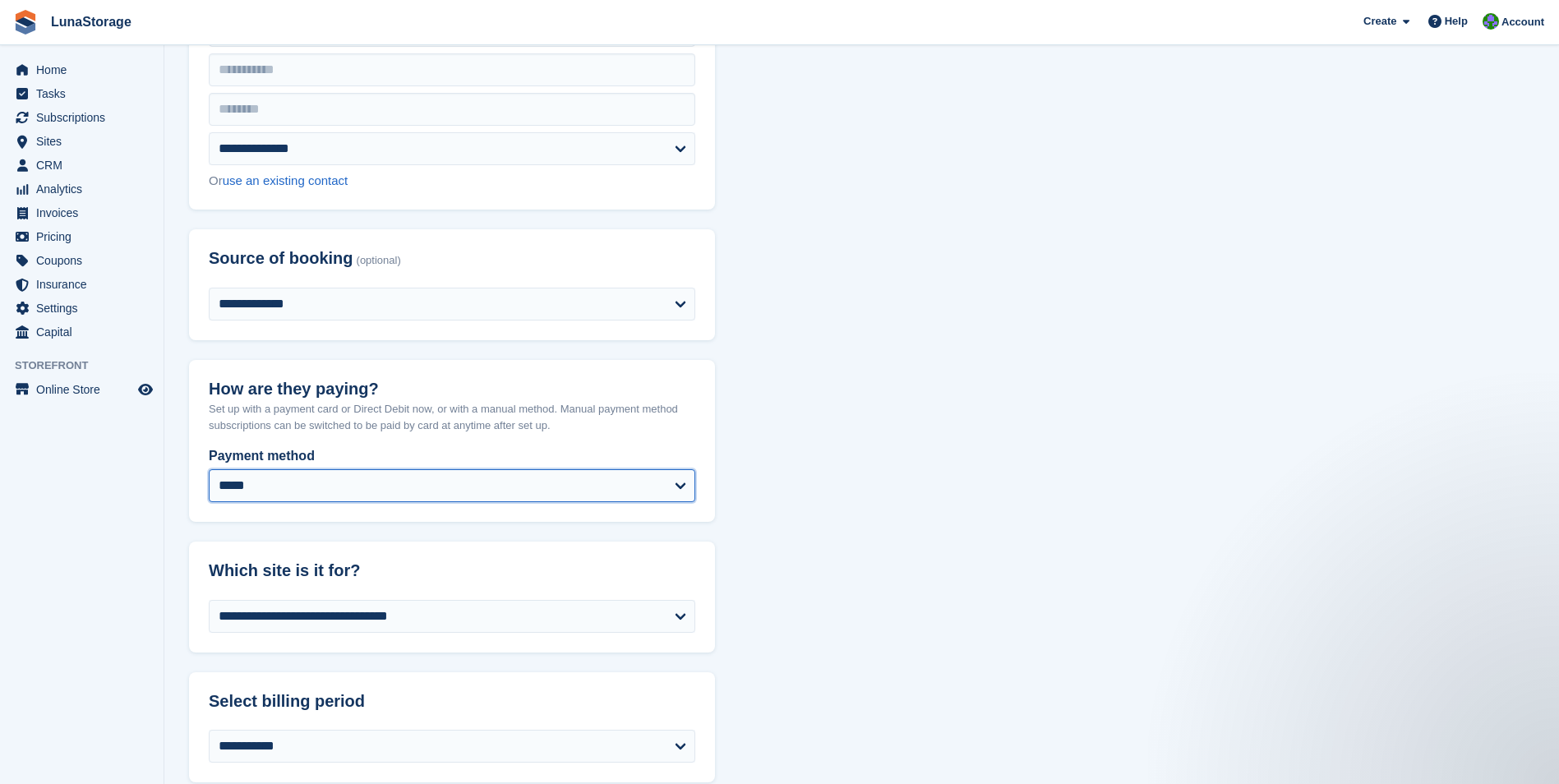
select select "*"
select select "*****"
select select
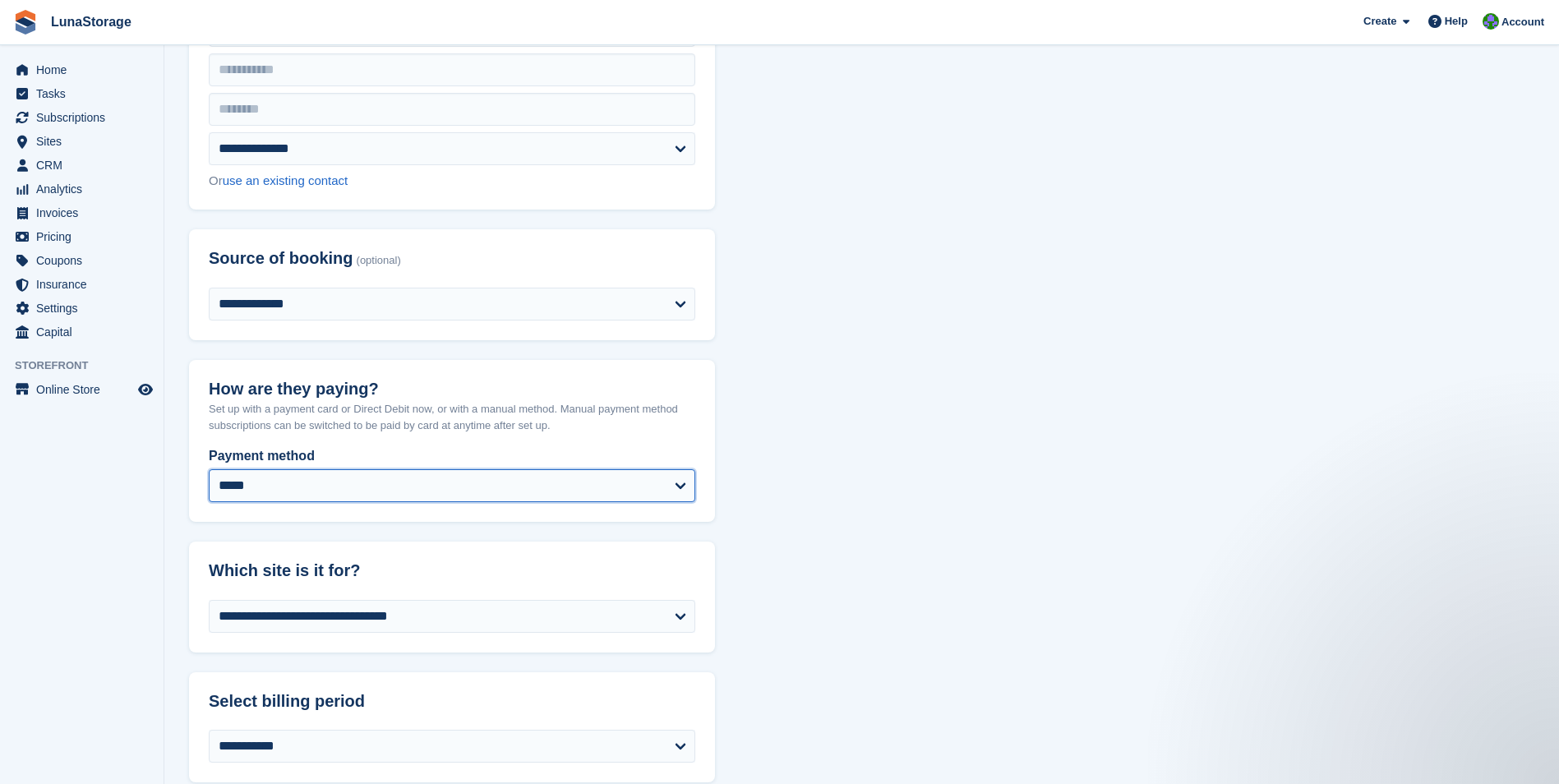
select select "**"
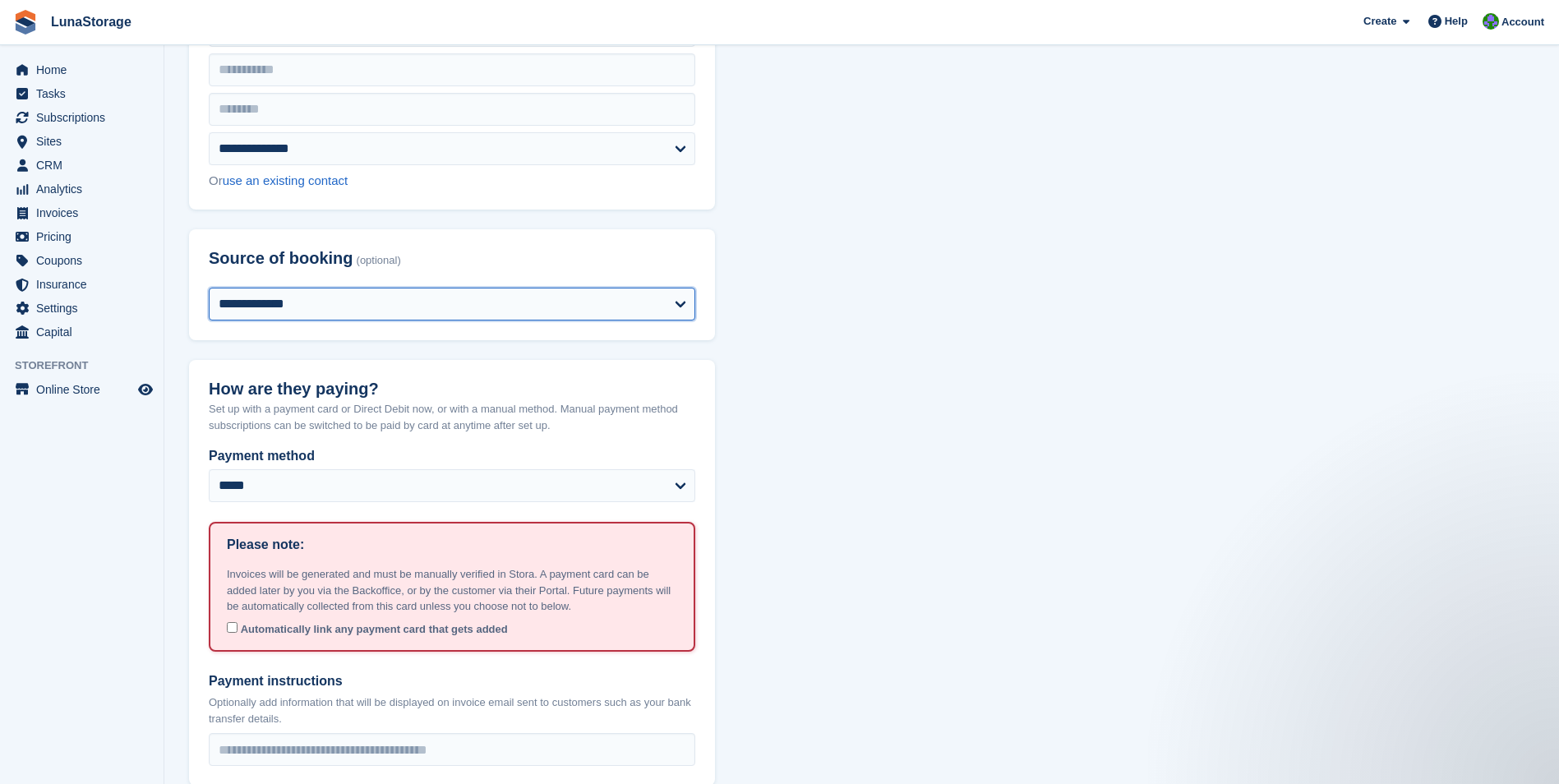
click at [360, 307] on select "**********" at bounding box center [452, 303] width 486 height 33
select select "*****"
click at [209, 287] on select "**********" at bounding box center [452, 303] width 486 height 33
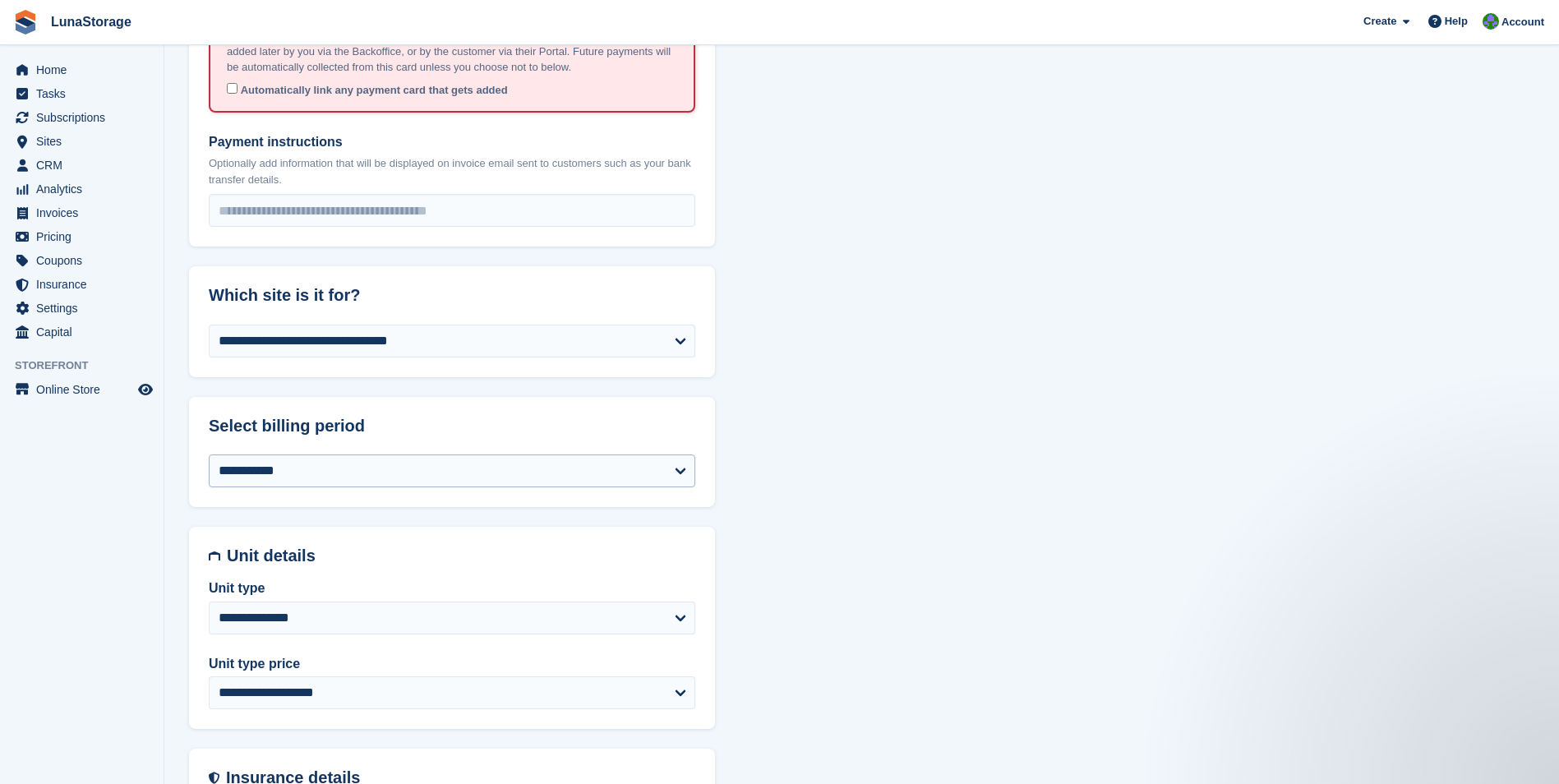
scroll to position [1150, 0]
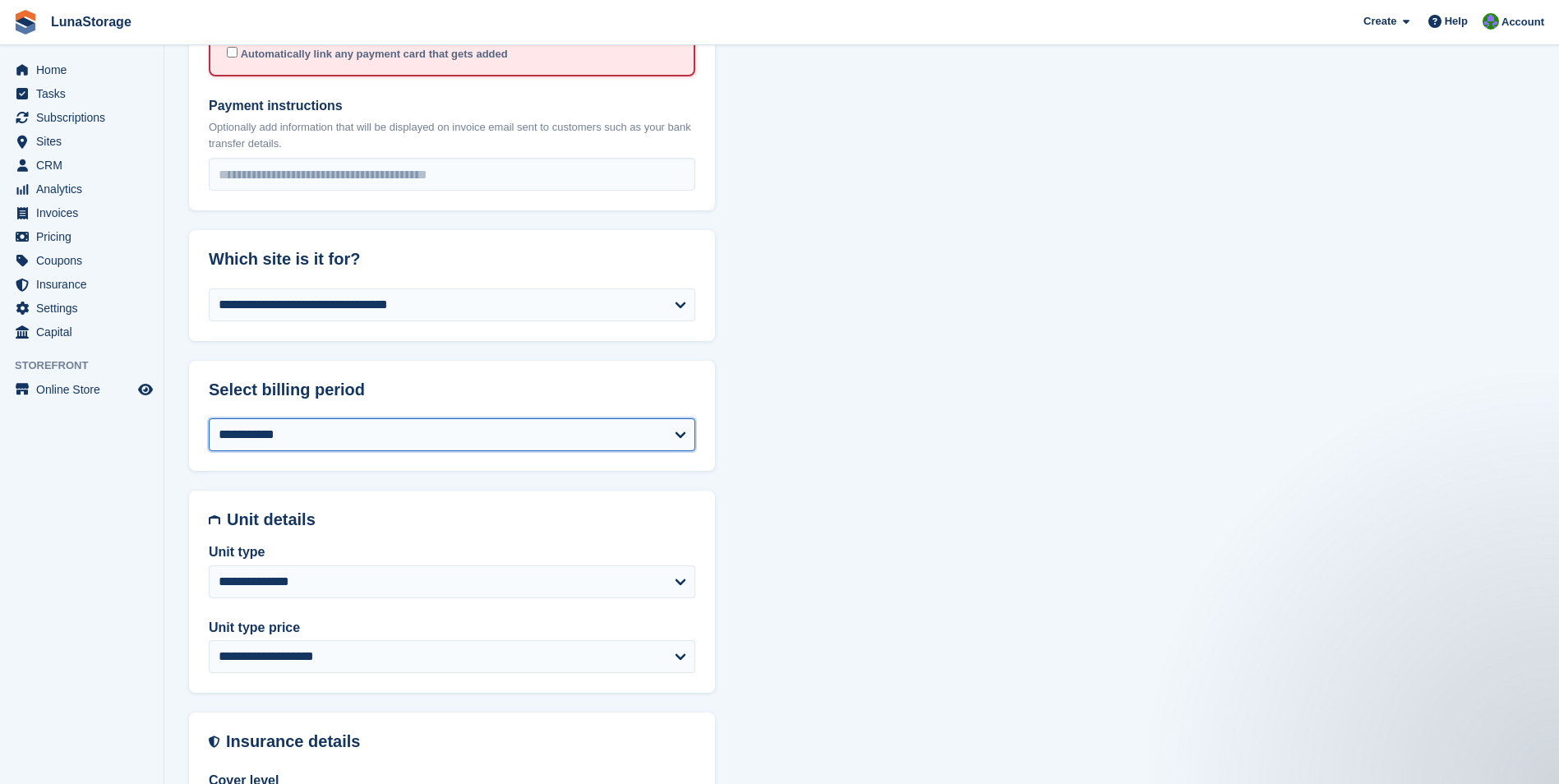
click at [354, 435] on select "**********" at bounding box center [452, 434] width 486 height 33
click at [209, 418] on select "**********" at bounding box center [452, 434] width 486 height 33
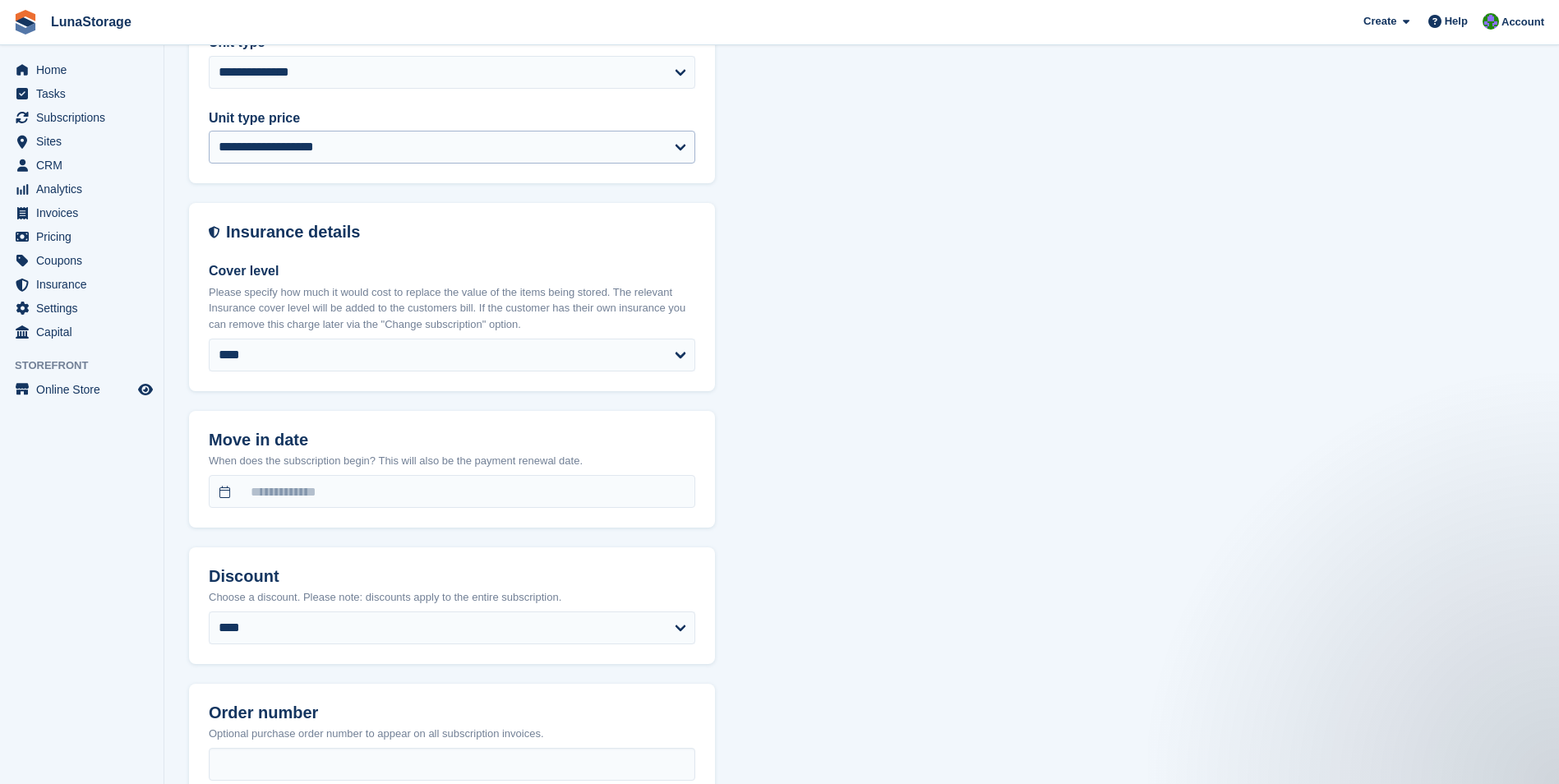
scroll to position [1725, 0]
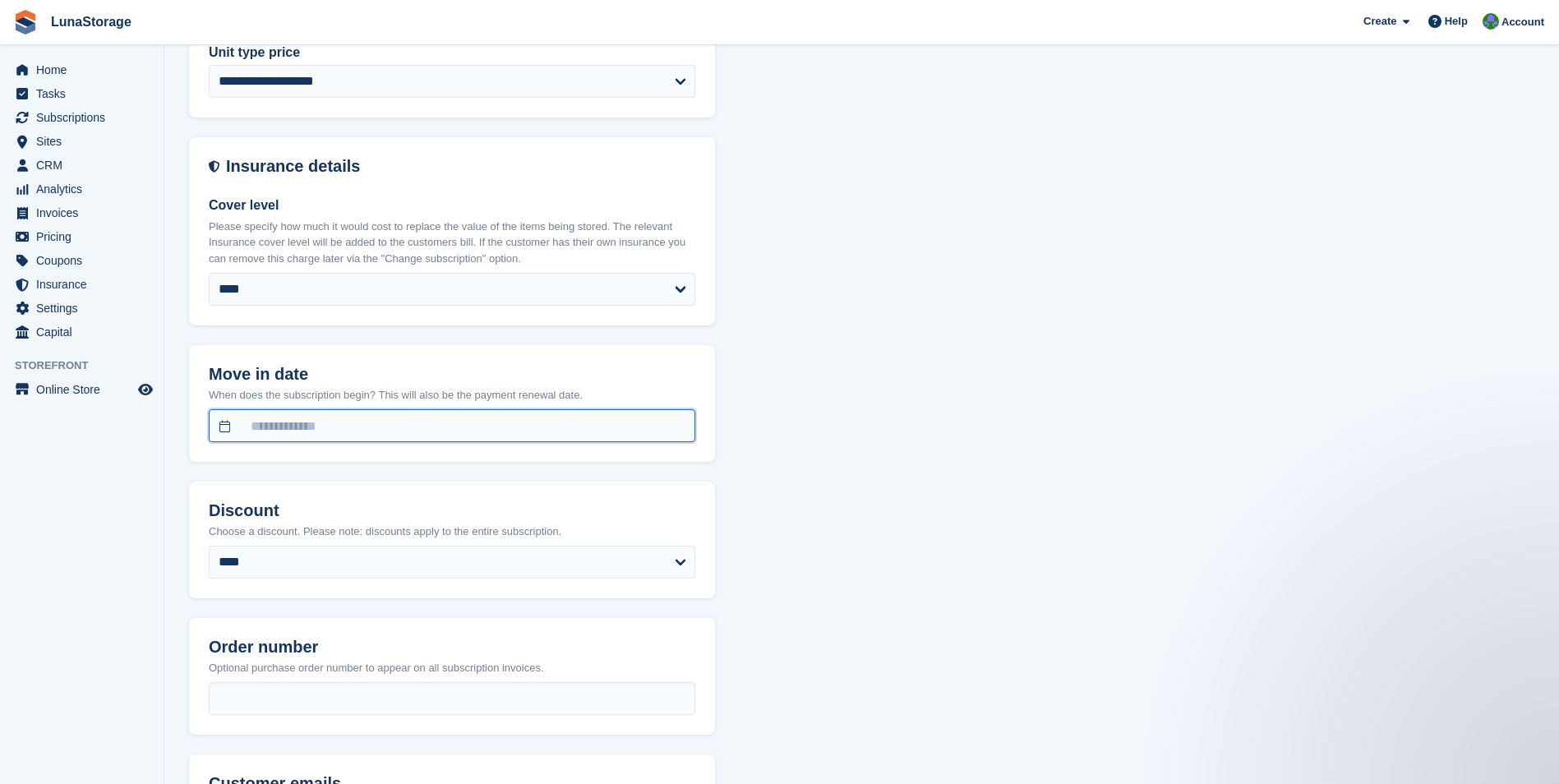
click at [351, 417] on input "text" at bounding box center [452, 425] width 486 height 33
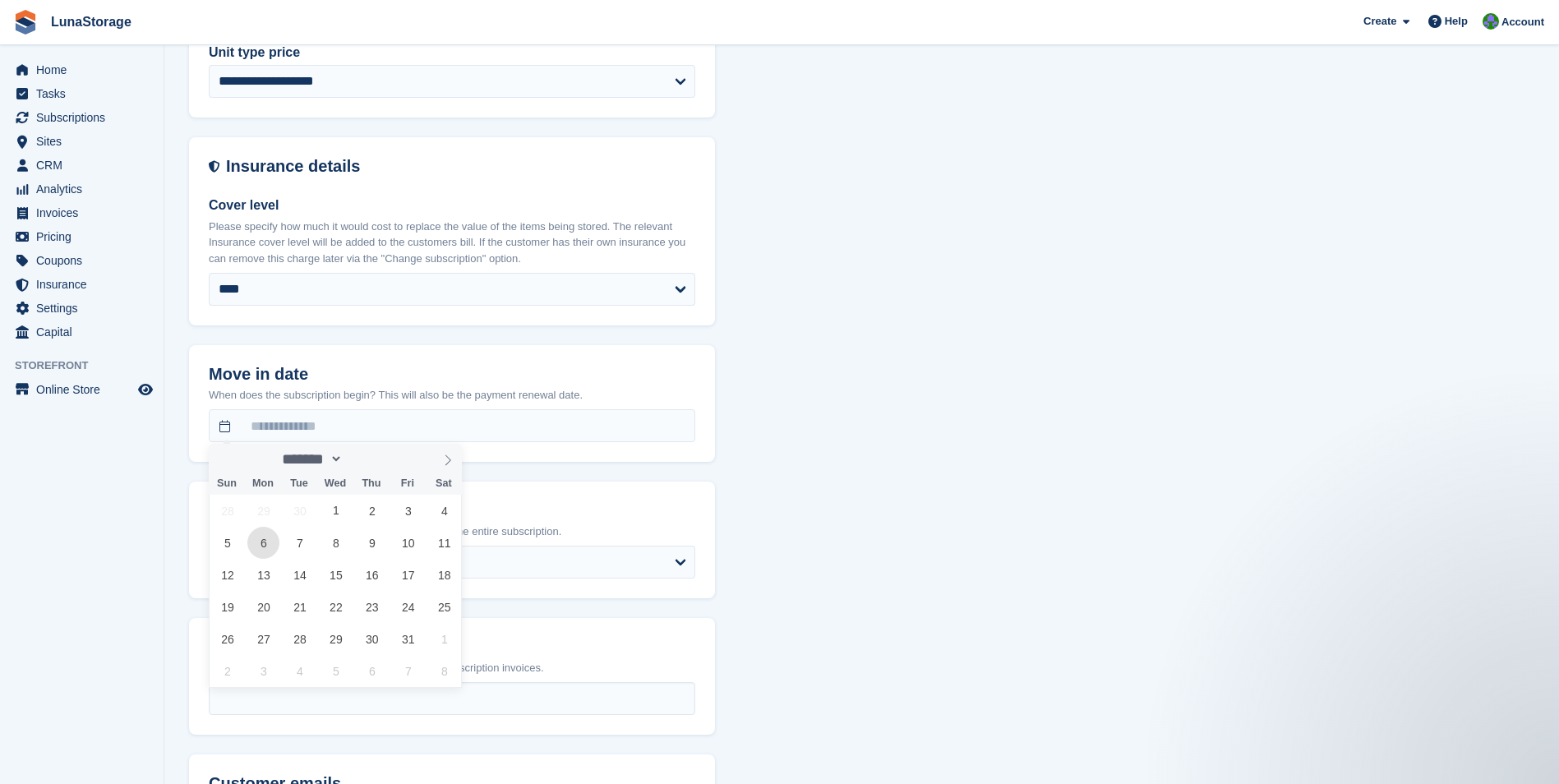
click at [262, 546] on span "6" at bounding box center [263, 542] width 32 height 32
type input "**********"
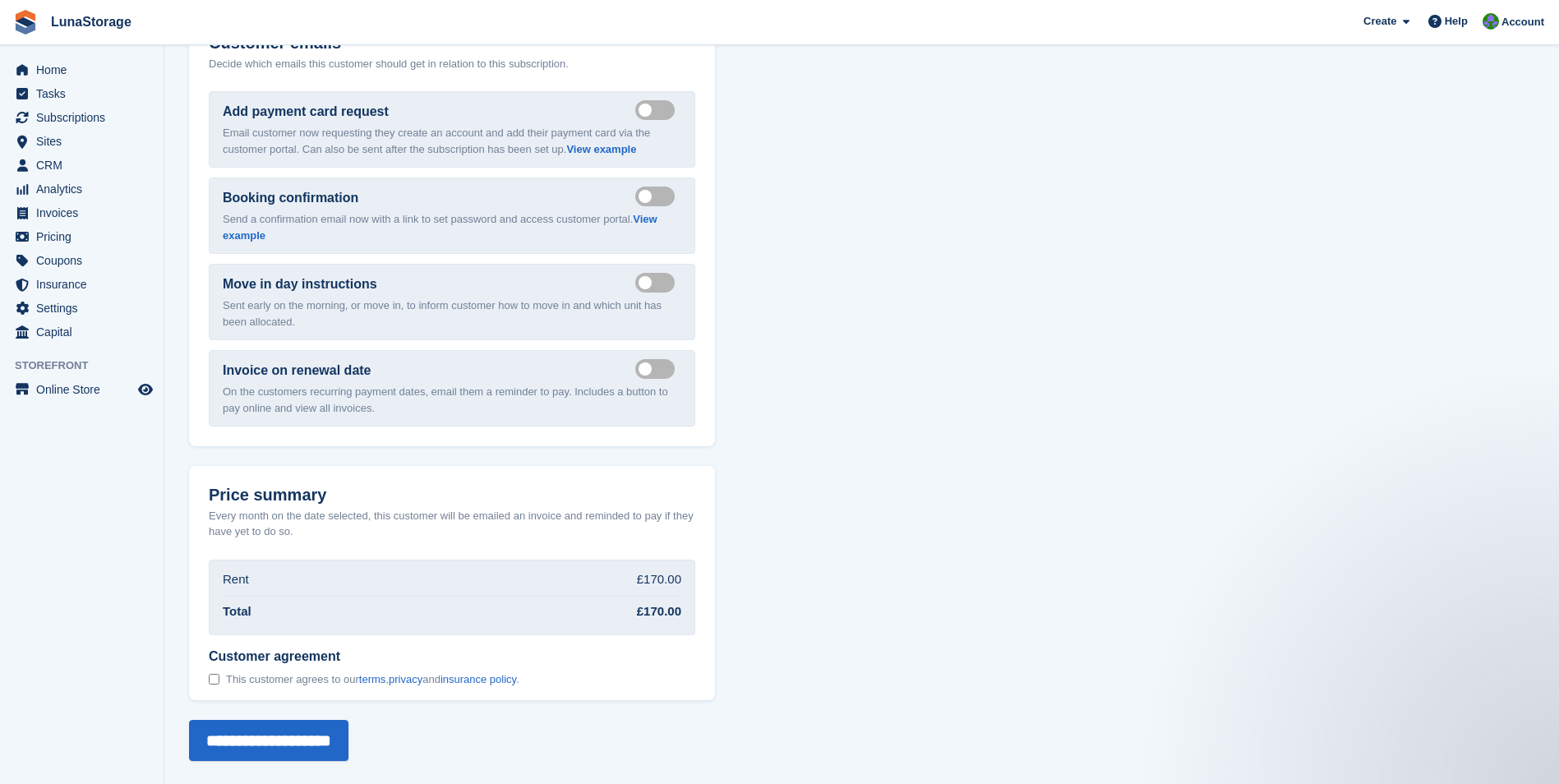
scroll to position [2467, 0]
click at [228, 739] on input "**********" at bounding box center [268, 738] width 159 height 41
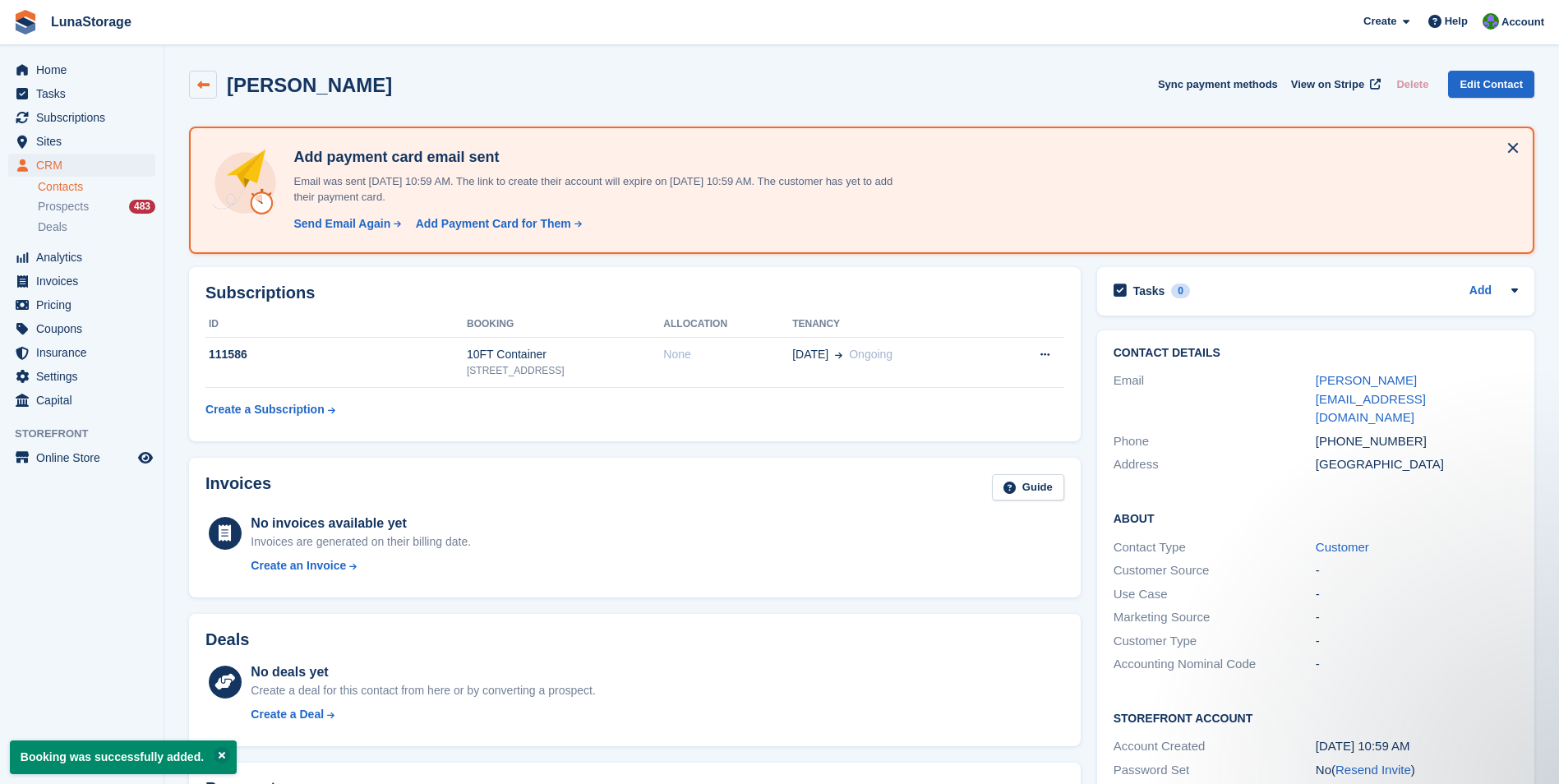
click at [207, 76] on link at bounding box center [202, 84] width 28 height 28
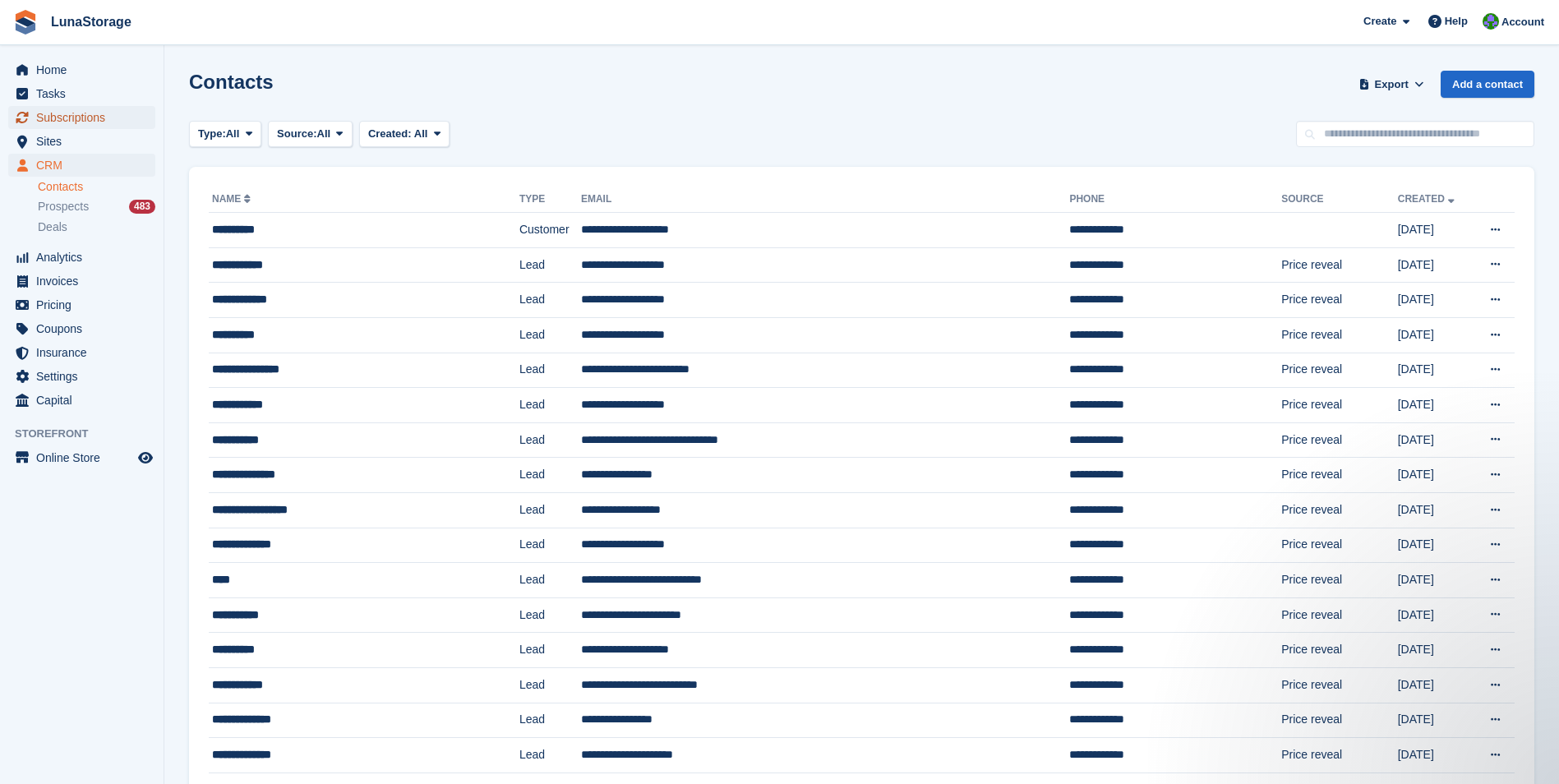
click at [74, 114] on span "Subscriptions" at bounding box center [85, 117] width 99 height 23
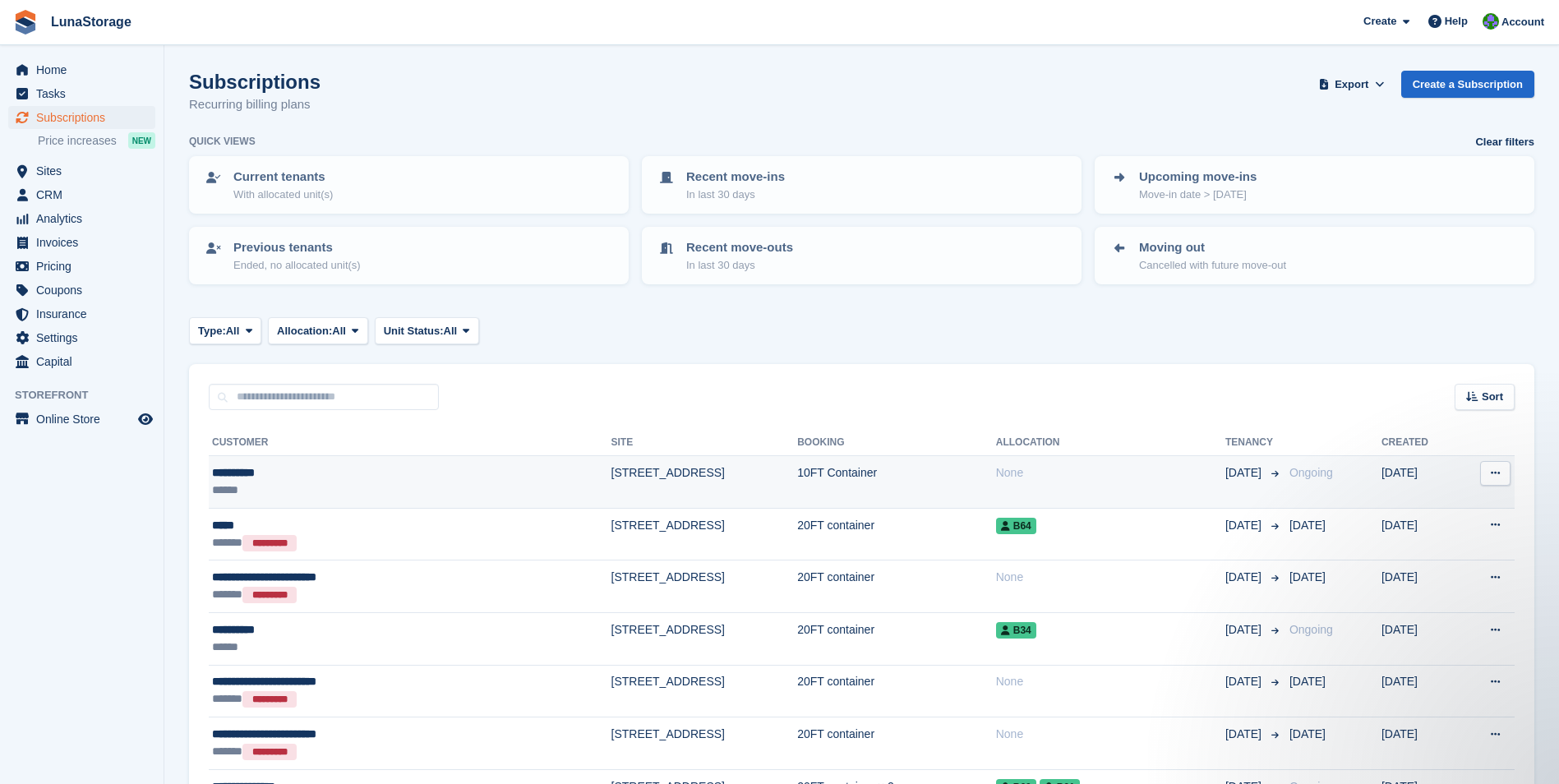
click at [1497, 478] on icon at bounding box center [1496, 473] width 9 height 11
click at [231, 471] on div "**********" at bounding box center [333, 472] width 242 height 17
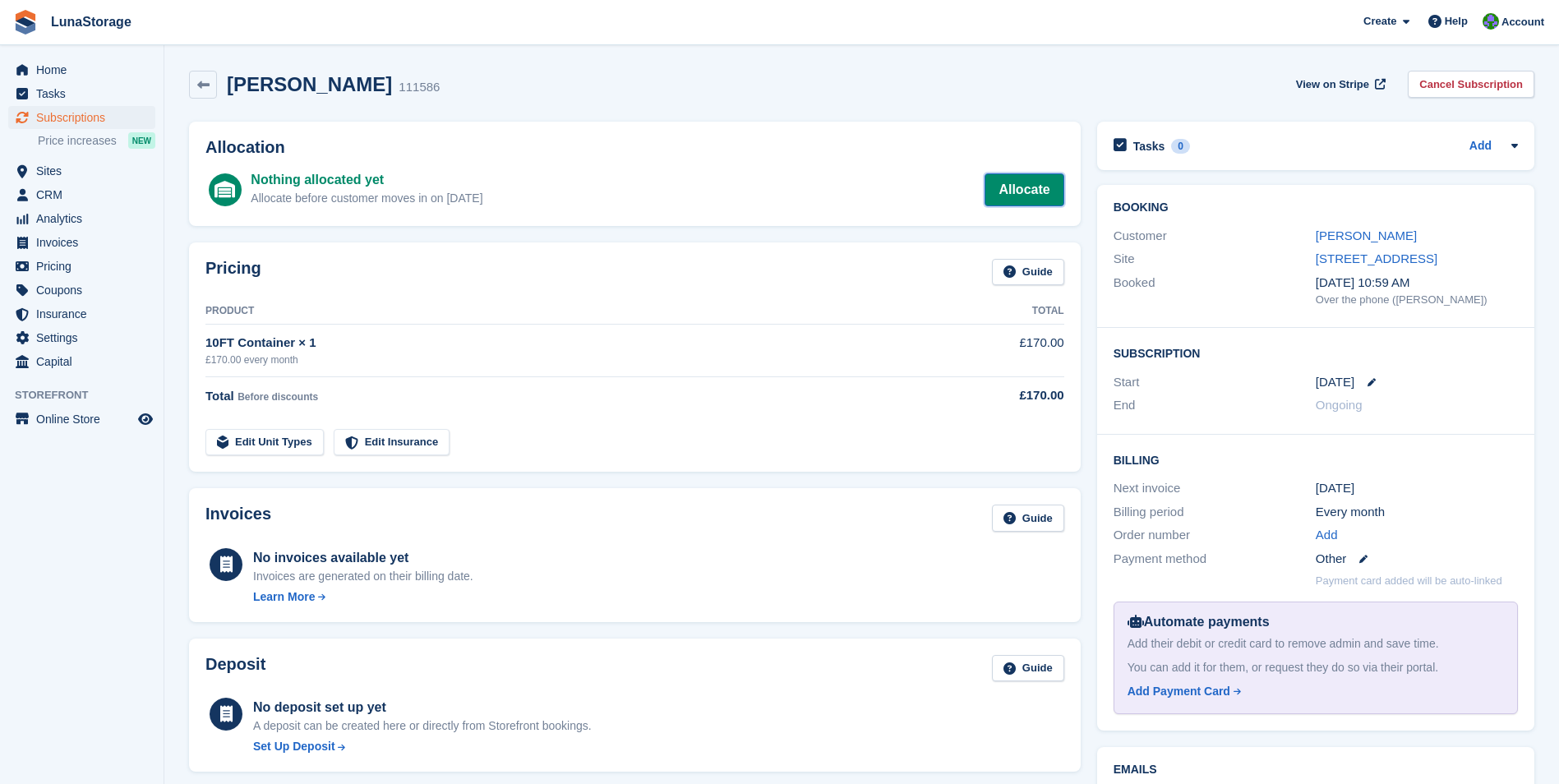
click at [1011, 195] on link "Allocate" at bounding box center [1024, 190] width 79 height 33
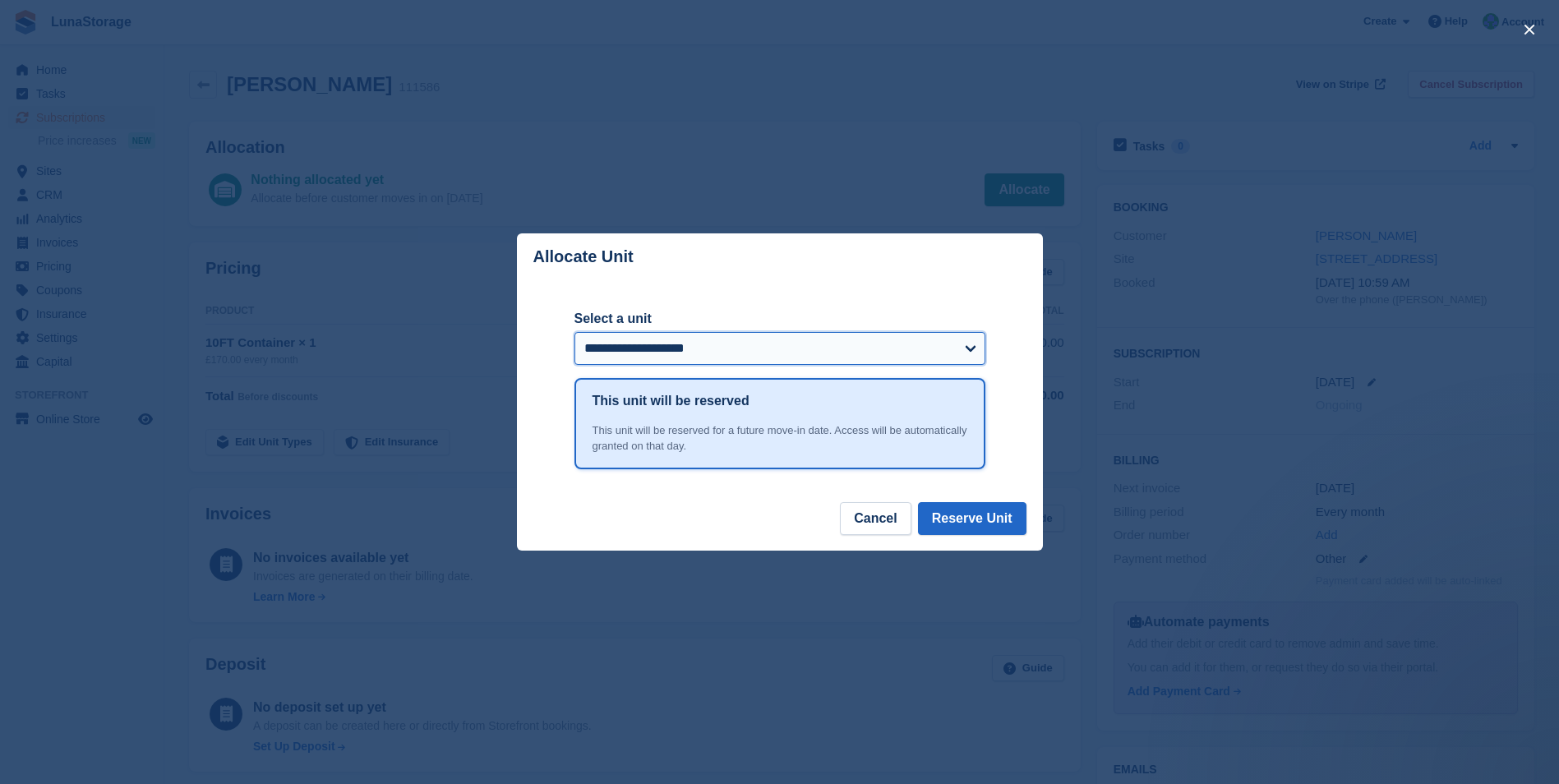
click at [704, 345] on select "**********" at bounding box center [780, 348] width 411 height 33
select select "******"
click at [575, 332] on select "**********" at bounding box center [780, 348] width 411 height 33
click at [951, 517] on button "Reserve Unit" at bounding box center [972, 518] width 108 height 33
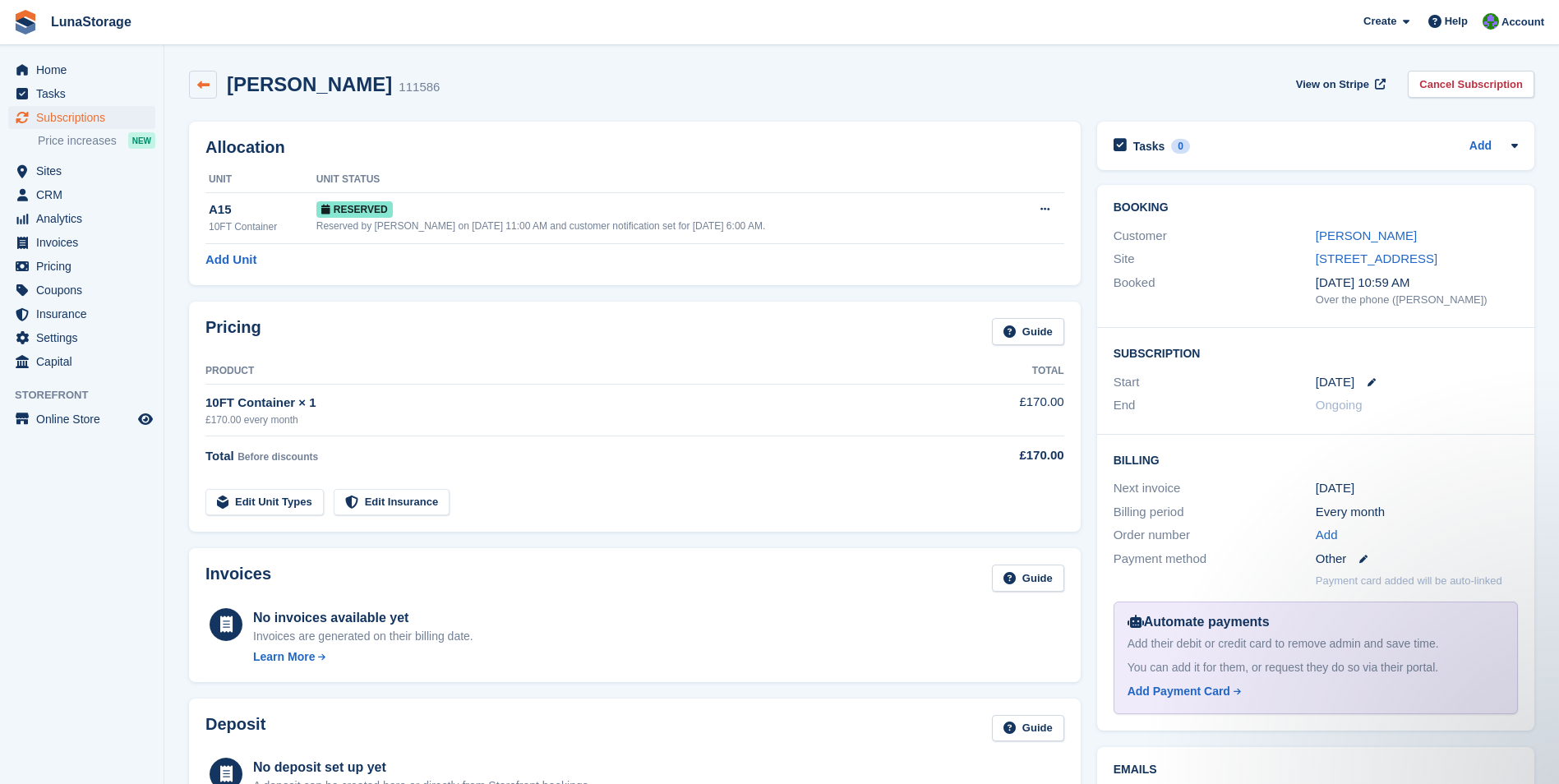
click at [211, 93] on link at bounding box center [202, 84] width 28 height 28
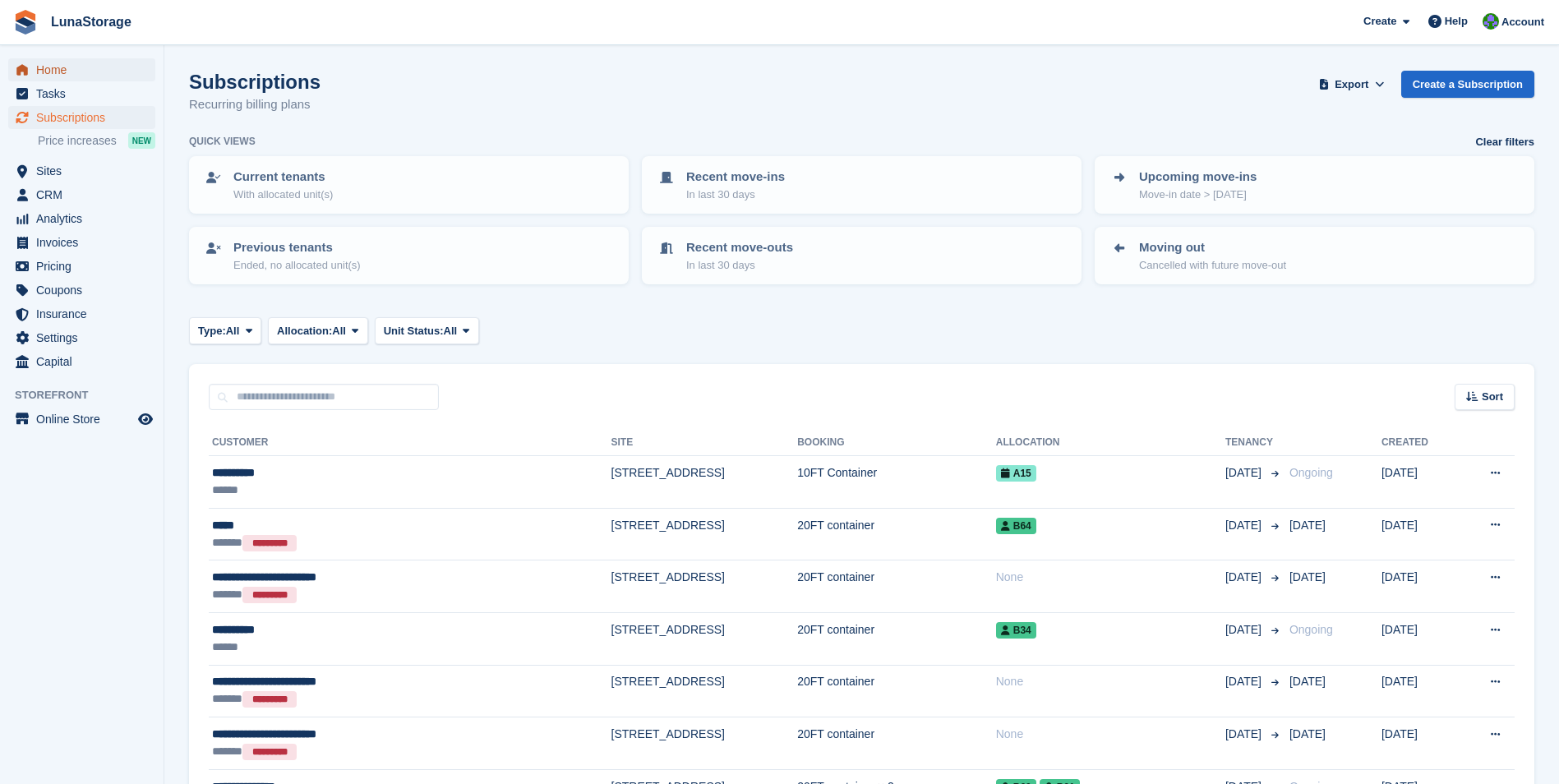
click at [57, 68] on span "Home" at bounding box center [85, 70] width 99 height 23
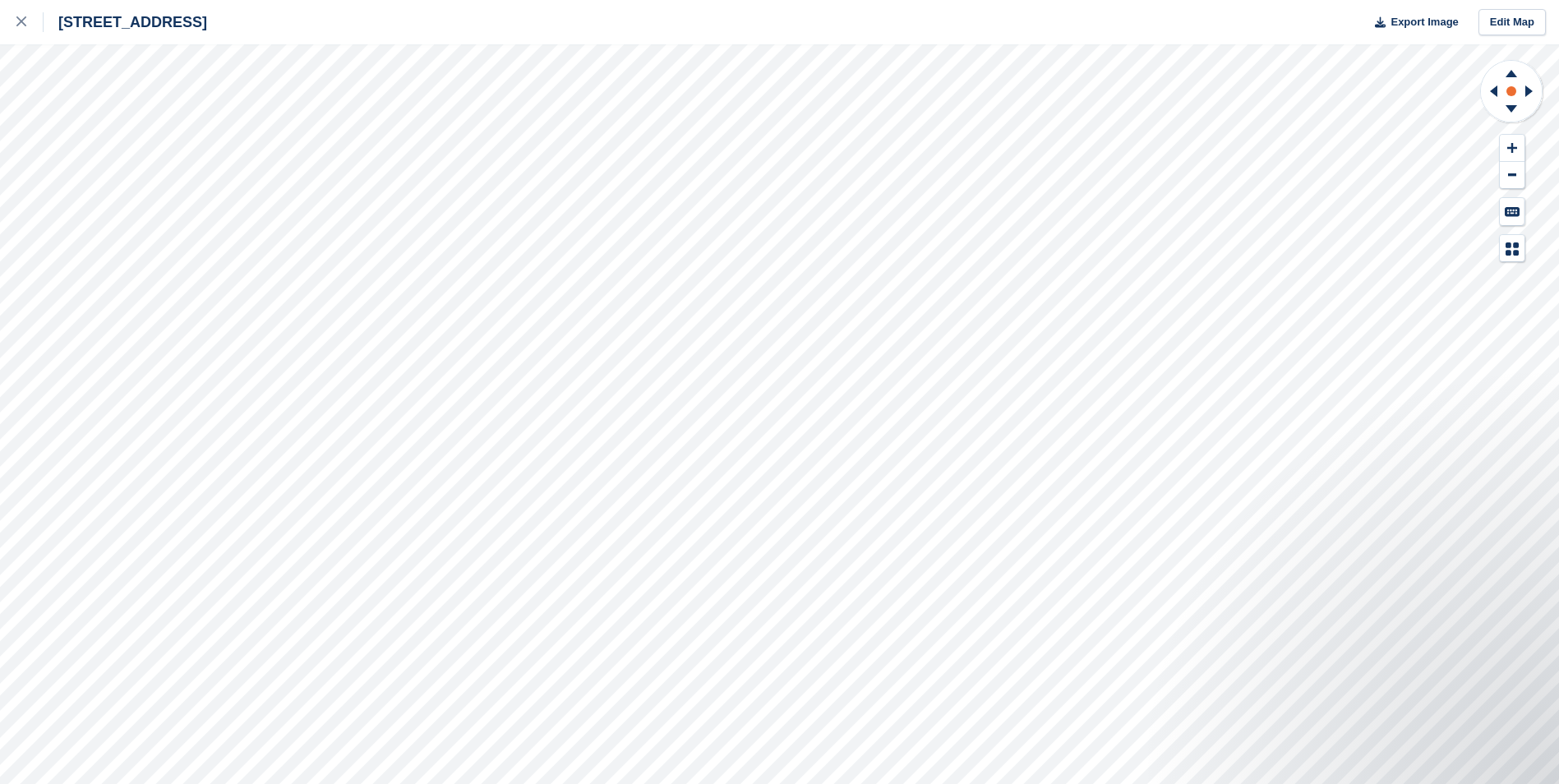
click at [1515, 92] on circle at bounding box center [1511, 90] width 10 height 10
click at [1536, 88] on icon at bounding box center [1531, 90] width 21 height 42
click at [1508, 91] on circle at bounding box center [1511, 90] width 10 height 10
click at [1514, 93] on circle at bounding box center [1511, 90] width 10 height 10
